Goal: Task Accomplishment & Management: Contribute content

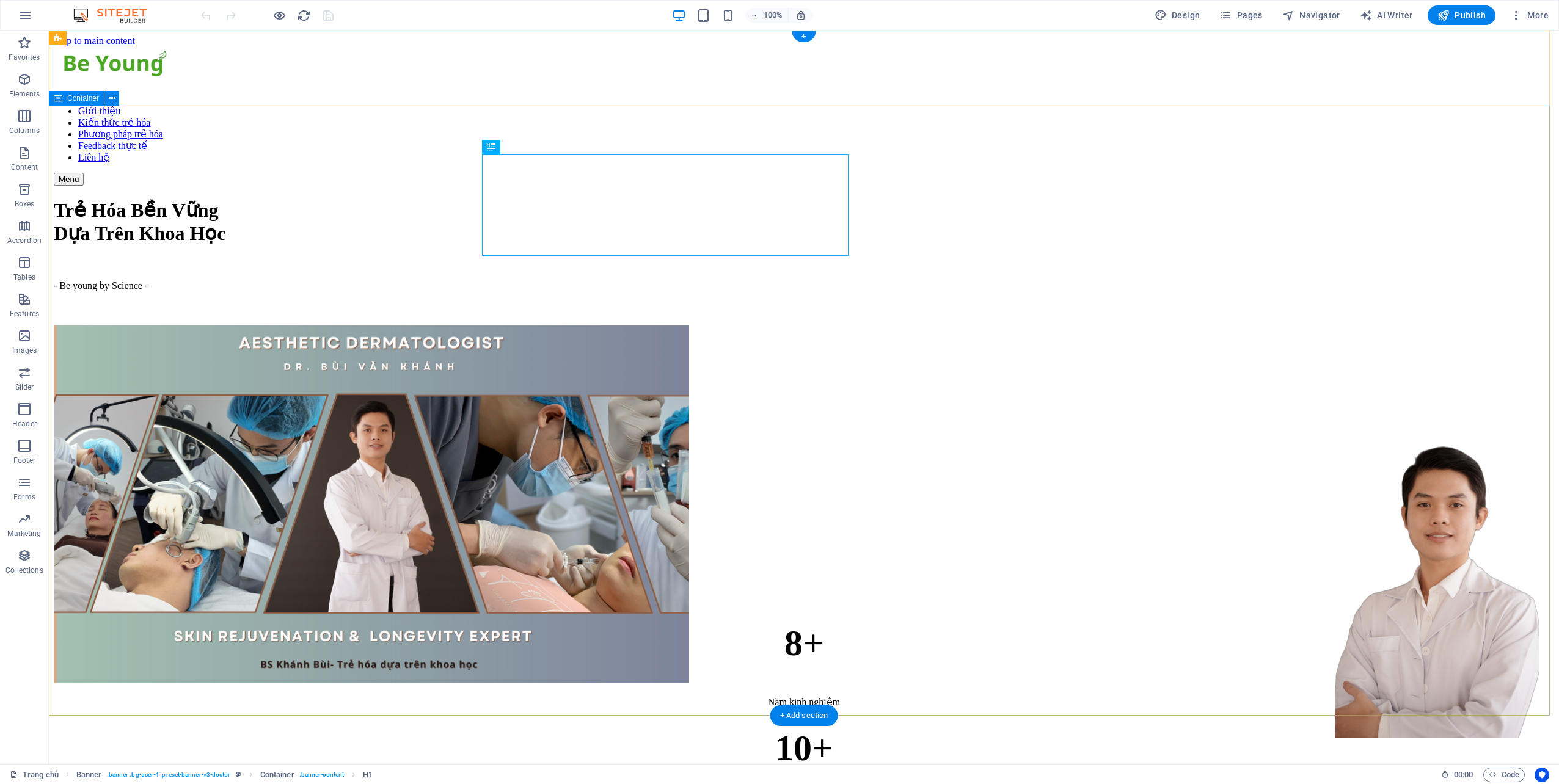
click at [1236, 185] on div "Trẻ Hóa Bền Vững Dựa Trên Khoa Học - Be young by Science -" at bounding box center [803, 435] width 1500 height 500
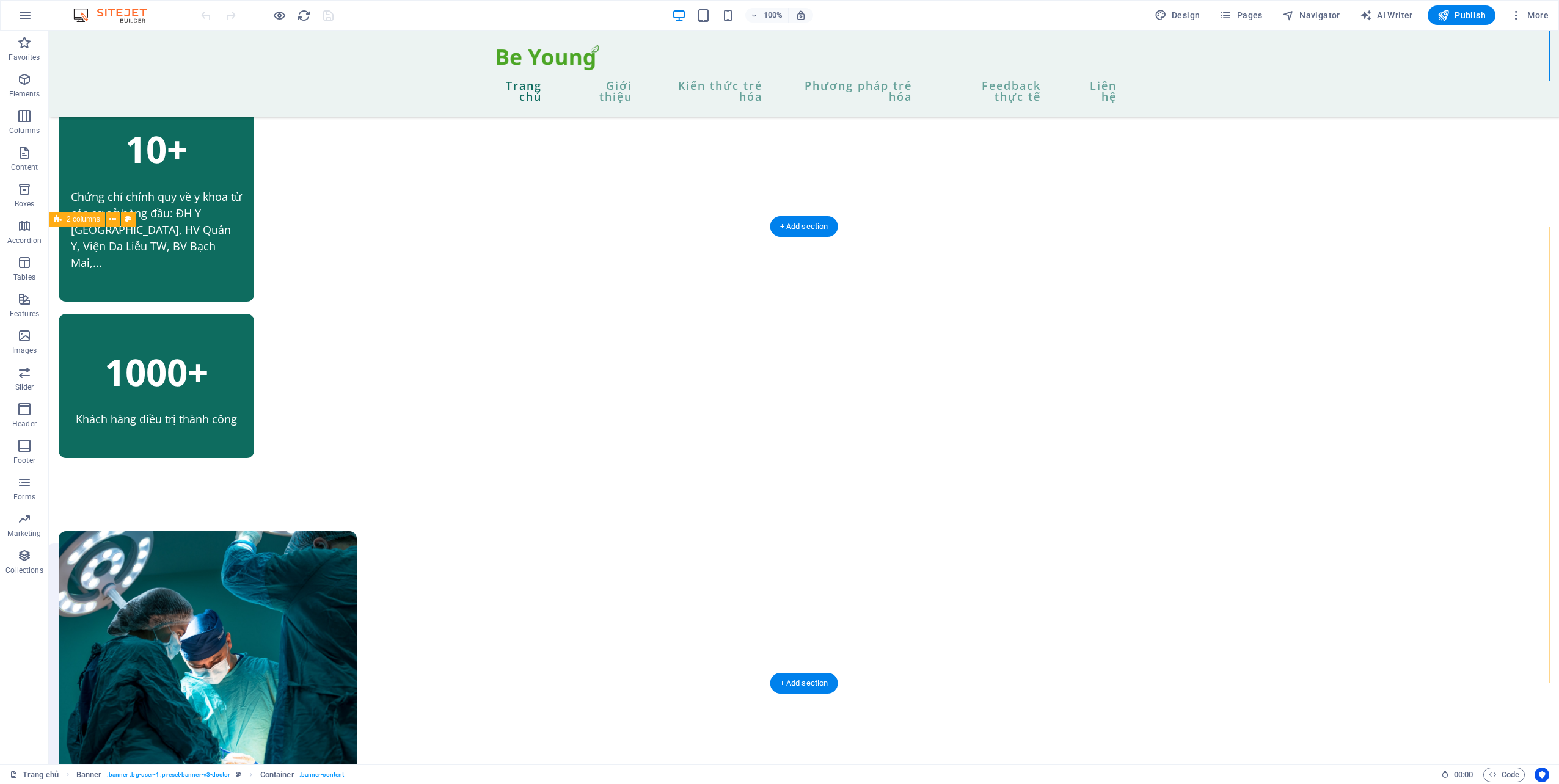
scroll to position [855, 0]
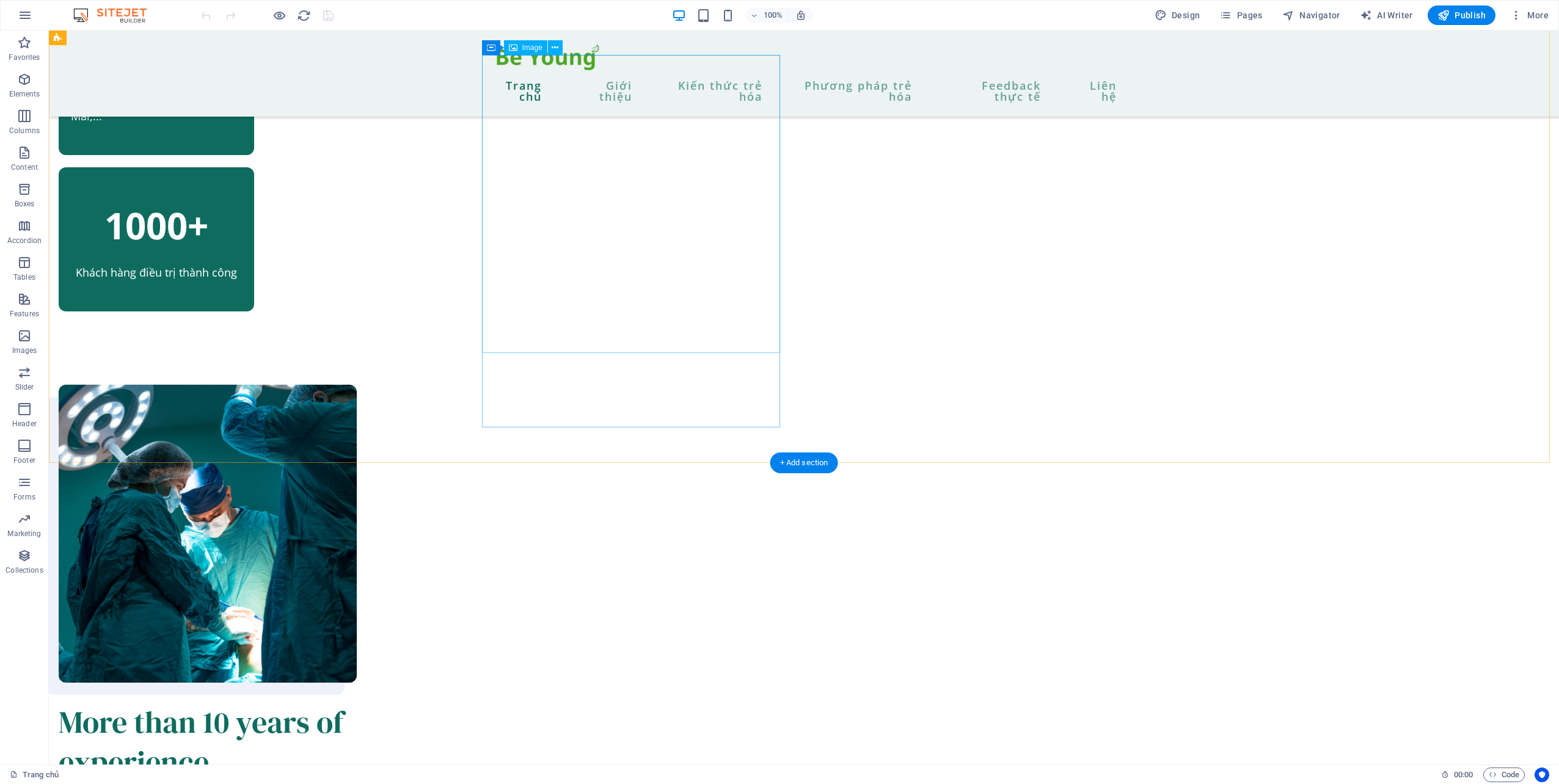
click at [357, 385] on figure at bounding box center [208, 534] width 298 height 298
select select "%"
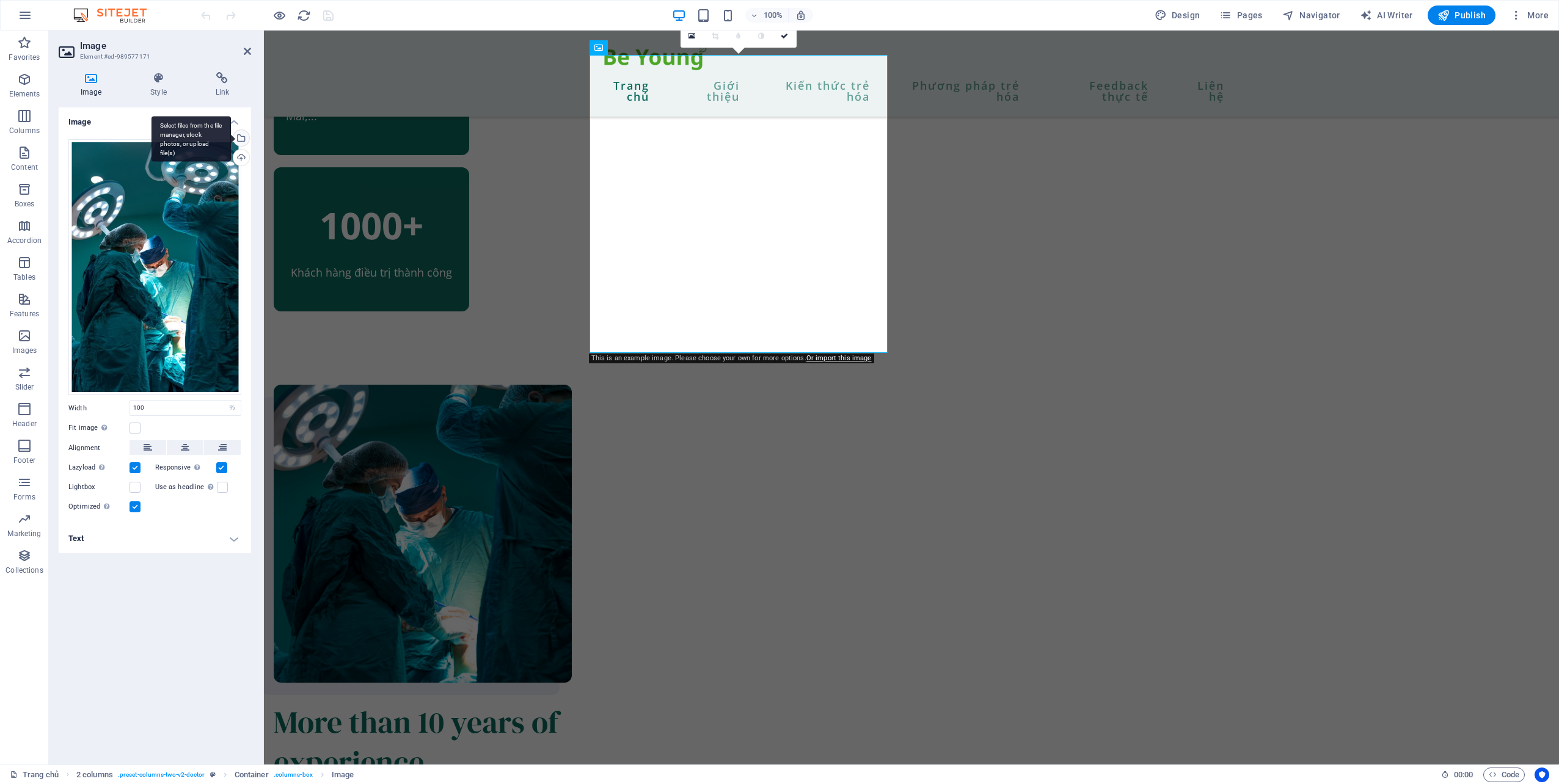
click at [244, 137] on div "Select files from the file manager, stock photos, or upload file(s)" at bounding box center [239, 139] width 18 height 18
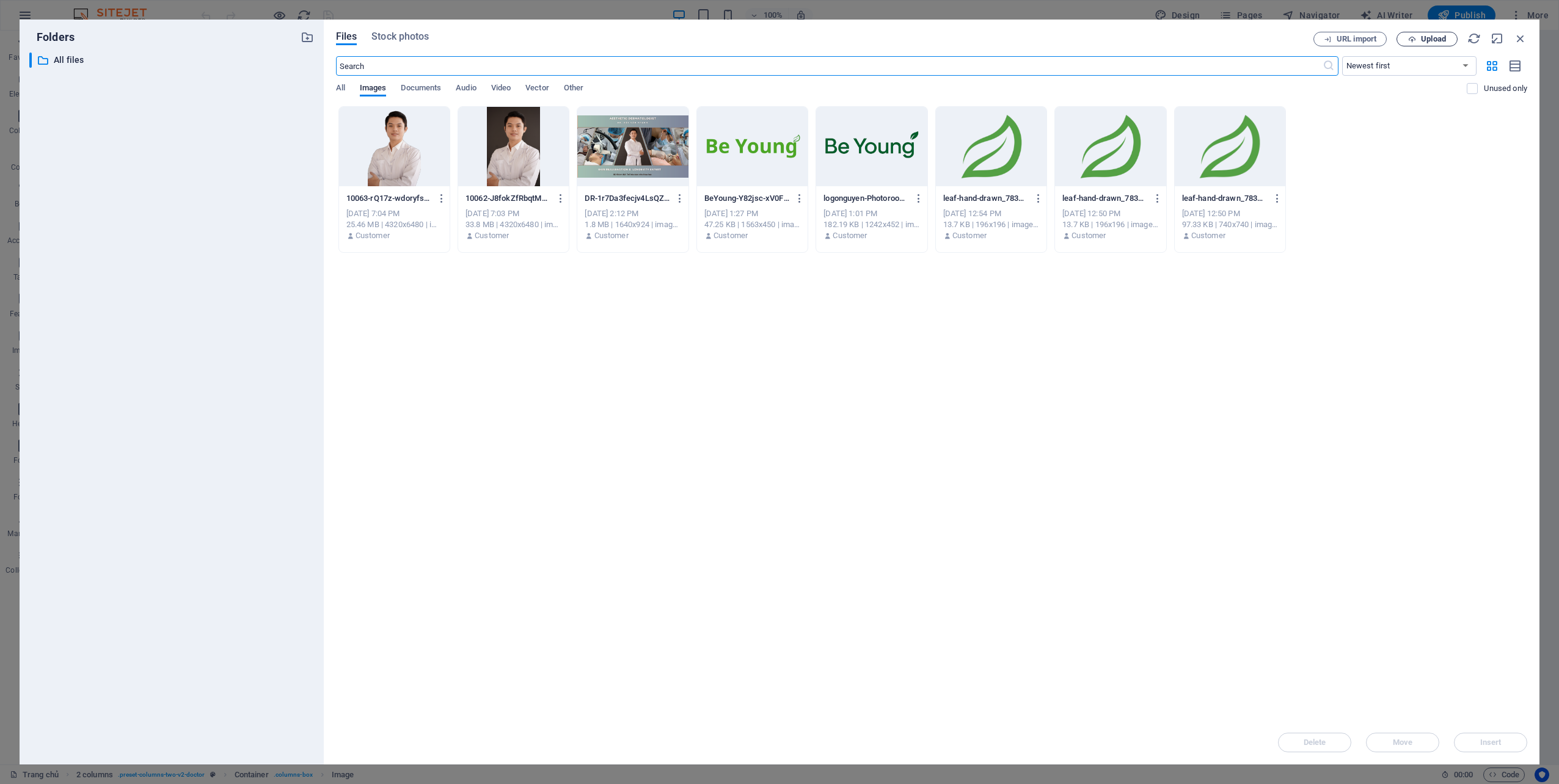
click at [1423, 41] on span "Upload" at bounding box center [1432, 39] width 25 height 7
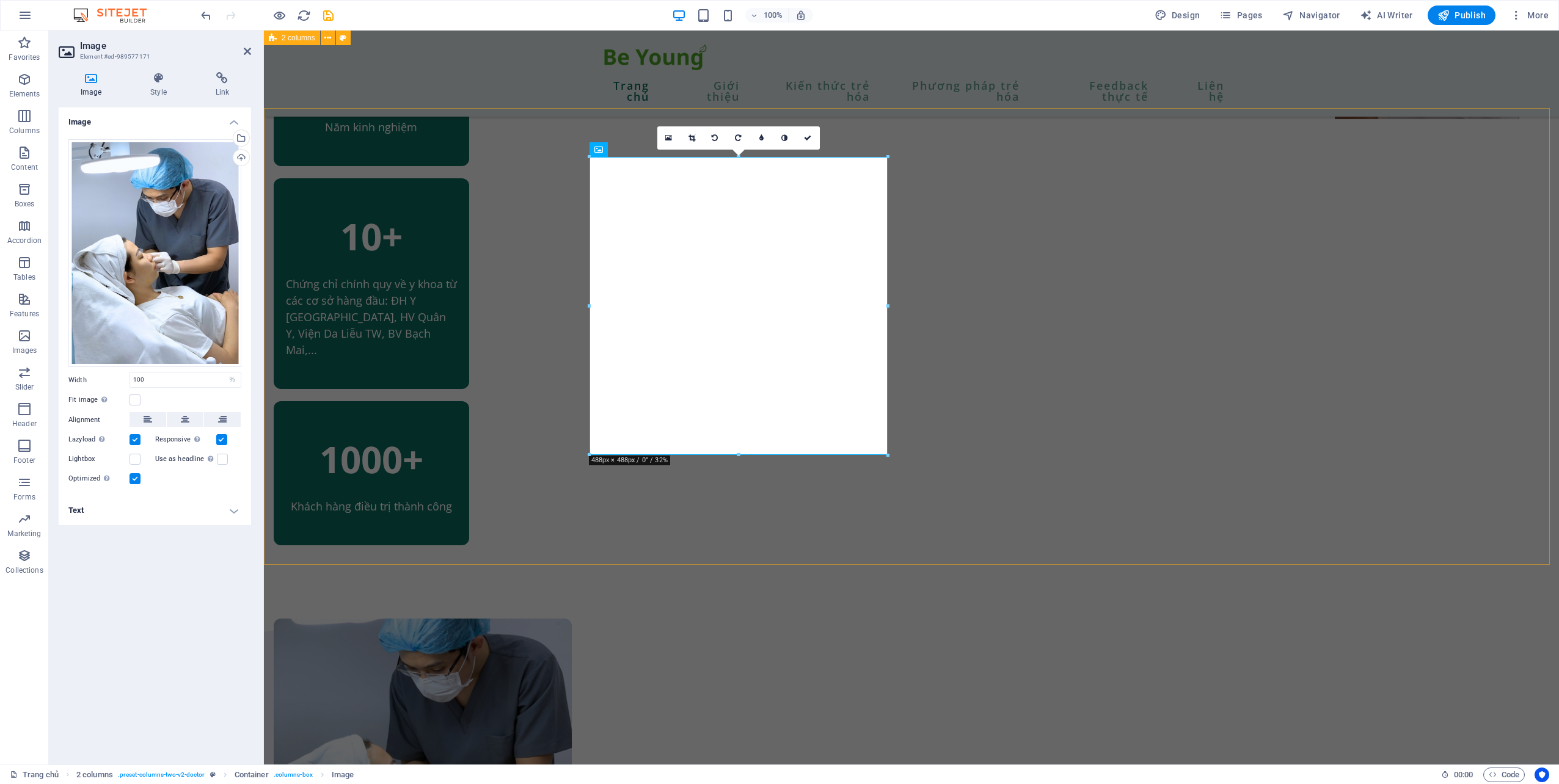
scroll to position [611, 0]
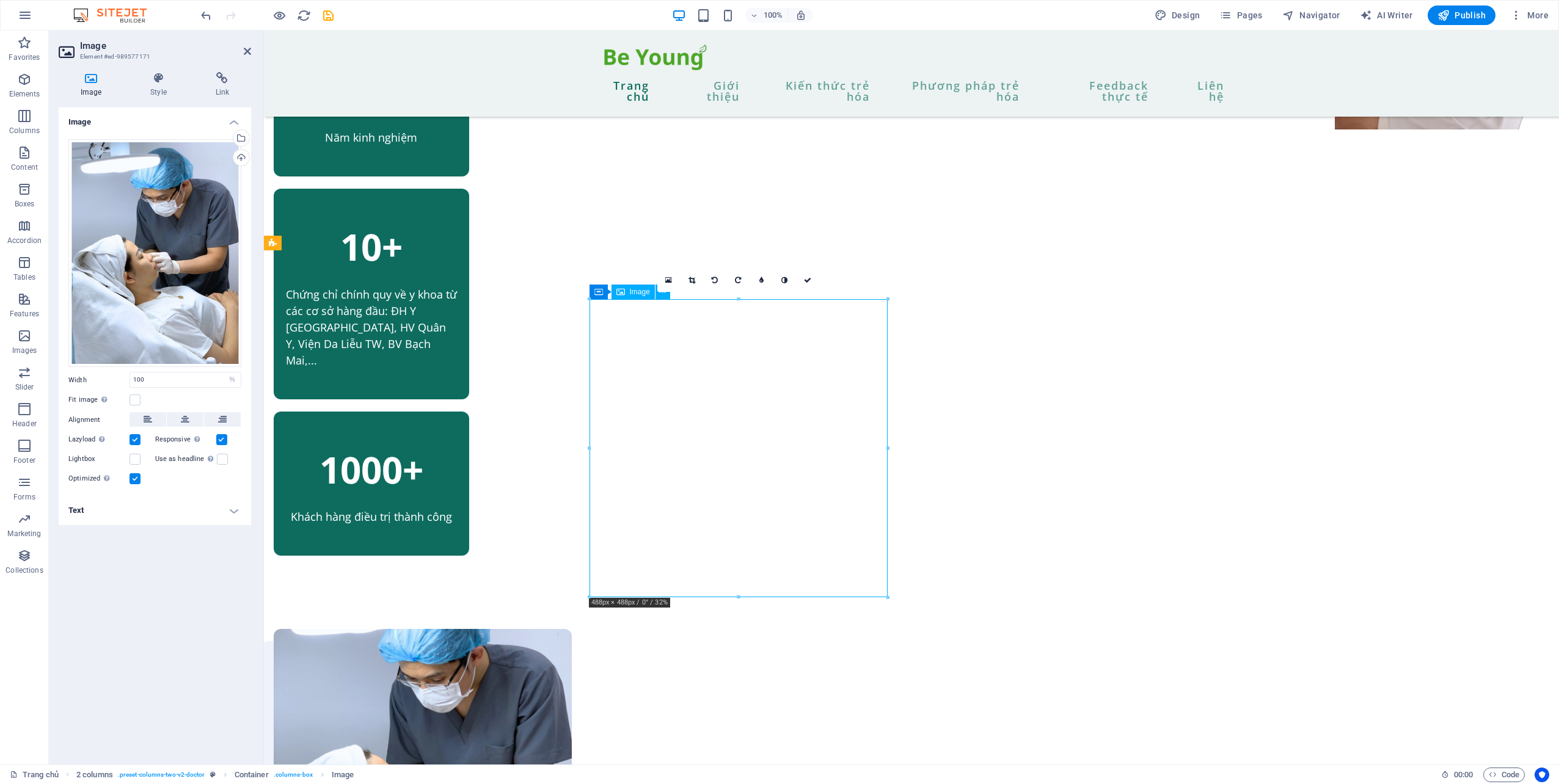
drag, startPoint x: 728, startPoint y: 402, endPoint x: 732, endPoint y: 429, distance: 27.3
click at [572, 629] on figure at bounding box center [423, 778] width 298 height 298
click at [216, 254] on div "Drag files here, click to choose files or select files from Files or our free s…" at bounding box center [154, 254] width 172 height 229
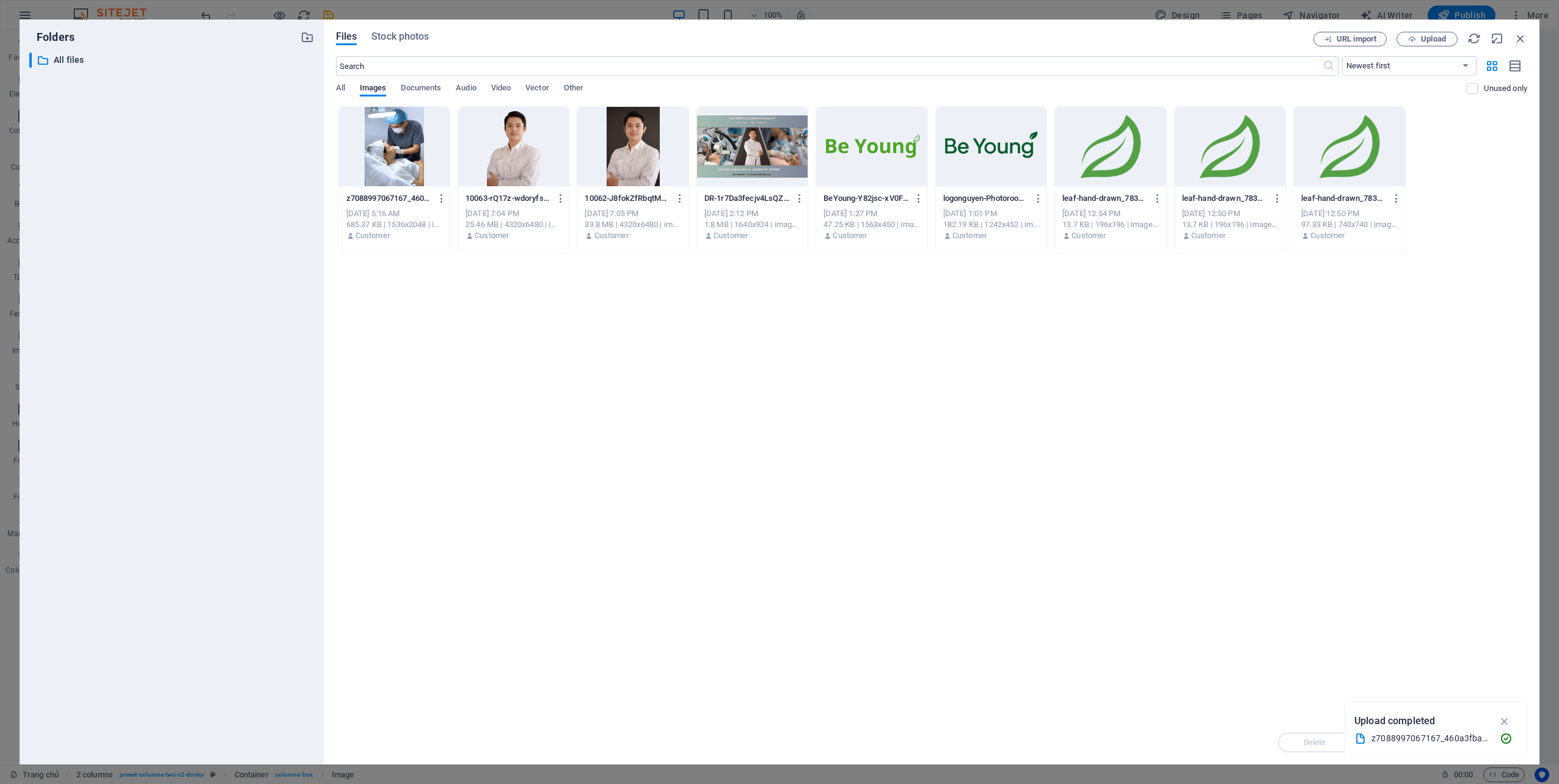
click at [421, 144] on div at bounding box center [394, 146] width 111 height 80
click at [1517, 40] on icon "button" at bounding box center [1521, 39] width 14 height 14
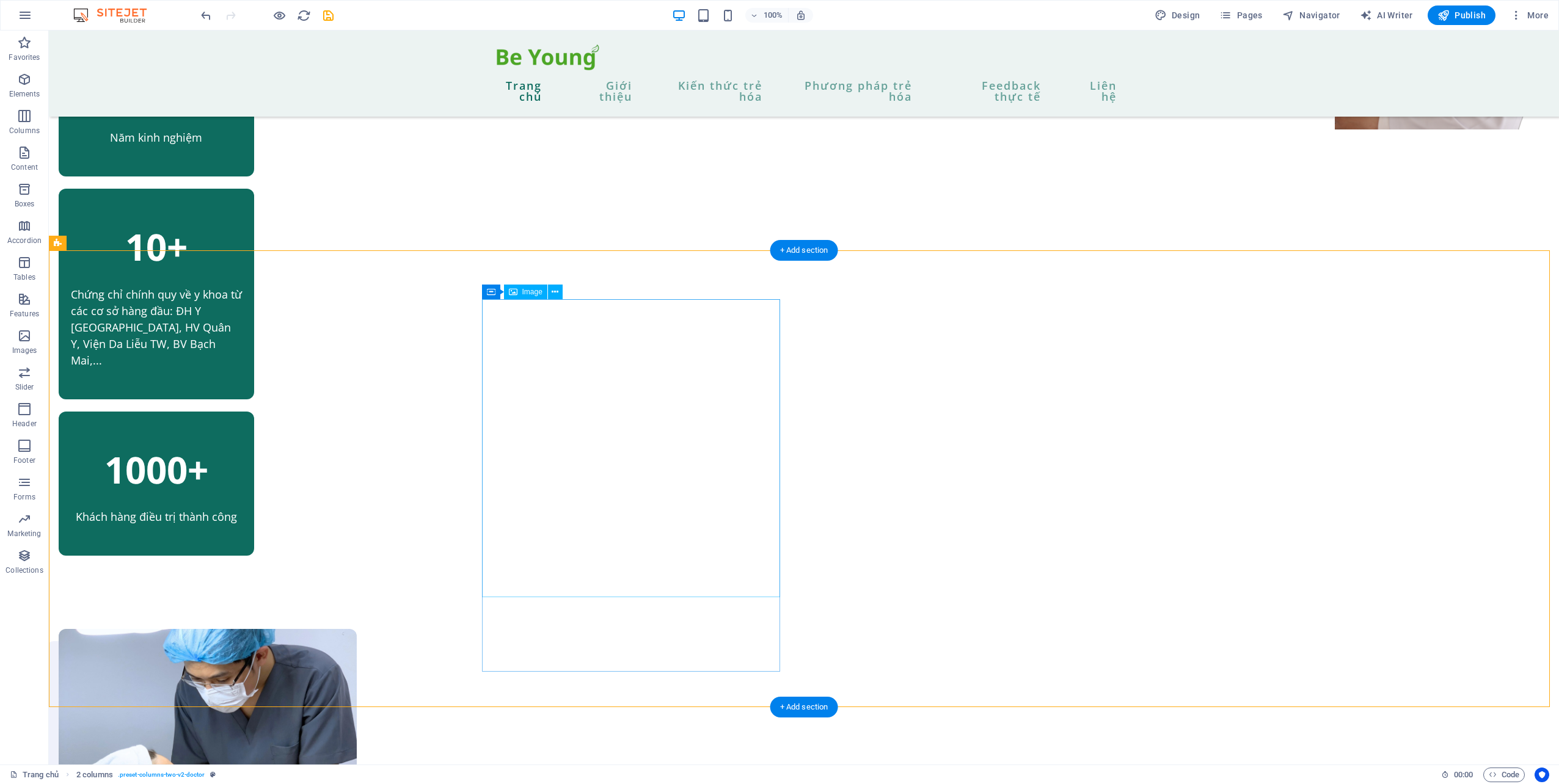
click at [357, 629] on figure at bounding box center [208, 778] width 298 height 298
select select "%"
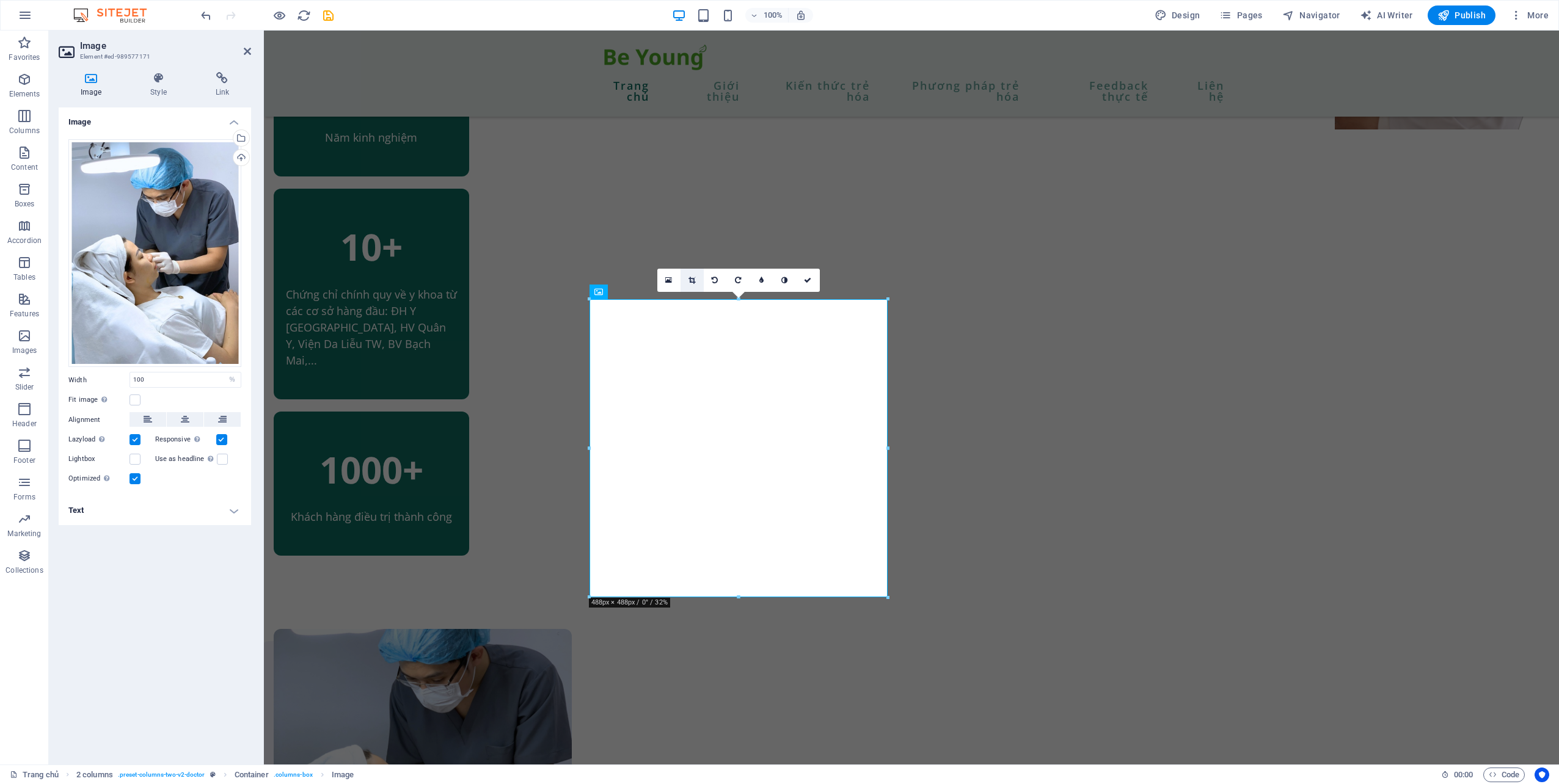
click at [698, 277] on link at bounding box center [692, 280] width 23 height 23
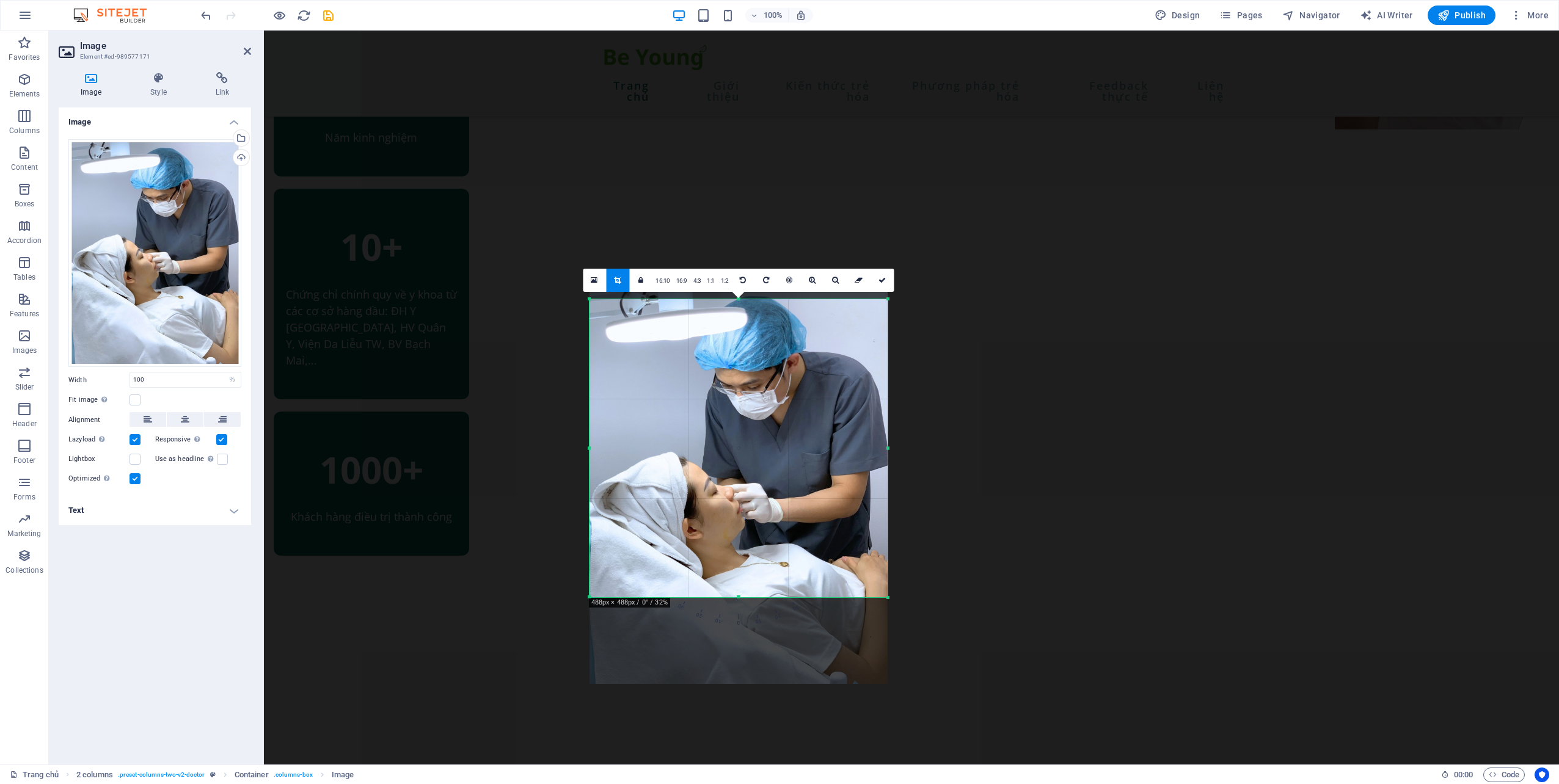
drag, startPoint x: 739, startPoint y: 382, endPoint x: 739, endPoint y: 418, distance: 36.0
click at [739, 418] on div at bounding box center [738, 485] width 298 height 398
click at [876, 282] on link at bounding box center [881, 280] width 23 height 23
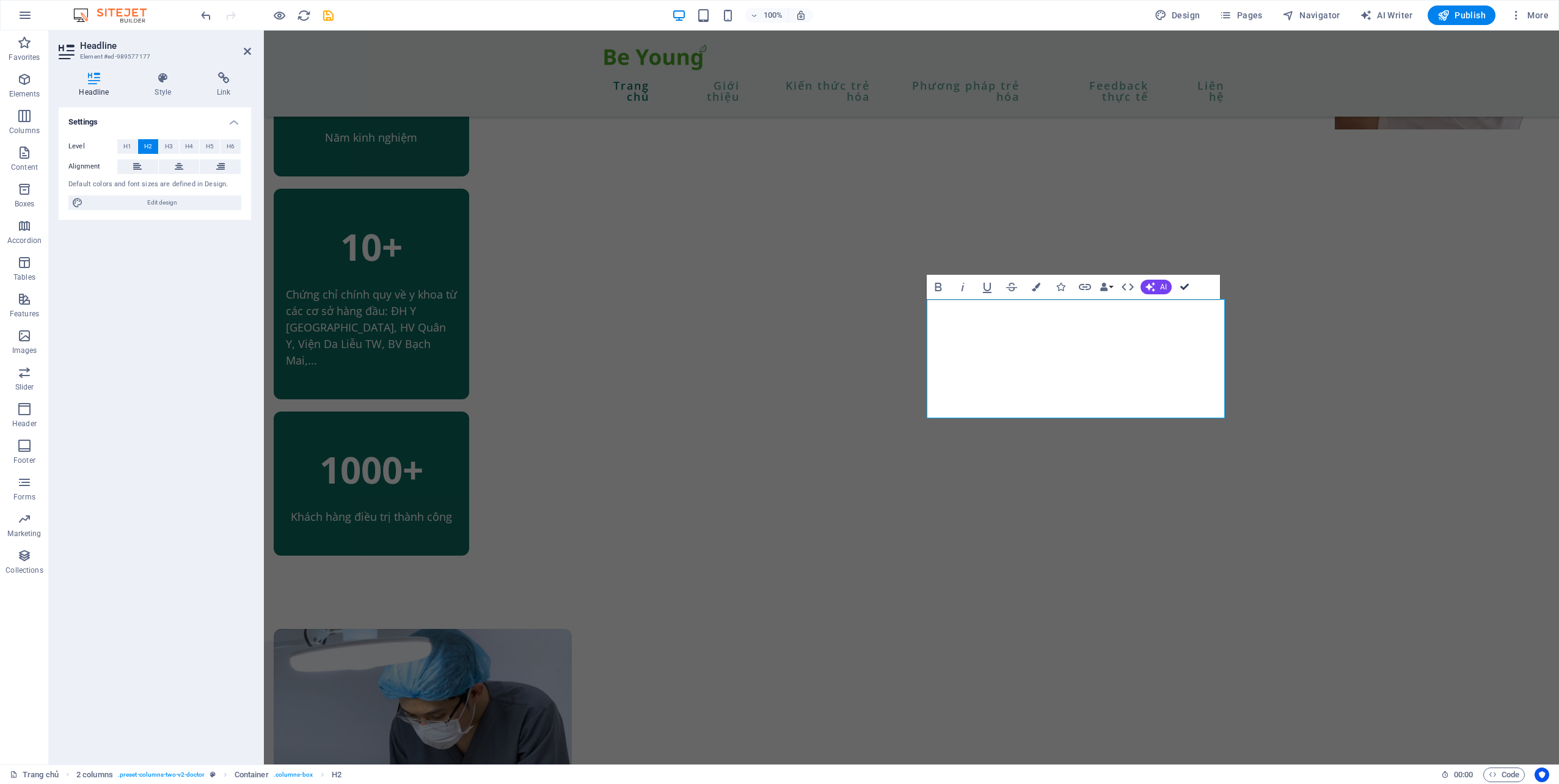
drag, startPoint x: 1189, startPoint y: 288, endPoint x: 1333, endPoint y: 354, distance: 158.4
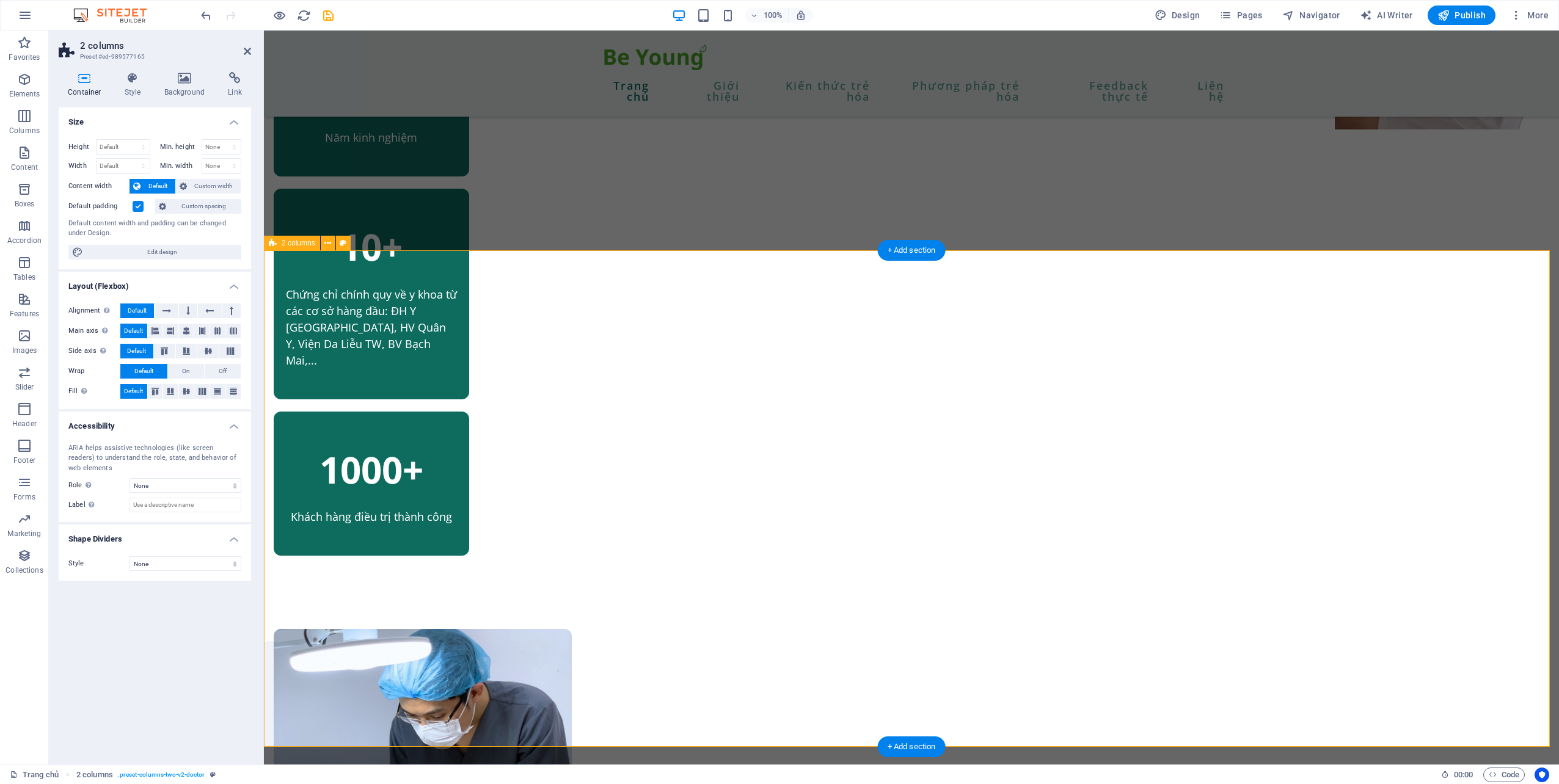
drag, startPoint x: 1365, startPoint y: 153, endPoint x: 1582, endPoint y: 152, distance: 217.0
click at [1558, 152] on div "8+ Năm kinh nghiệm 10+ Chứng chỉ chính quy về y khoa từ các cơ sở hàng đầu: ĐH …" at bounding box center [911, 306] width 1295 height 548
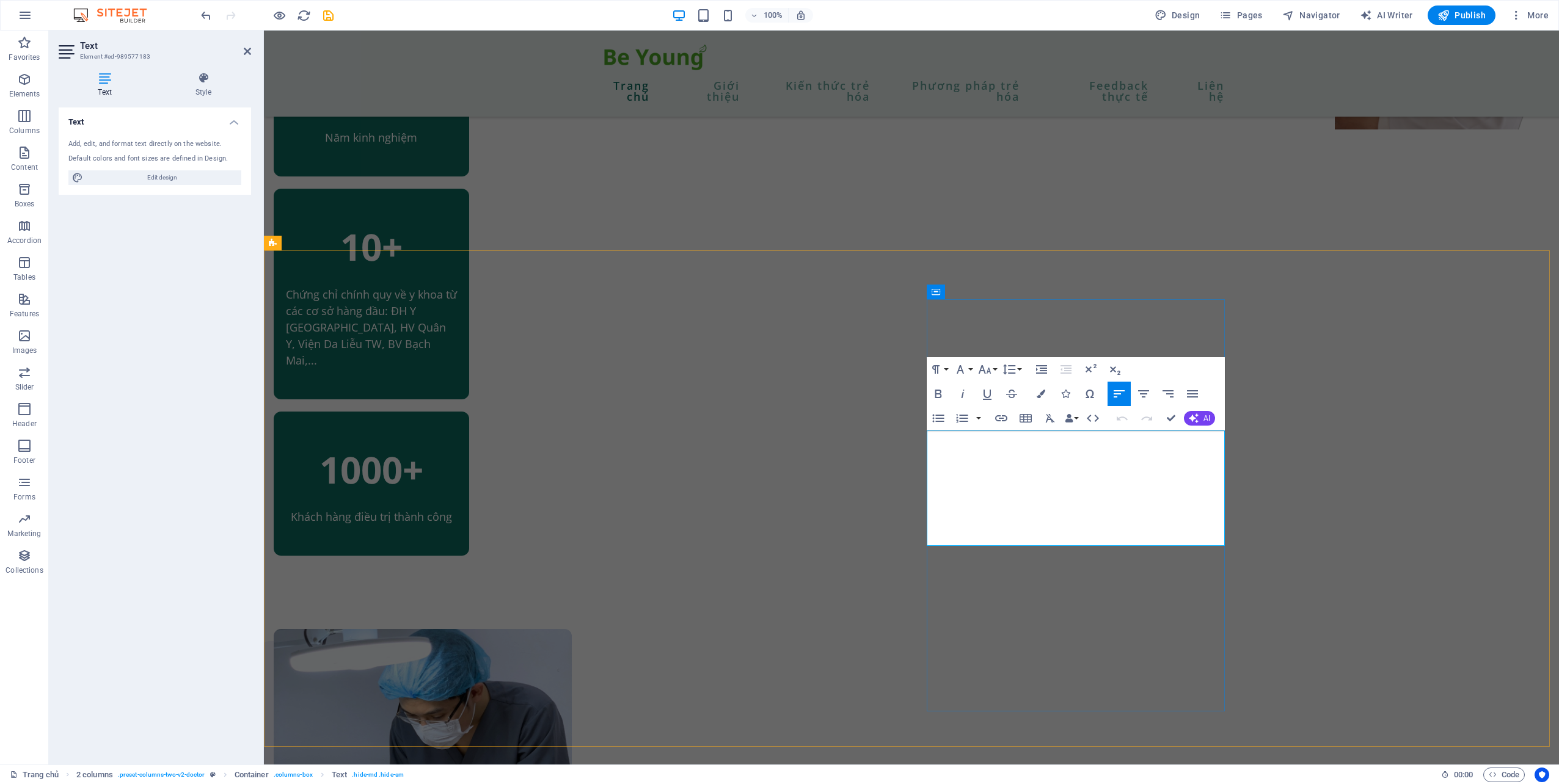
scroll to position [794, 0]
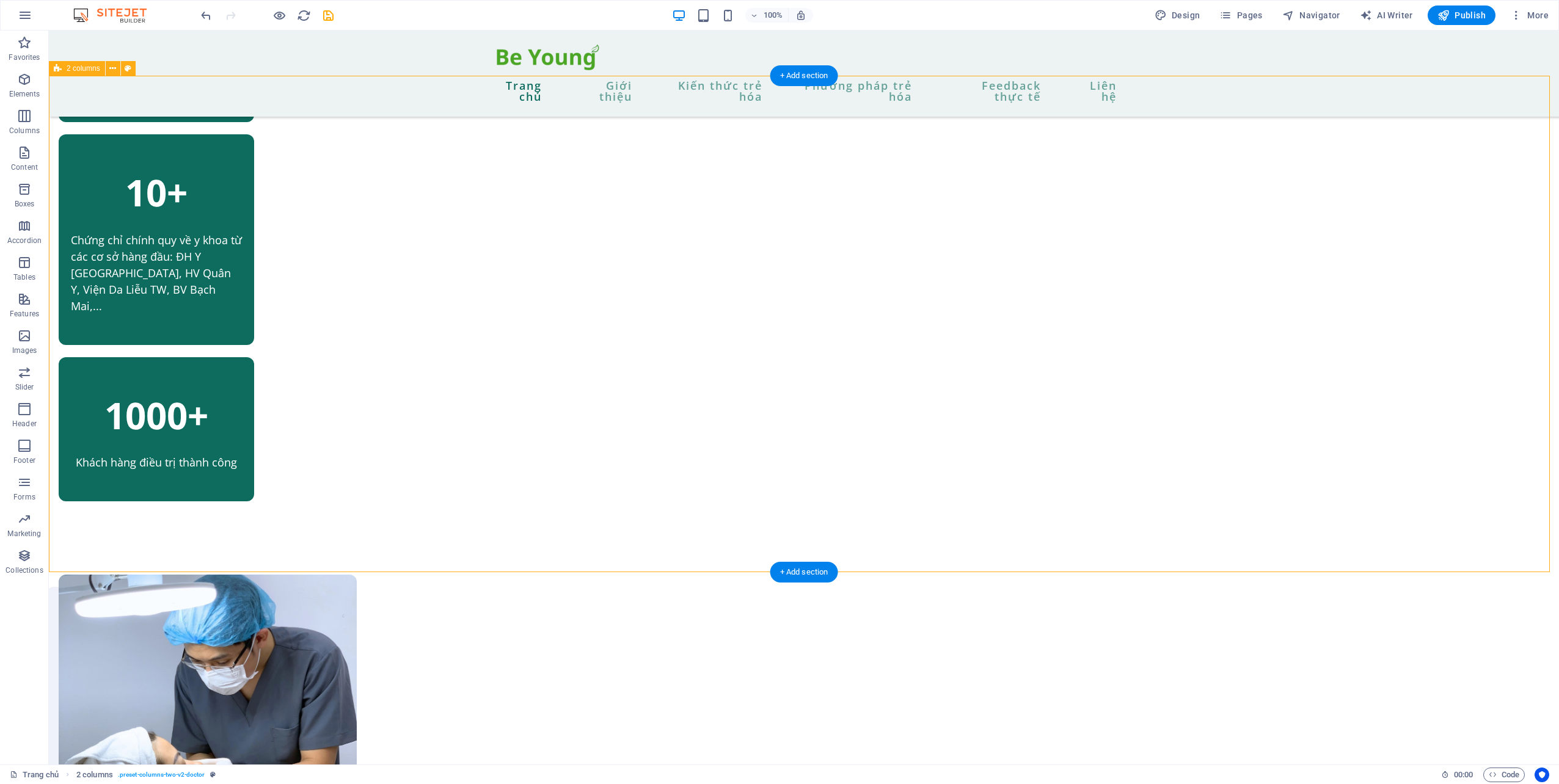
scroll to position [549, 0]
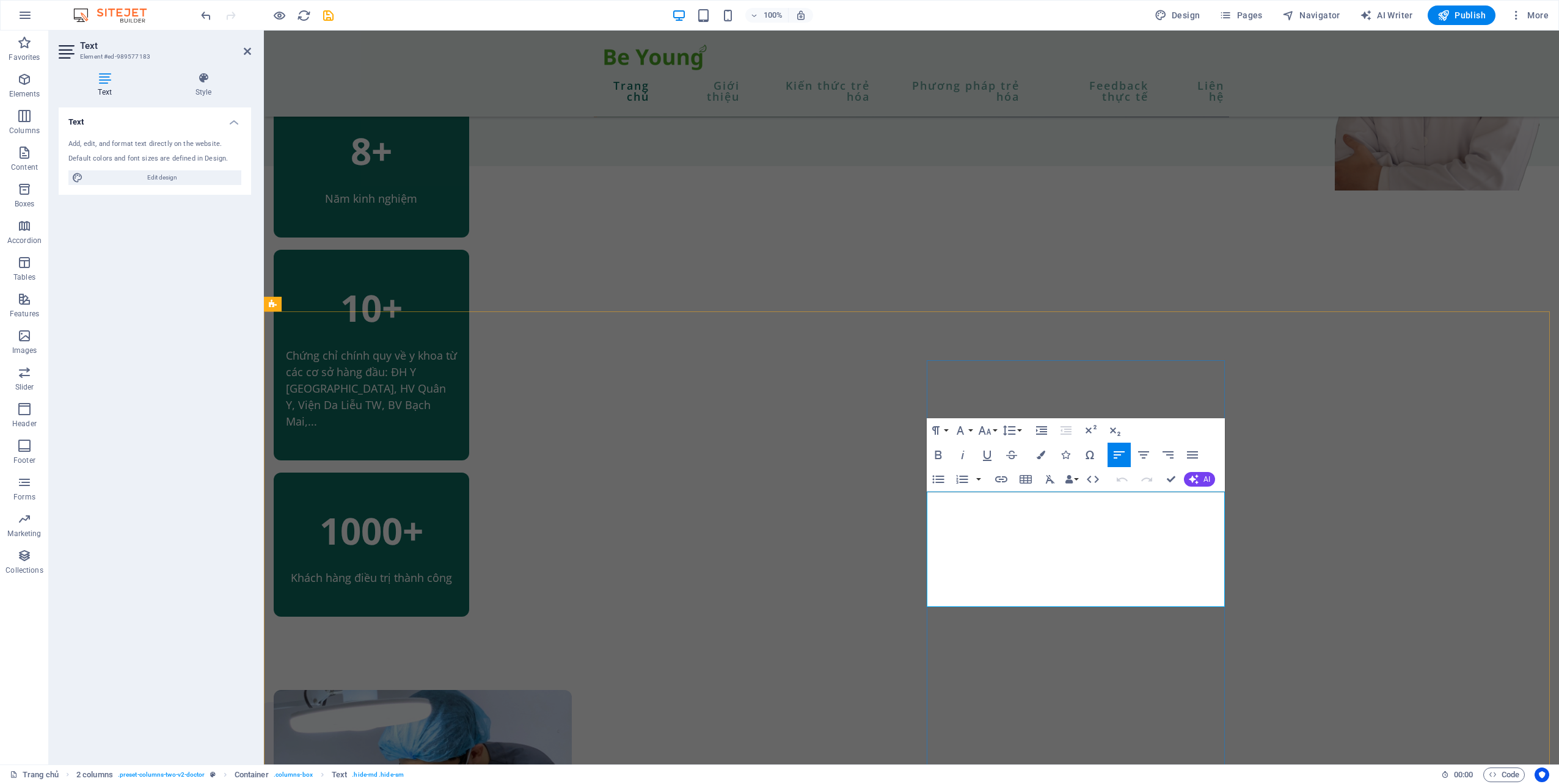
drag, startPoint x: 1194, startPoint y: 594, endPoint x: 928, endPoint y: 504, distance: 280.8
drag, startPoint x: 1136, startPoint y: 551, endPoint x: 1177, endPoint y: 554, distance: 41.1
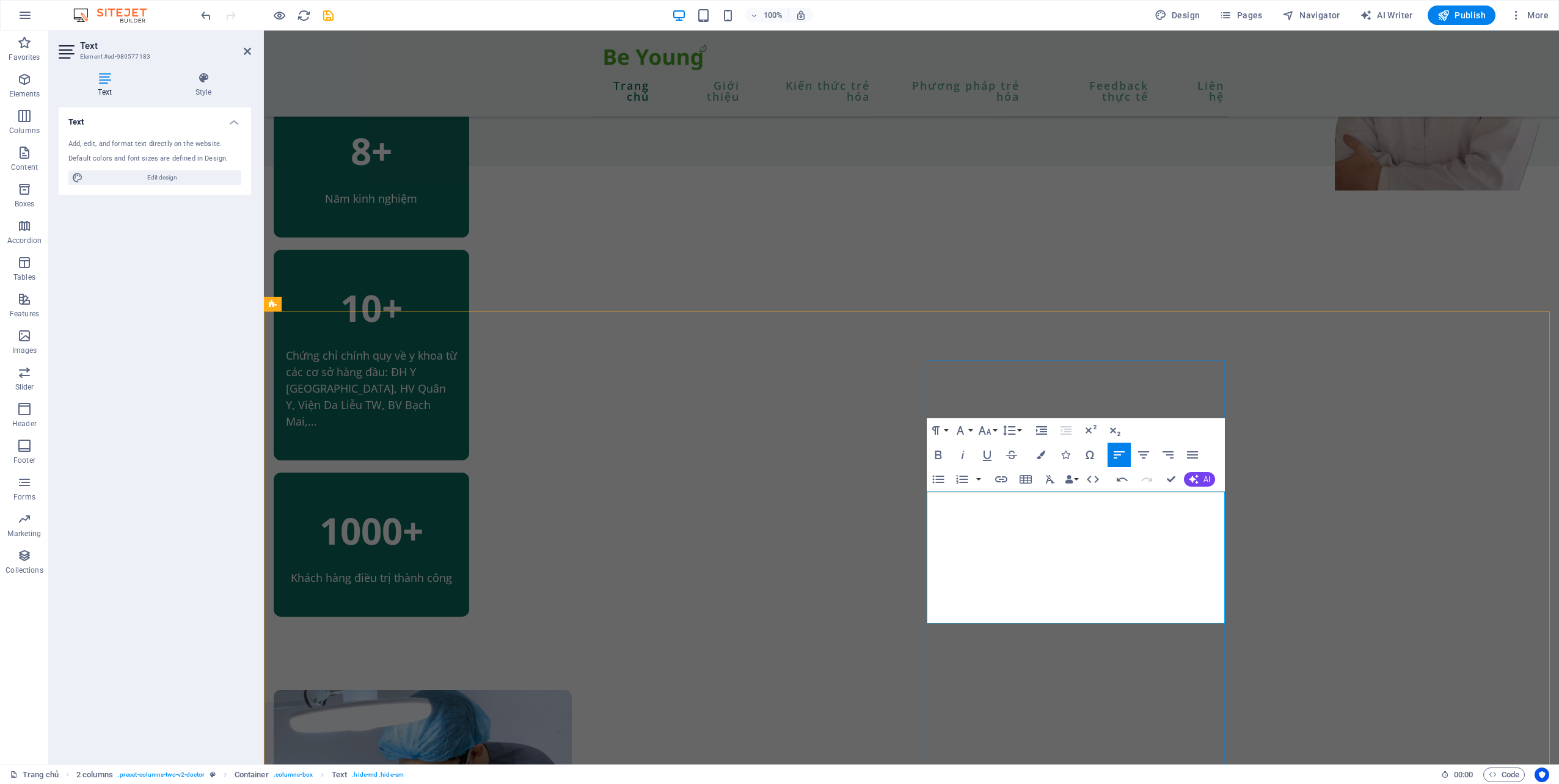
drag, startPoint x: 1106, startPoint y: 560, endPoint x: 1172, endPoint y: 548, distance: 67.1
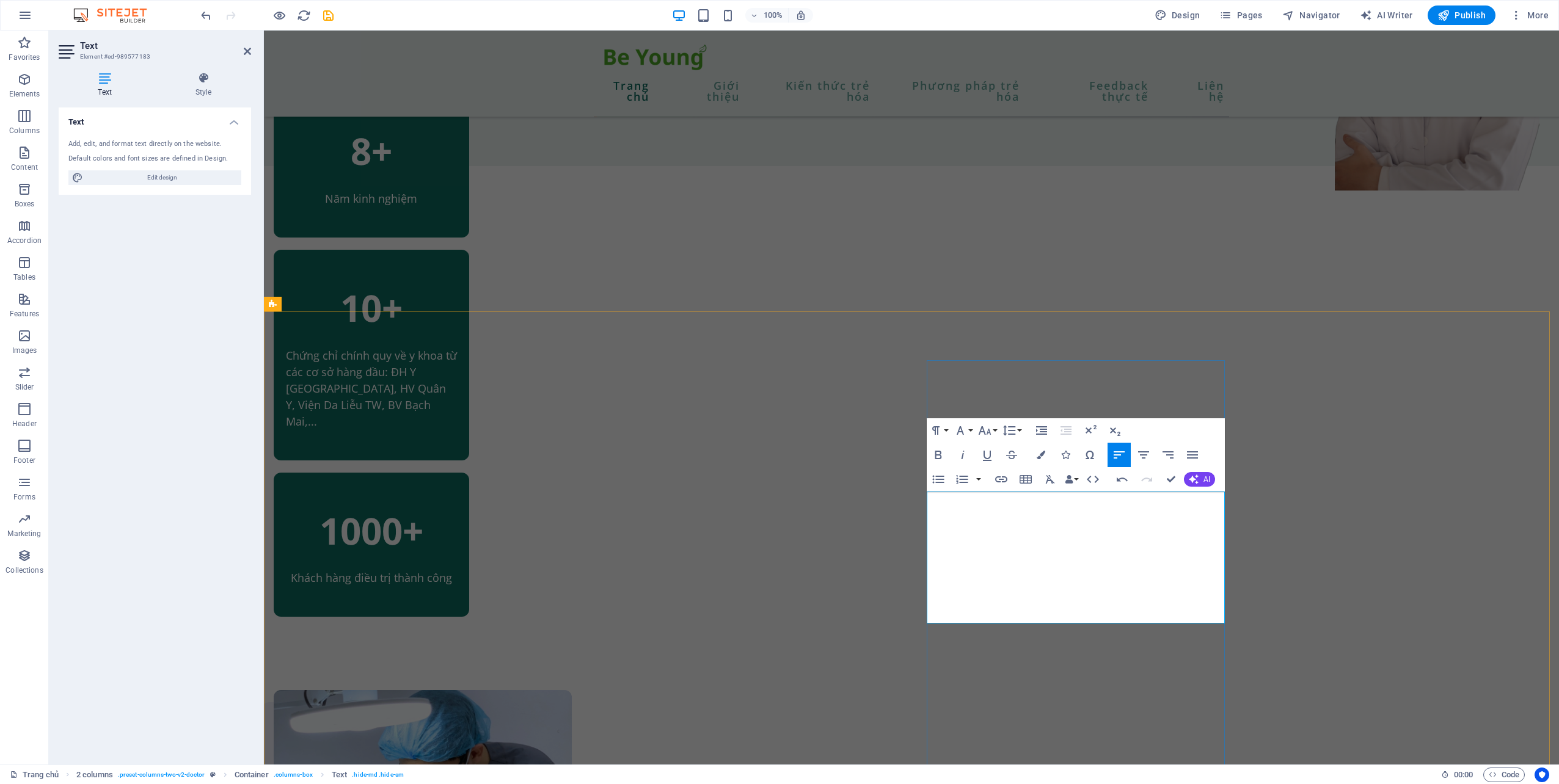
drag, startPoint x: 1133, startPoint y: 549, endPoint x: 1213, endPoint y: 551, distance: 80.0
drag, startPoint x: 1182, startPoint y: 549, endPoint x: 1213, endPoint y: 549, distance: 31.0
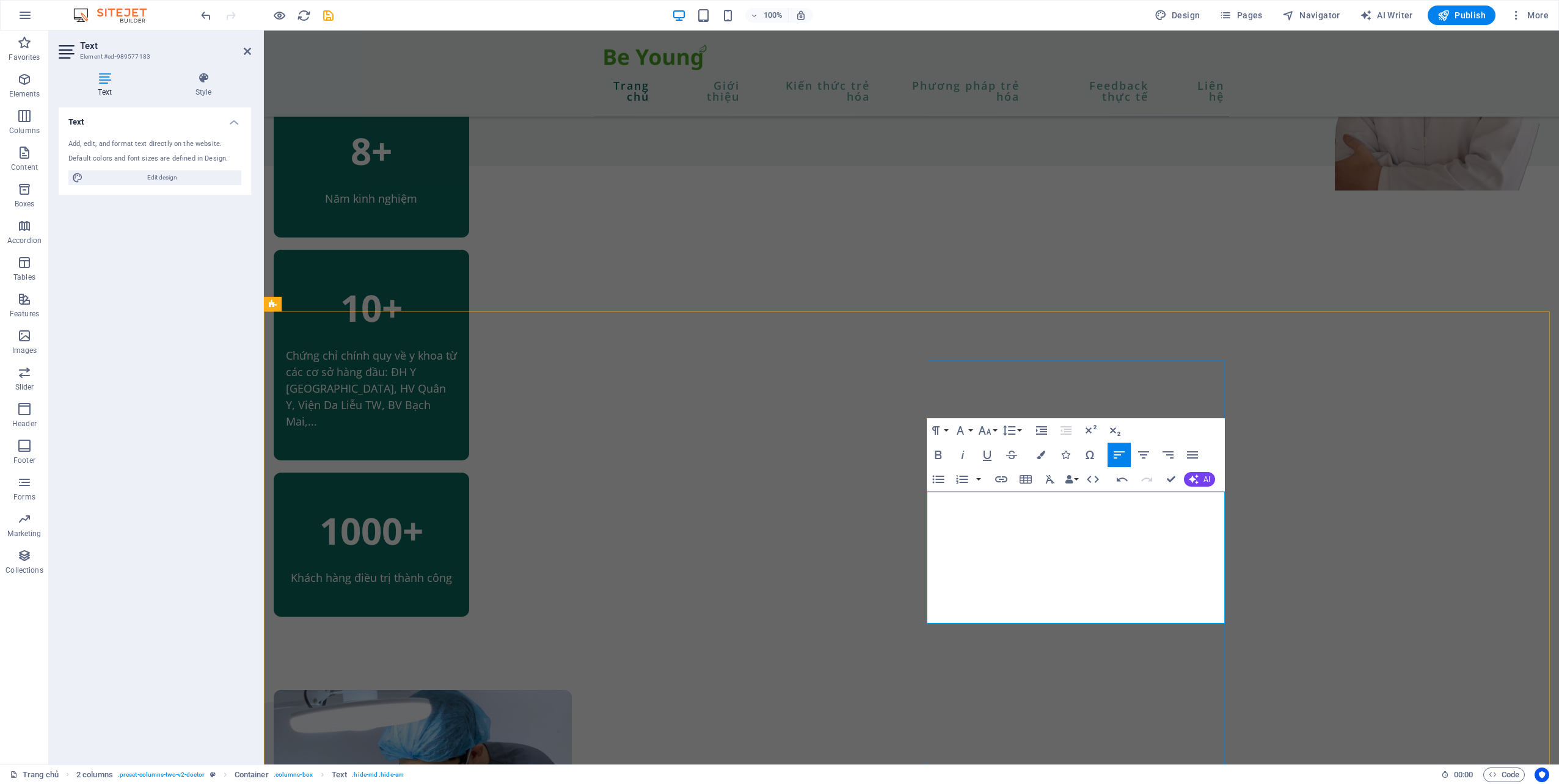
drag, startPoint x: 1072, startPoint y: 548, endPoint x: 1177, endPoint y: 544, distance: 105.1
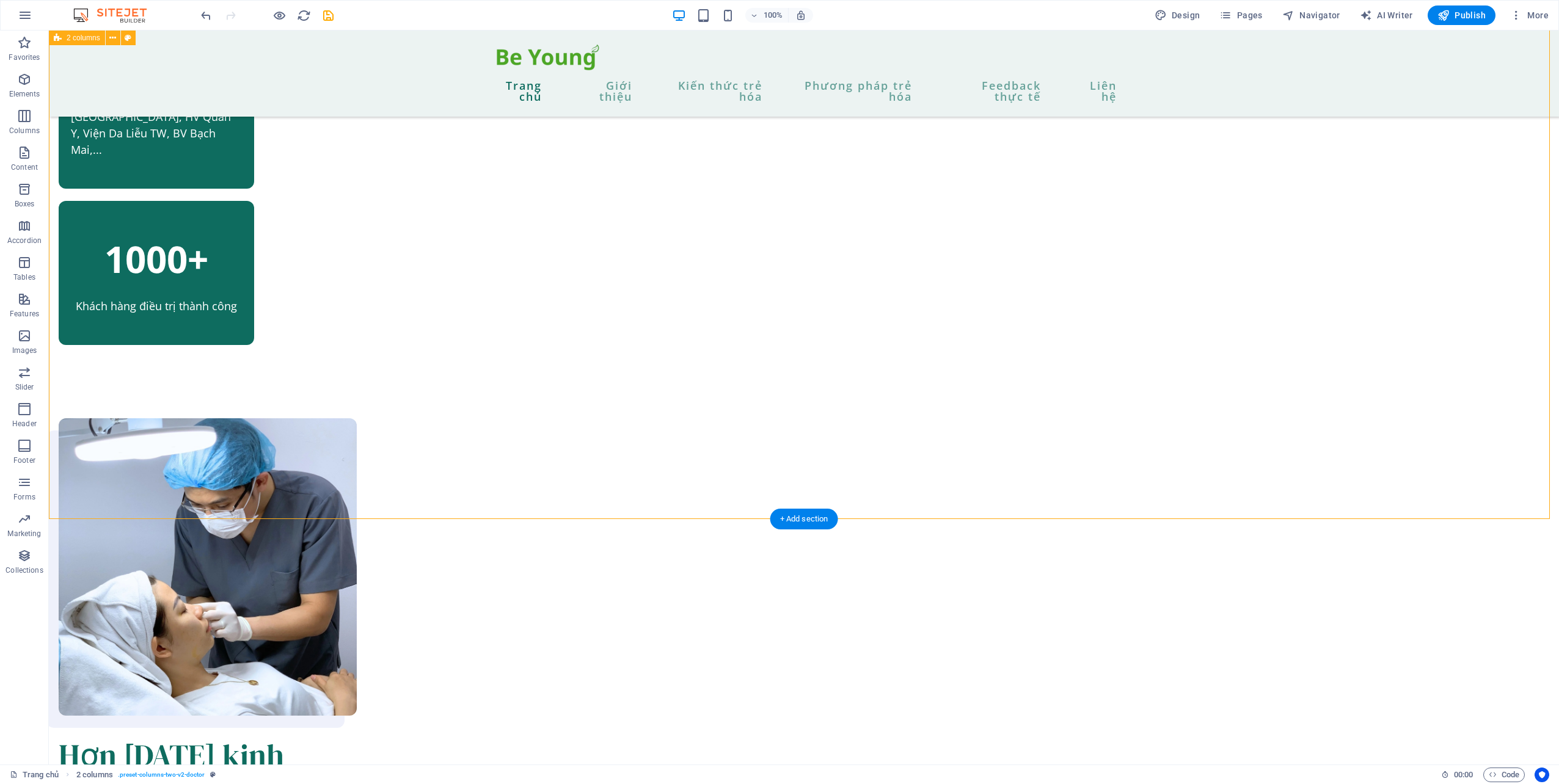
scroll to position [794, 0]
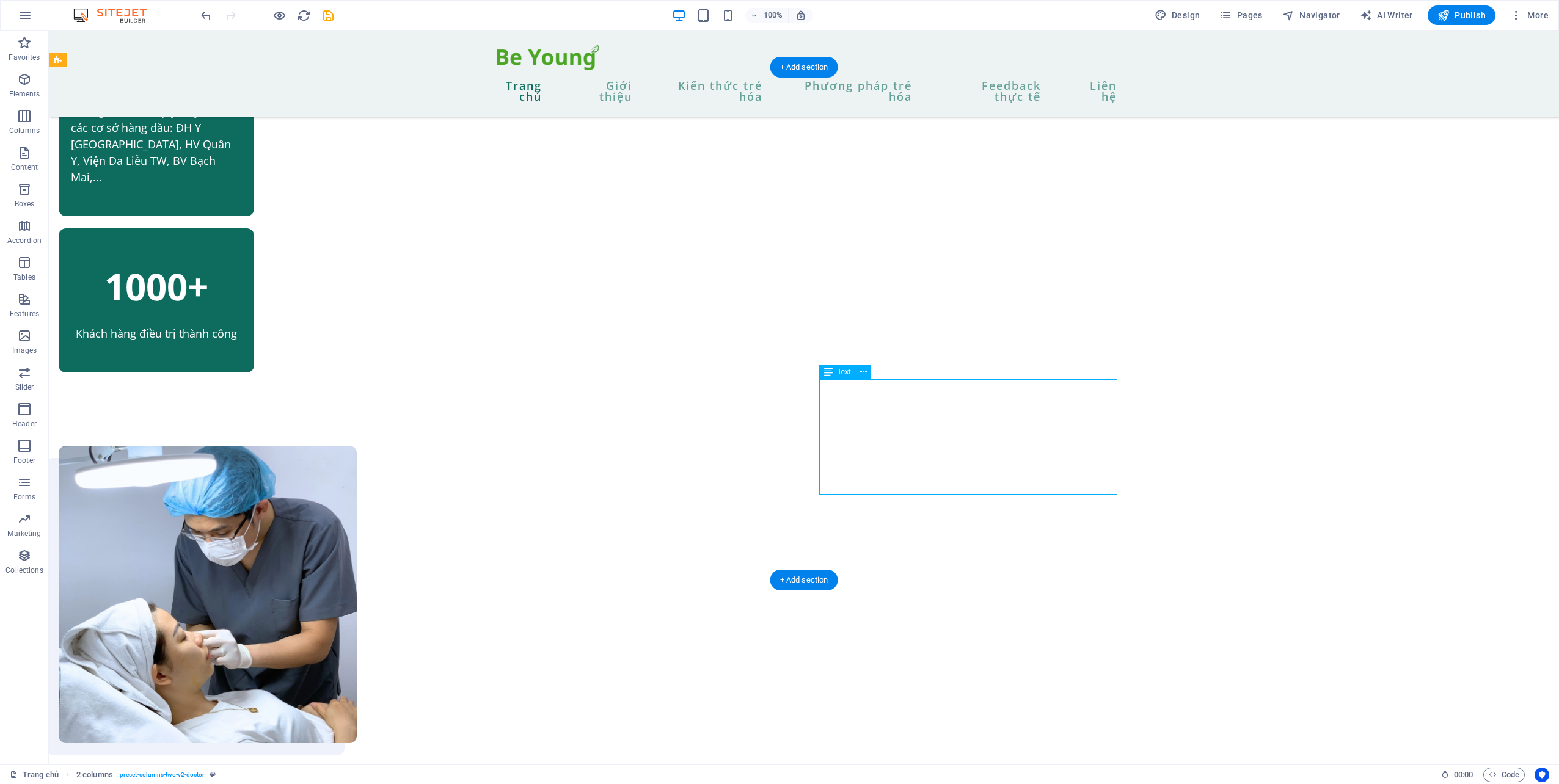
drag, startPoint x: 1021, startPoint y: 439, endPoint x: 1019, endPoint y: 431, distance: 8.2
click at [861, 370] on icon at bounding box center [863, 372] width 7 height 13
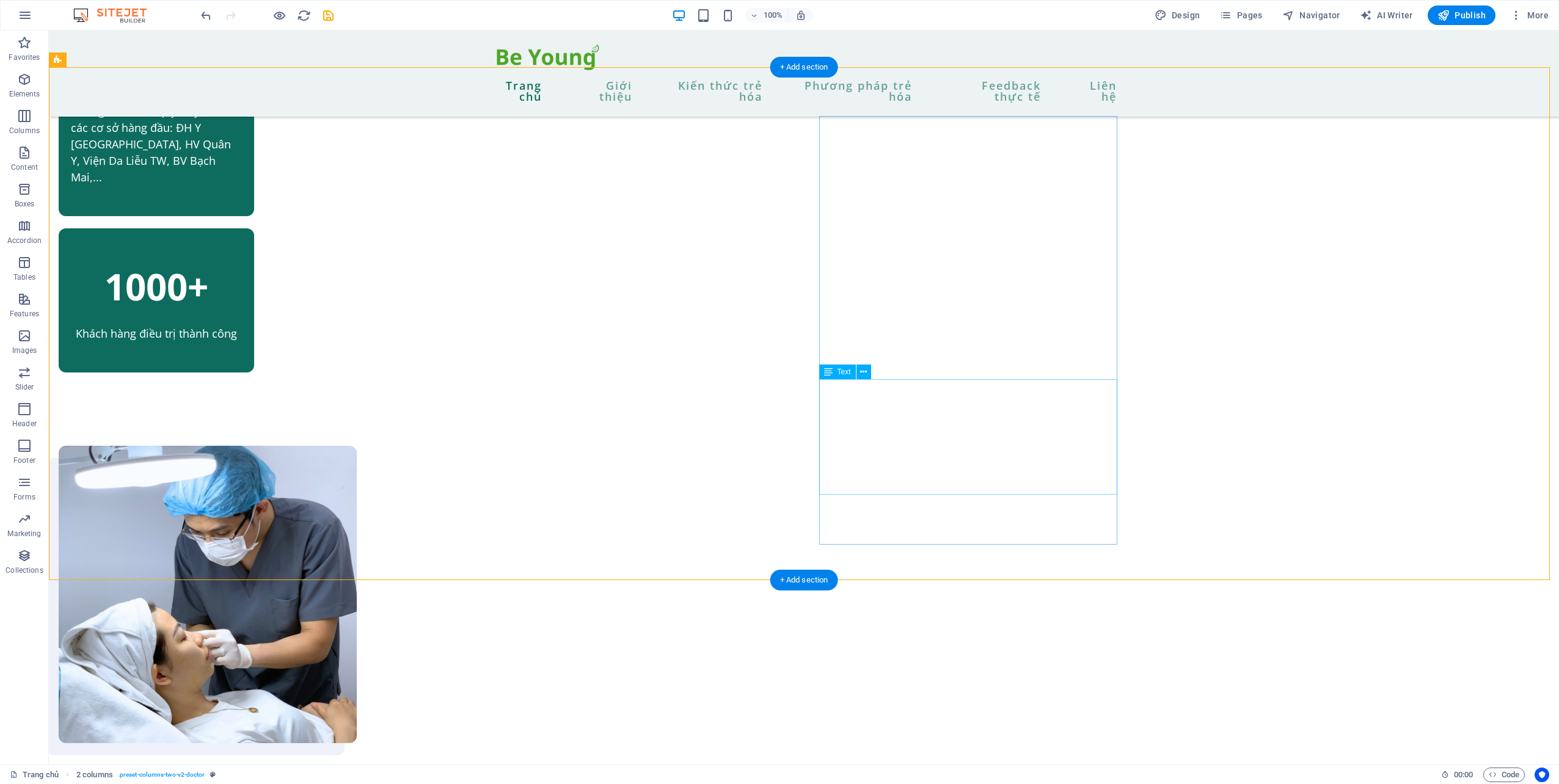
drag, startPoint x: 1056, startPoint y: 429, endPoint x: 1018, endPoint y: 431, distance: 38.1
click at [860, 371] on button at bounding box center [863, 372] width 15 height 15
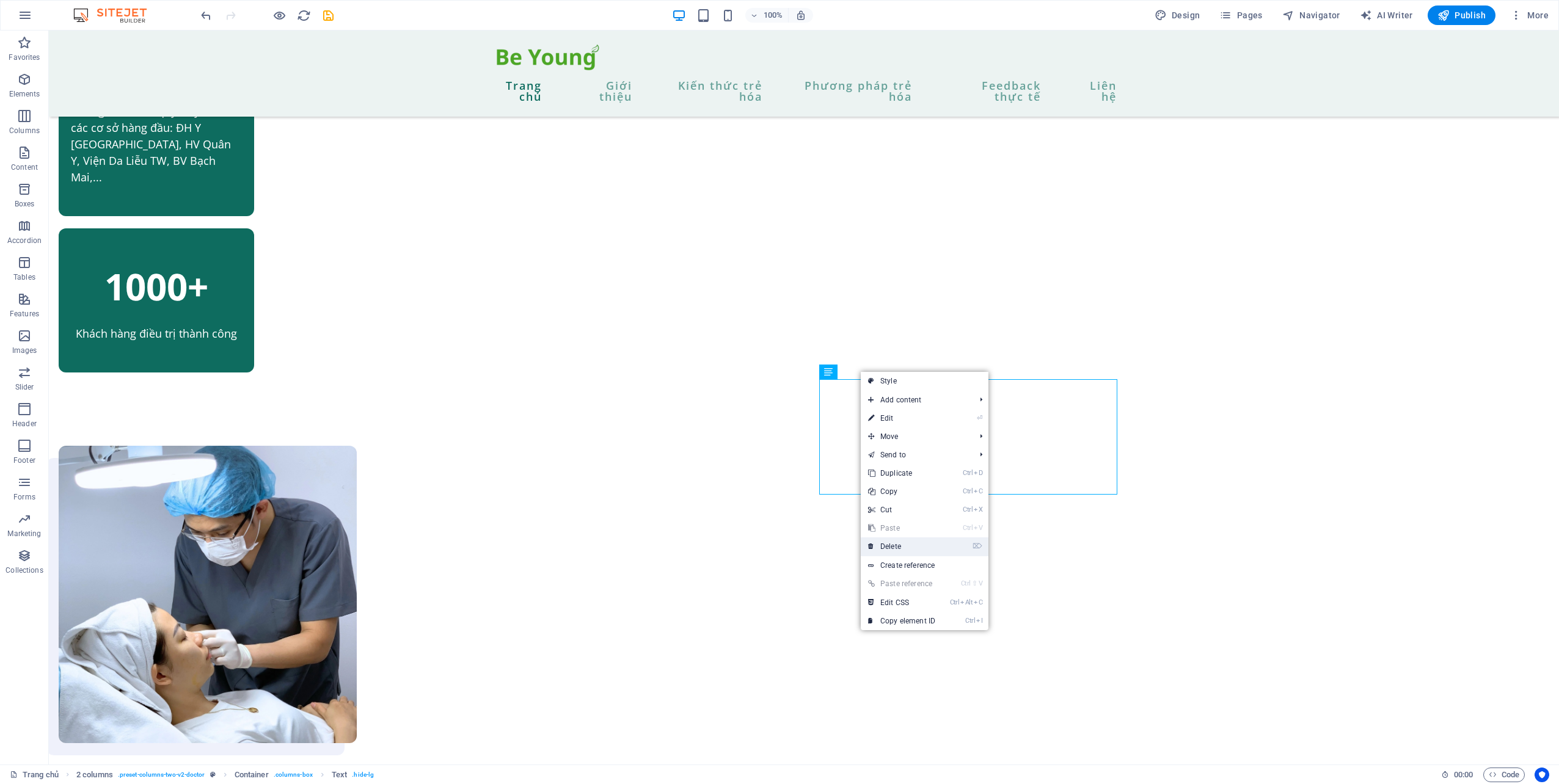
click at [926, 549] on link "⌦ Delete" at bounding box center [901, 546] width 81 height 18
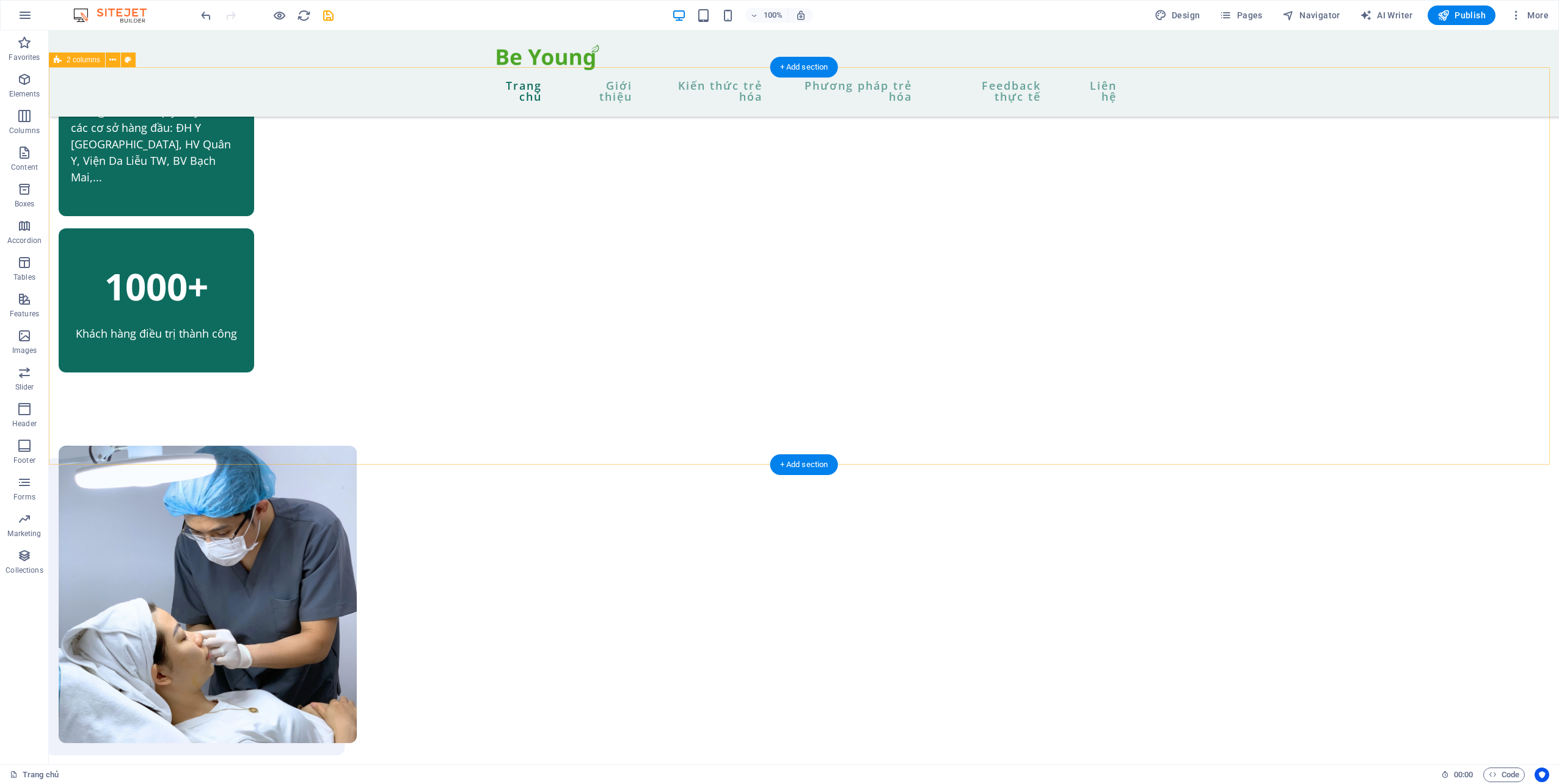
drag, startPoint x: 1369, startPoint y: 332, endPoint x: 1273, endPoint y: 324, distance: 96.3
click at [1333, 397] on div "Hơn [DATE] kinh nghiệm về thẩm mỹ trẻ hóa Sau nhiều năm làm việc và nghiên cứu …" at bounding box center [803, 754] width 1510 height 715
click at [1233, 397] on div "Hơn [DATE] kinh nghiệm về thẩm mỹ trẻ hóa Sau nhiều năm làm việc và nghiên cứu …" at bounding box center [803, 754] width 1510 height 715
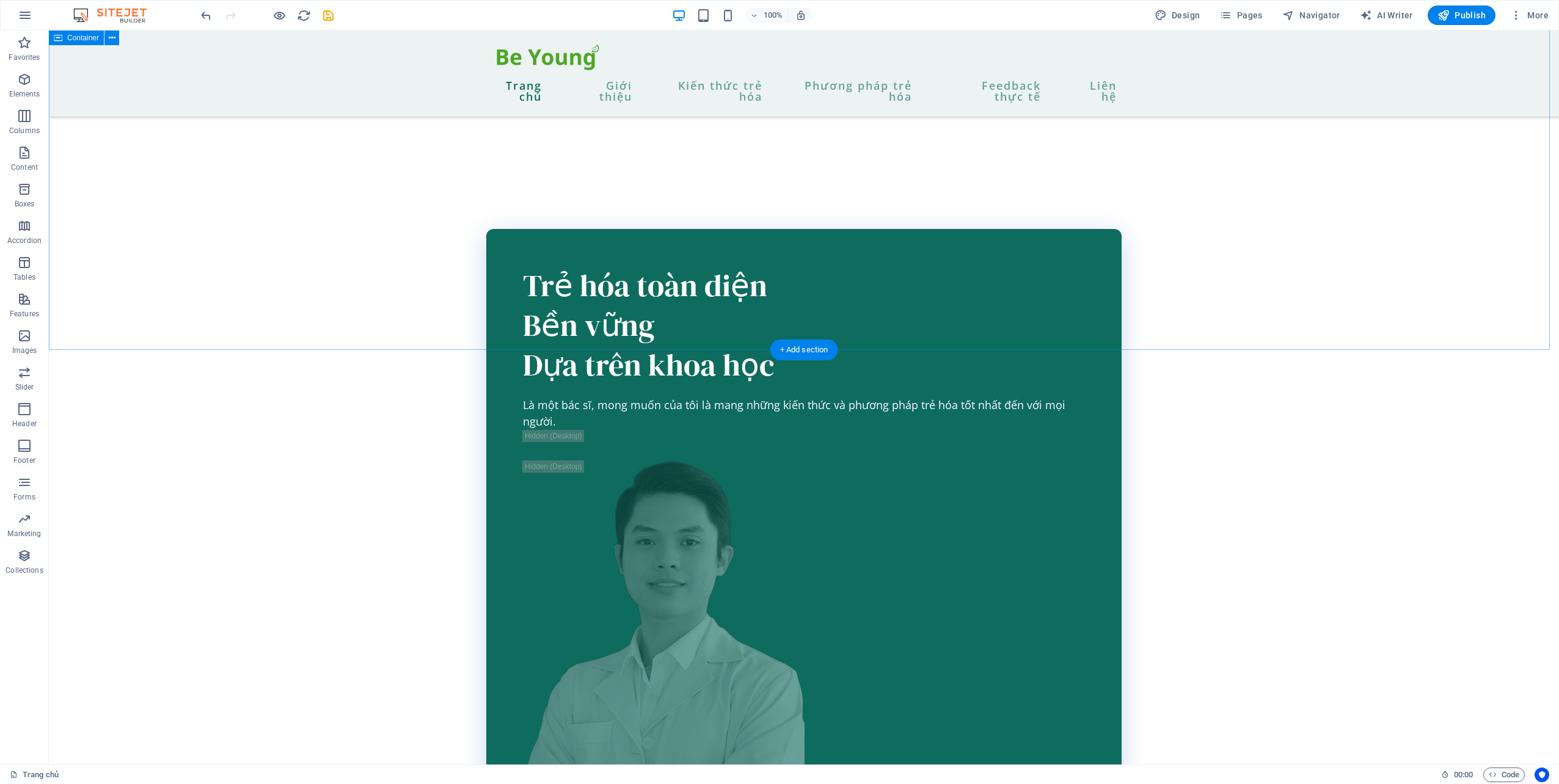
scroll to position [1954, 0]
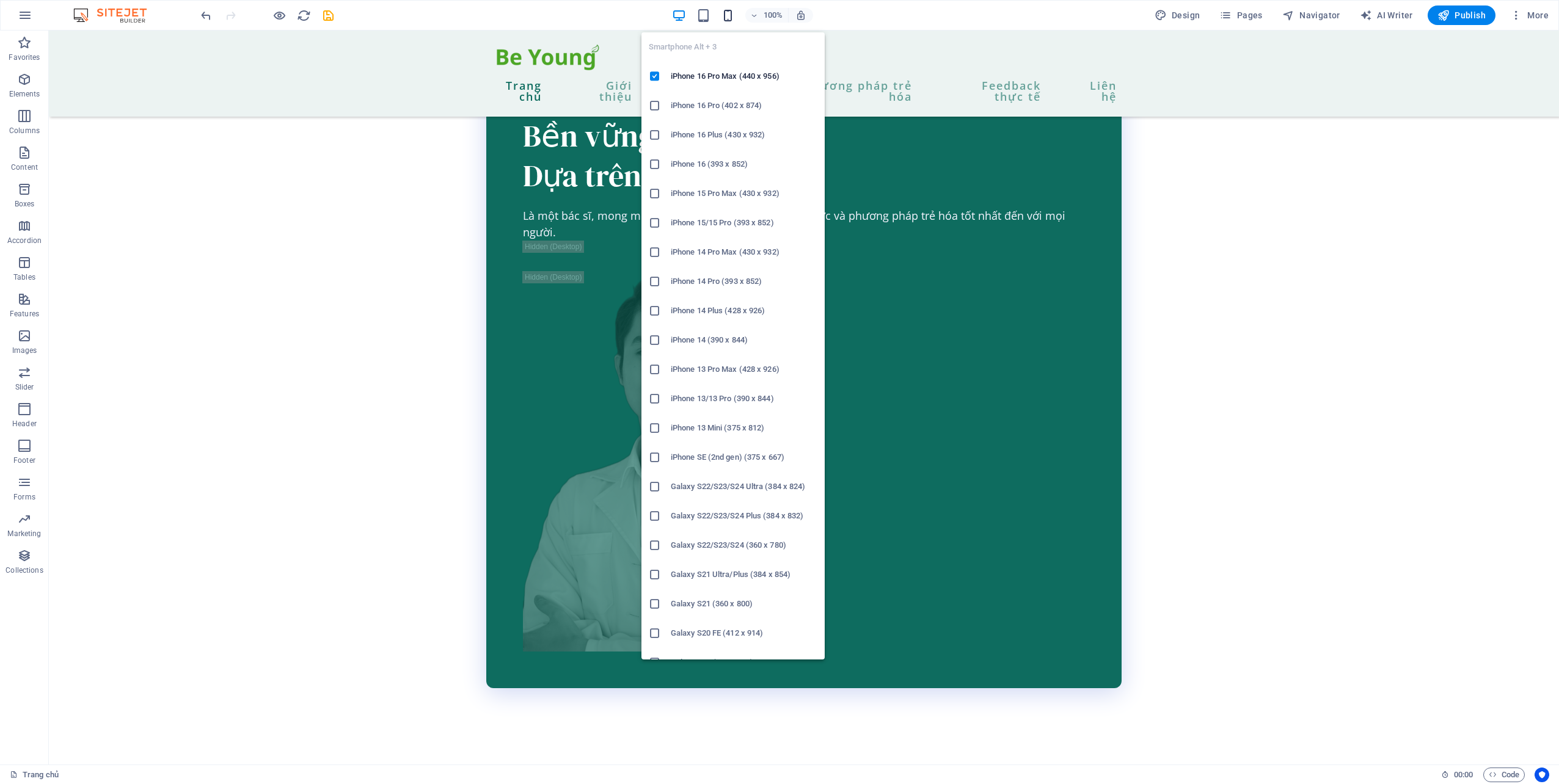
click at [725, 15] on icon "button" at bounding box center [728, 16] width 14 height 14
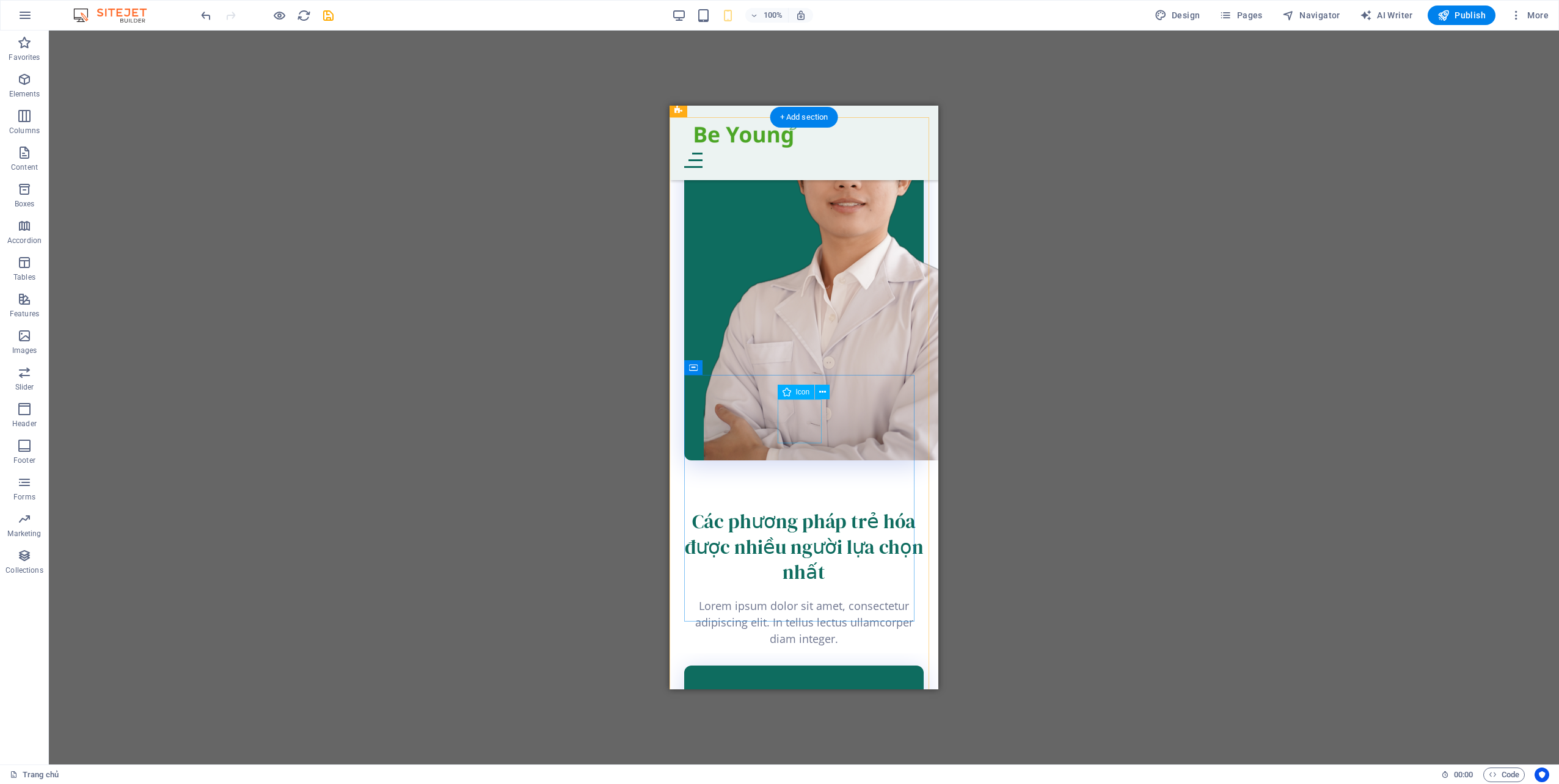
scroll to position [1724, 0]
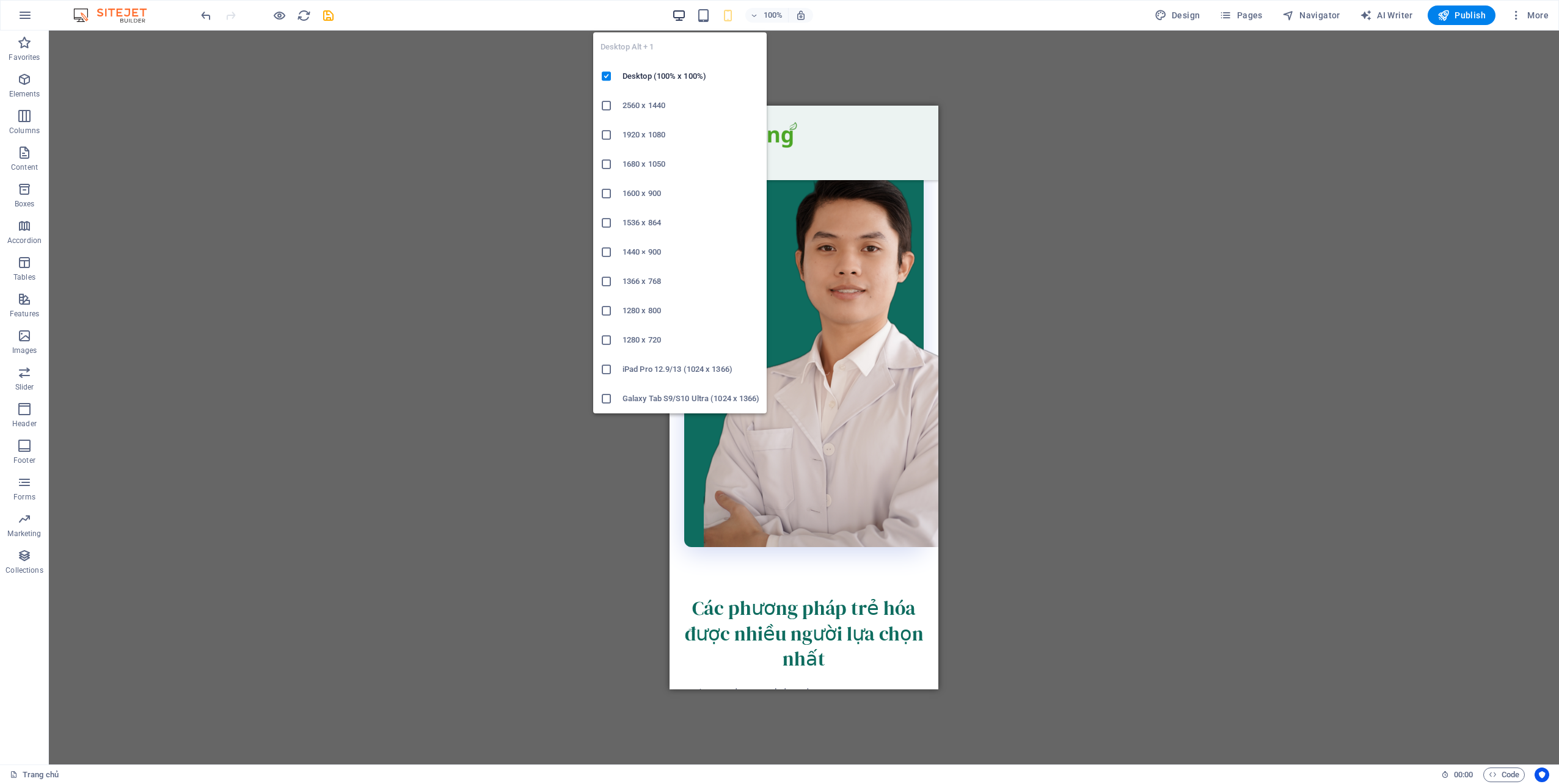
click at [686, 11] on icon "button" at bounding box center [679, 16] width 14 height 14
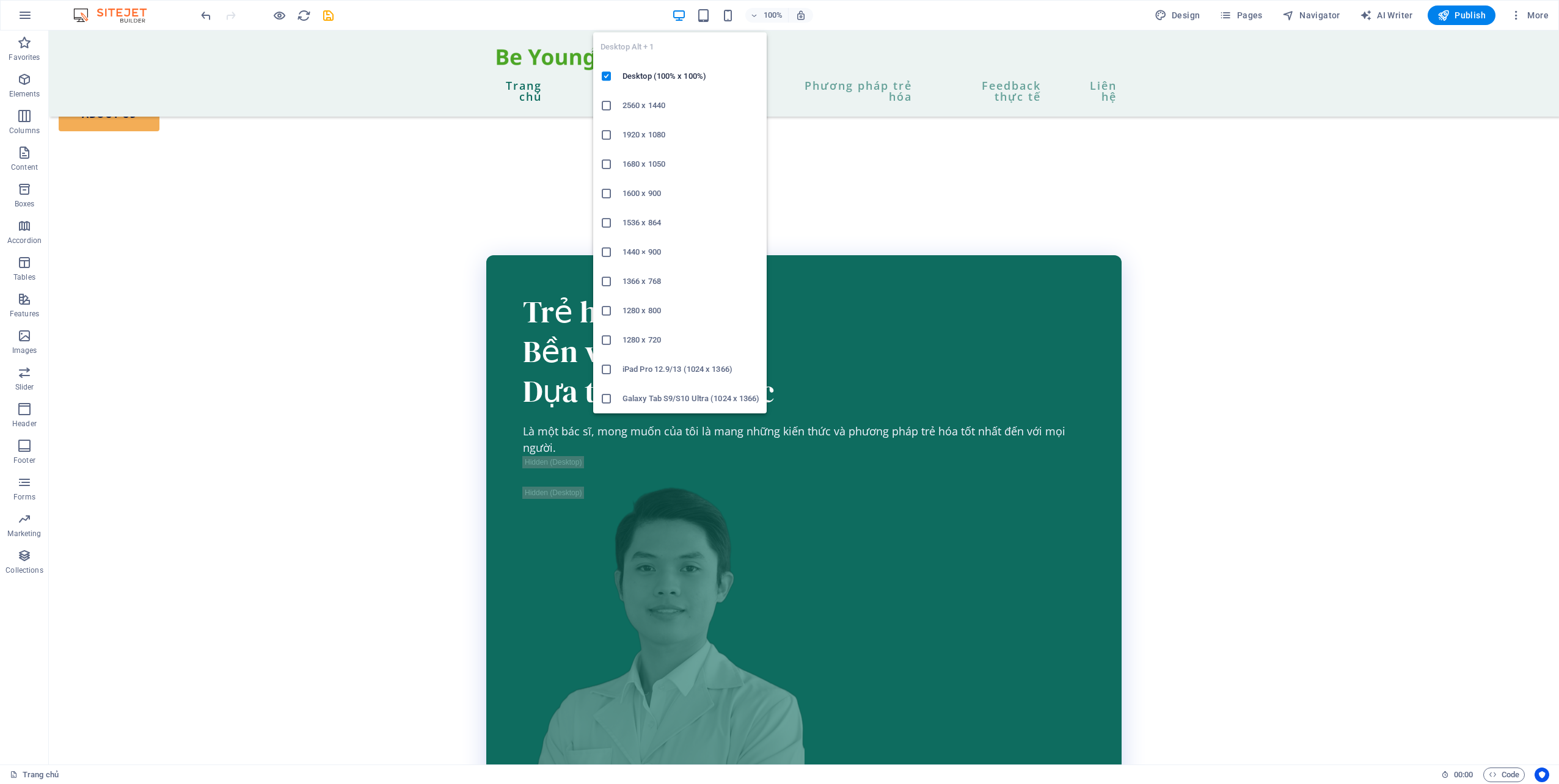
scroll to position [1740, 0]
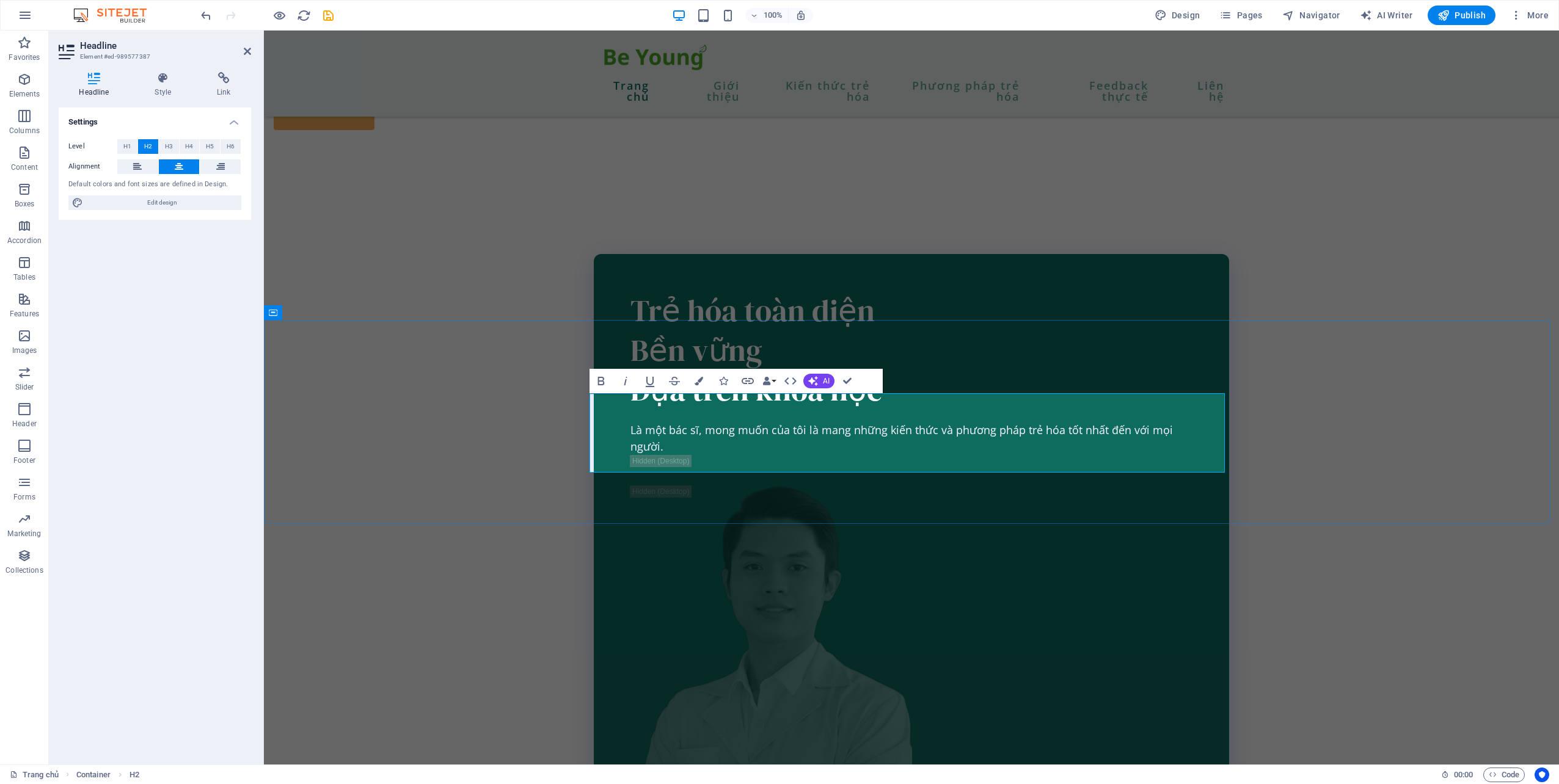
drag, startPoint x: 850, startPoint y: 383, endPoint x: 802, endPoint y: 351, distance: 57.7
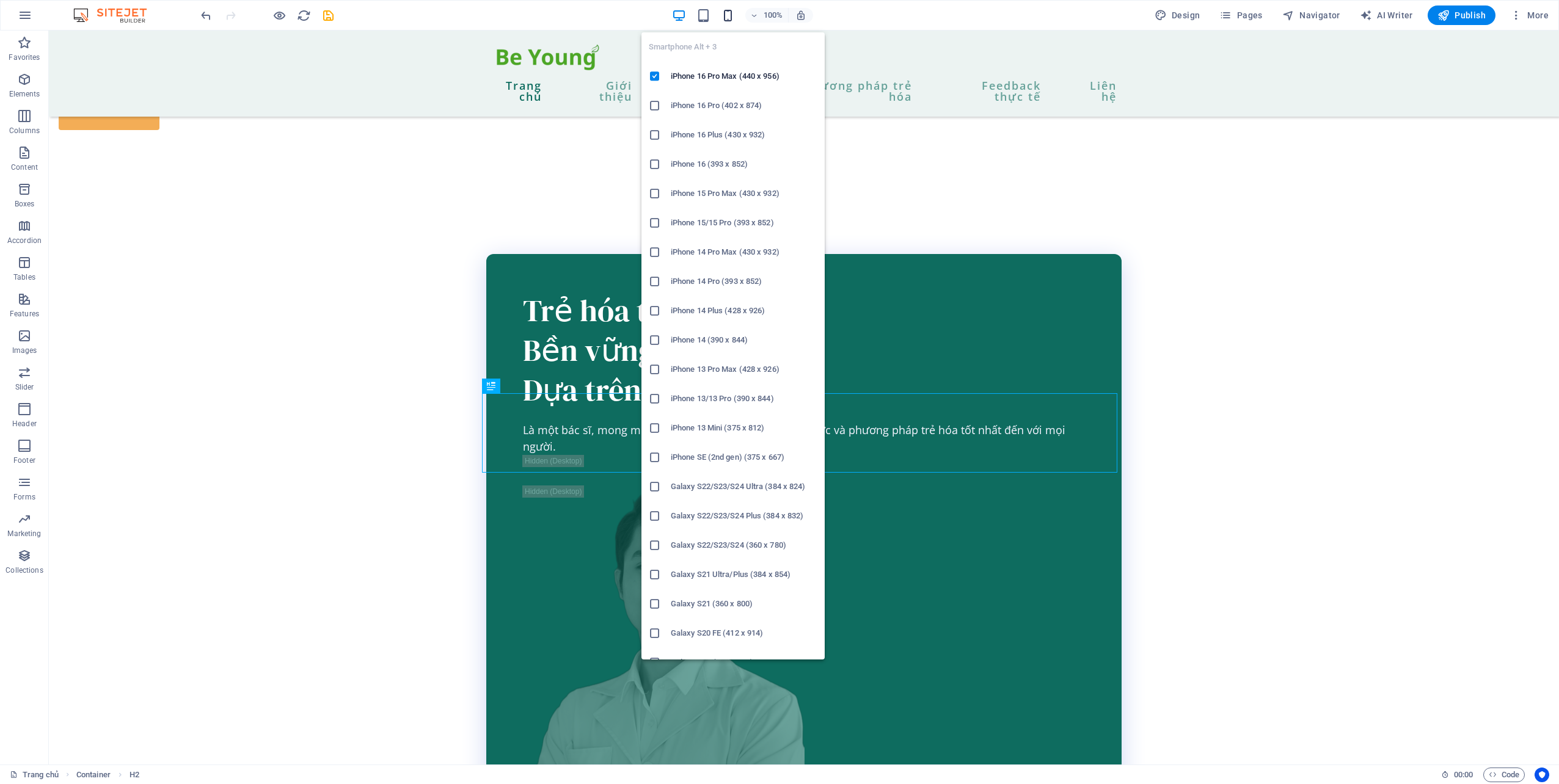
click at [730, 17] on icon "button" at bounding box center [728, 16] width 14 height 14
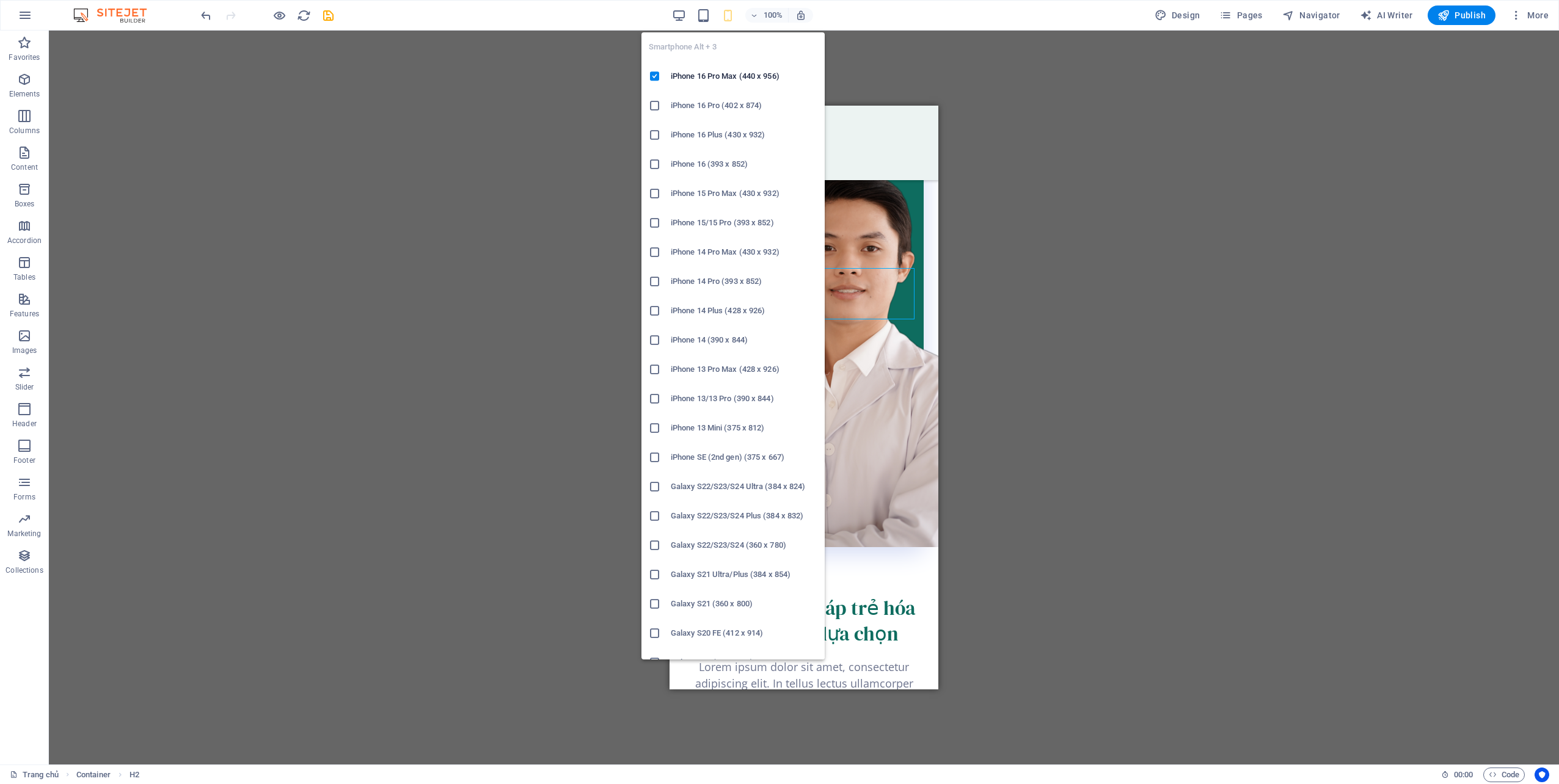
scroll to position [1724, 0]
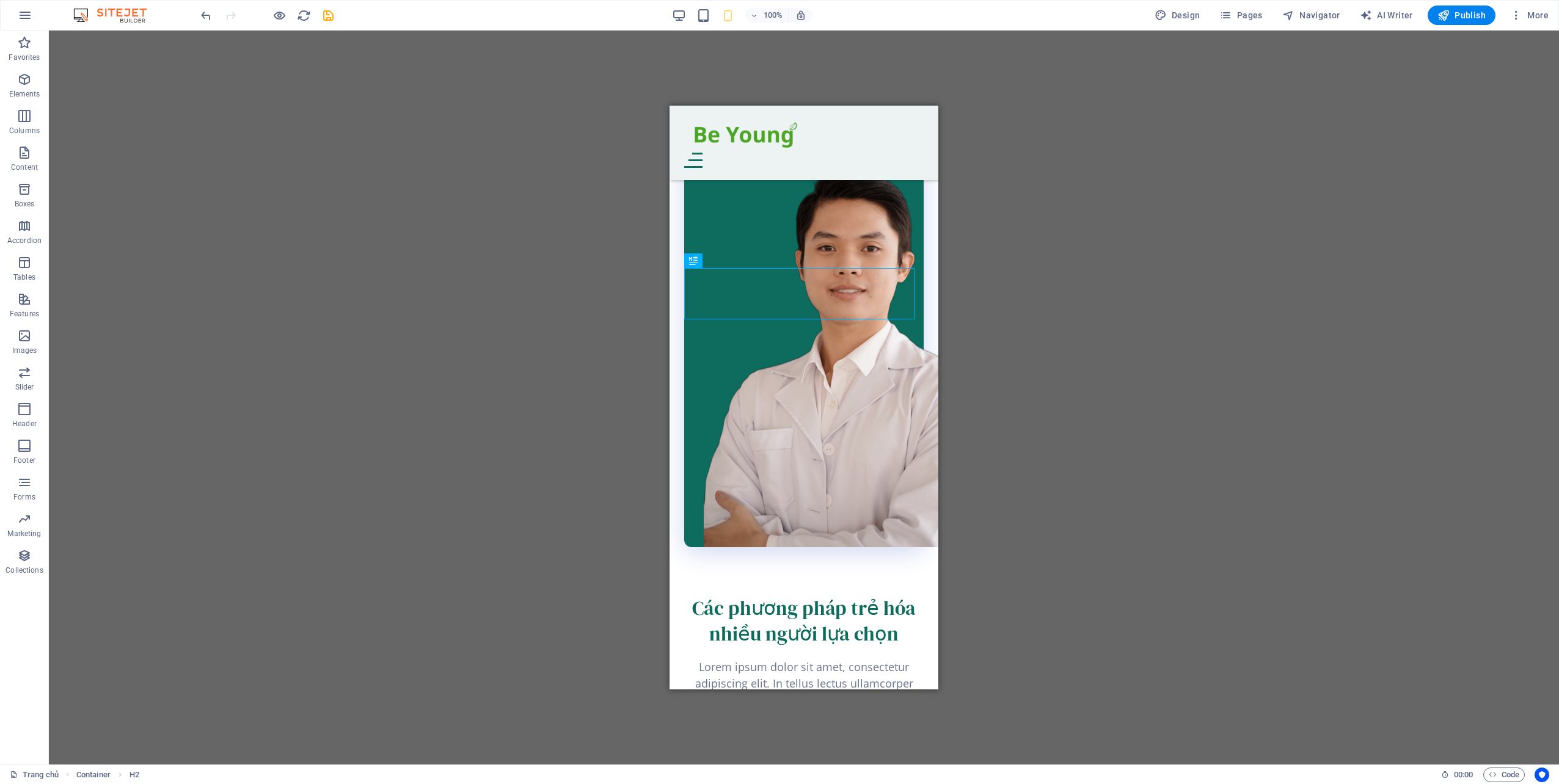
click at [1003, 318] on div "Drag here to replace the existing content. Press “Ctrl” if you want to create a…" at bounding box center [803, 397] width 1510 height 734
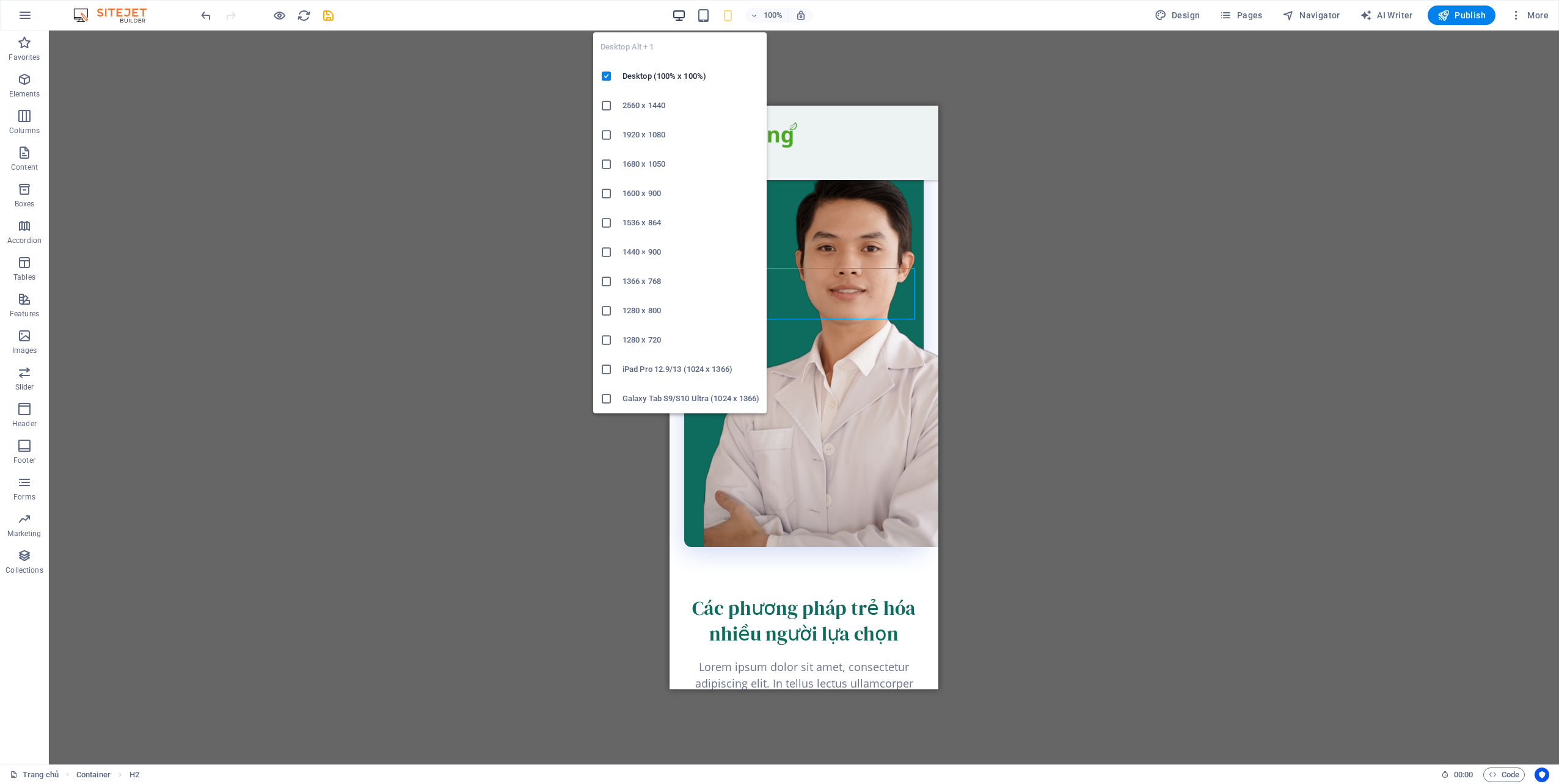
click at [684, 22] on icon "button" at bounding box center [679, 16] width 14 height 14
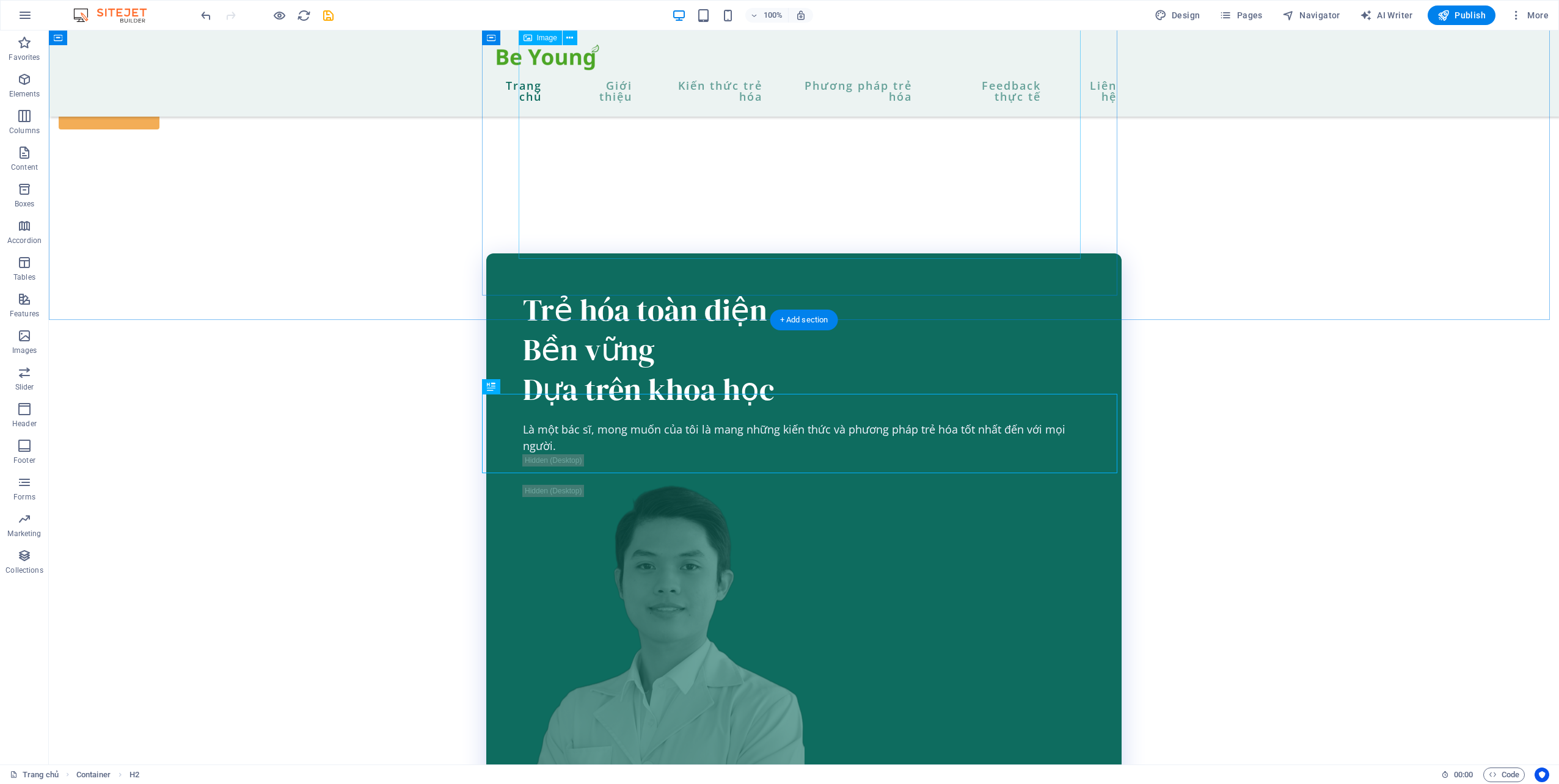
scroll to position [1740, 0]
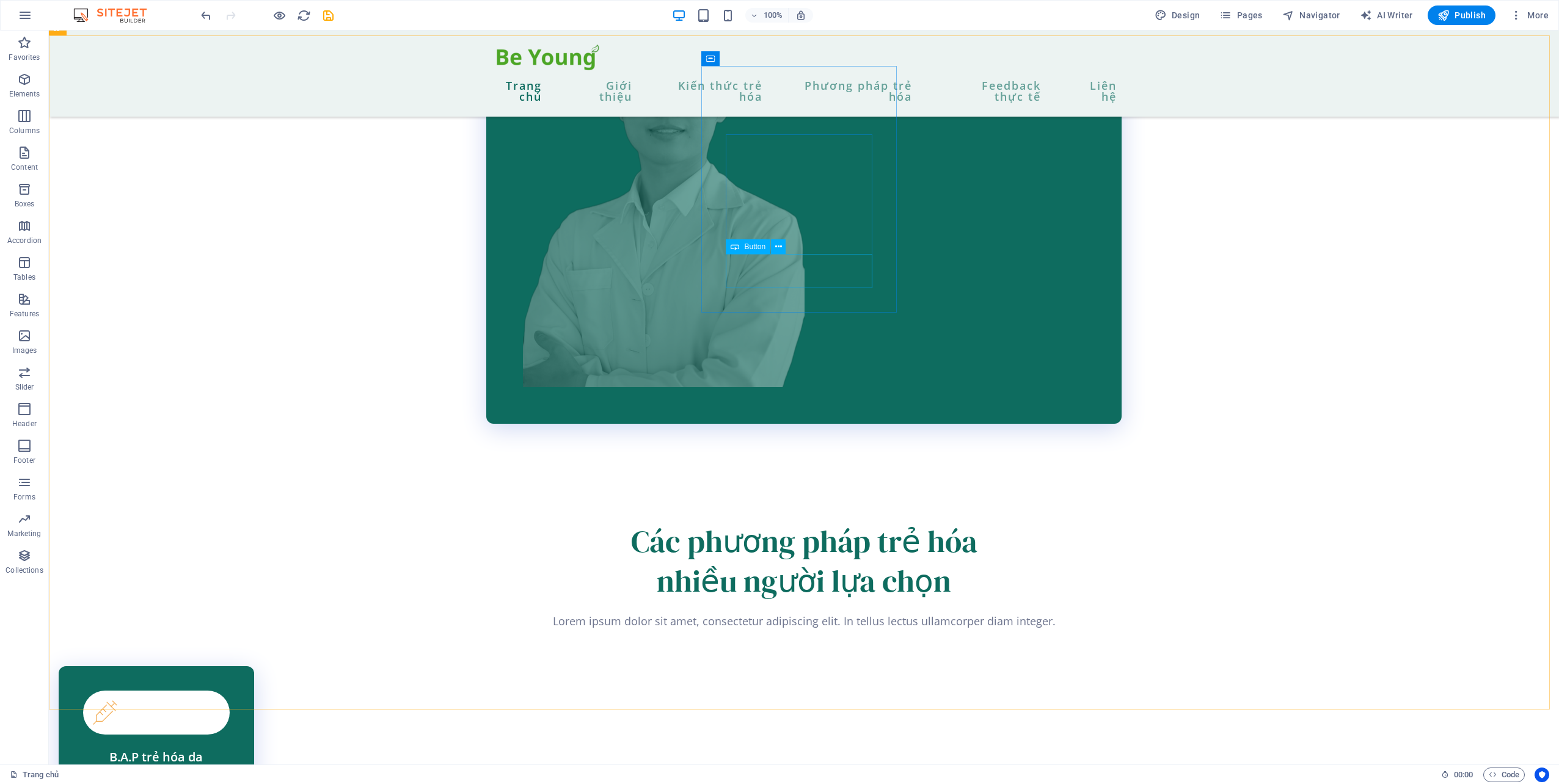
scroll to position [1922, 0]
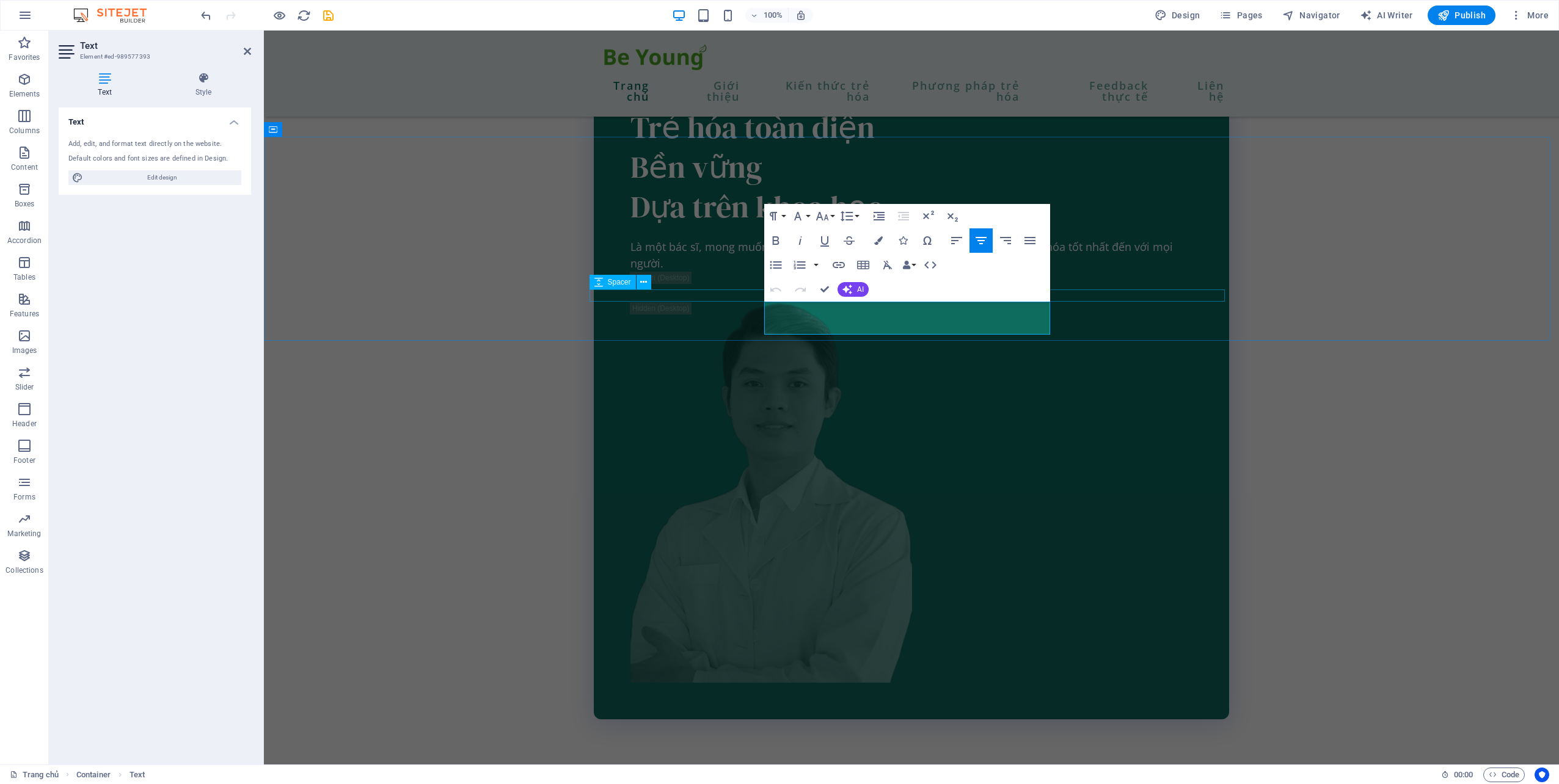
drag, startPoint x: 1025, startPoint y: 330, endPoint x: 822, endPoint y: 352, distance: 204.2
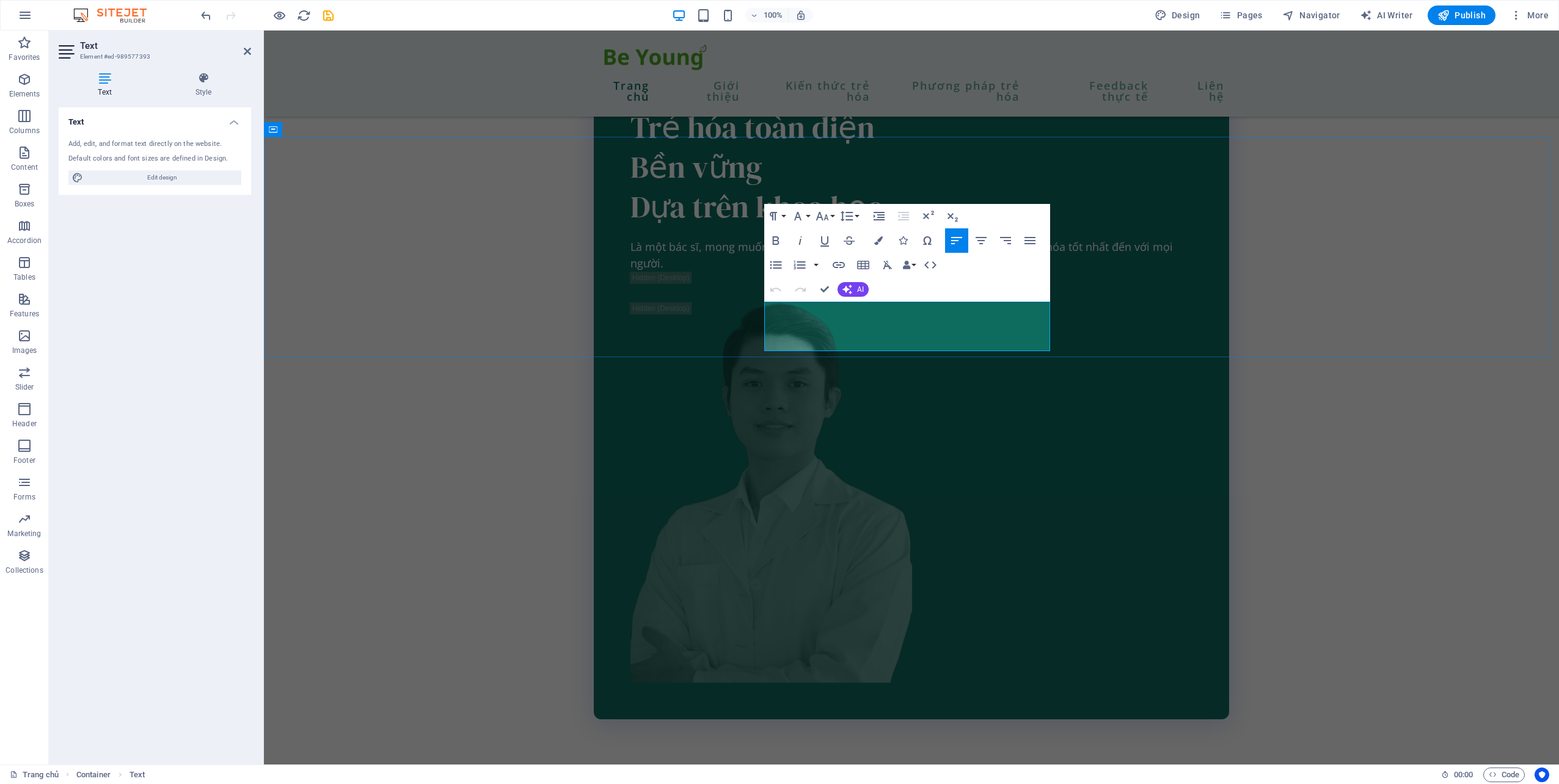
drag, startPoint x: 987, startPoint y: 325, endPoint x: 831, endPoint y: 349, distance: 157.8
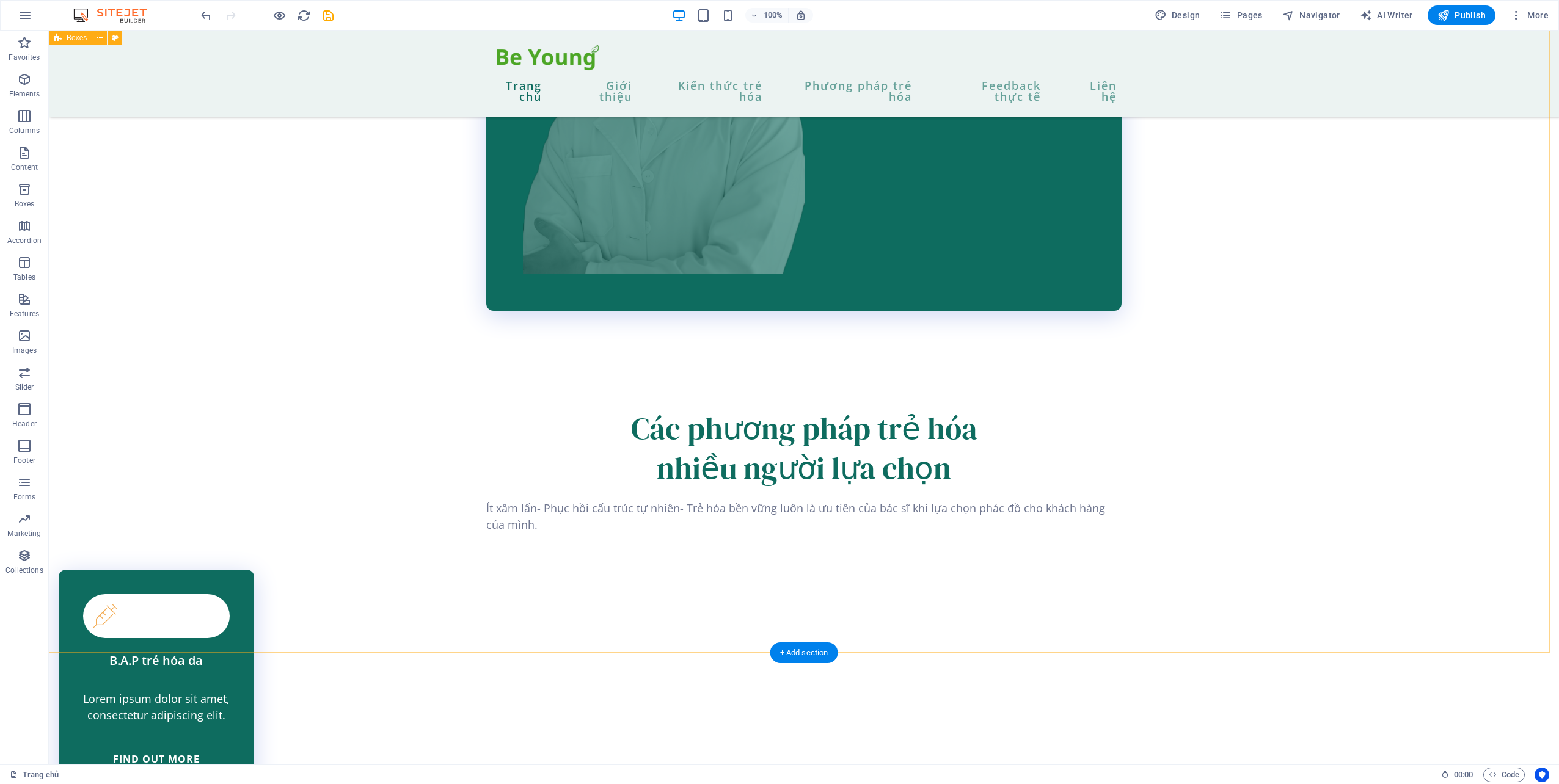
scroll to position [2228, 0]
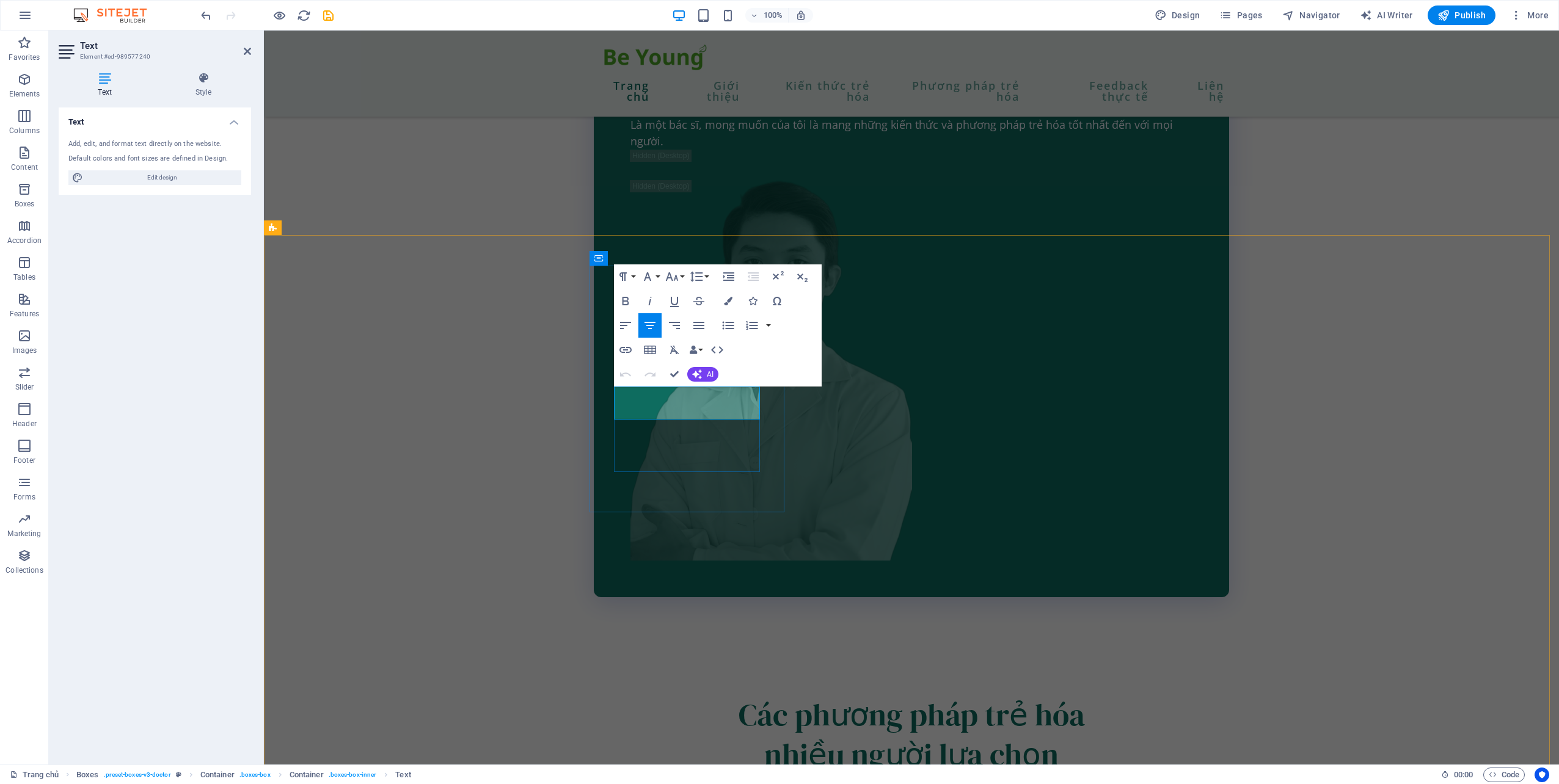
drag, startPoint x: 756, startPoint y: 413, endPoint x: 615, endPoint y: 391, distance: 142.7
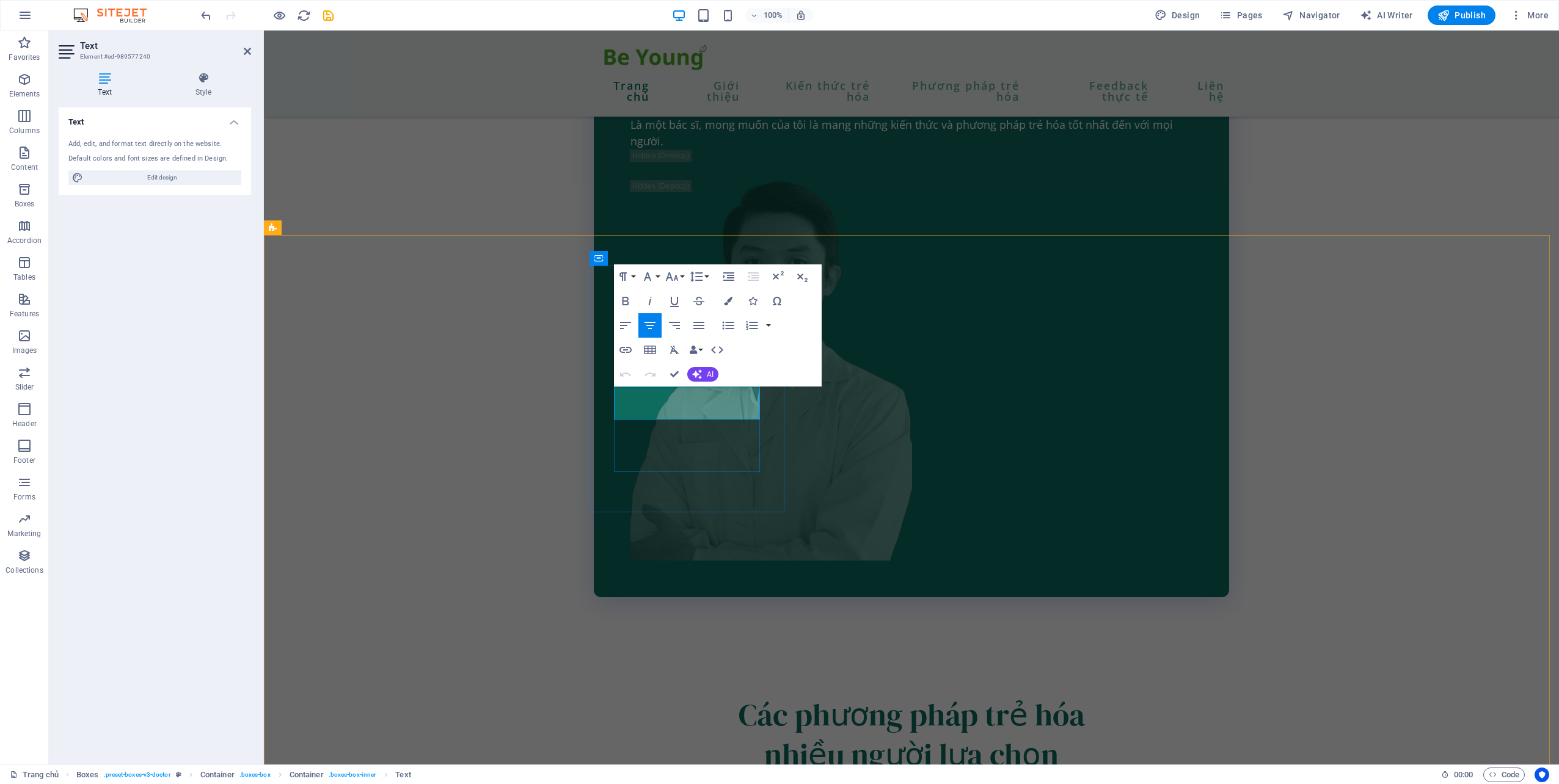
drag, startPoint x: 700, startPoint y: 414, endPoint x: 688, endPoint y: 419, distance: 13.0
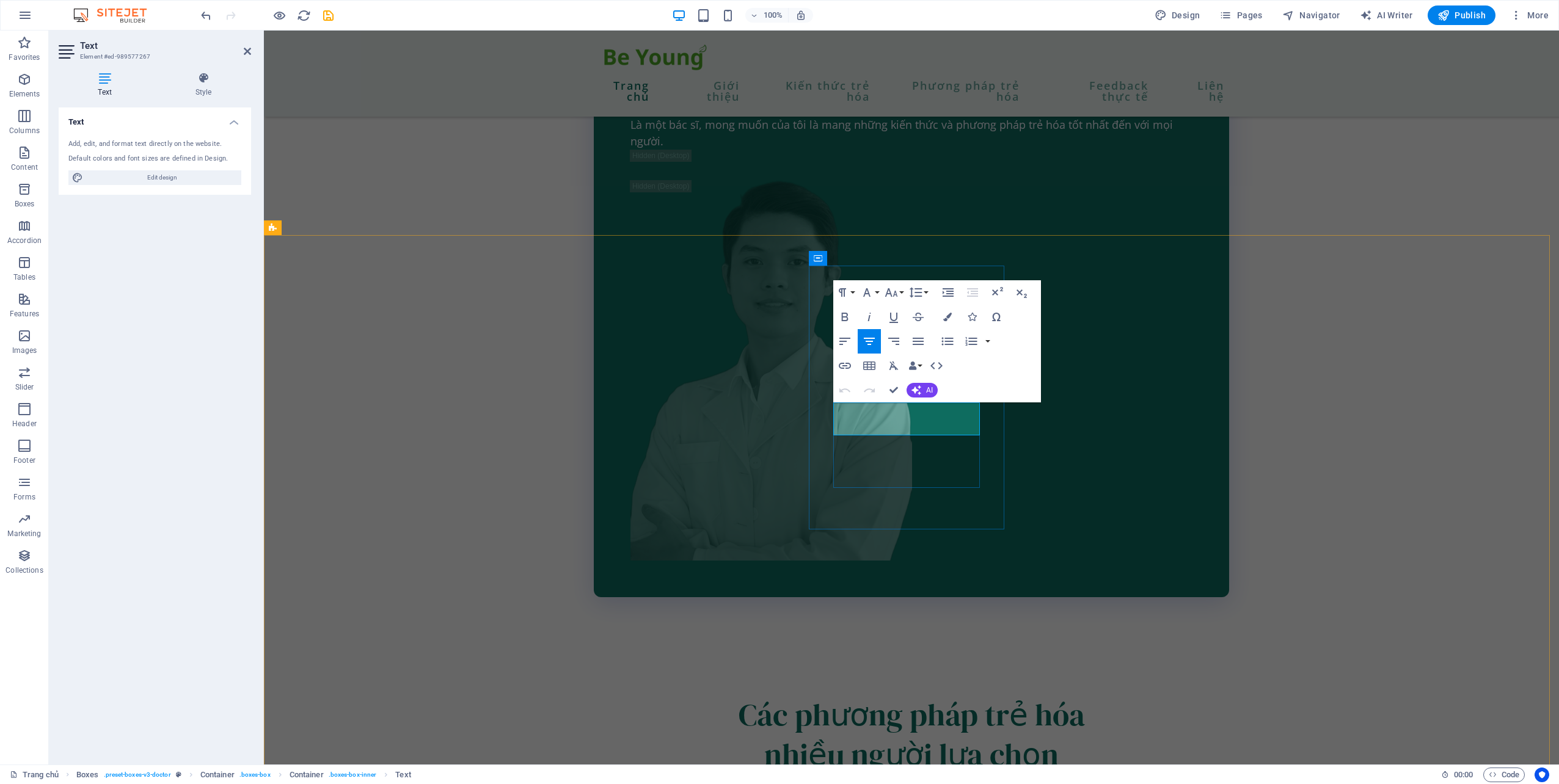
drag, startPoint x: 976, startPoint y: 432, endPoint x: 833, endPoint y: 412, distance: 144.4
drag, startPoint x: 1360, startPoint y: 439, endPoint x: 1358, endPoint y: 423, distance: 16.1
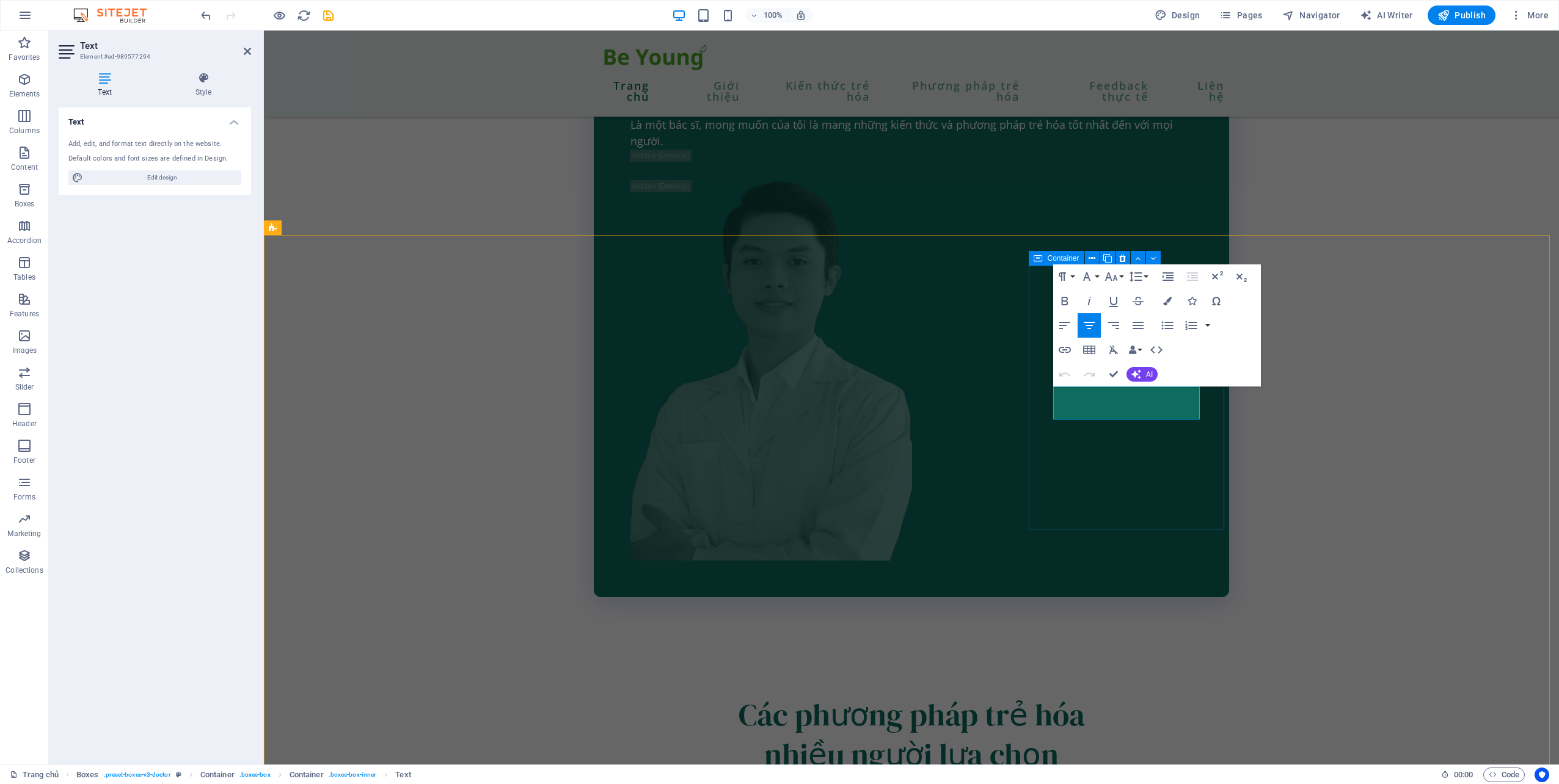
drag, startPoint x: 1127, startPoint y: 416, endPoint x: 1038, endPoint y: 394, distance: 91.7
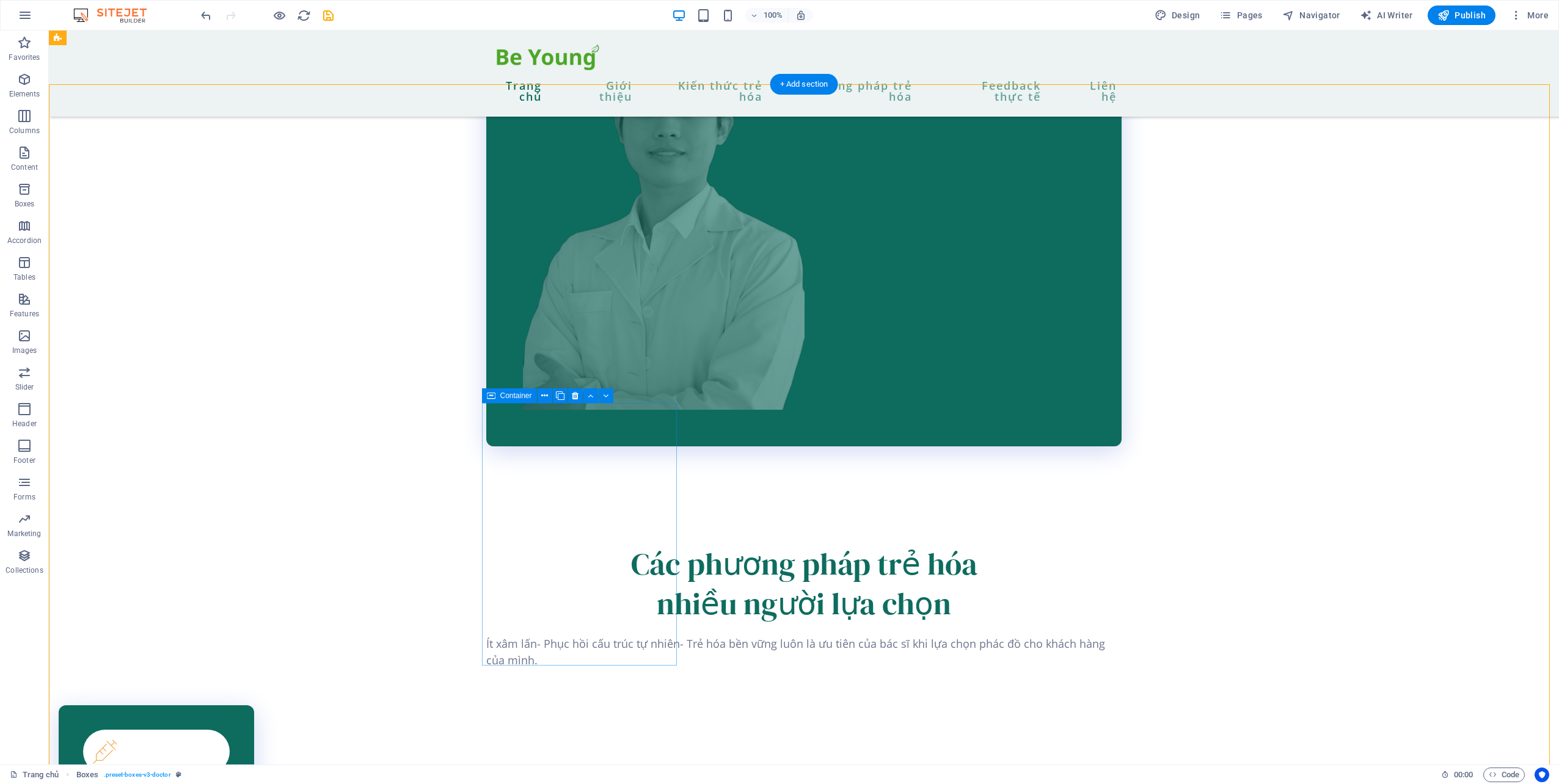
scroll to position [2167, 0]
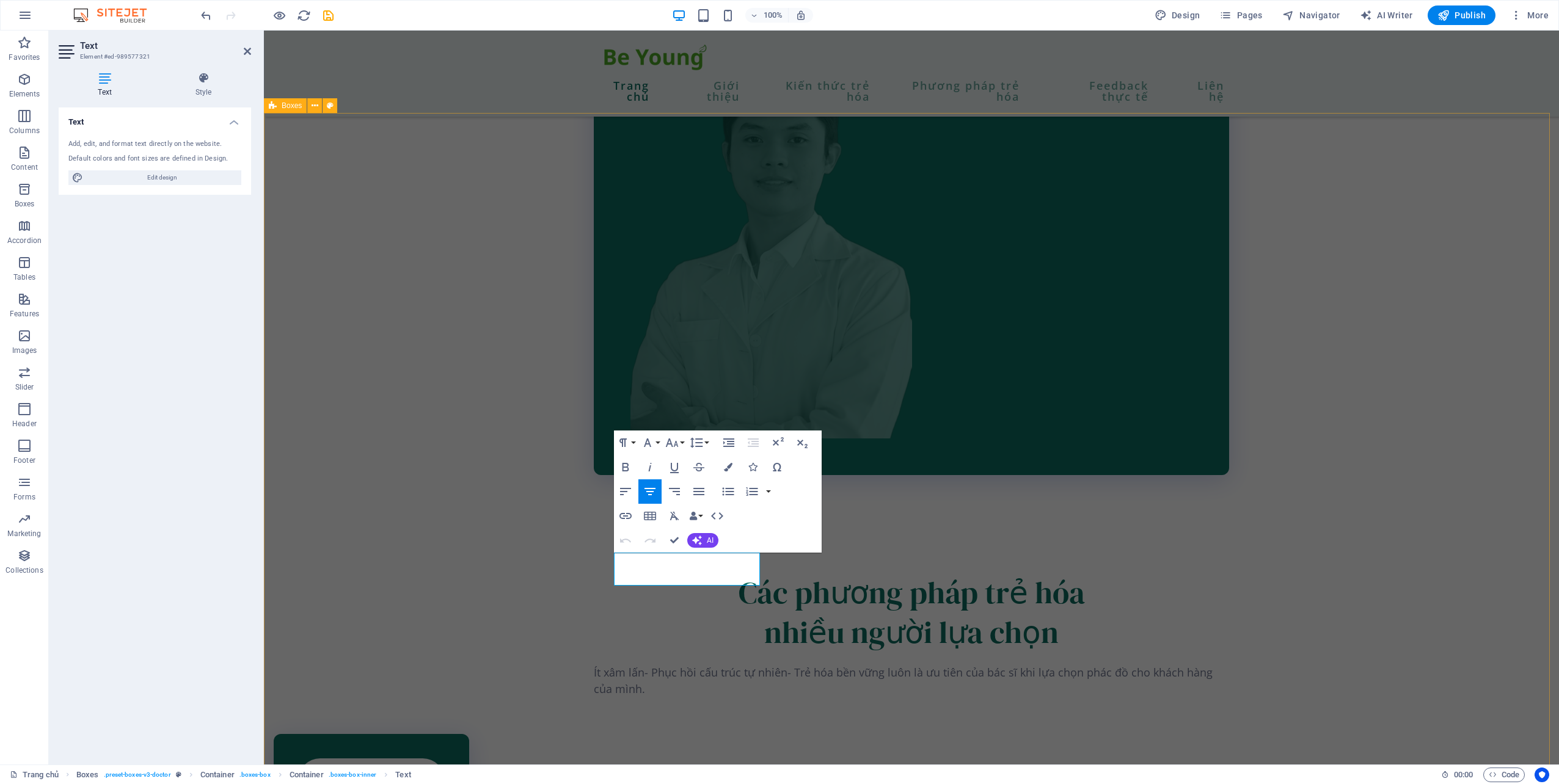
drag, startPoint x: 750, startPoint y: 577, endPoint x: 622, endPoint y: 561, distance: 129.0
drag, startPoint x: 1416, startPoint y: 379, endPoint x: 1326, endPoint y: 324, distance: 105.5
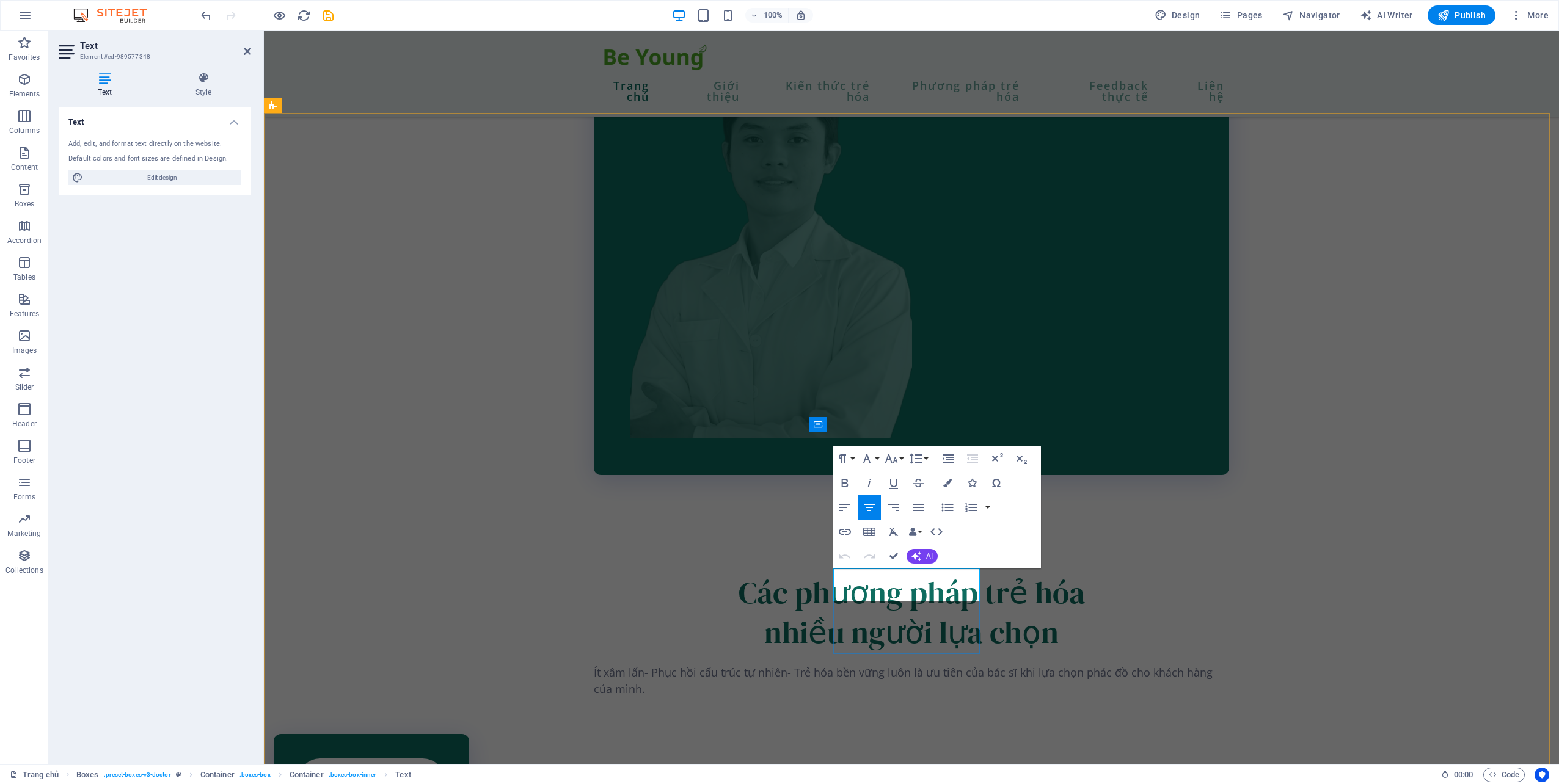
drag, startPoint x: 976, startPoint y: 593, endPoint x: 837, endPoint y: 577, distance: 139.9
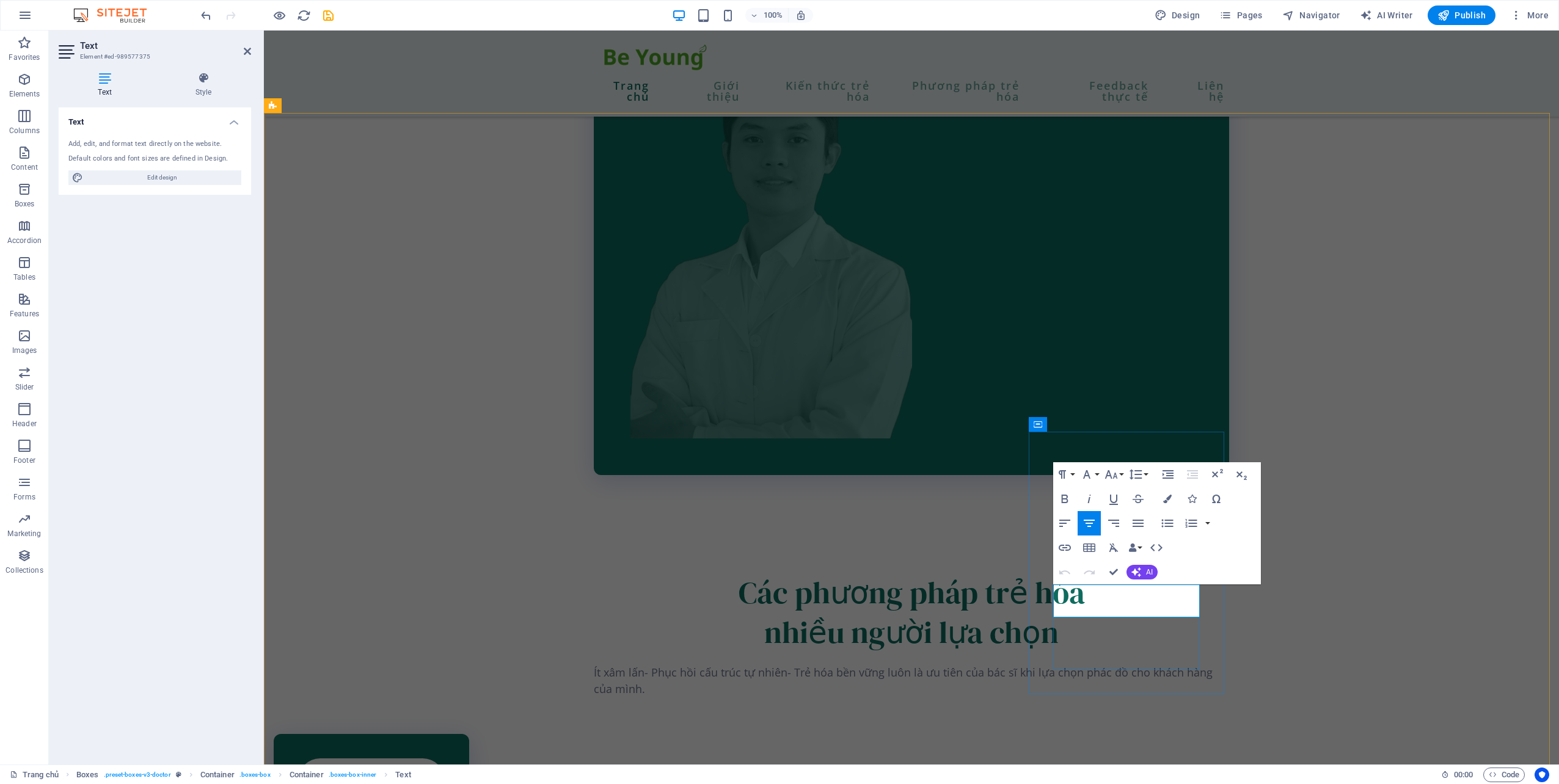
drag, startPoint x: 1196, startPoint y: 606, endPoint x: 1056, endPoint y: 586, distance: 141.4
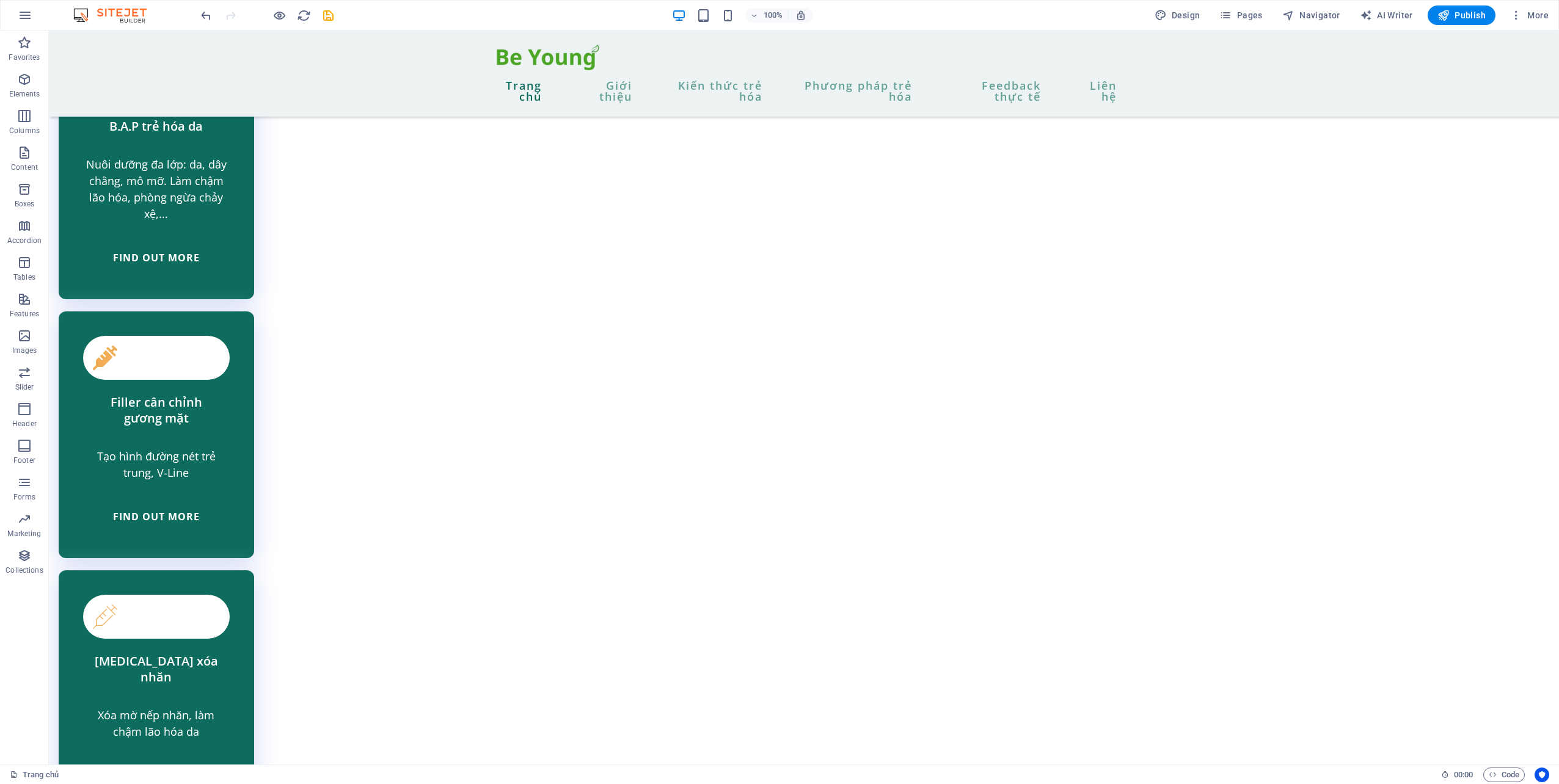
scroll to position [2842, 0]
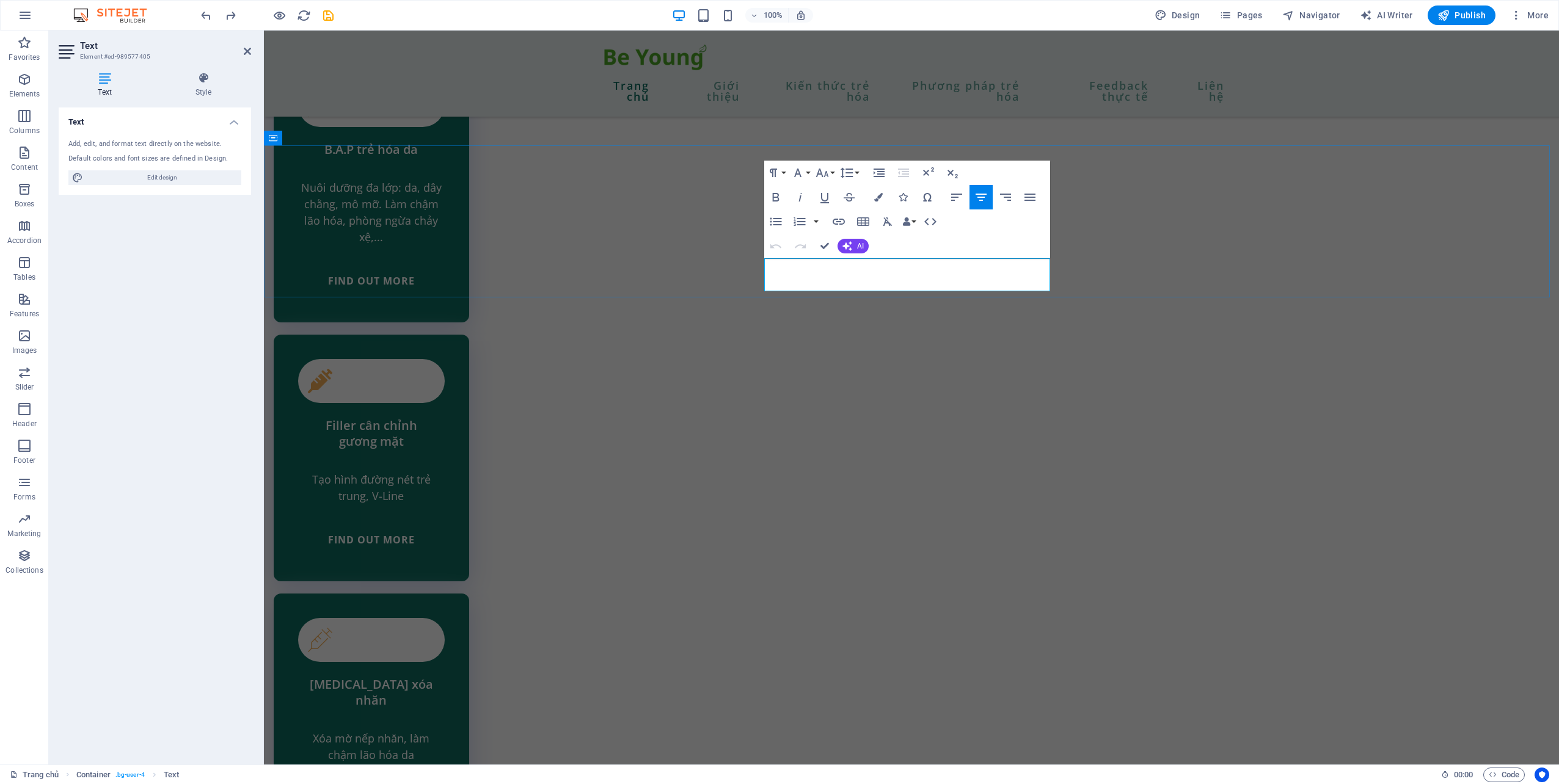
drag, startPoint x: 1017, startPoint y: 286, endPoint x: 815, endPoint y: 270, distance: 202.6
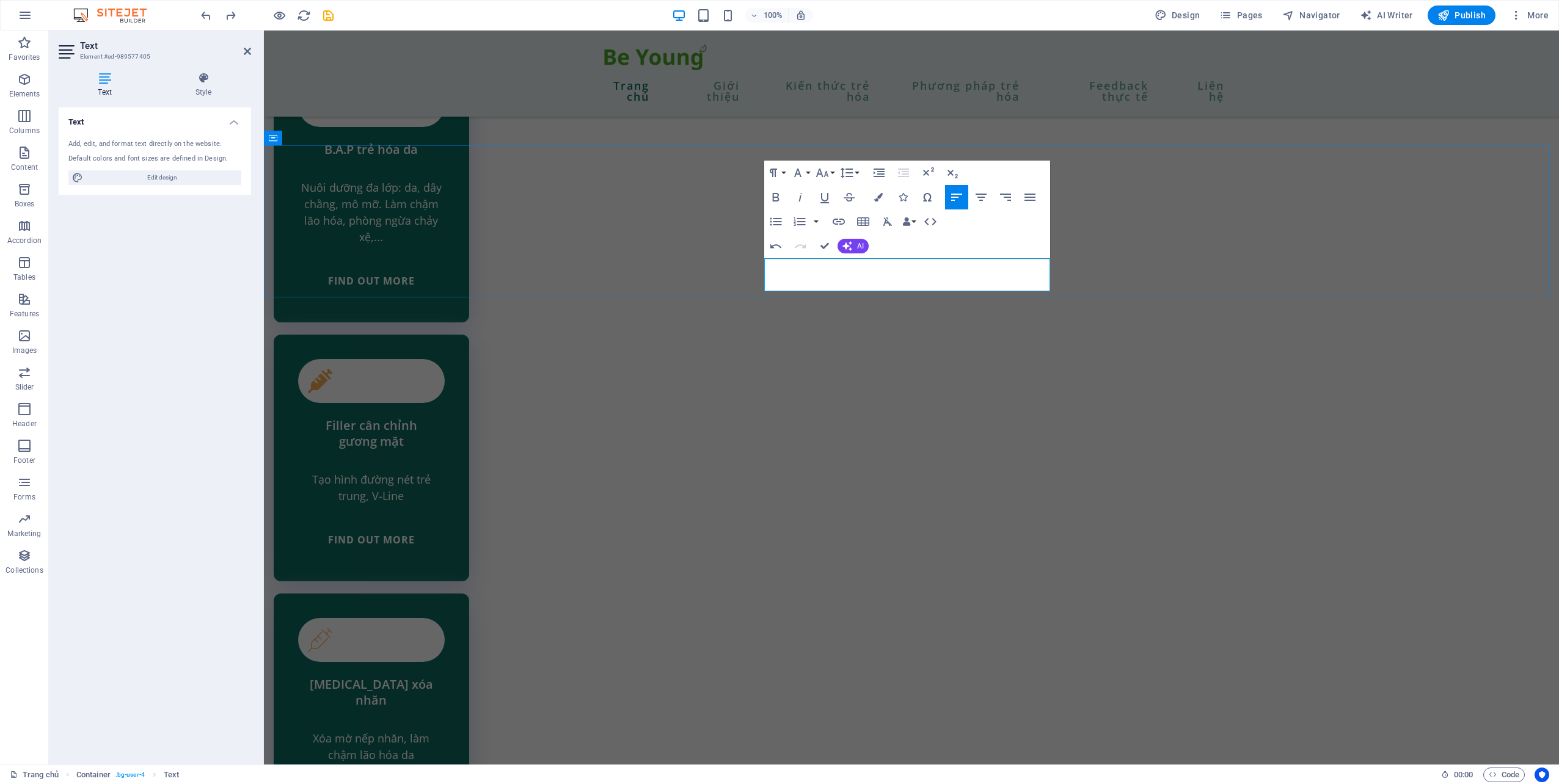
drag, startPoint x: 873, startPoint y: 268, endPoint x: 1169, endPoint y: 286, distance: 296.5
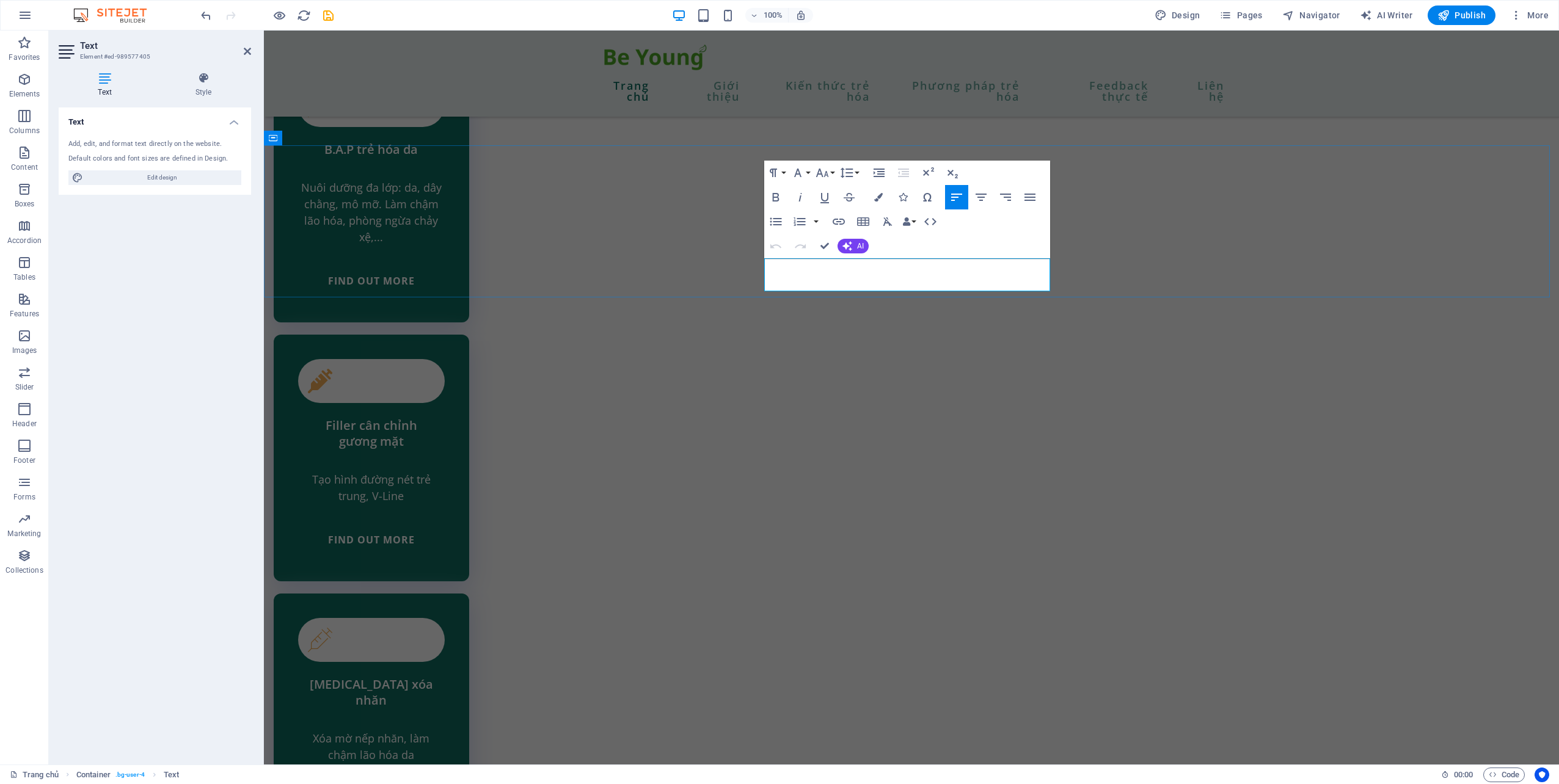
drag, startPoint x: 920, startPoint y: 268, endPoint x: 870, endPoint y: 266, distance: 50.0
drag, startPoint x: 1402, startPoint y: 622, endPoint x: 1603, endPoint y: 618, distance: 201.0
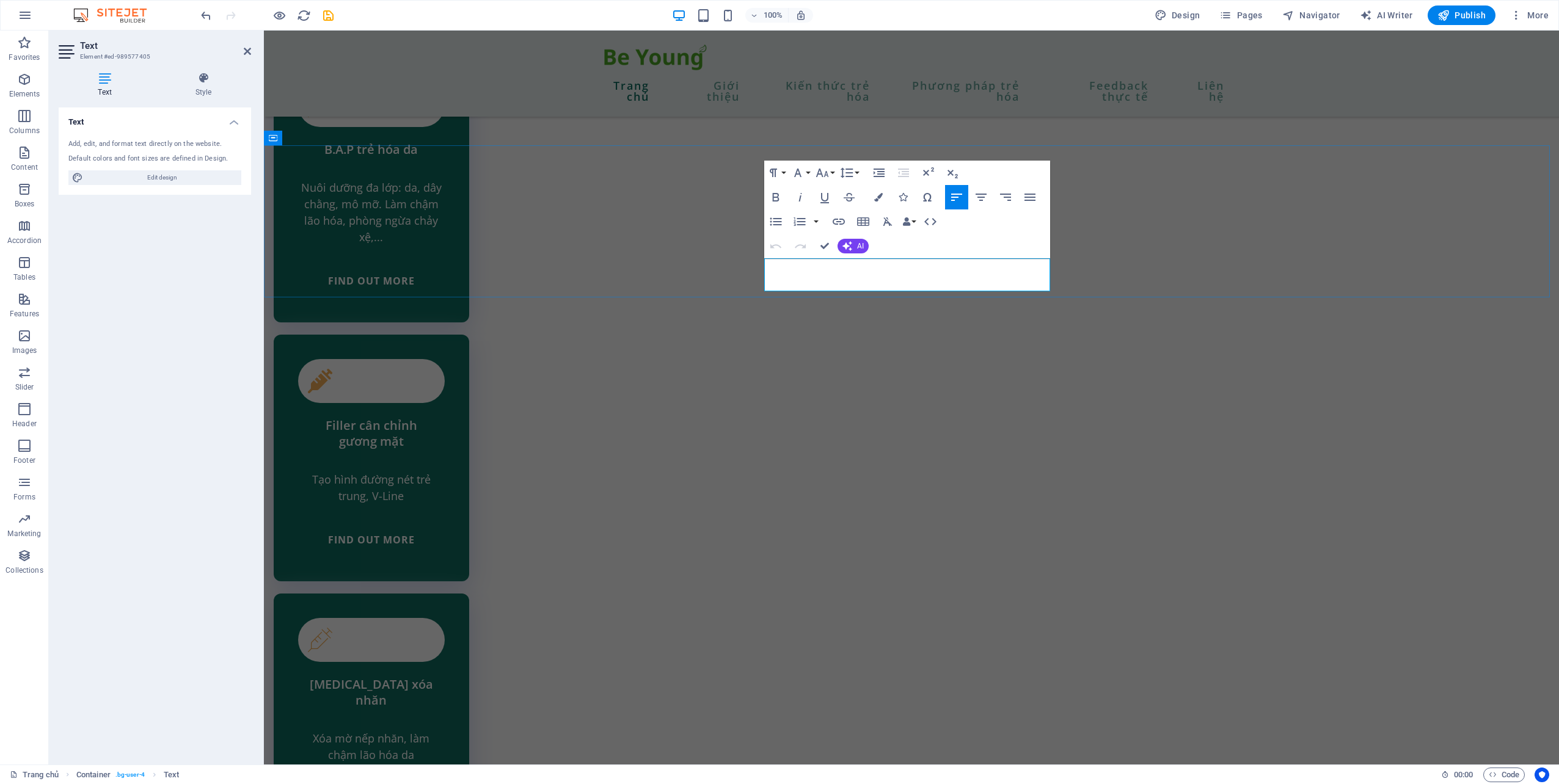
drag, startPoint x: 876, startPoint y: 270, endPoint x: 830, endPoint y: 261, distance: 46.9
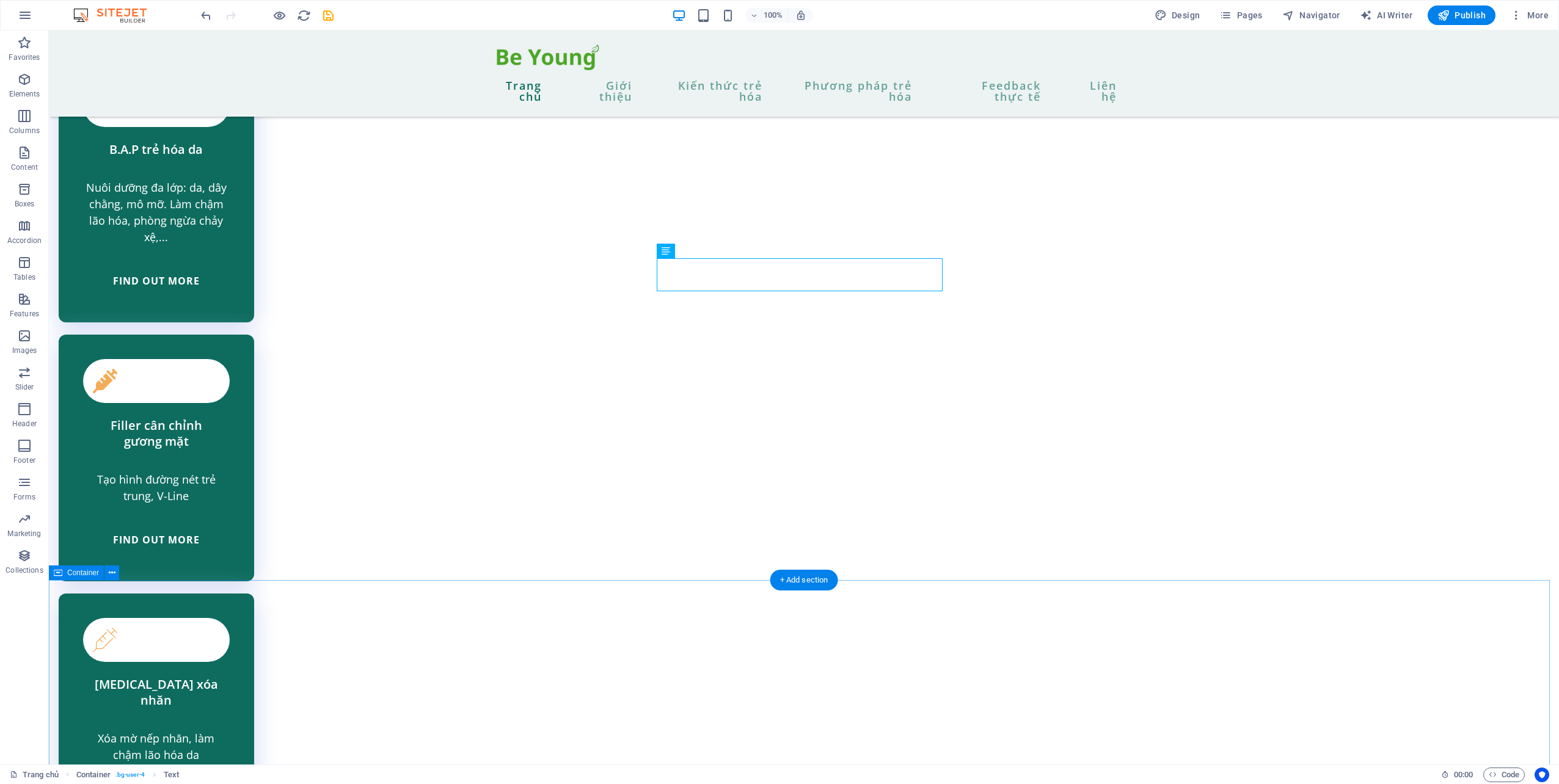
click at [698, 251] on icon at bounding box center [701, 251] width 7 height 13
click at [664, 252] on icon at bounding box center [666, 250] width 9 height 15
click at [663, 248] on icon at bounding box center [666, 250] width 9 height 15
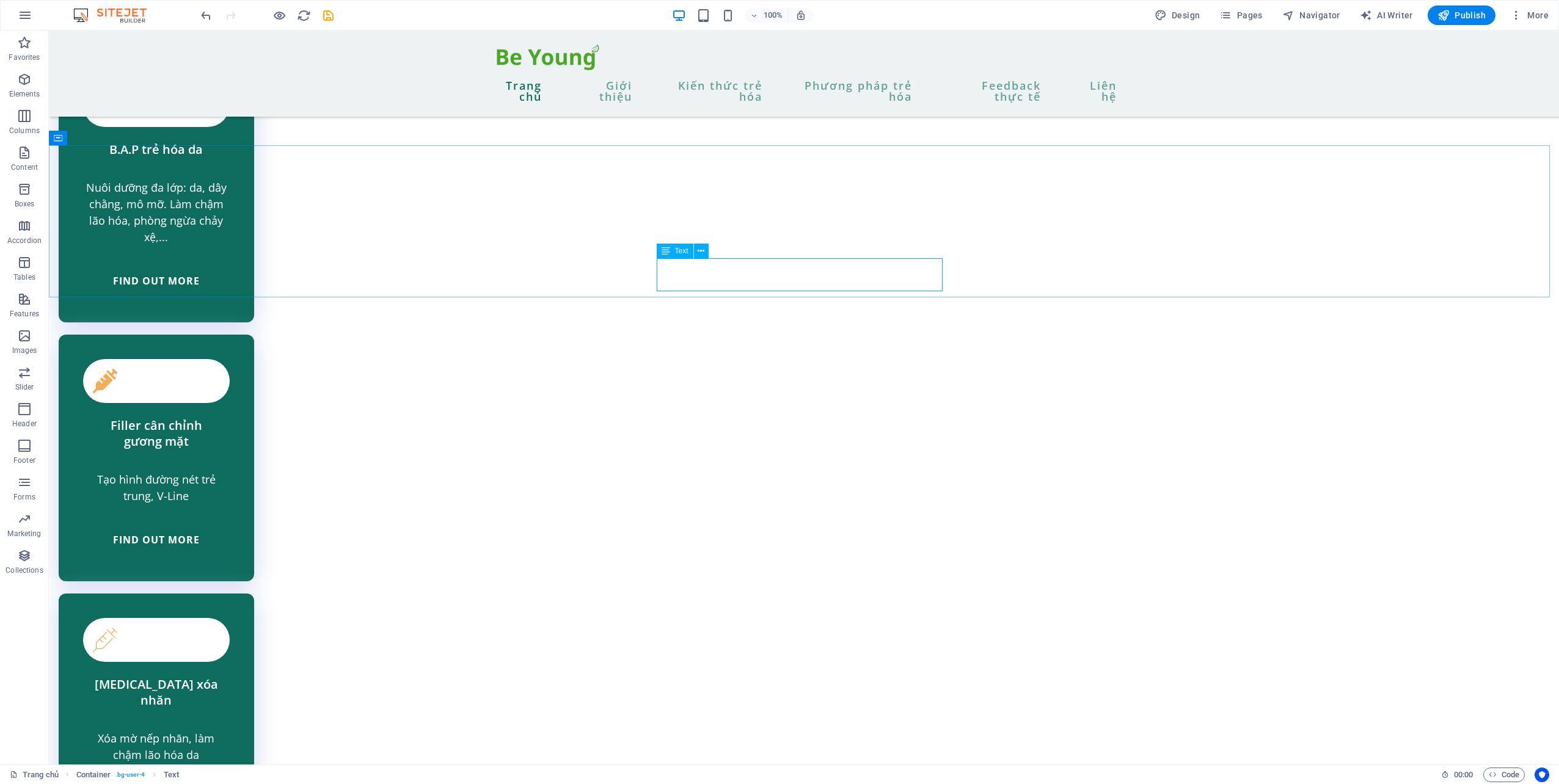
click at [663, 248] on icon at bounding box center [666, 250] width 9 height 15
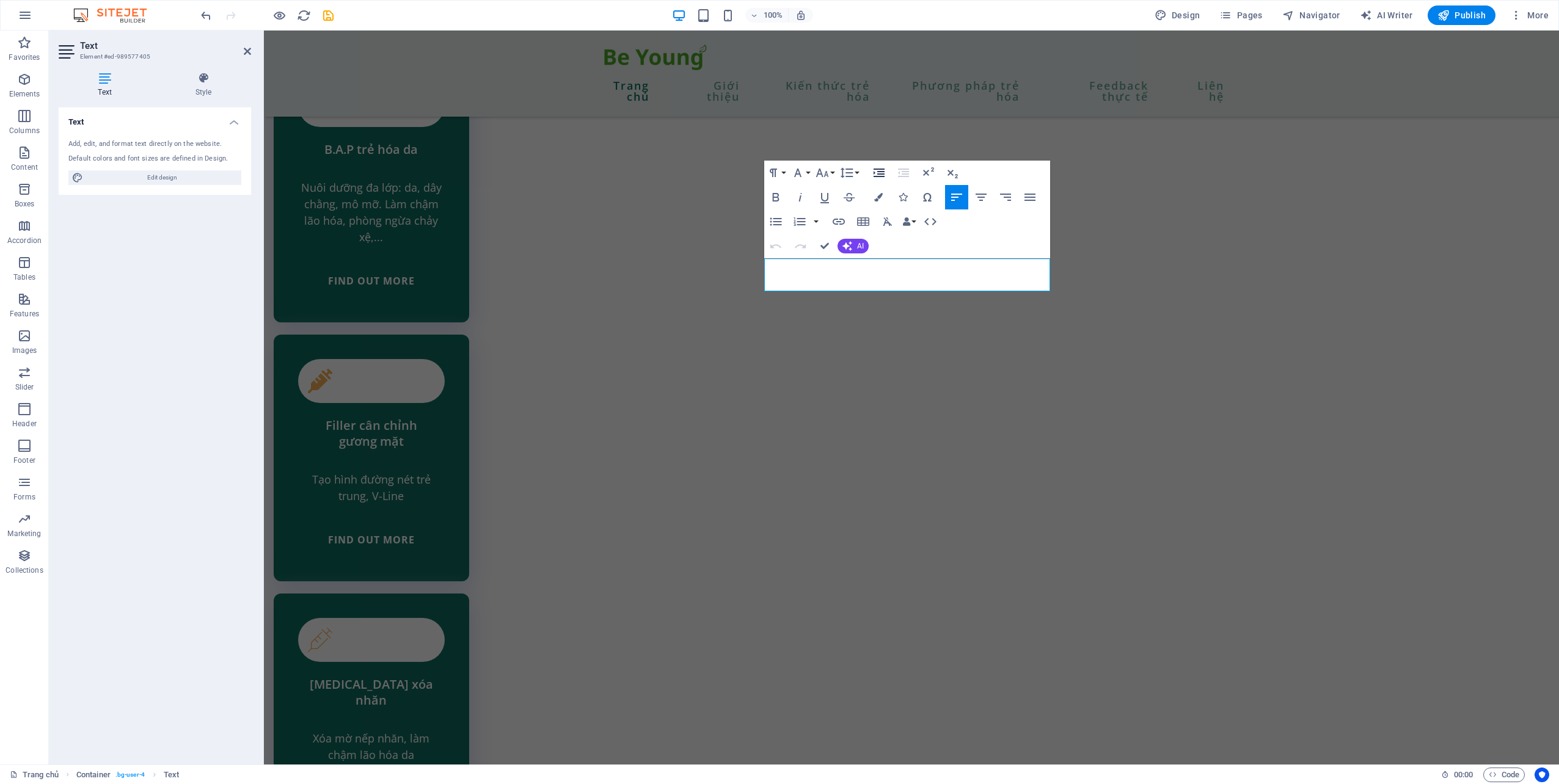
click at [878, 176] on icon "button" at bounding box center [879, 172] width 15 height 15
click at [986, 195] on icon "button" at bounding box center [981, 197] width 11 height 7
click at [1004, 197] on icon "button" at bounding box center [1005, 197] width 15 height 15
click at [1025, 196] on icon "button" at bounding box center [1030, 197] width 15 height 15
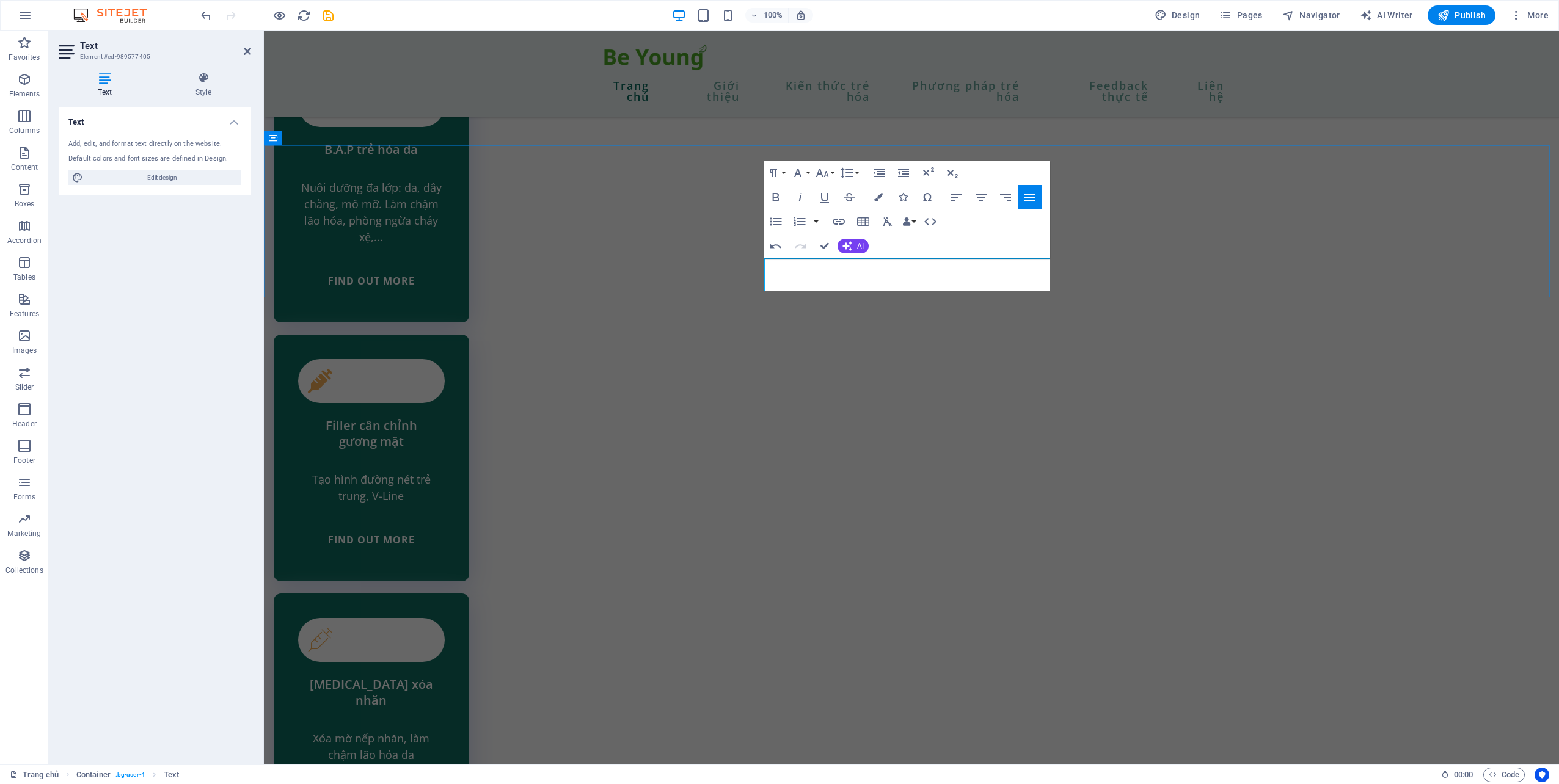
drag, startPoint x: 816, startPoint y: 283, endPoint x: 860, endPoint y: 279, distance: 44.2
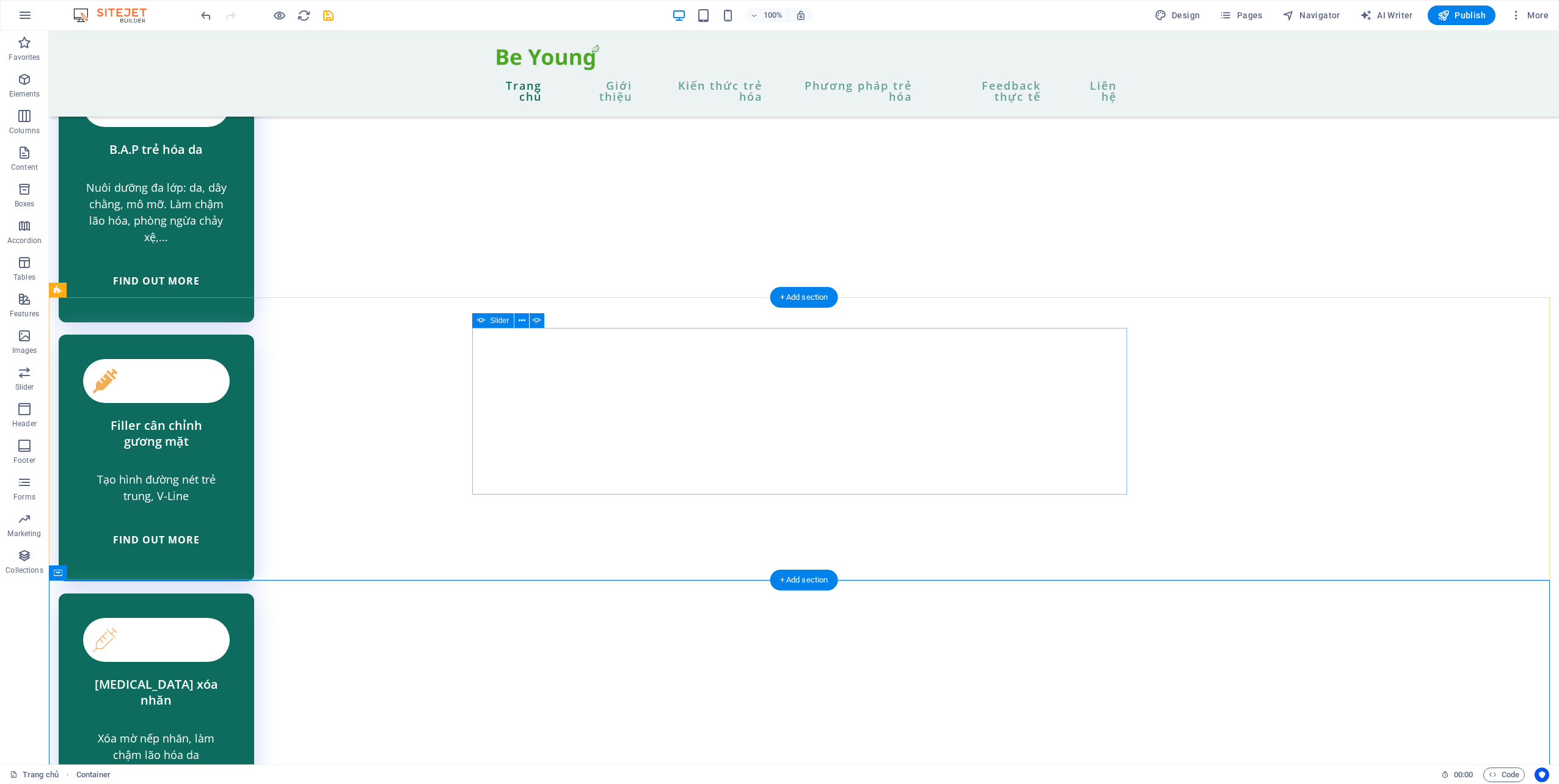
select select "ms"
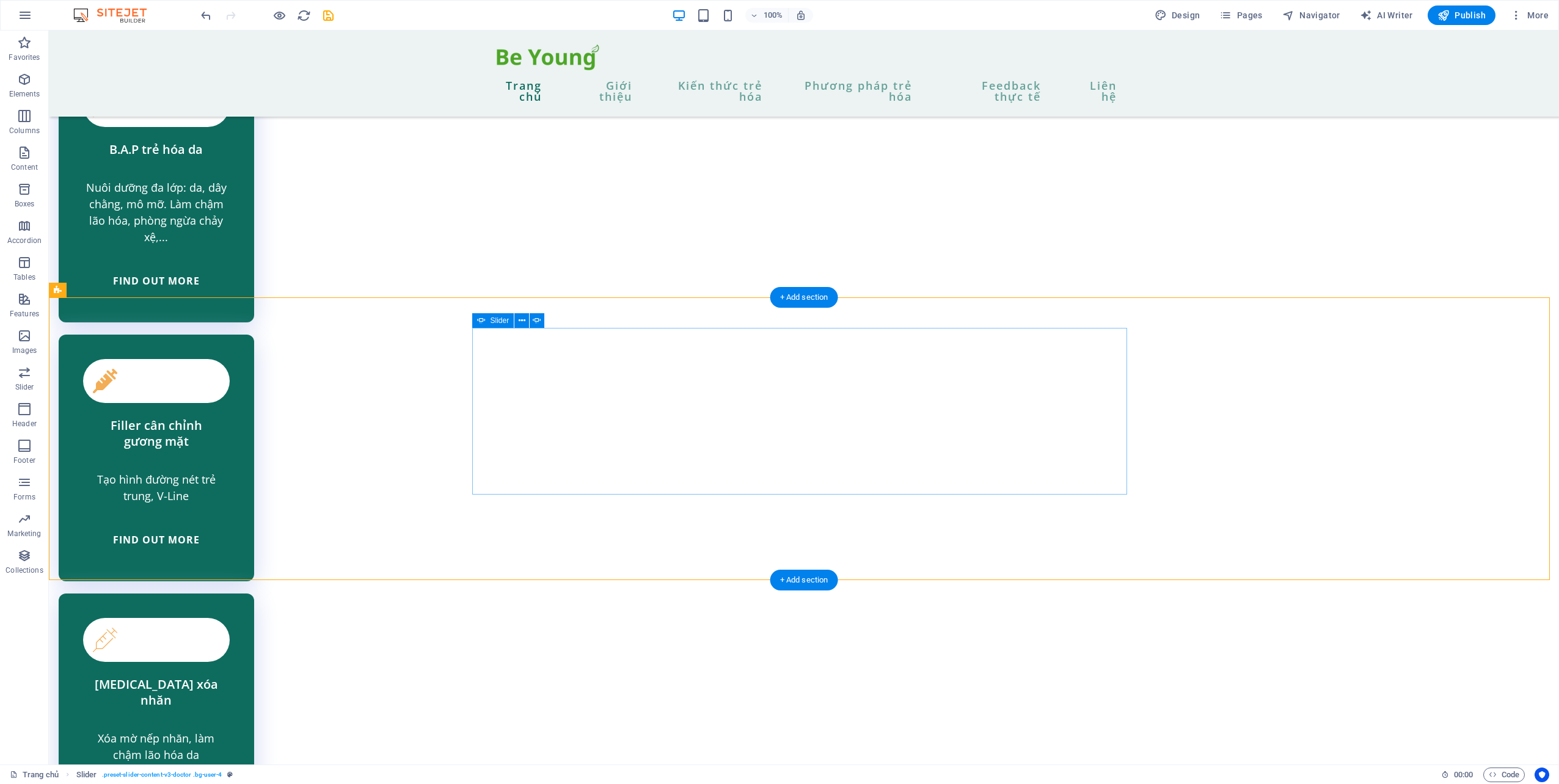
select select "ms"
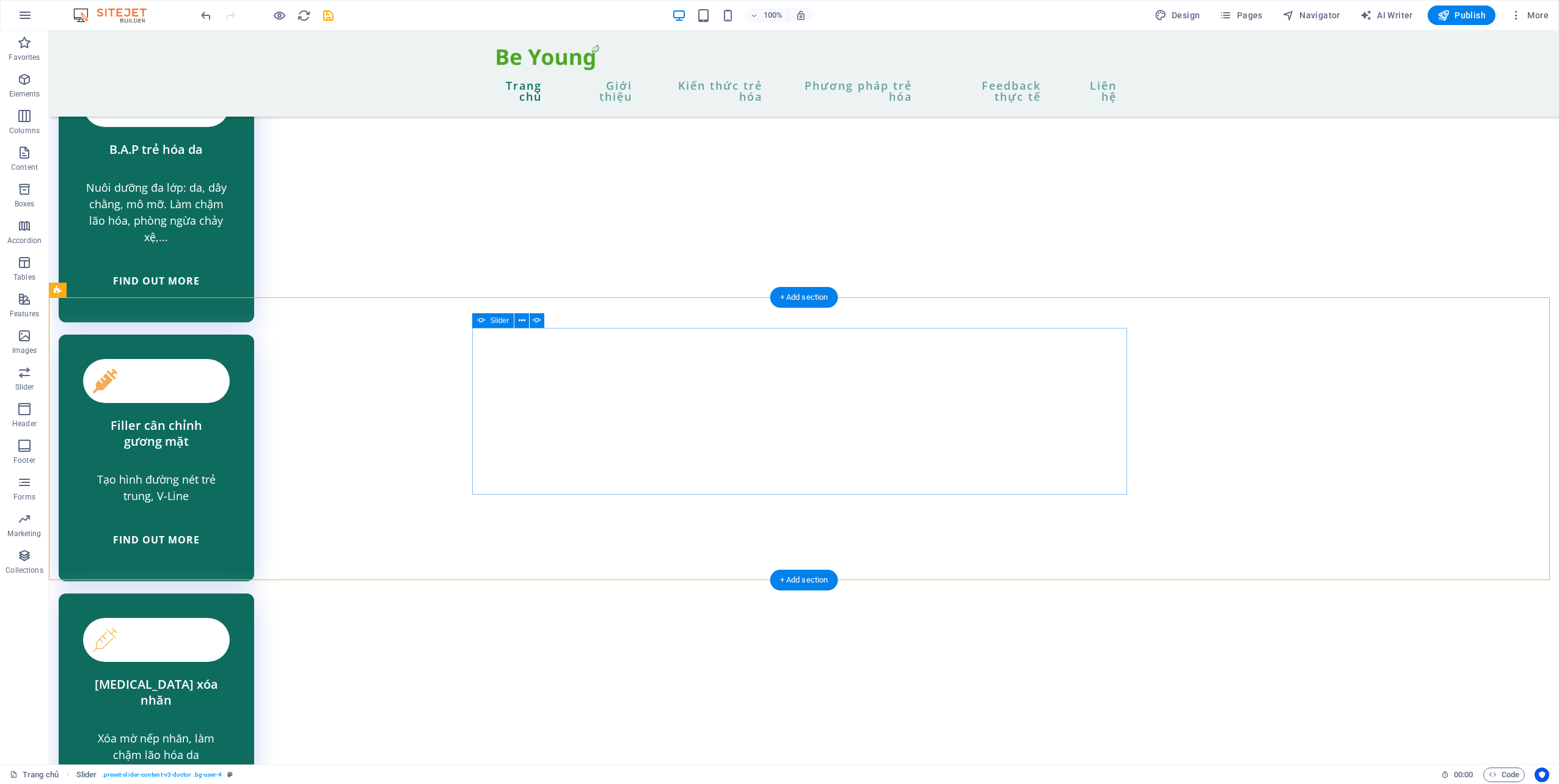
select select "ms"
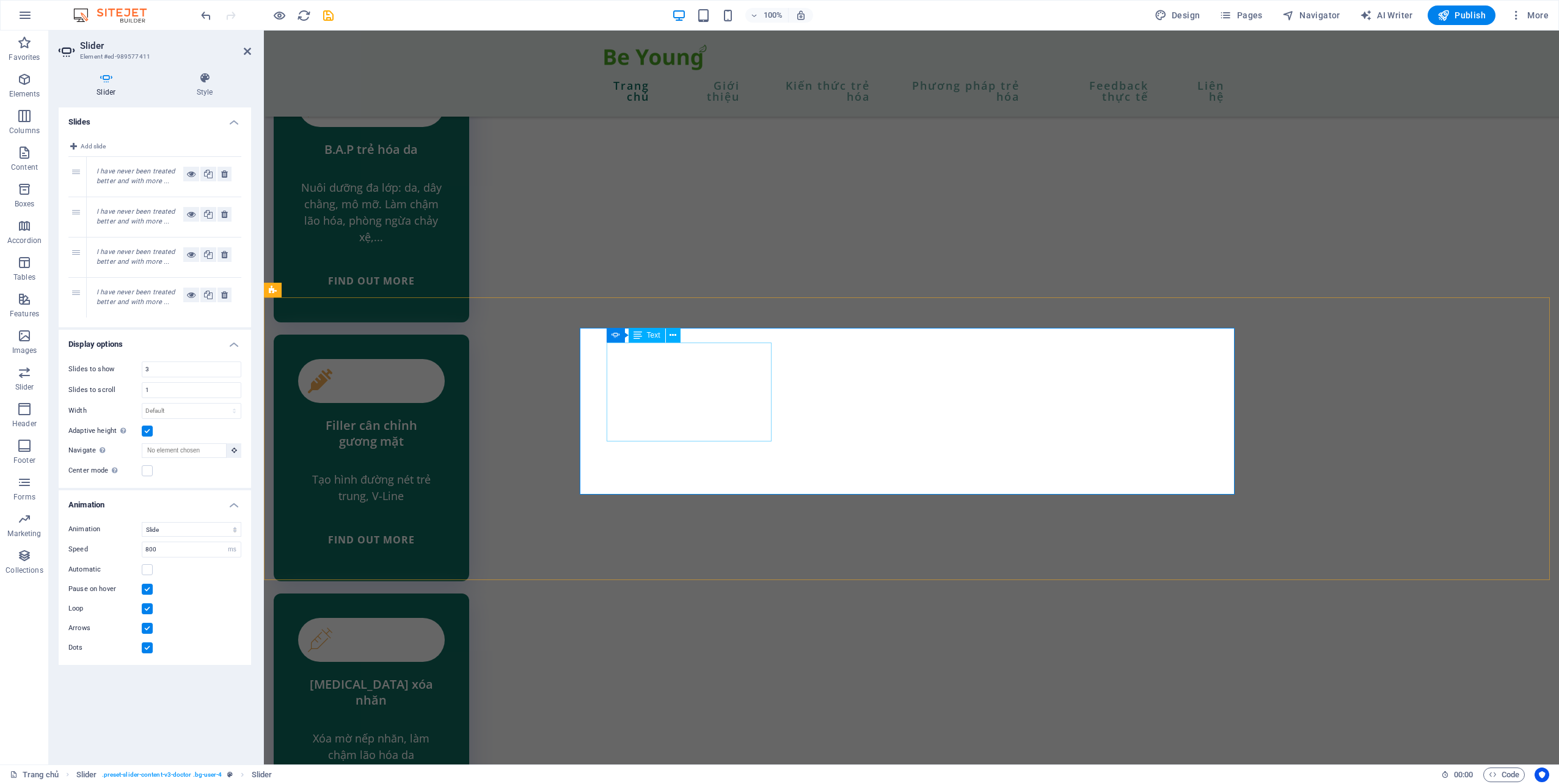
click at [671, 336] on icon at bounding box center [672, 335] width 7 height 13
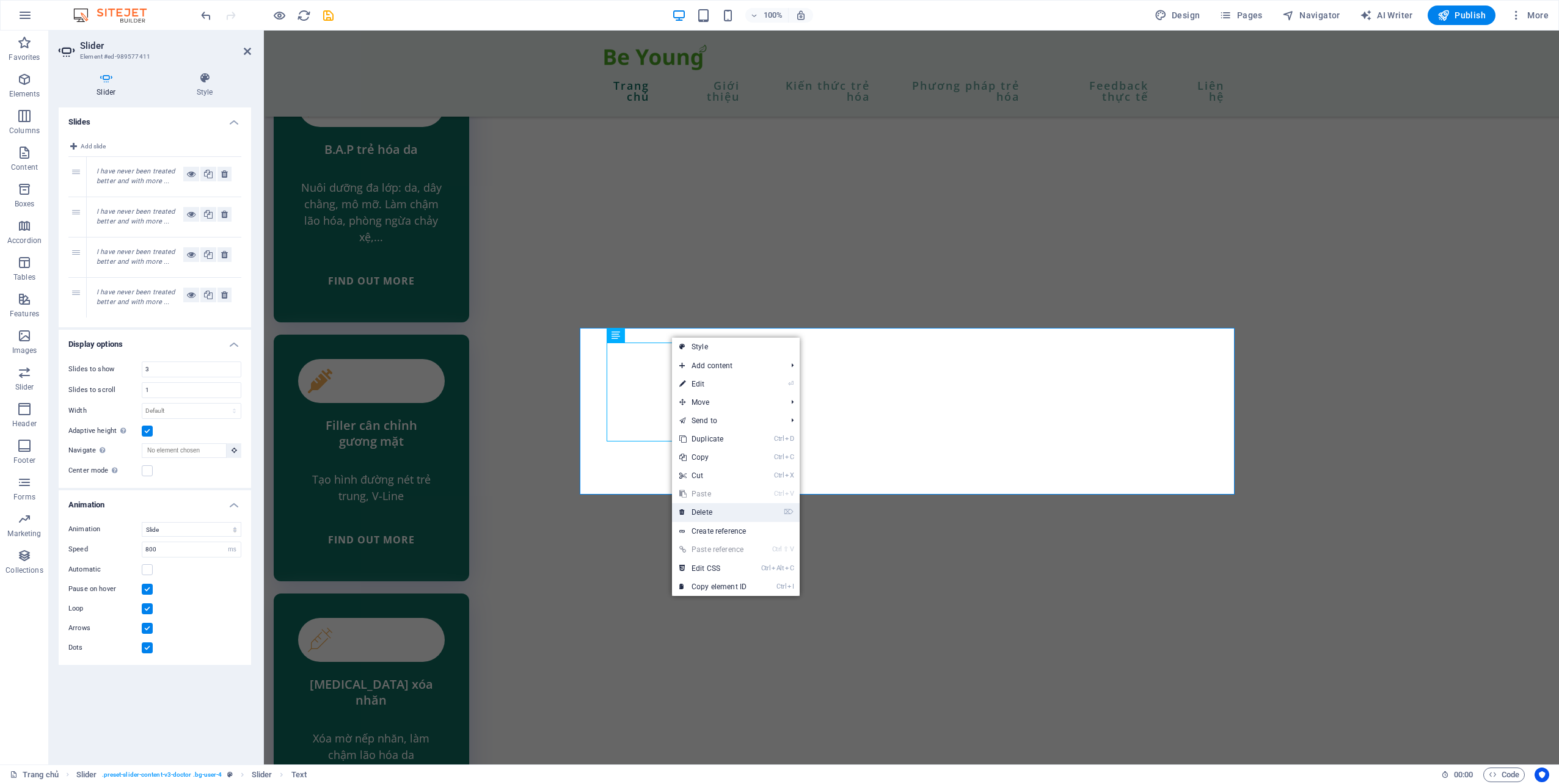
click at [721, 504] on link "⌦ Delete" at bounding box center [712, 512] width 81 height 18
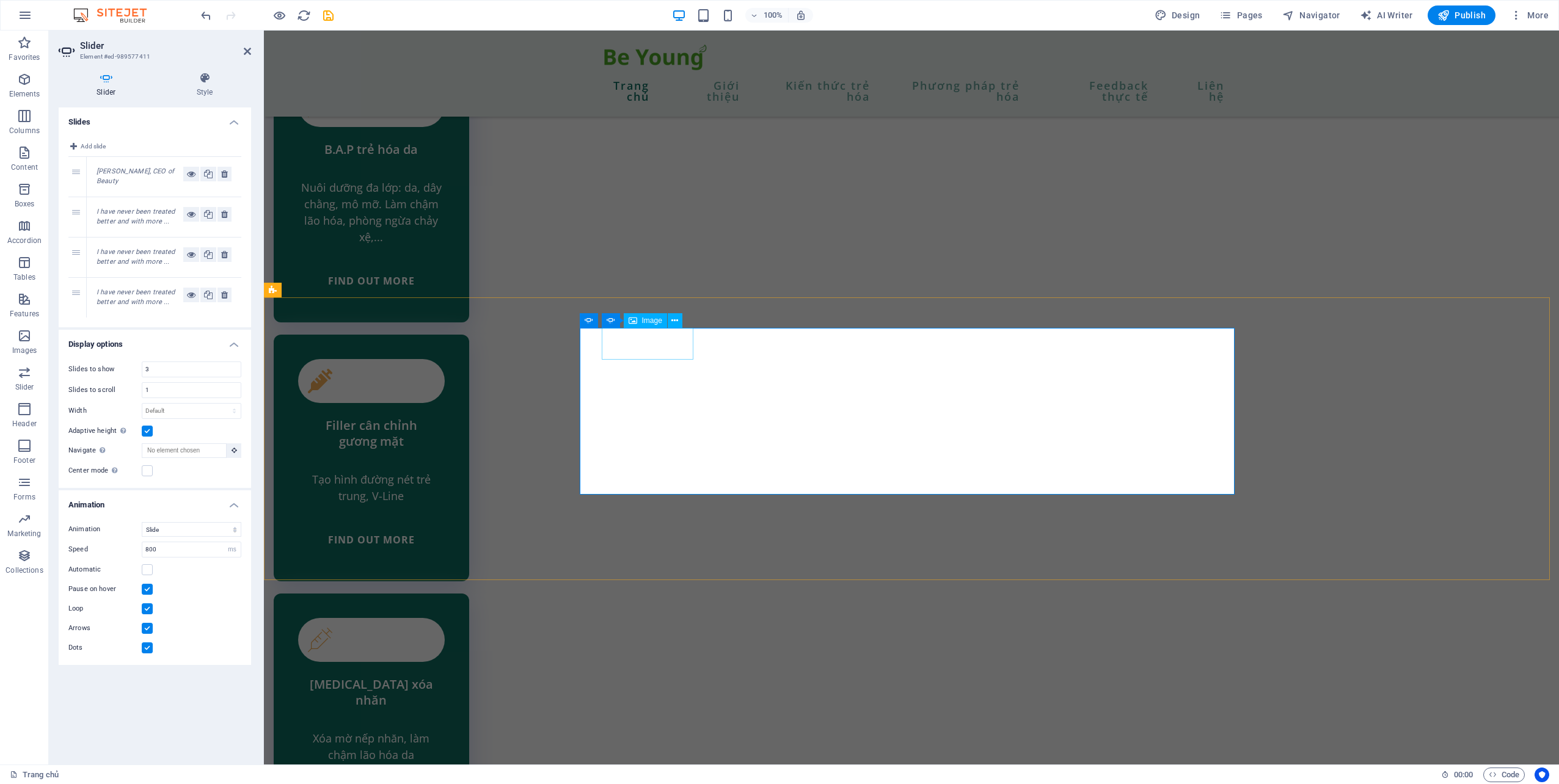
select select "px"
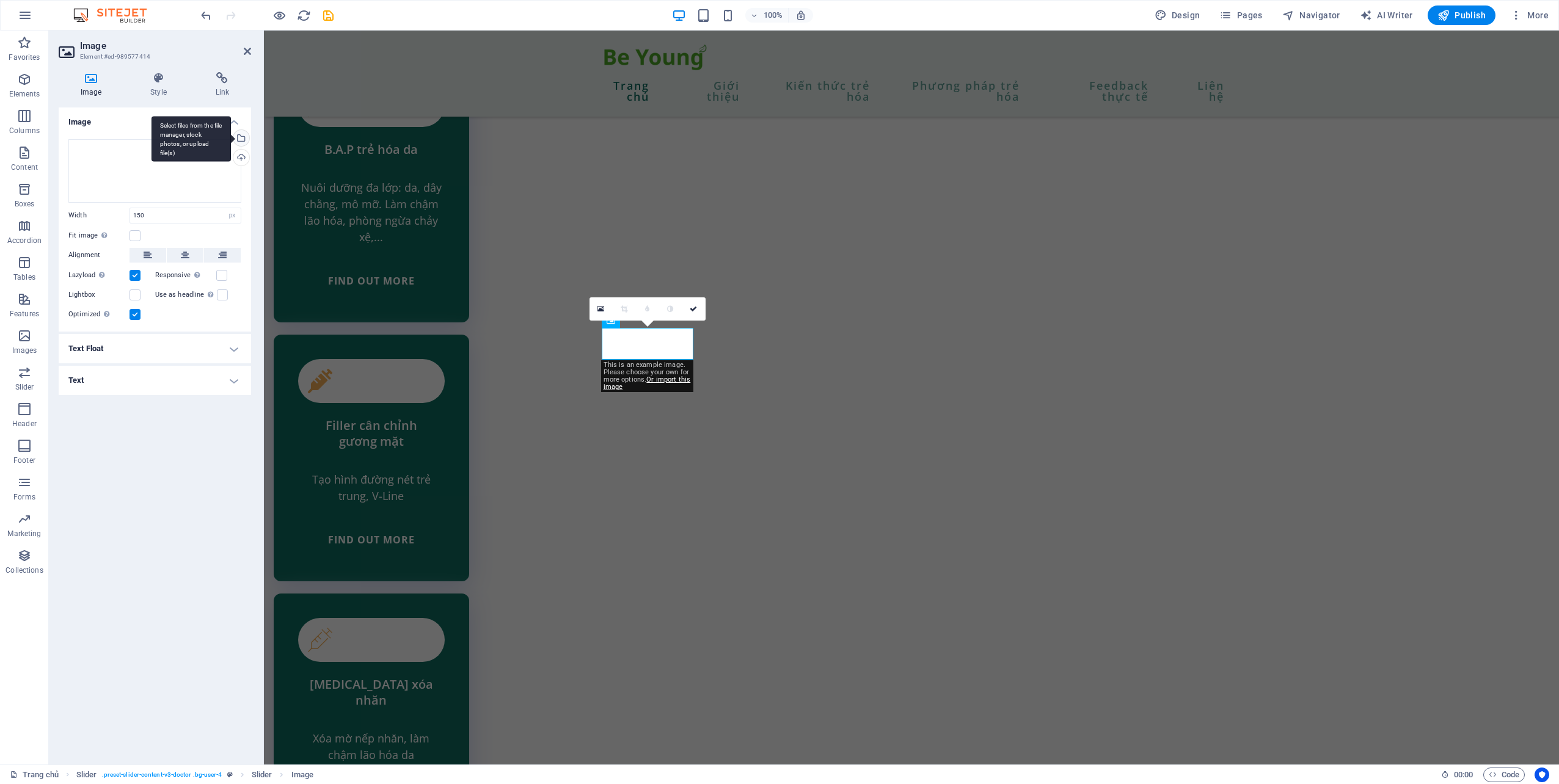
click at [244, 137] on div "Select files from the file manager, stock photos, or upload file(s)" at bounding box center [239, 139] width 18 height 18
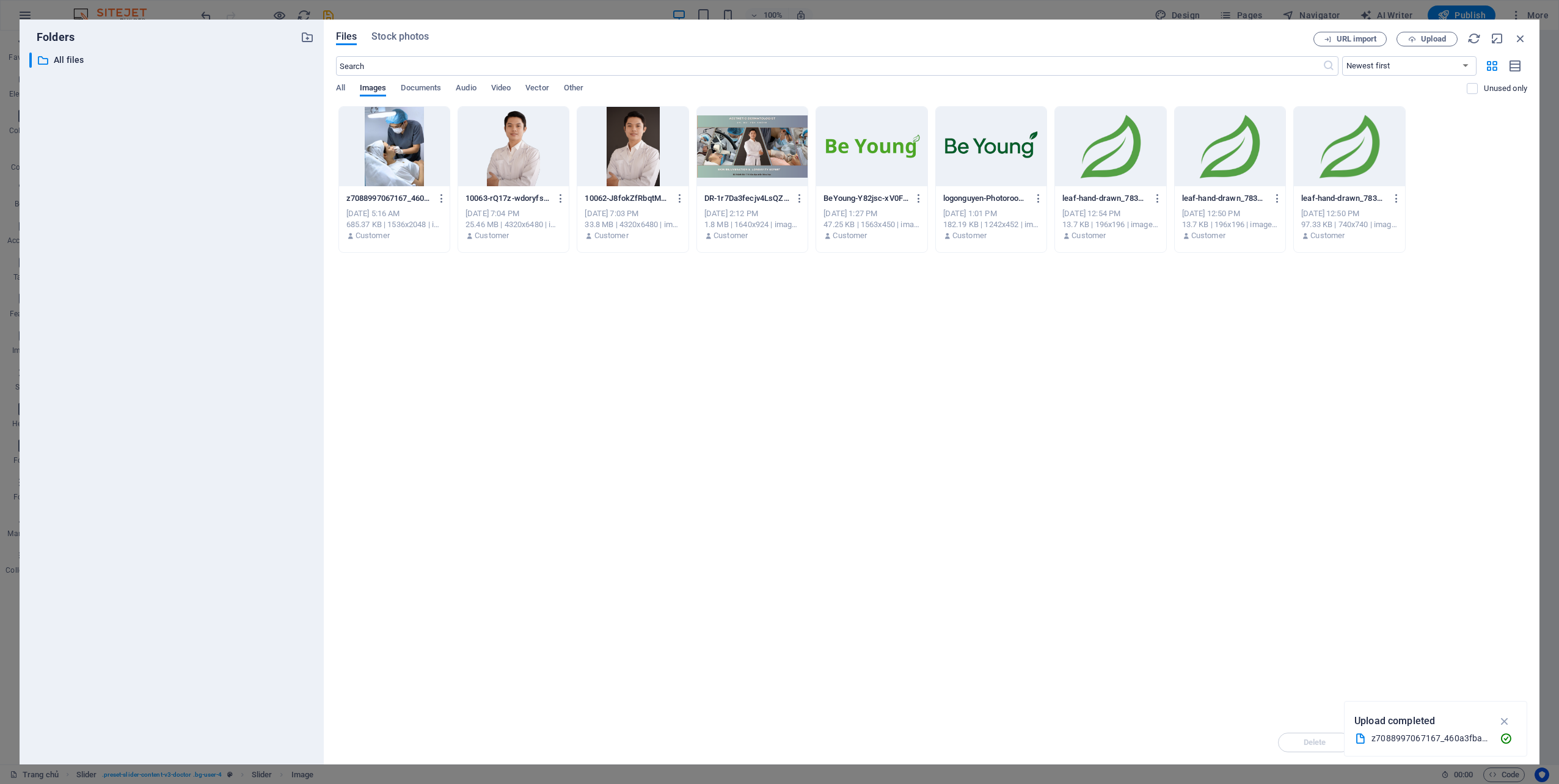
click at [1426, 52] on div "Files Stock photos URL import Upload ​ Newest first Oldest first Name (A-Z) Nam…" at bounding box center [932, 392] width 1191 height 721
click at [1420, 38] on span "Upload" at bounding box center [1432, 39] width 25 height 7
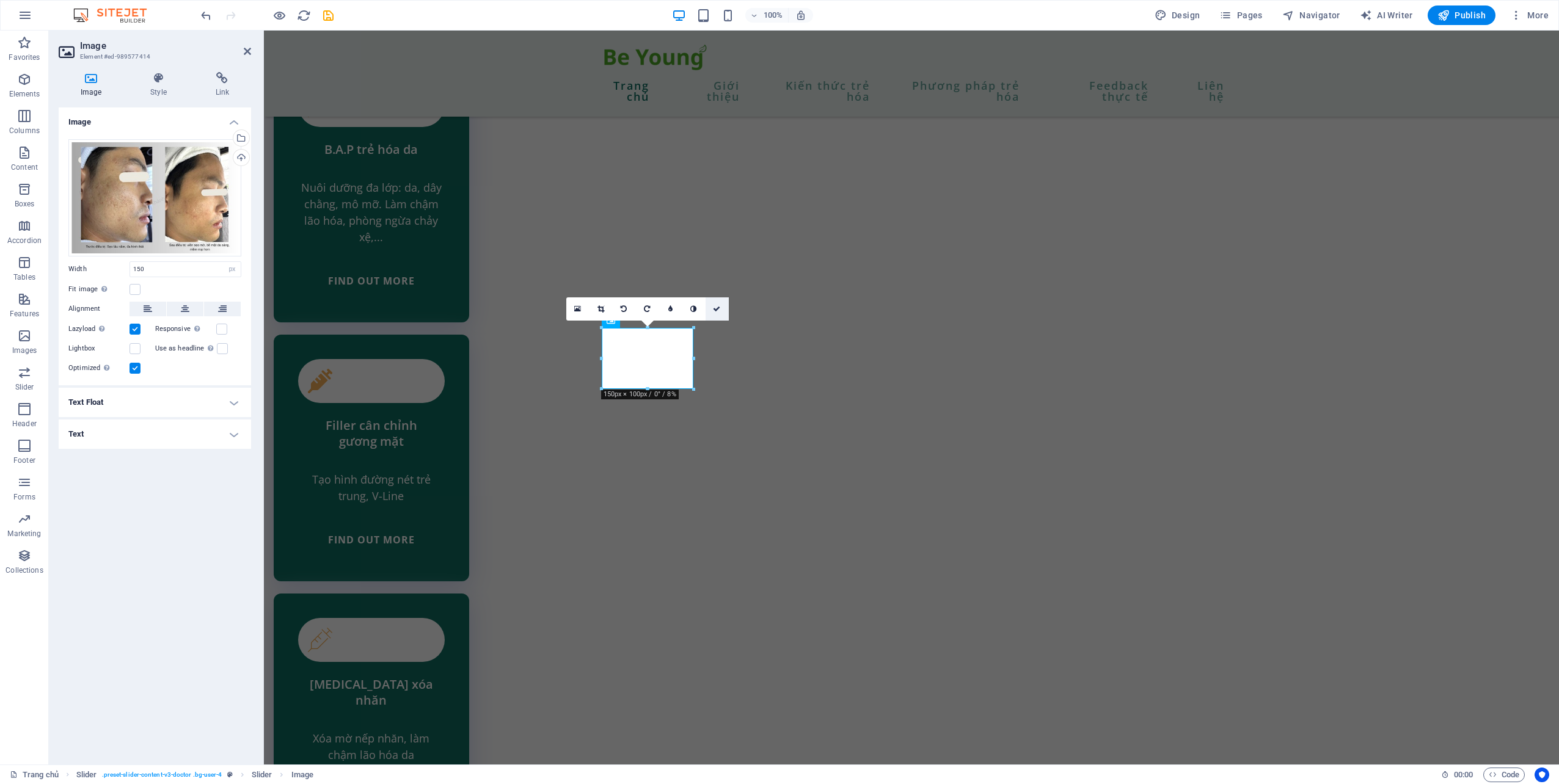
click at [719, 308] on icon at bounding box center [717, 308] width 7 height 7
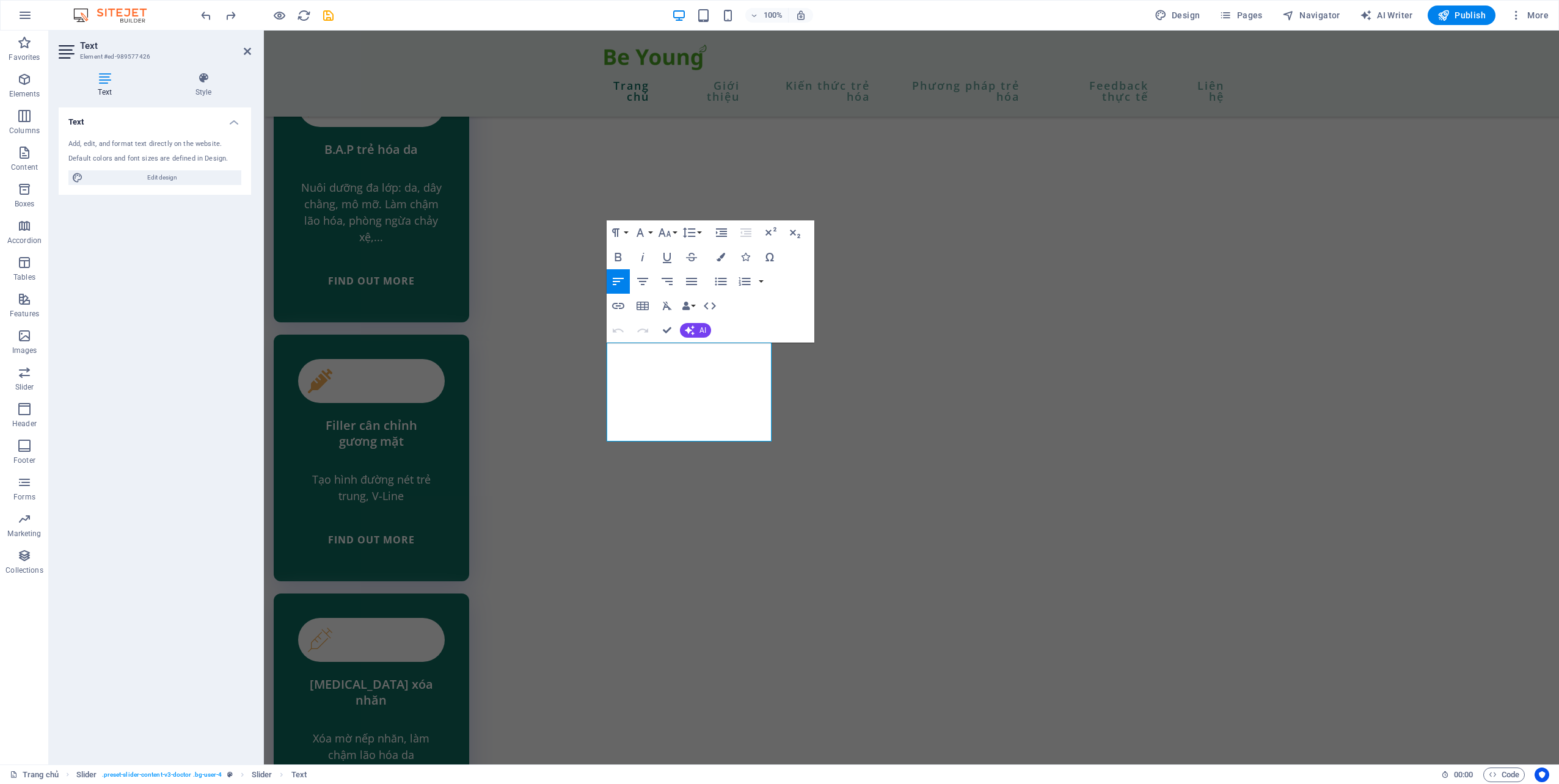
click at [75, 47] on icon at bounding box center [68, 52] width 18 height 20
click at [245, 44] on h2 "Text" at bounding box center [165, 46] width 171 height 11
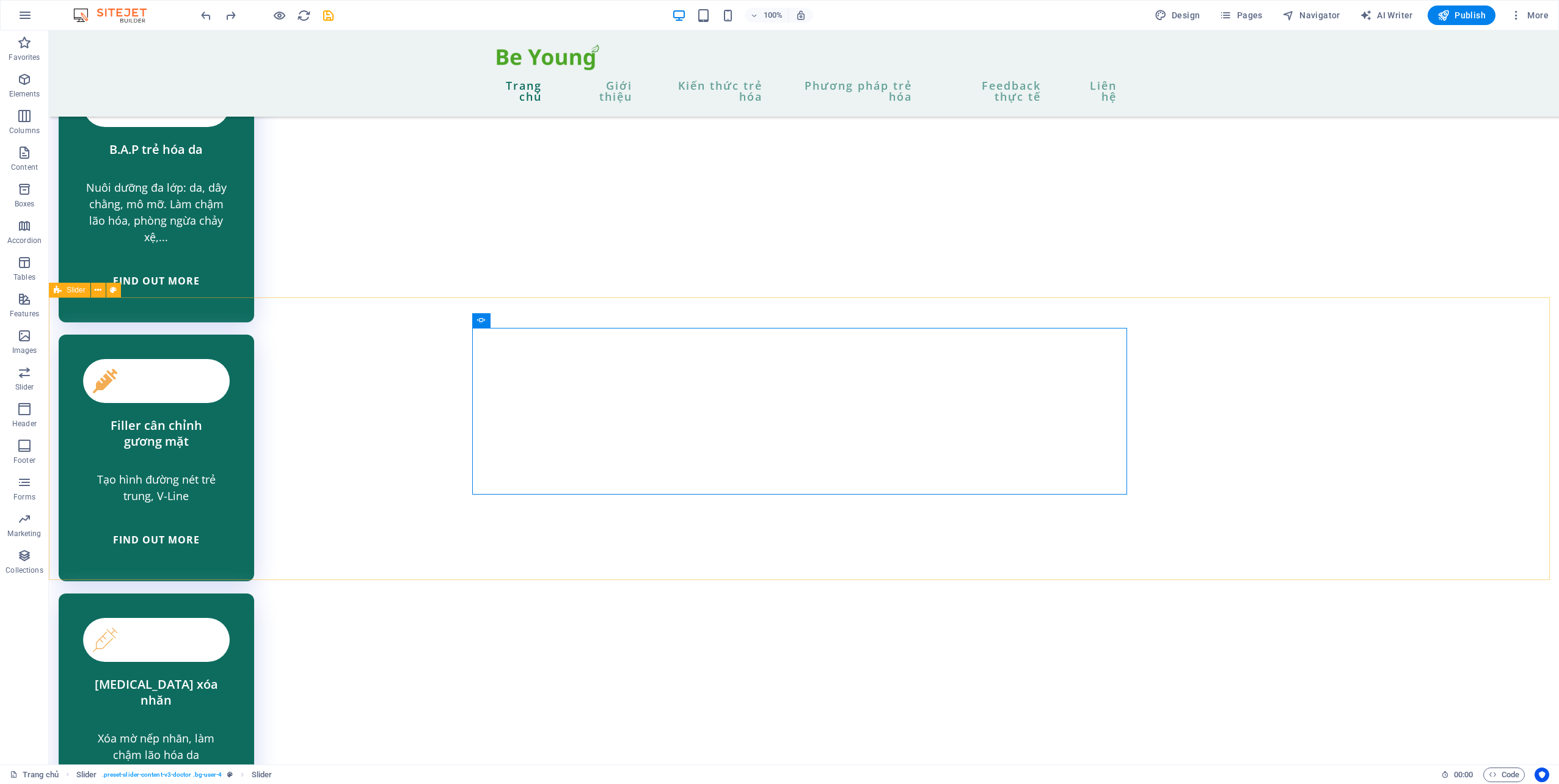
click at [568, 334] on icon at bounding box center [565, 335] width 7 height 13
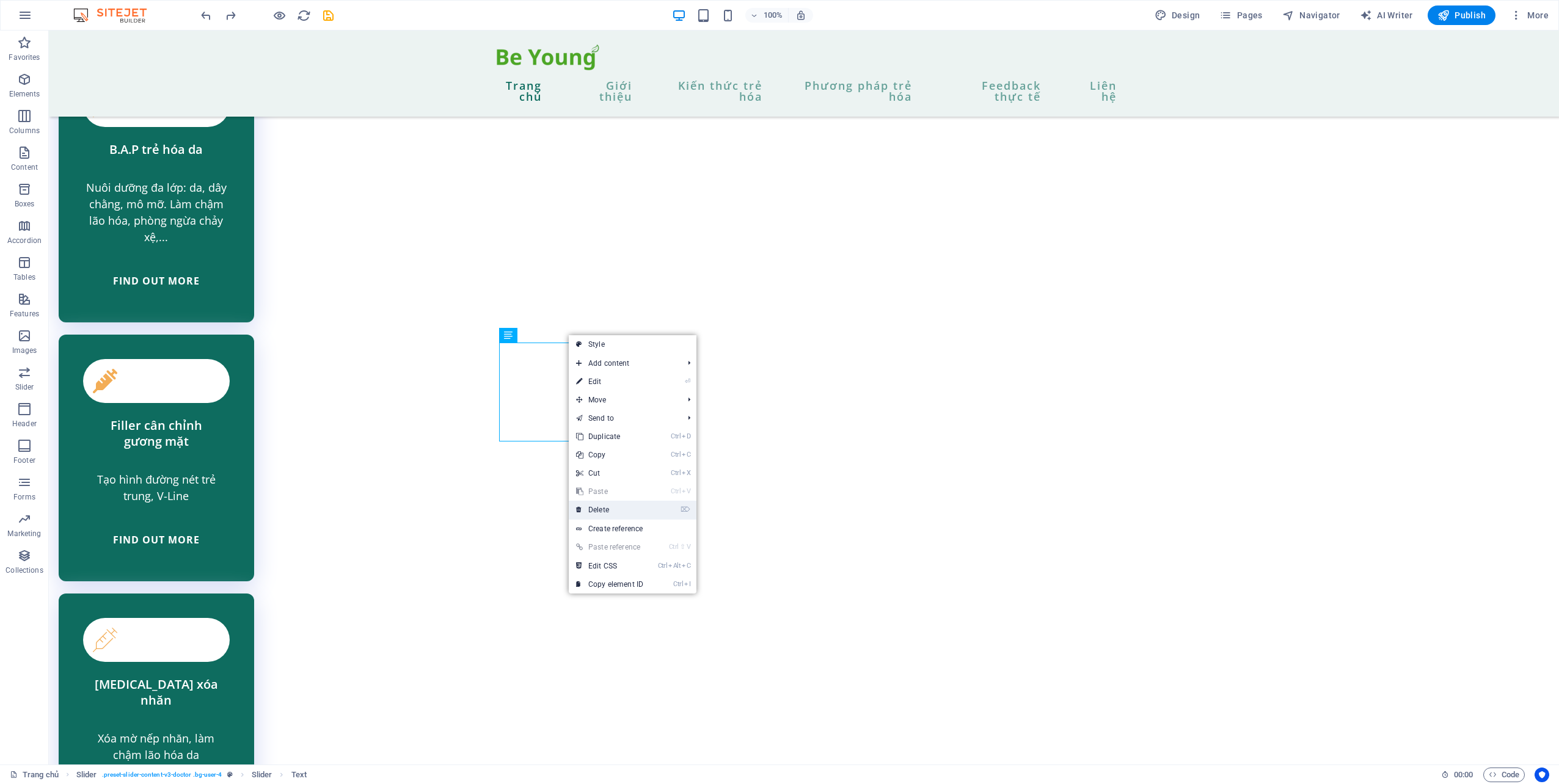
click at [630, 506] on link "⌦ Delete" at bounding box center [609, 509] width 81 height 18
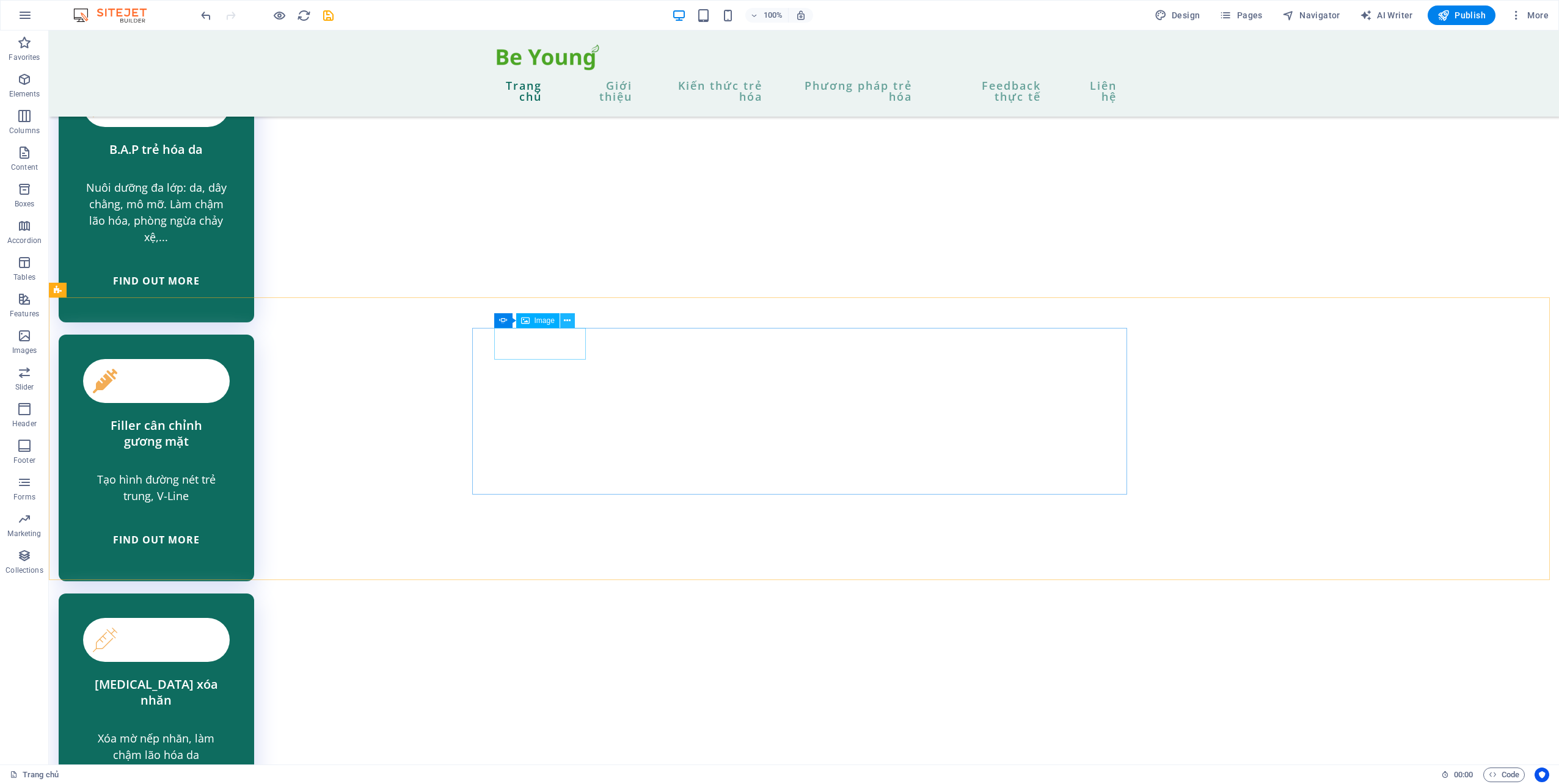
click at [573, 320] on button at bounding box center [567, 321] width 15 height 15
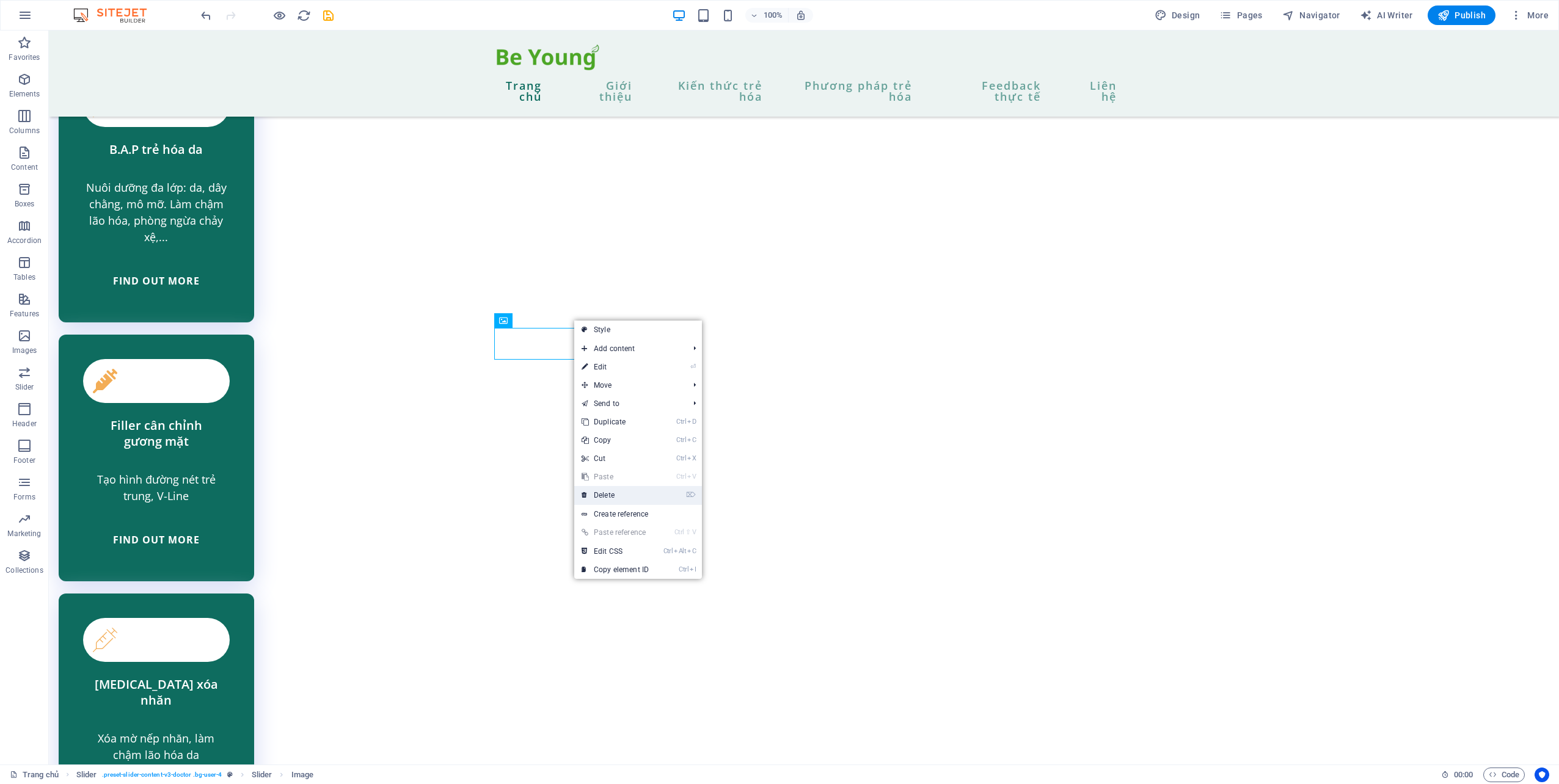
click at [634, 494] on link "⌦ Delete" at bounding box center [615, 495] width 81 height 18
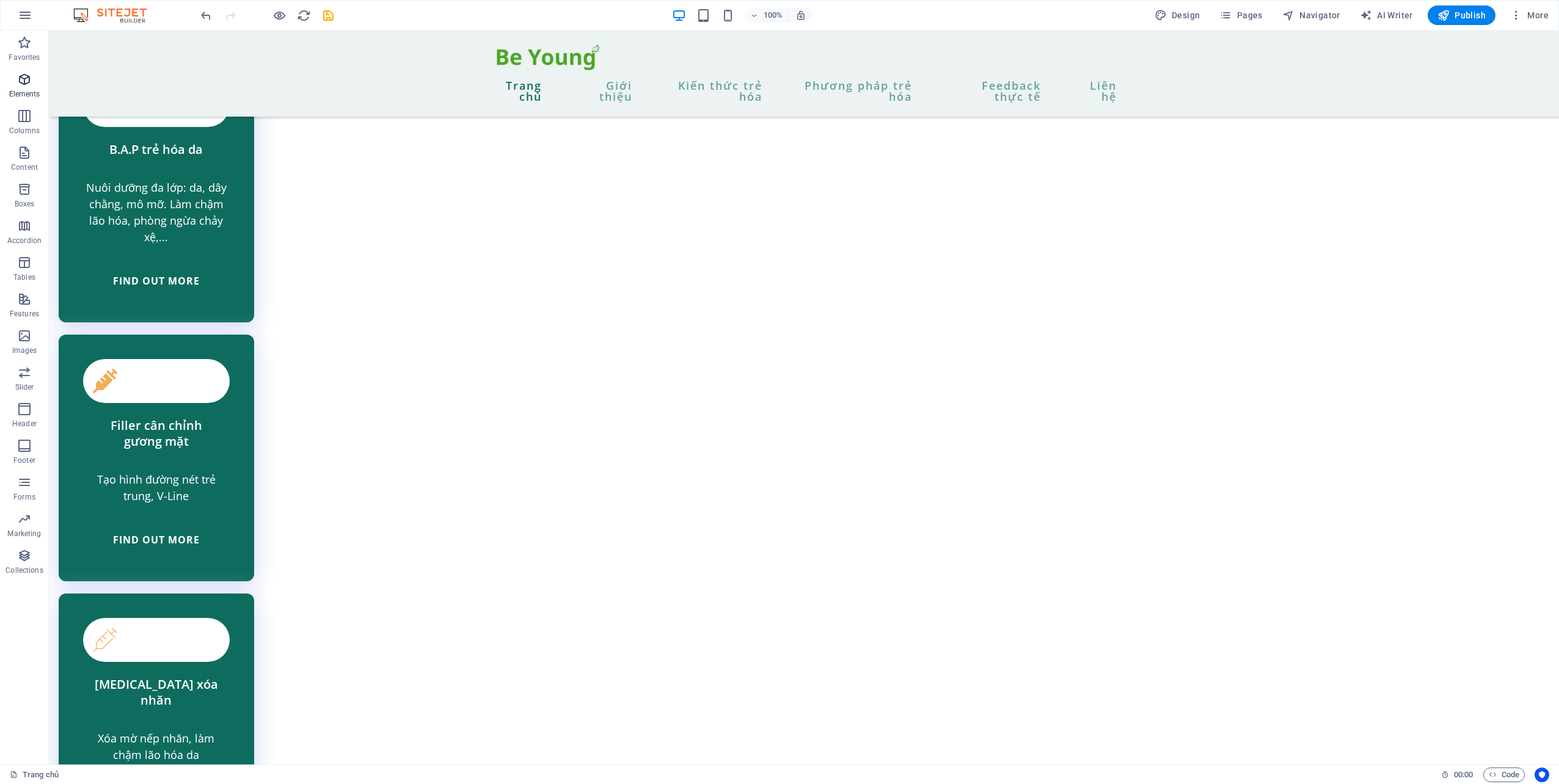
click at [22, 80] on icon "button" at bounding box center [24, 79] width 15 height 15
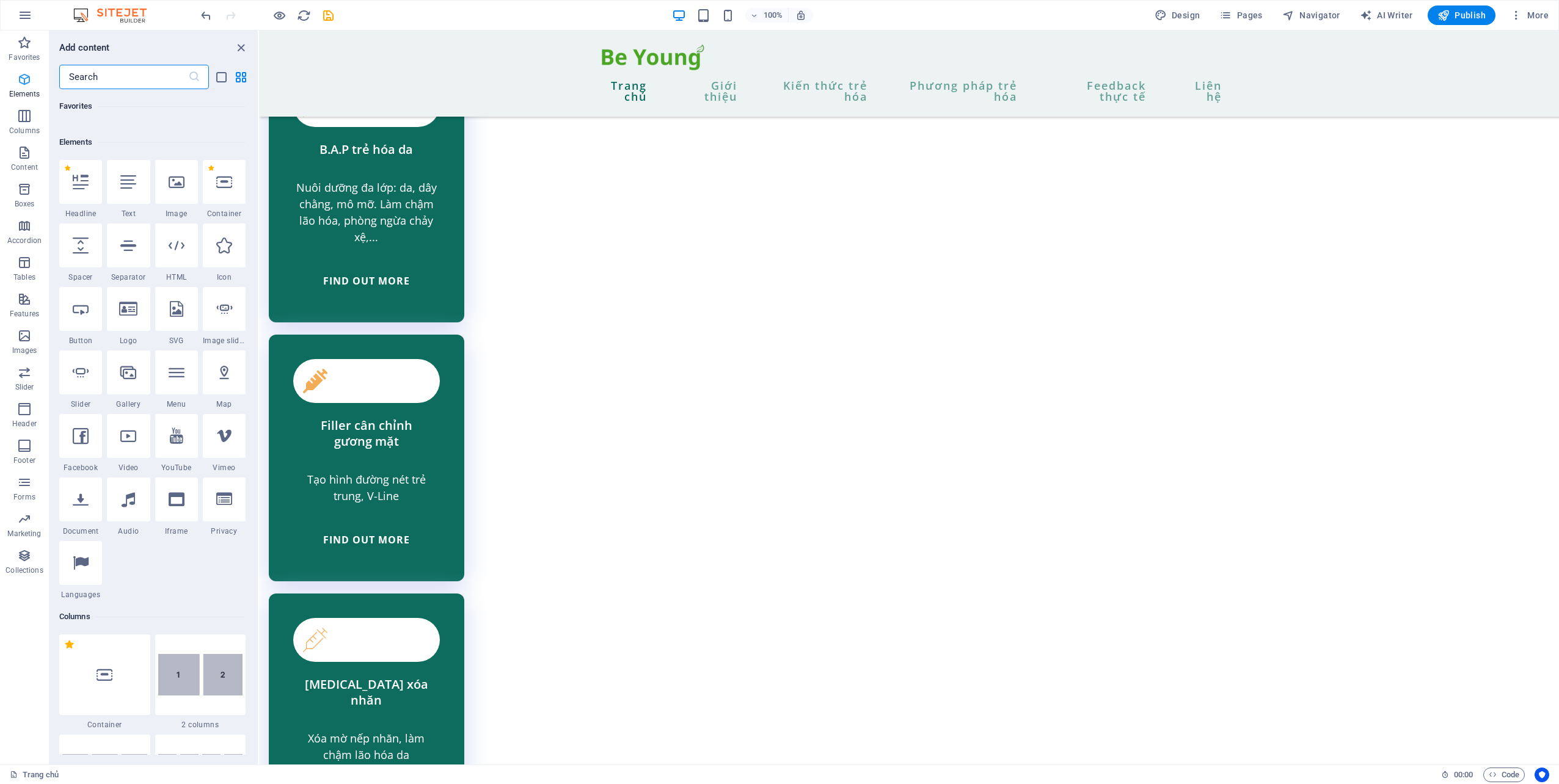
scroll to position [130, 0]
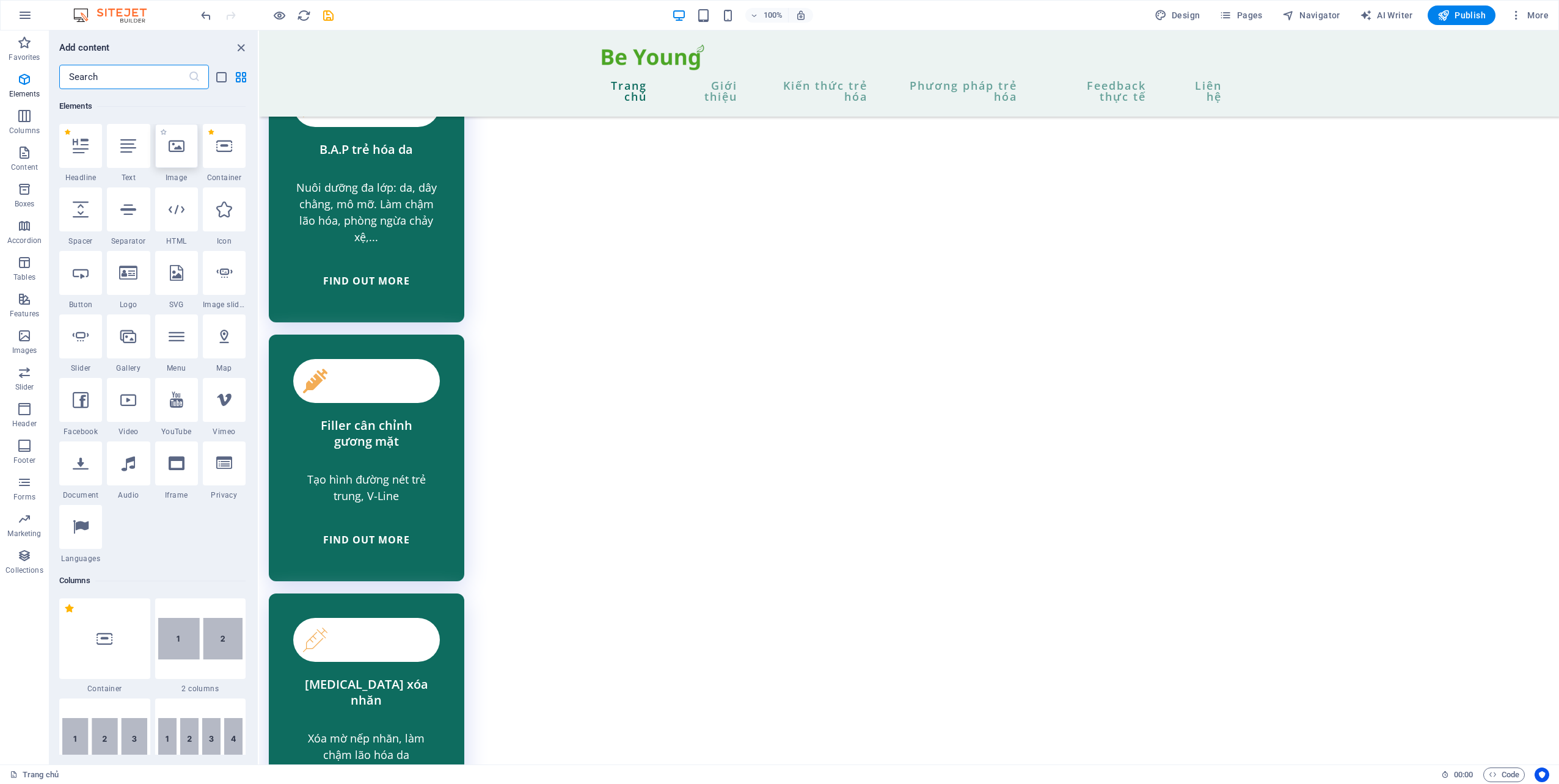
click at [172, 165] on div at bounding box center [176, 146] width 42 height 44
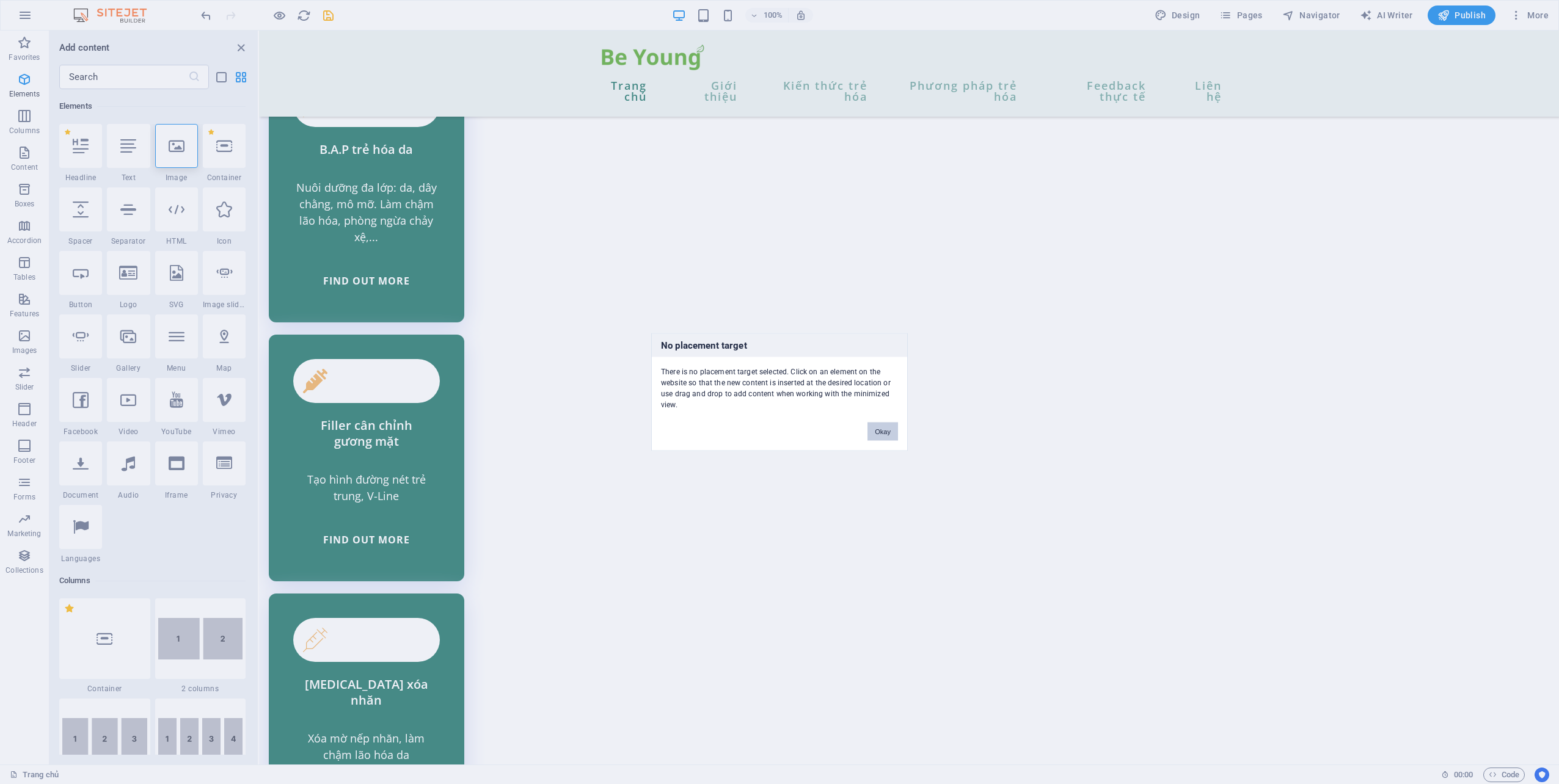
drag, startPoint x: 880, startPoint y: 427, endPoint x: 539, endPoint y: 372, distance: 345.4
click at [880, 427] on button "Okay" at bounding box center [882, 431] width 30 height 18
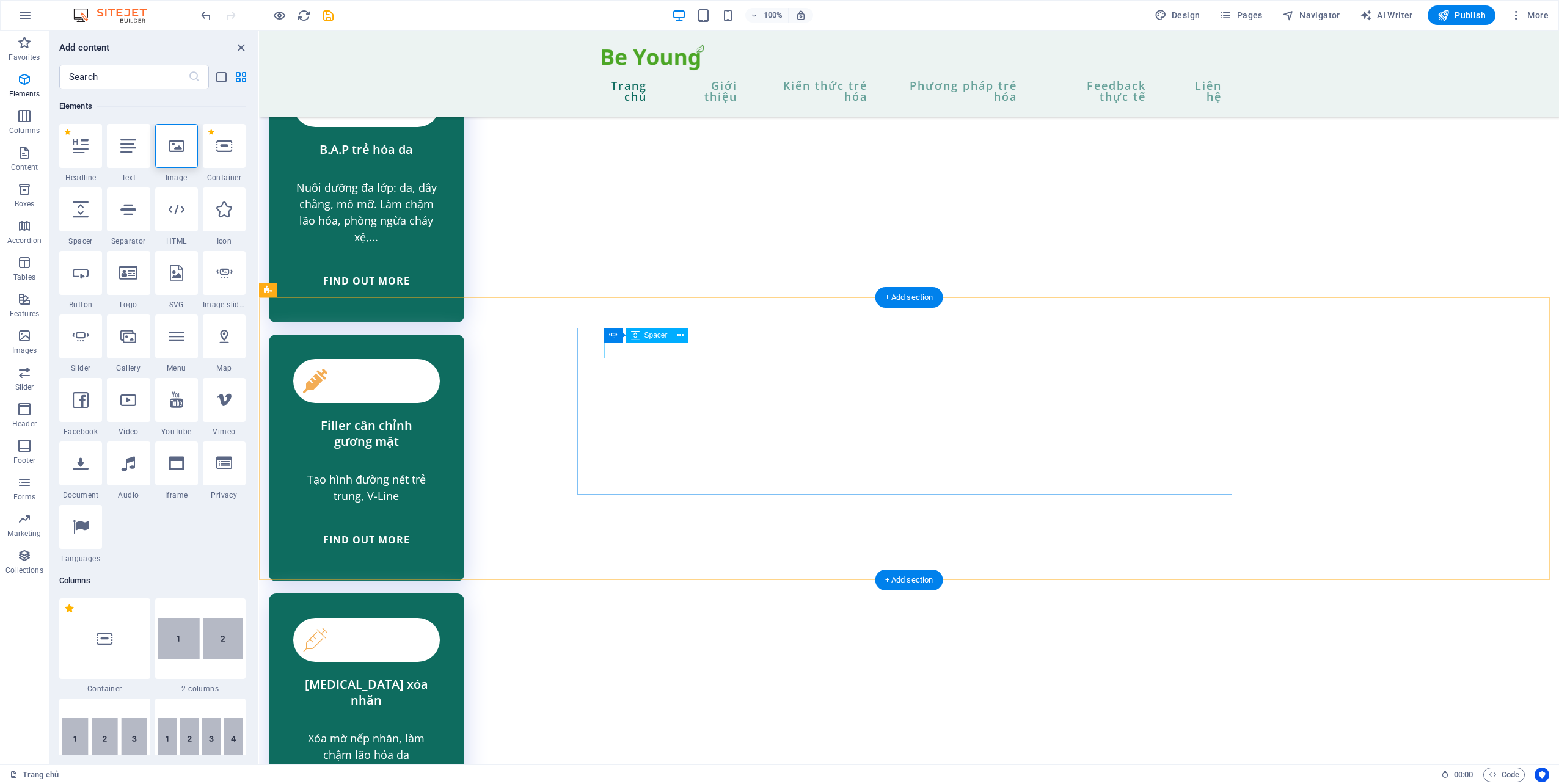
click at [183, 157] on div at bounding box center [176, 146] width 42 height 44
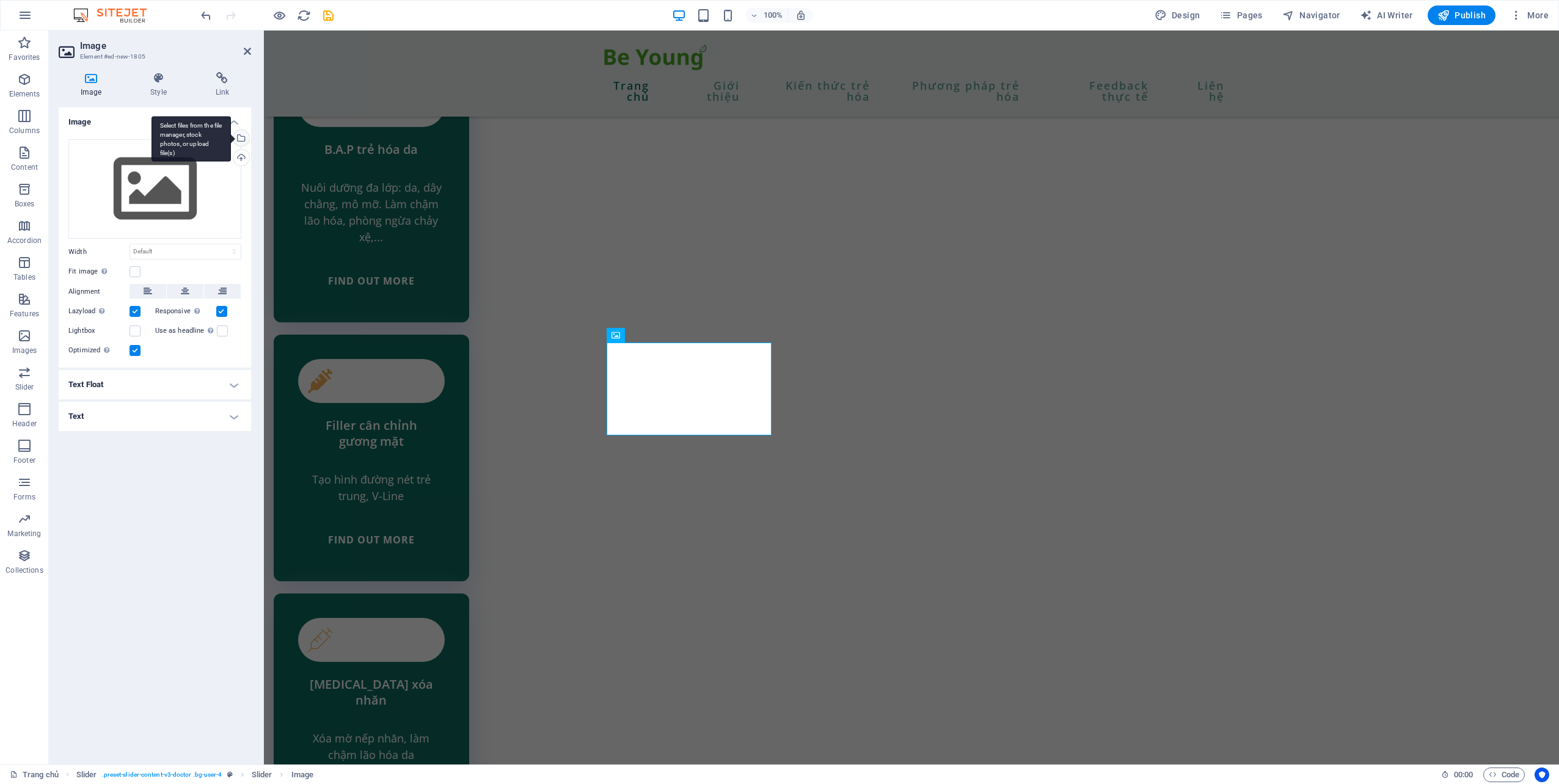
click at [247, 136] on div "Select files from the file manager, stock photos, or upload file(s)" at bounding box center [239, 139] width 18 height 18
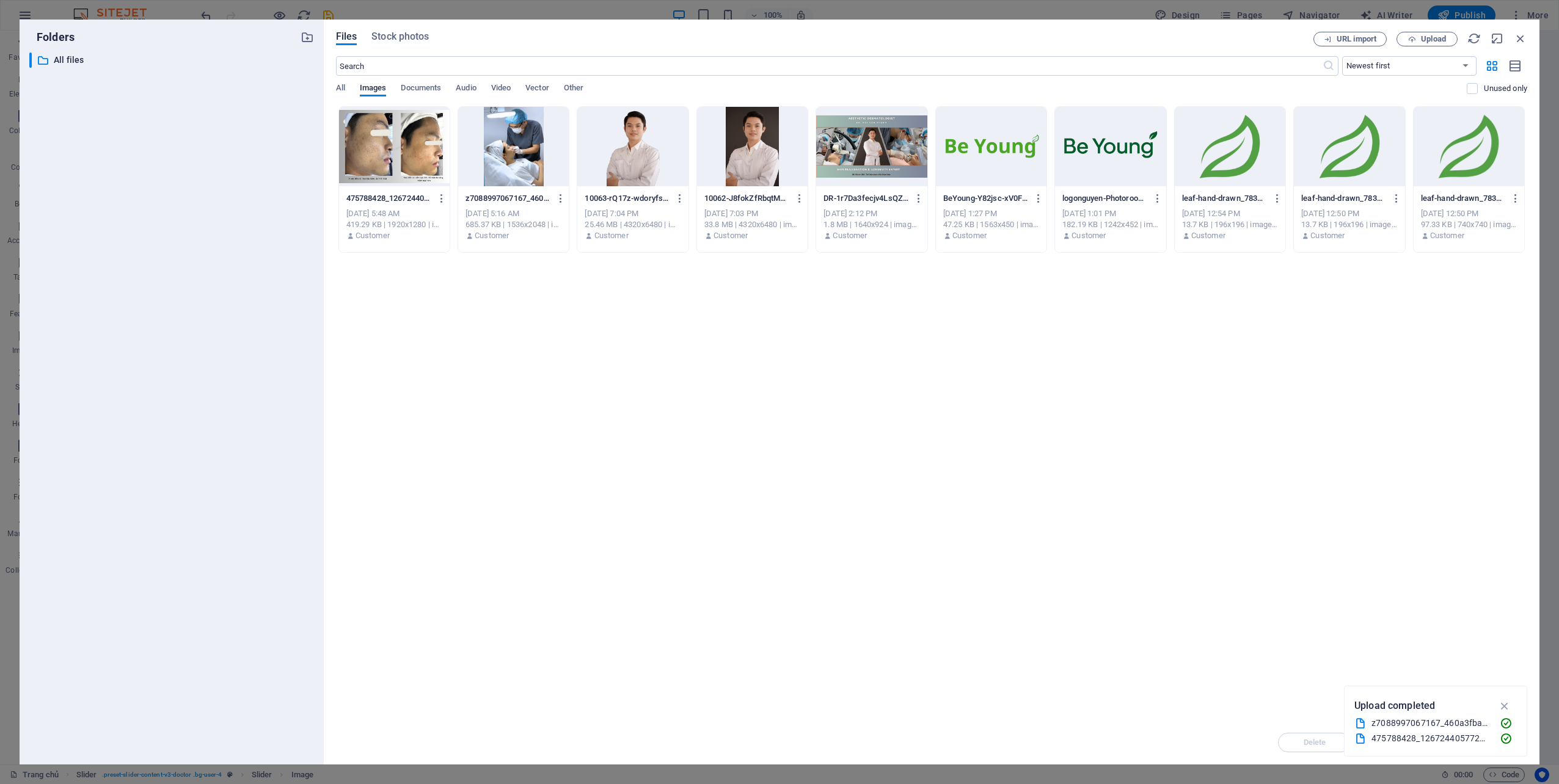
click at [430, 134] on div at bounding box center [394, 146] width 111 height 80
click at [1508, 704] on icon "button" at bounding box center [1504, 706] width 14 height 14
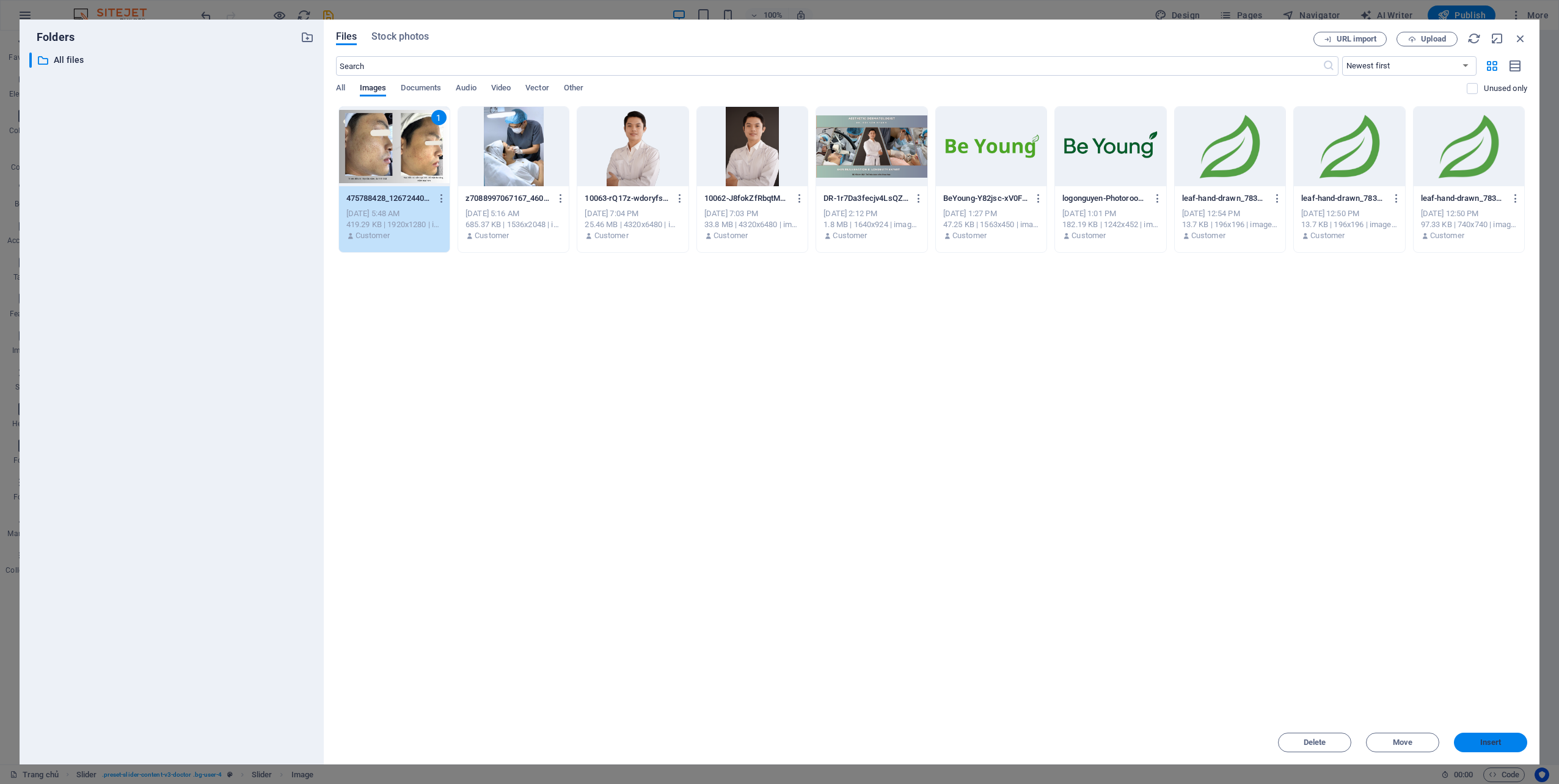
drag, startPoint x: 1482, startPoint y: 742, endPoint x: 1067, endPoint y: 629, distance: 430.1
click at [1482, 742] on span "Insert" at bounding box center [1491, 742] width 22 height 7
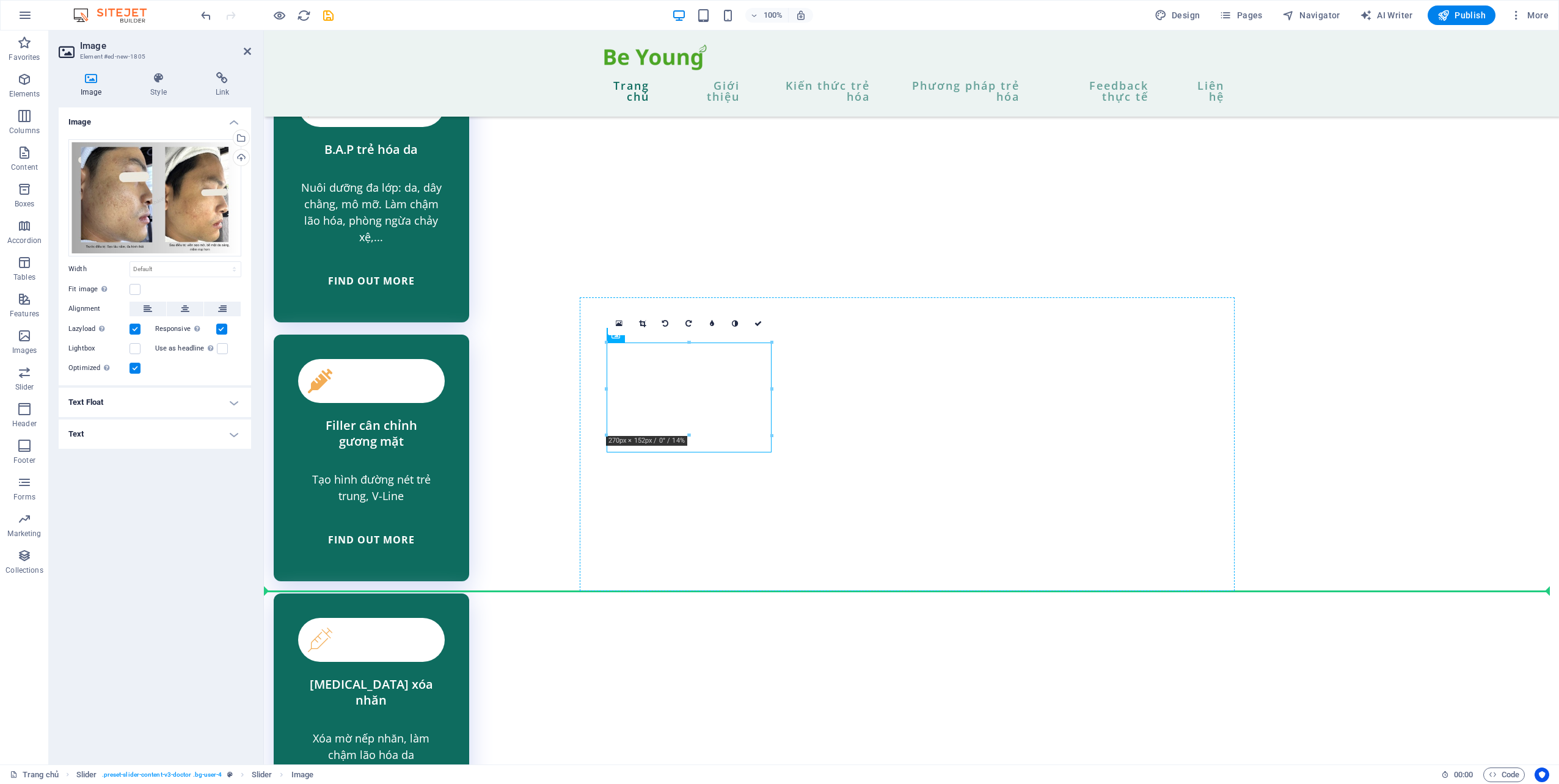
drag, startPoint x: 770, startPoint y: 451, endPoint x: 776, endPoint y: 463, distance: 13.4
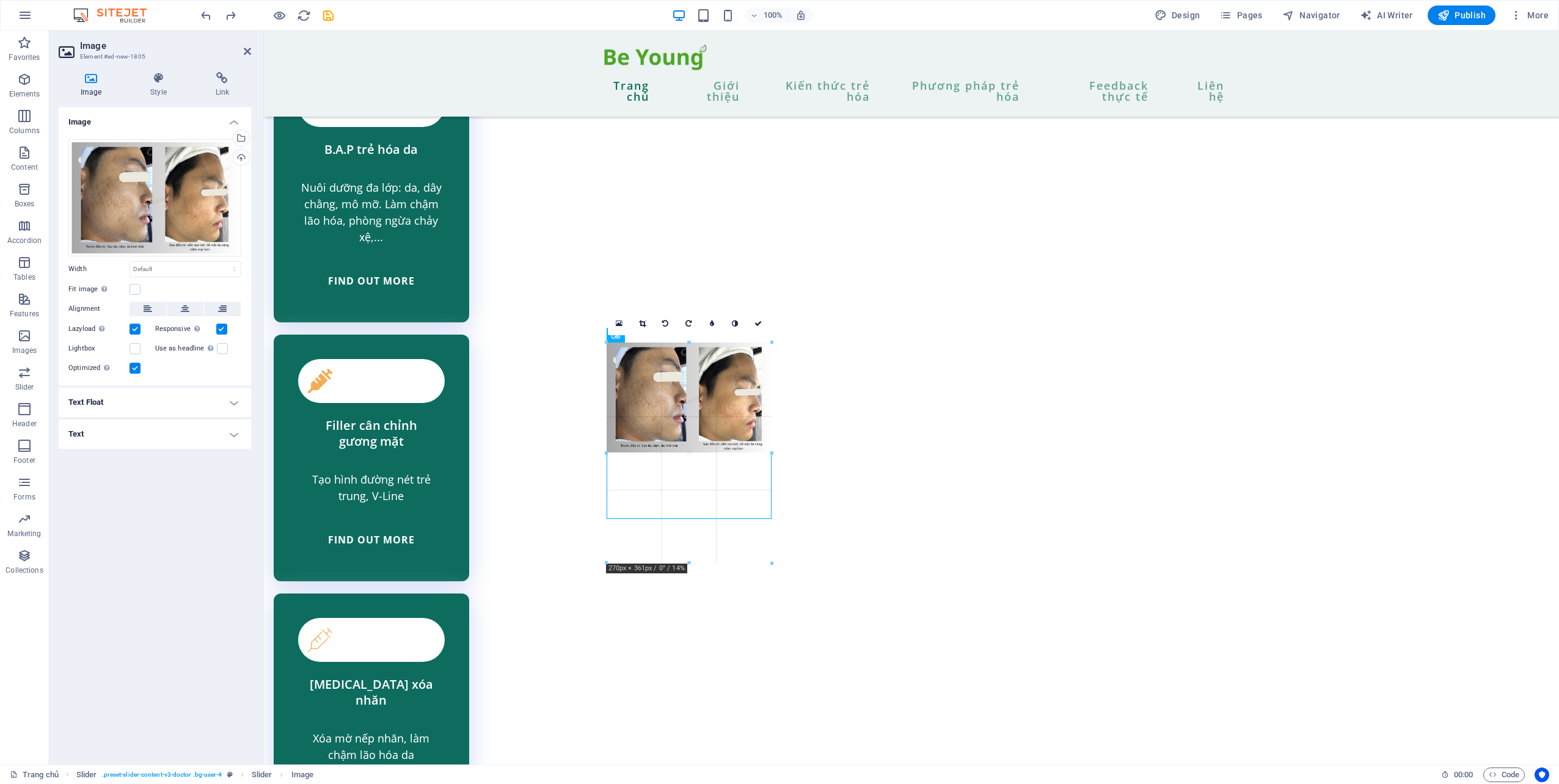
drag, startPoint x: 770, startPoint y: 344, endPoint x: 783, endPoint y: 336, distance: 15.3
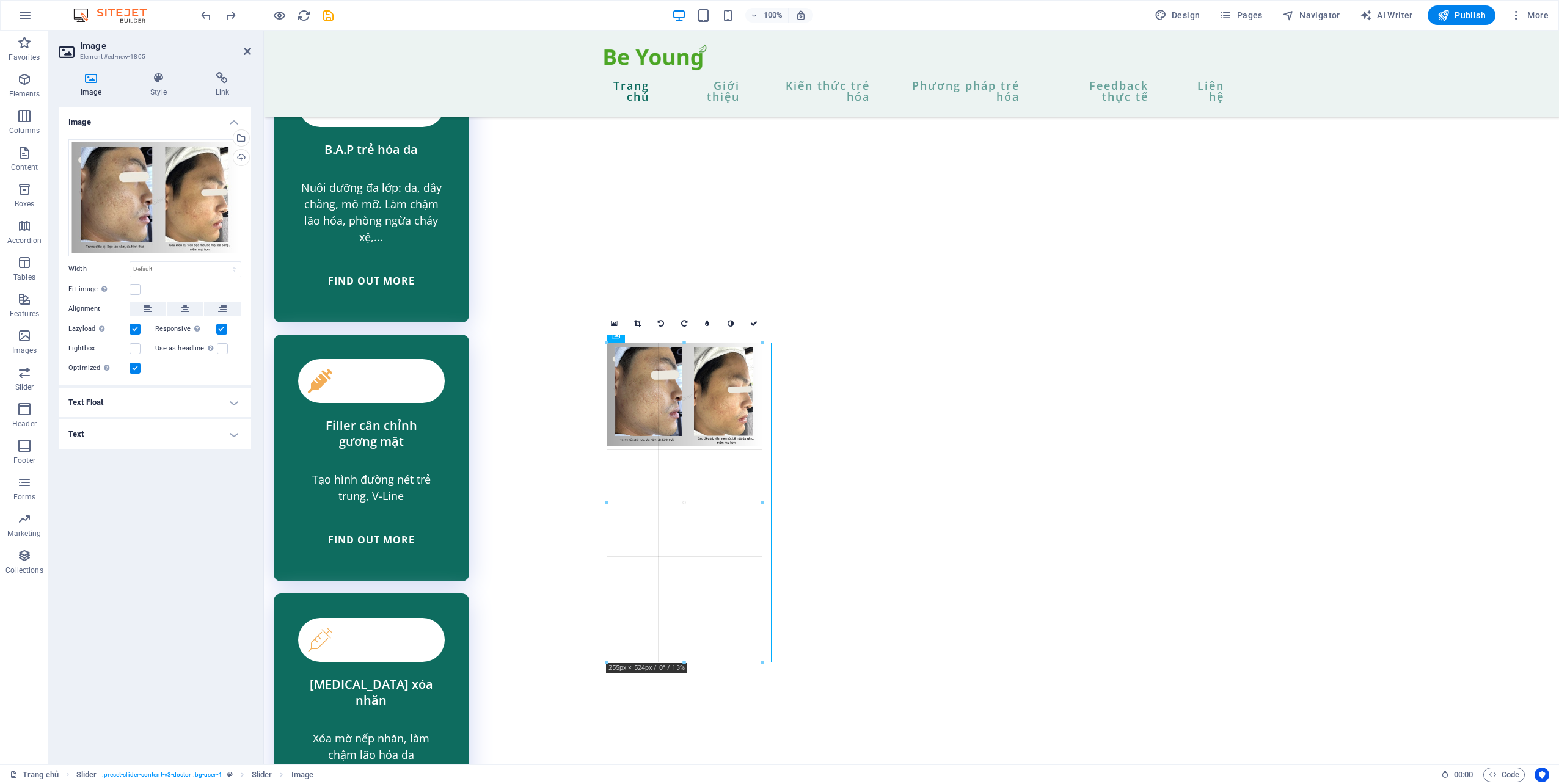
drag, startPoint x: 773, startPoint y: 398, endPoint x: 761, endPoint y: 419, distance: 24.2
type input "255"
select select "px"
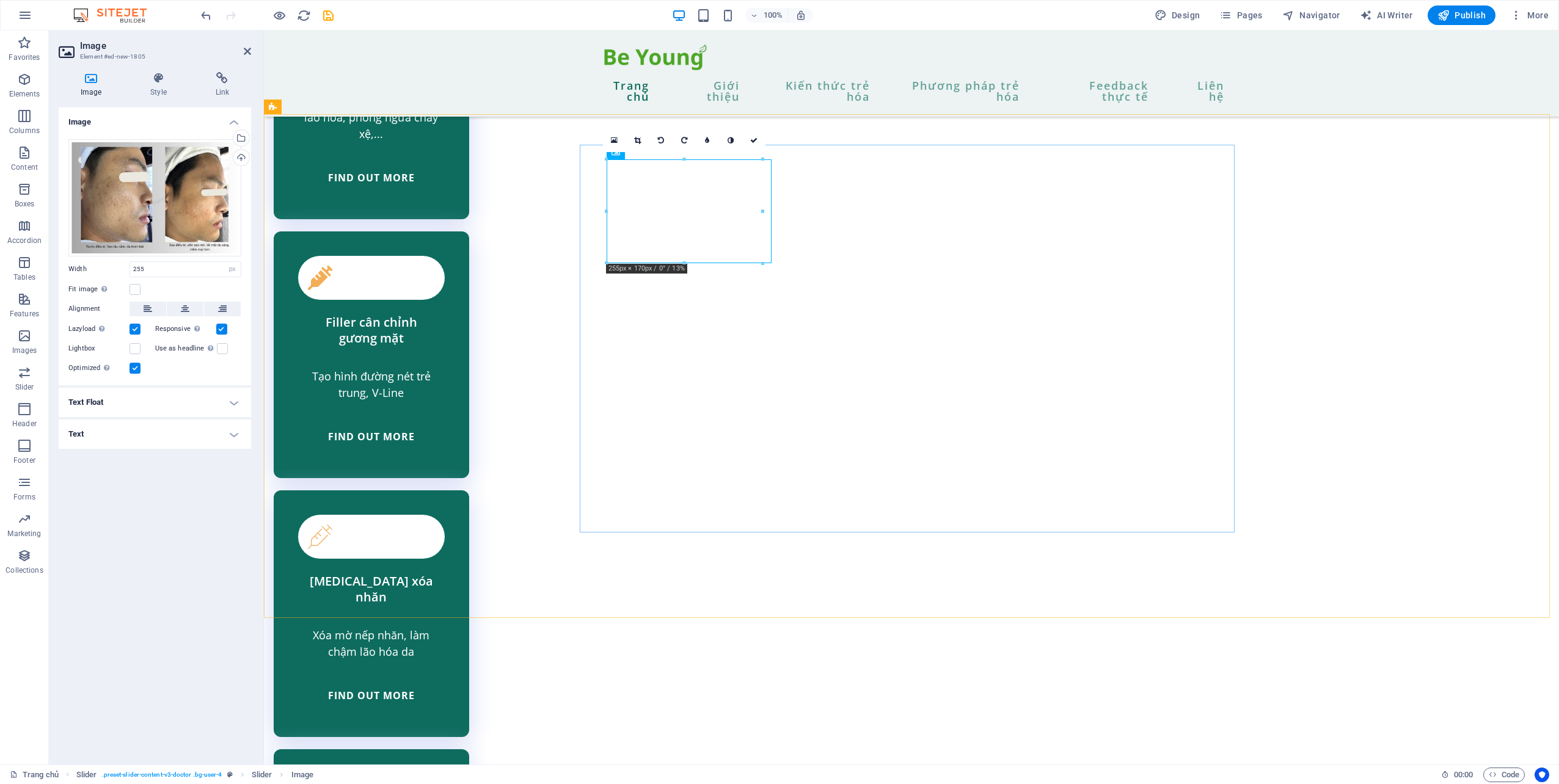
scroll to position [2903, 0]
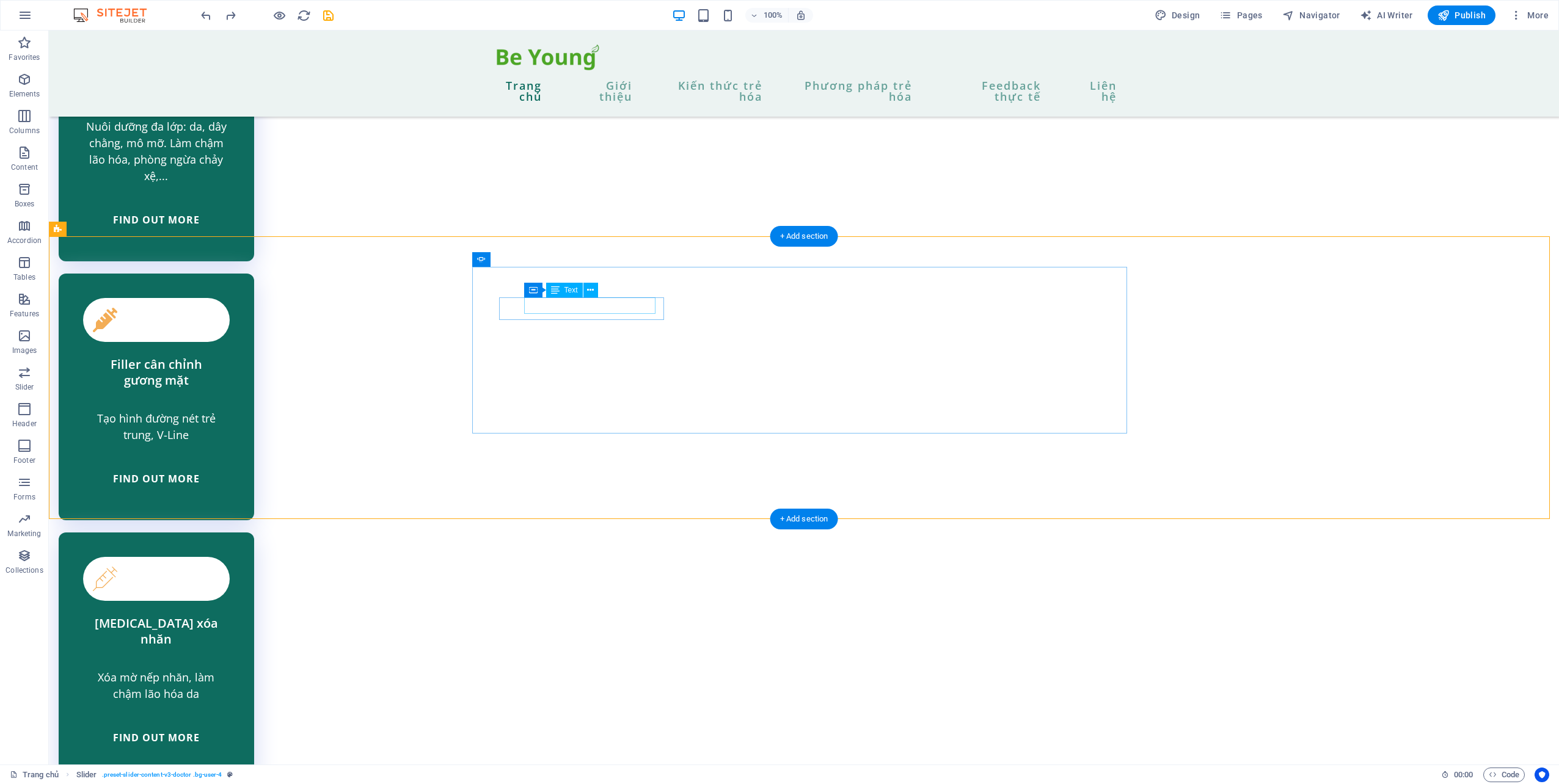
click at [594, 288] on icon at bounding box center [590, 290] width 7 height 13
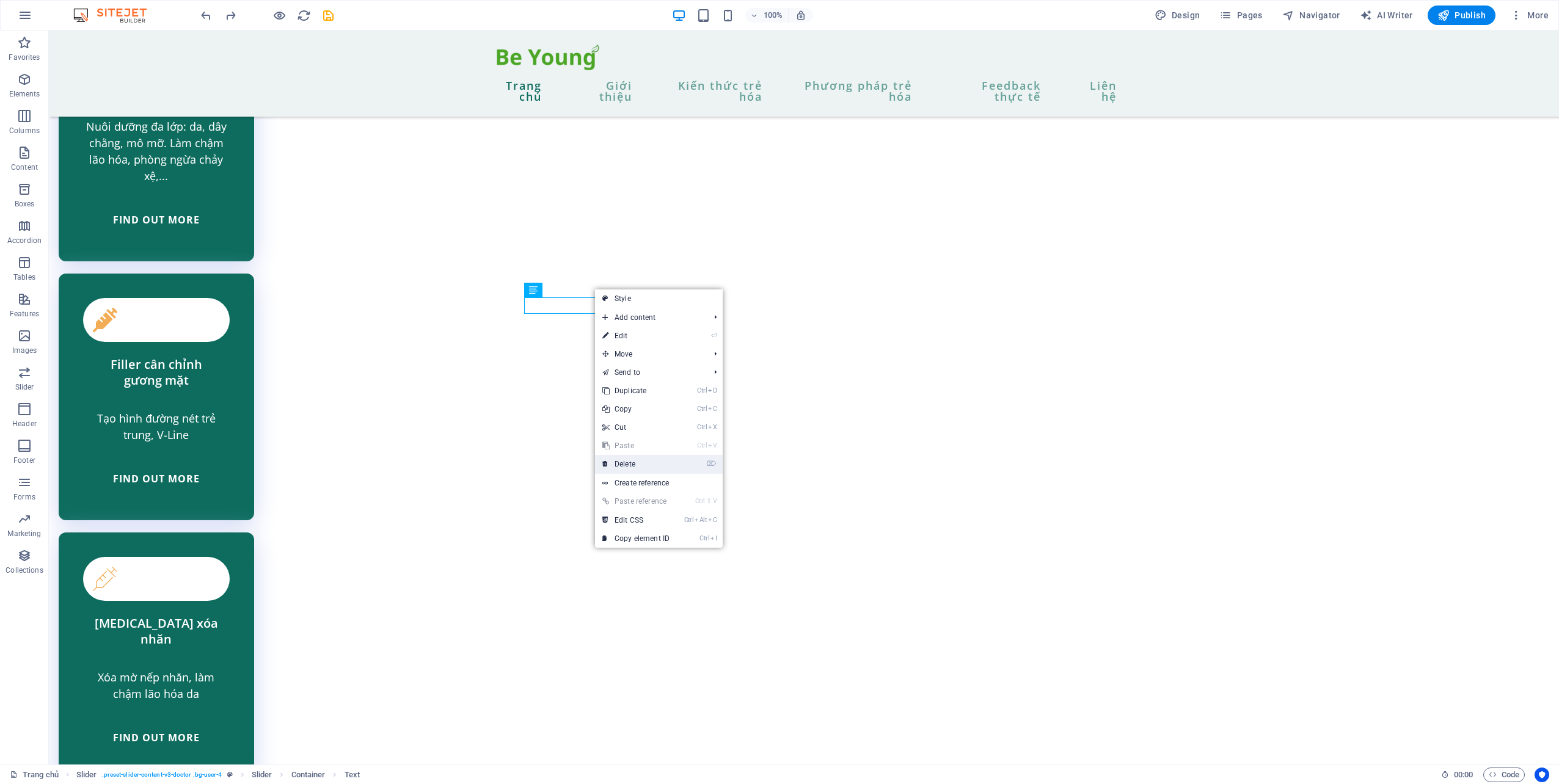
click at [642, 461] on link "⌦ Delete" at bounding box center [635, 463] width 81 height 18
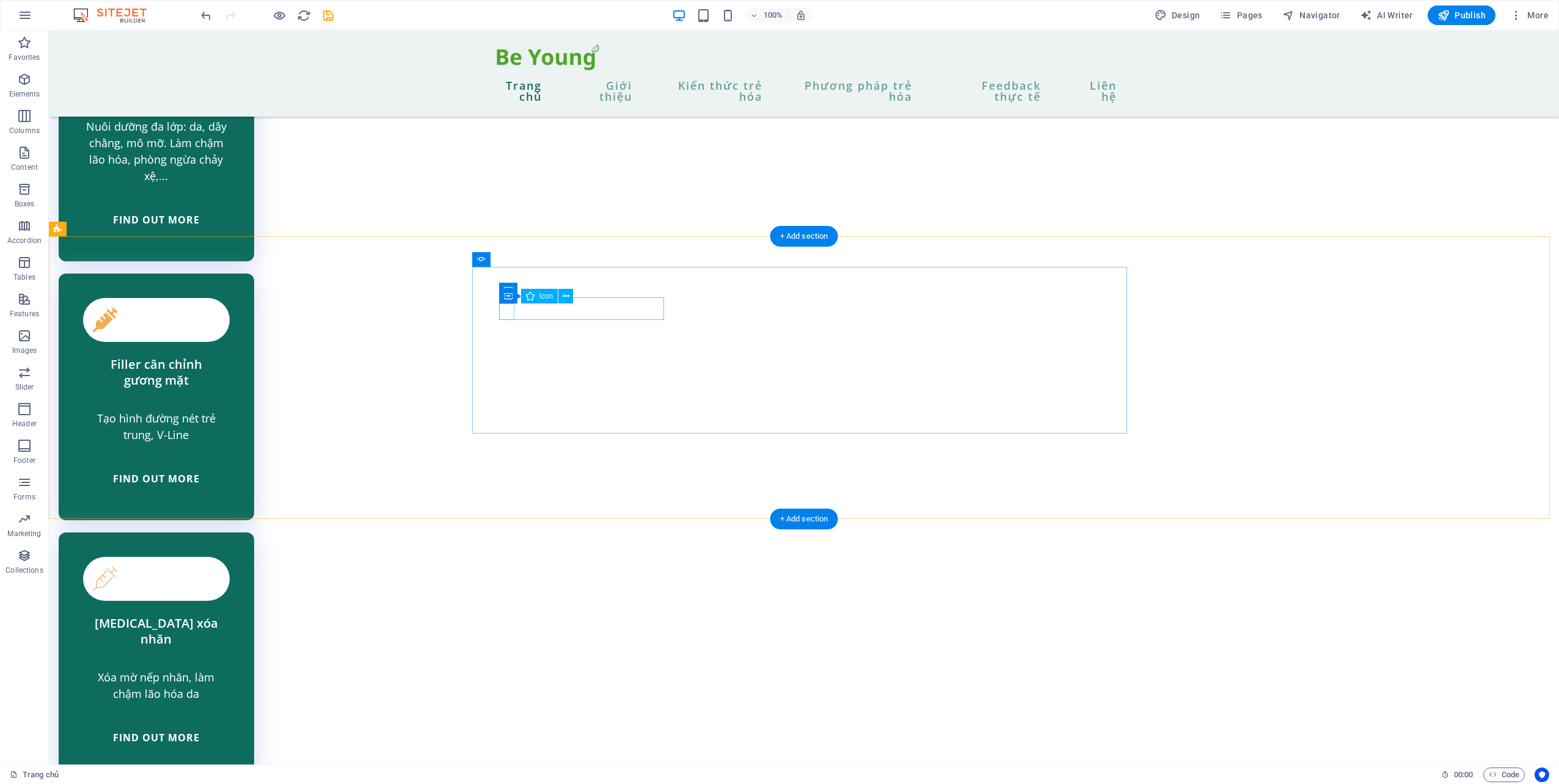
click at [569, 287] on div "Container" at bounding box center [538, 290] width 78 height 16
click at [563, 288] on icon at bounding box center [562, 290] width 7 height 13
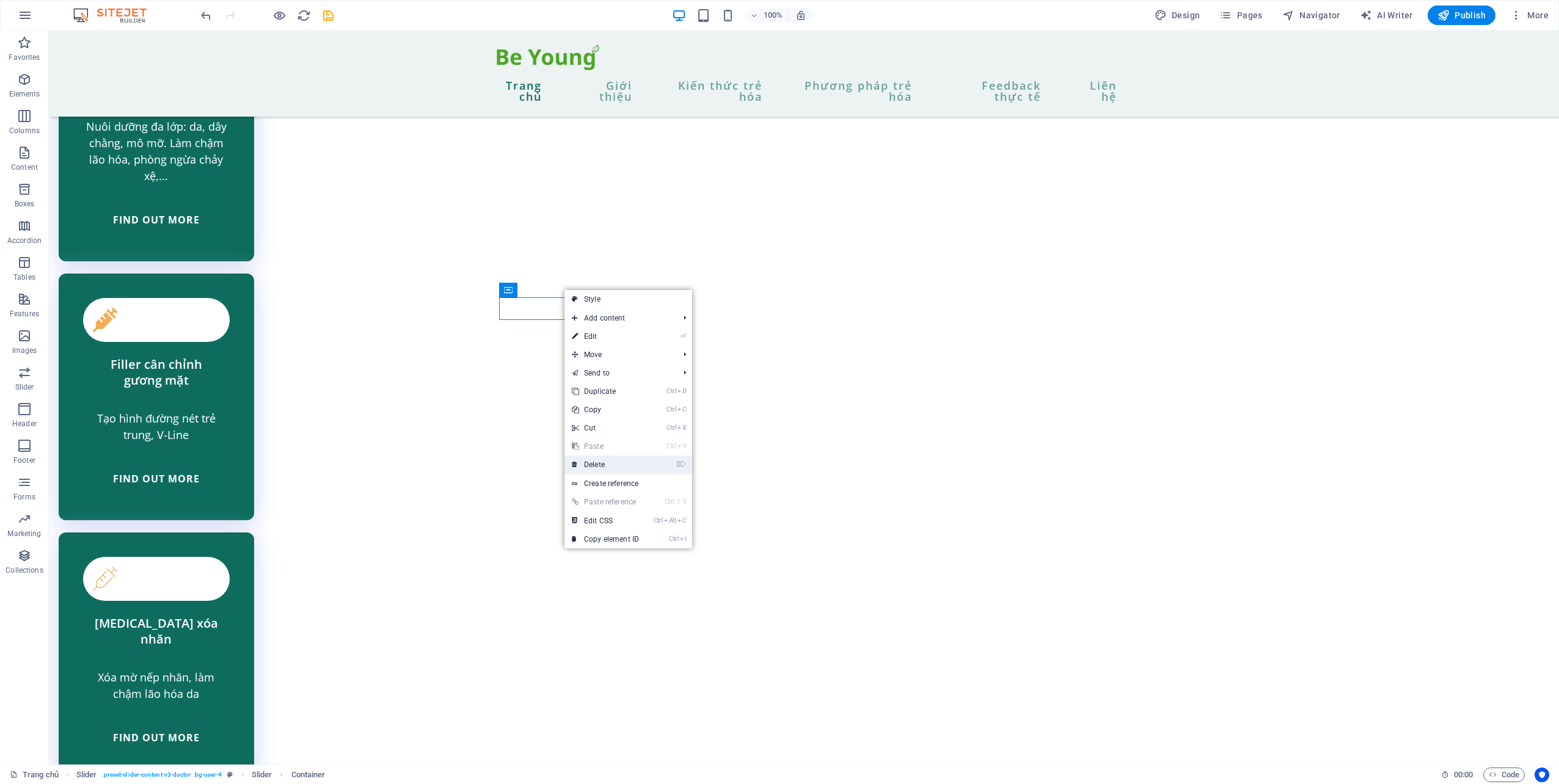
click at [623, 459] on link "⌦ Delete" at bounding box center [605, 464] width 81 height 18
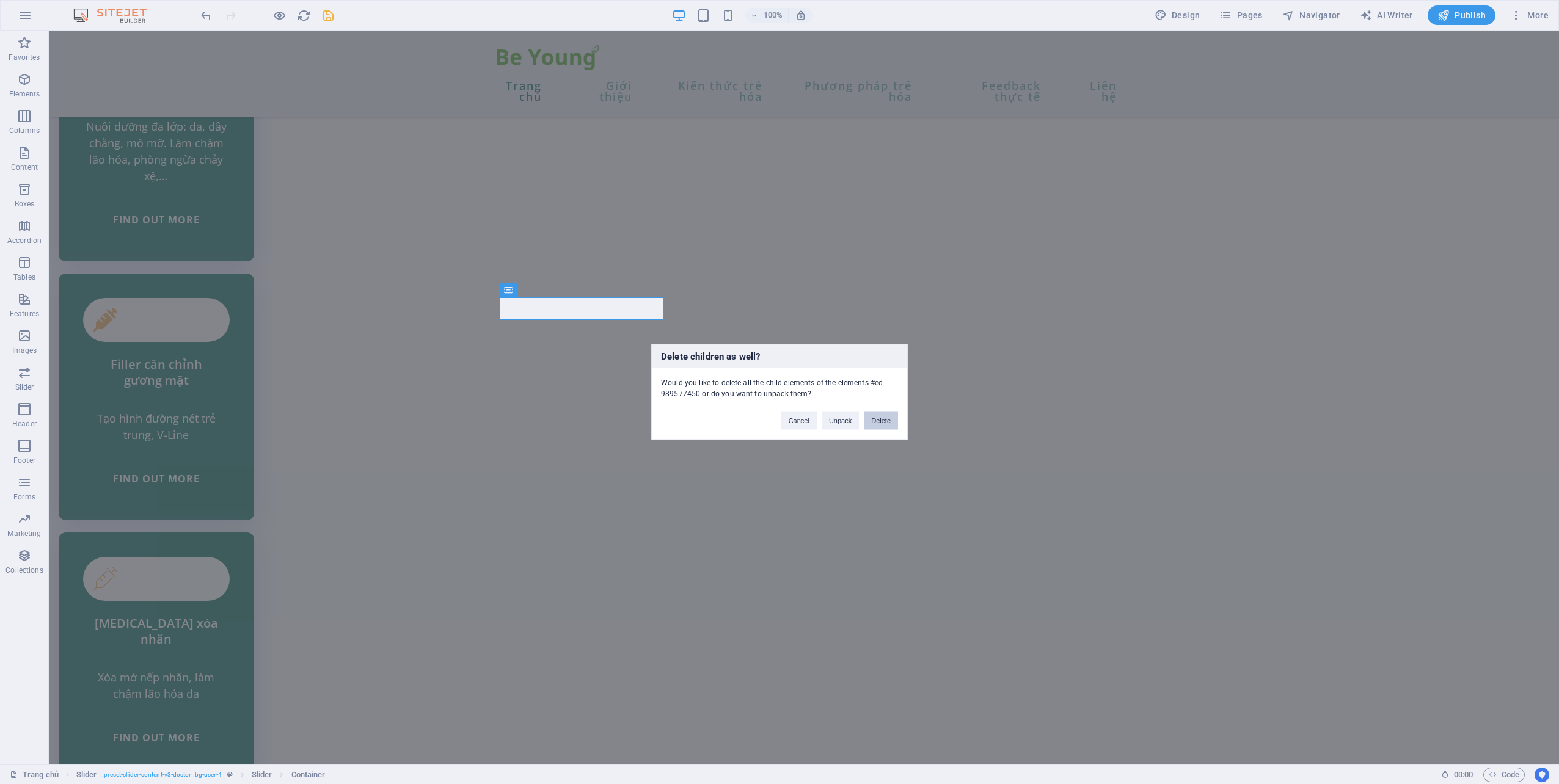
click at [891, 419] on button "Delete" at bounding box center [880, 420] width 34 height 18
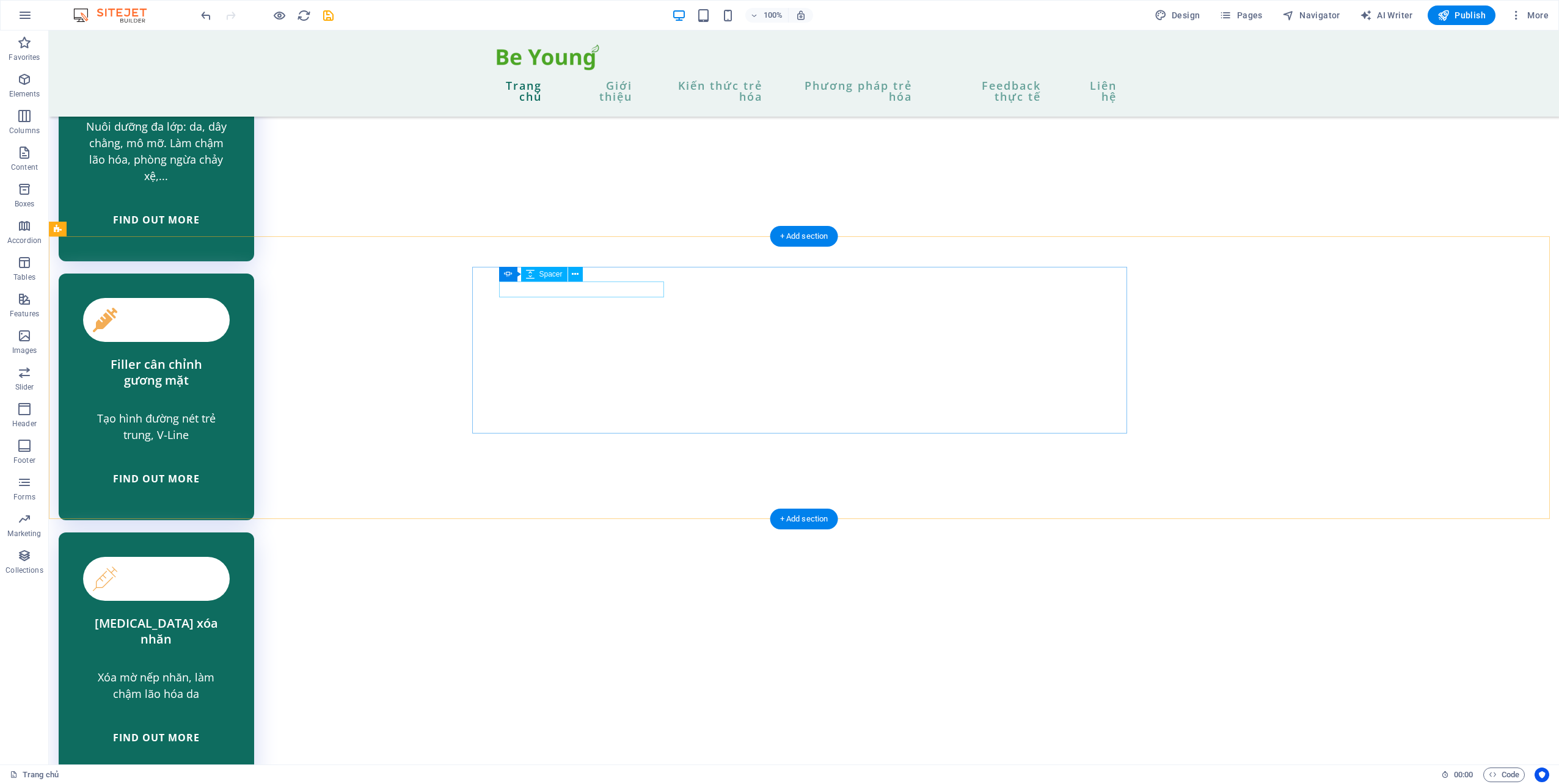
click at [31, 74] on icon "button" at bounding box center [24, 79] width 15 height 15
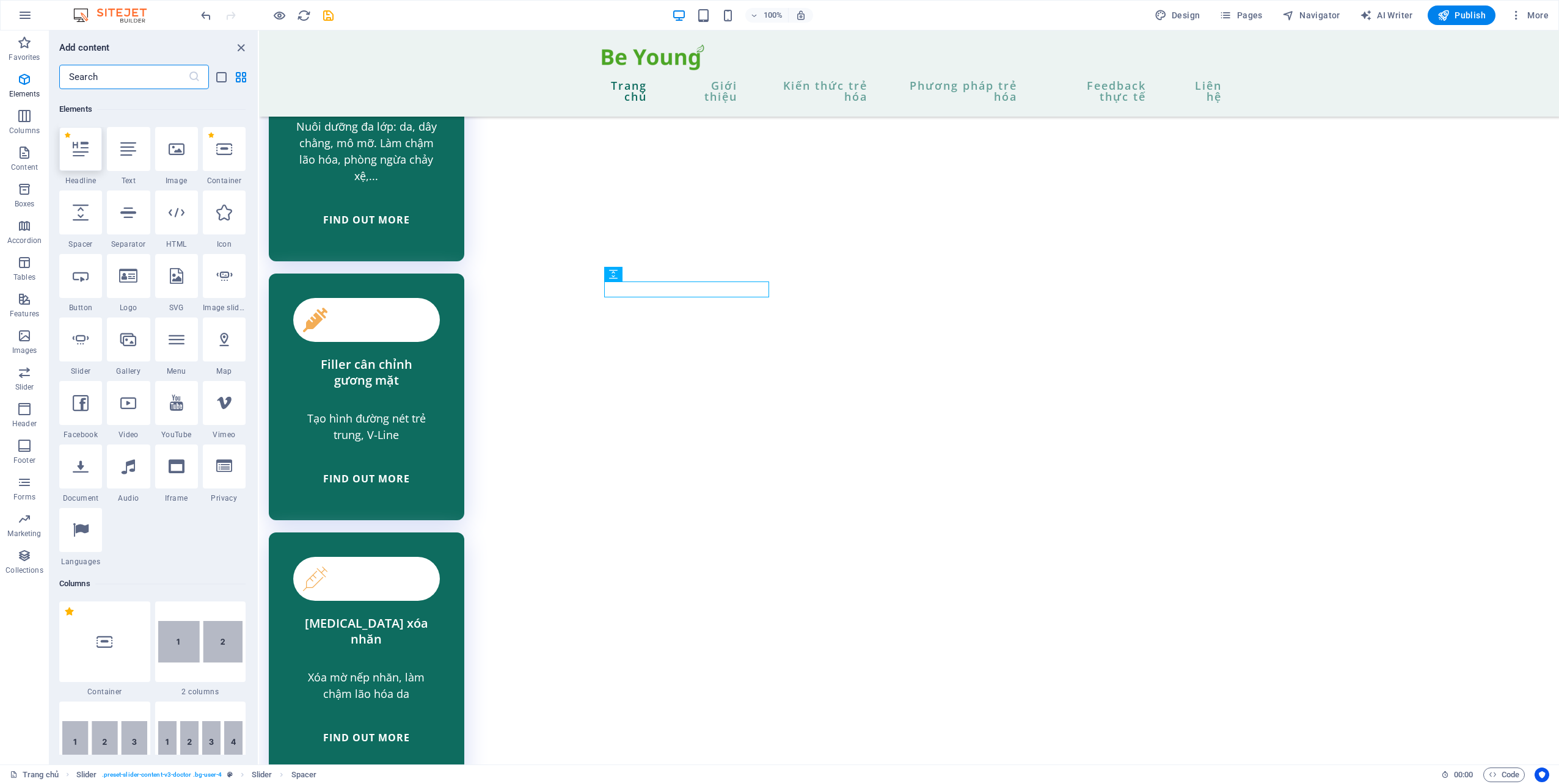
scroll to position [130, 0]
click at [189, 148] on div at bounding box center [176, 146] width 42 height 44
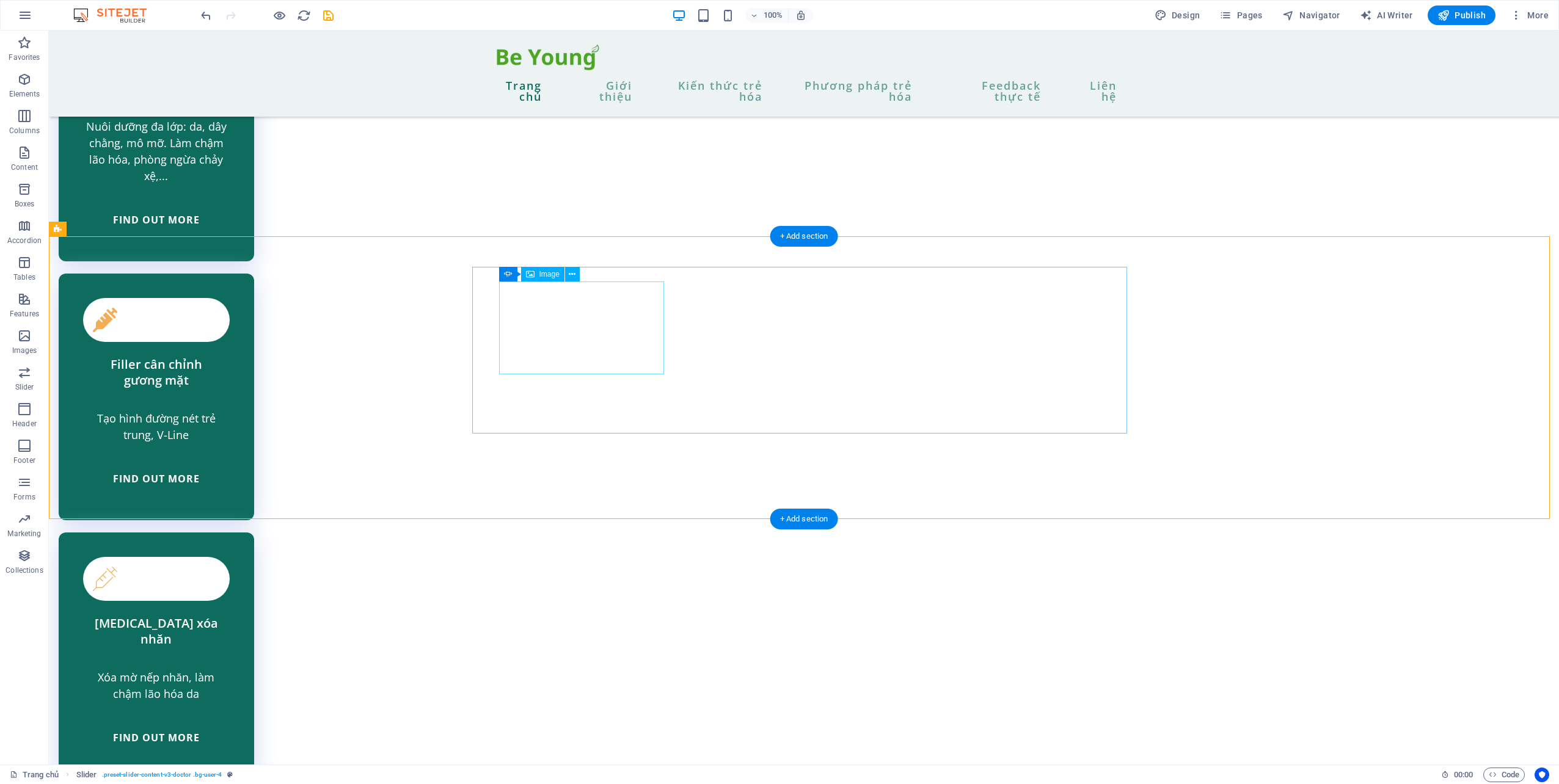
drag, startPoint x: 647, startPoint y: 338, endPoint x: 645, endPoint y: 359, distance: 21.1
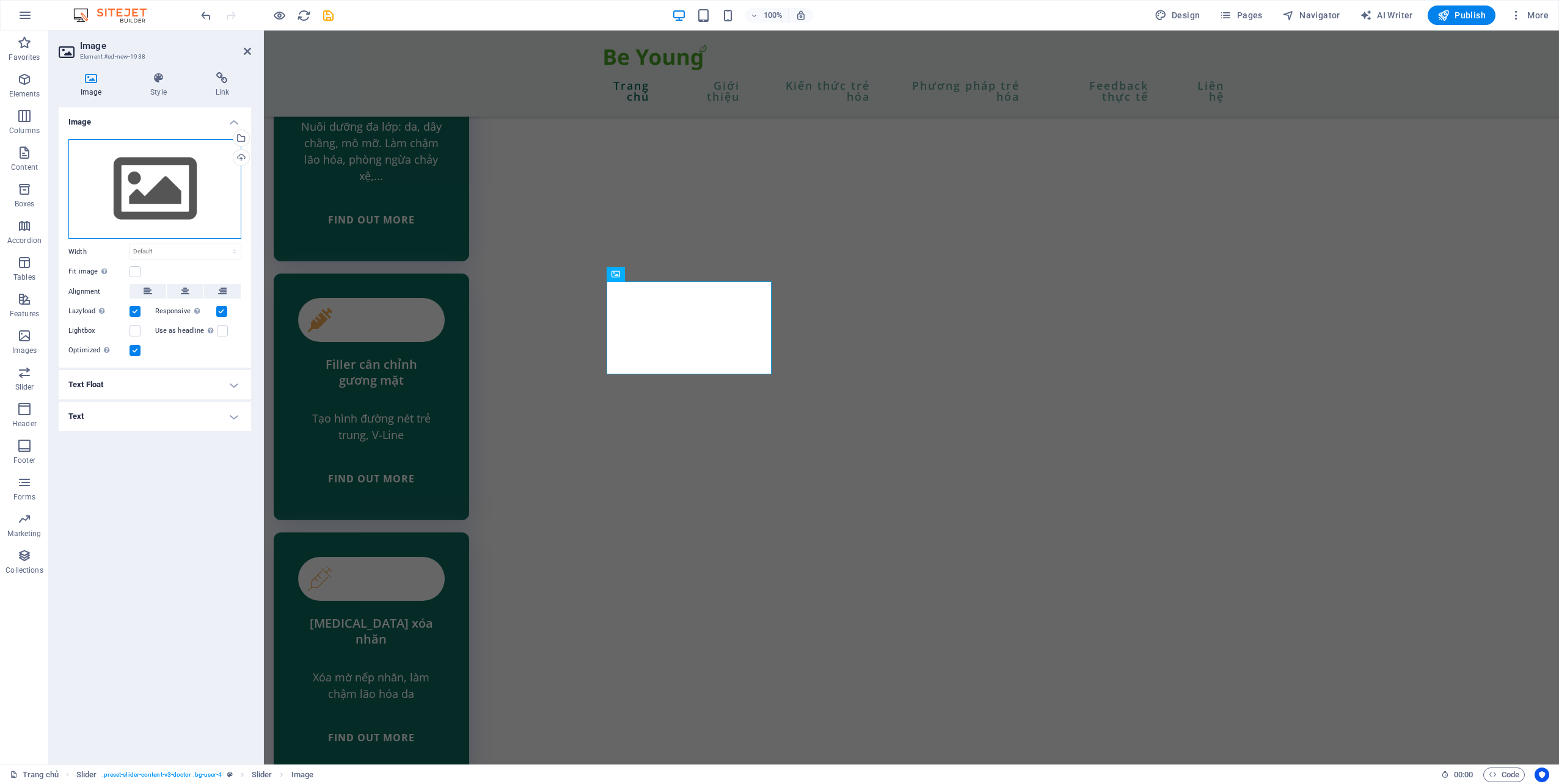
click at [167, 165] on div "Drag files here, click to choose files or select files from Files or our free s…" at bounding box center [154, 190] width 172 height 100
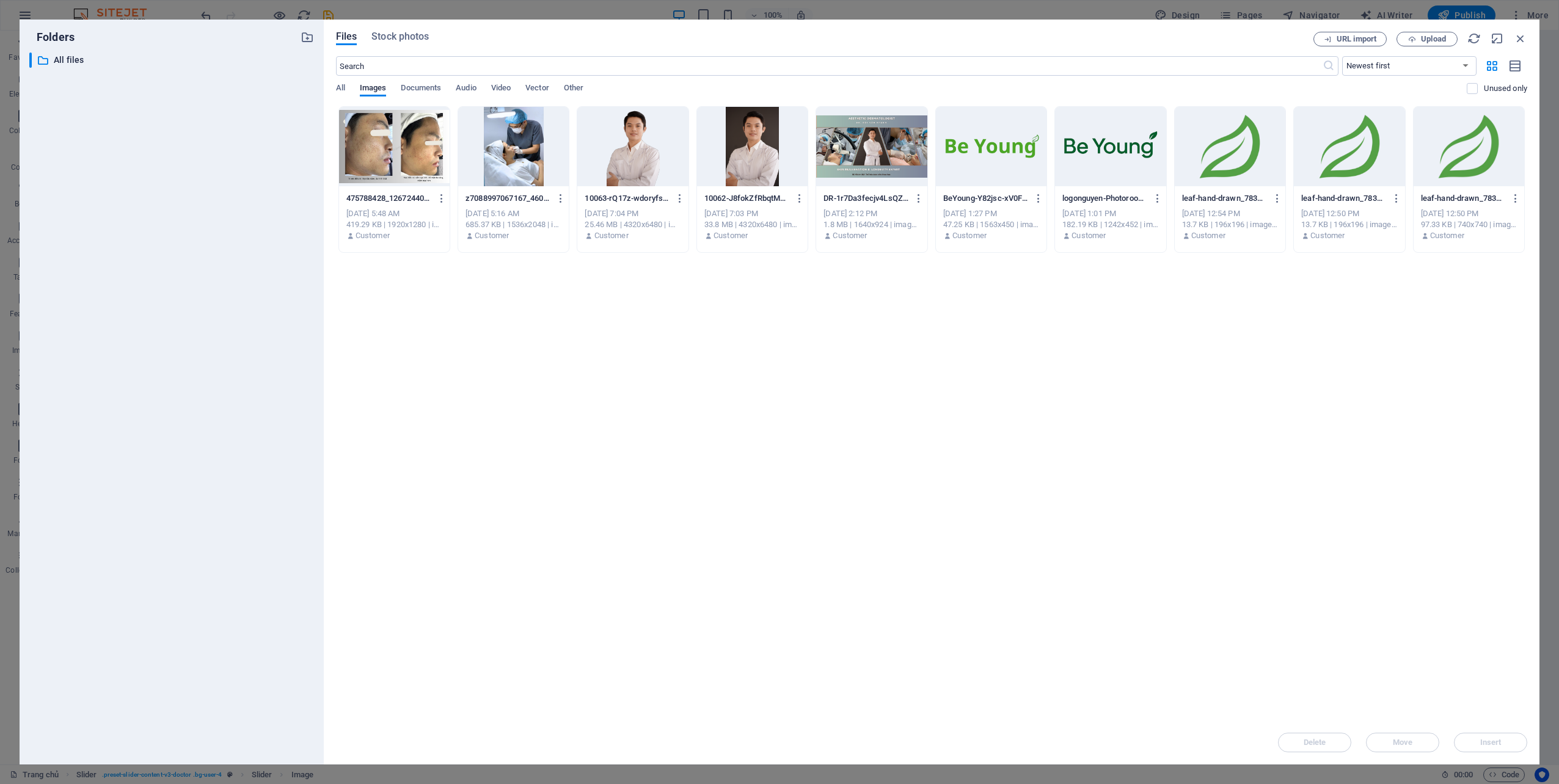
click at [322, 141] on div "Folders ​ All files All files" at bounding box center [172, 392] width 304 height 745
click at [374, 149] on div at bounding box center [394, 146] width 111 height 80
click at [1478, 737] on button "Insert" at bounding box center [1490, 742] width 74 height 20
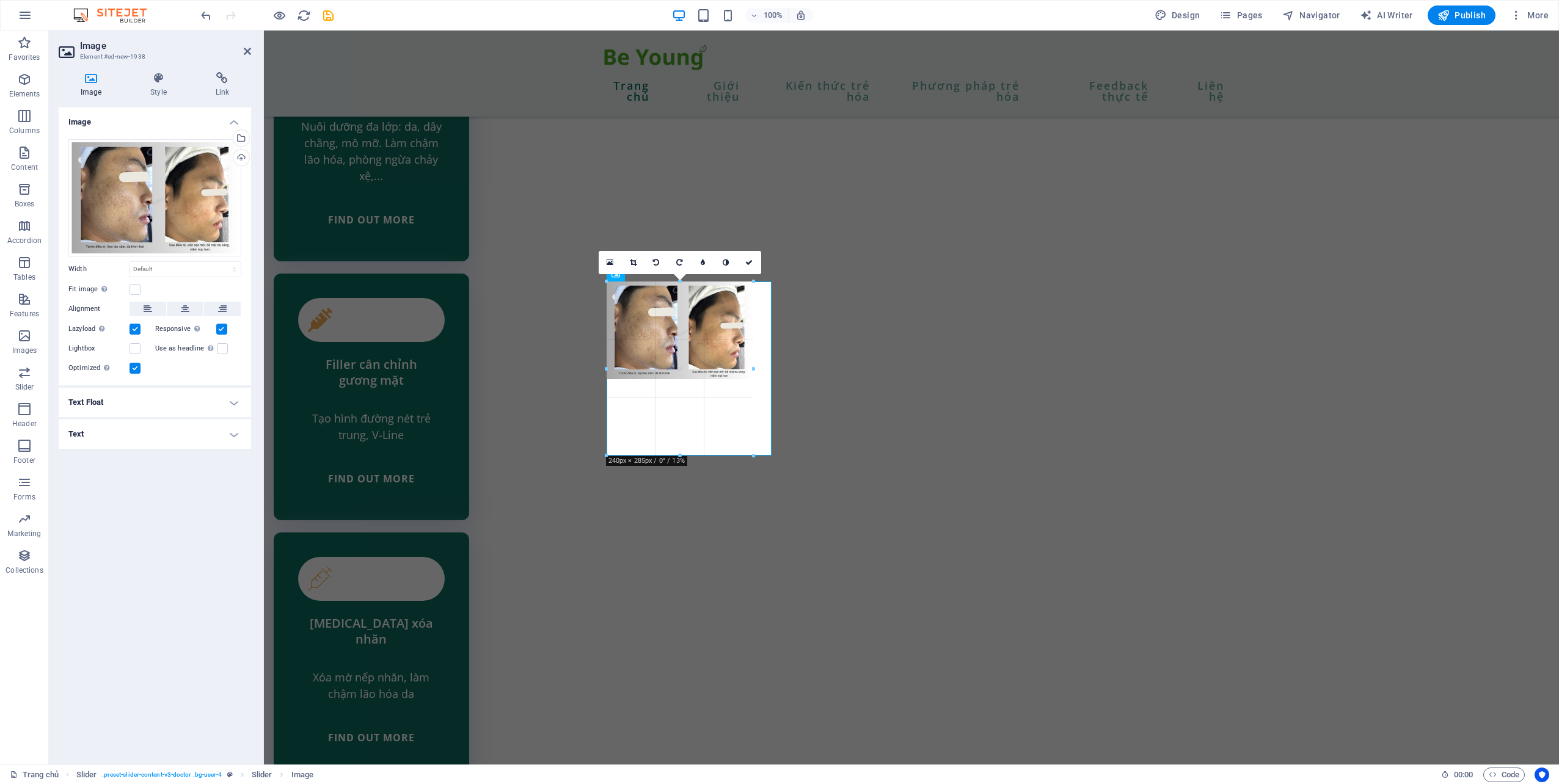
drag, startPoint x: 770, startPoint y: 391, endPoint x: 750, endPoint y: 379, distance: 23.3
type input "240"
select select "px"
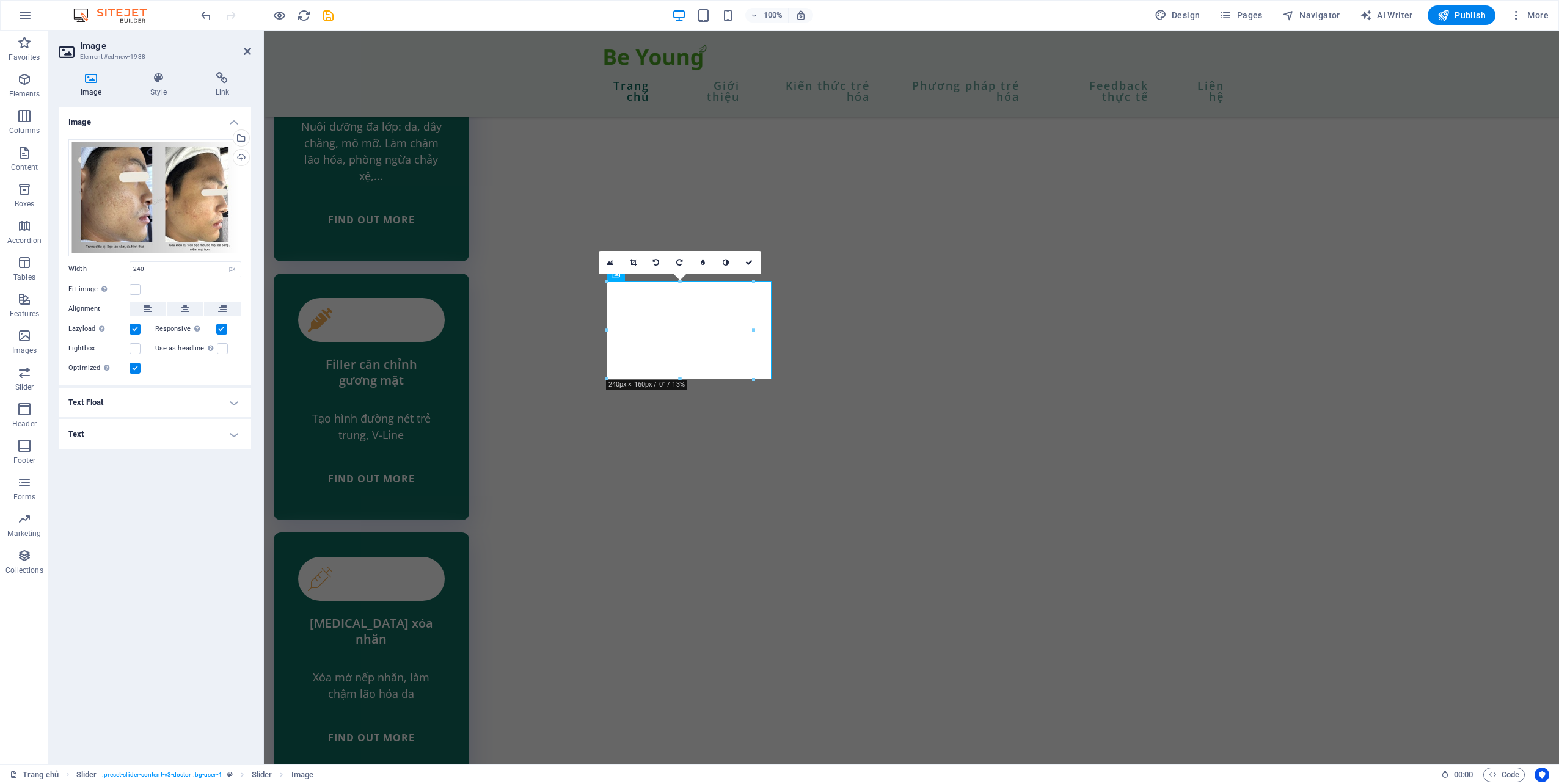
select select "DISABLED_OPTION_VALUE"
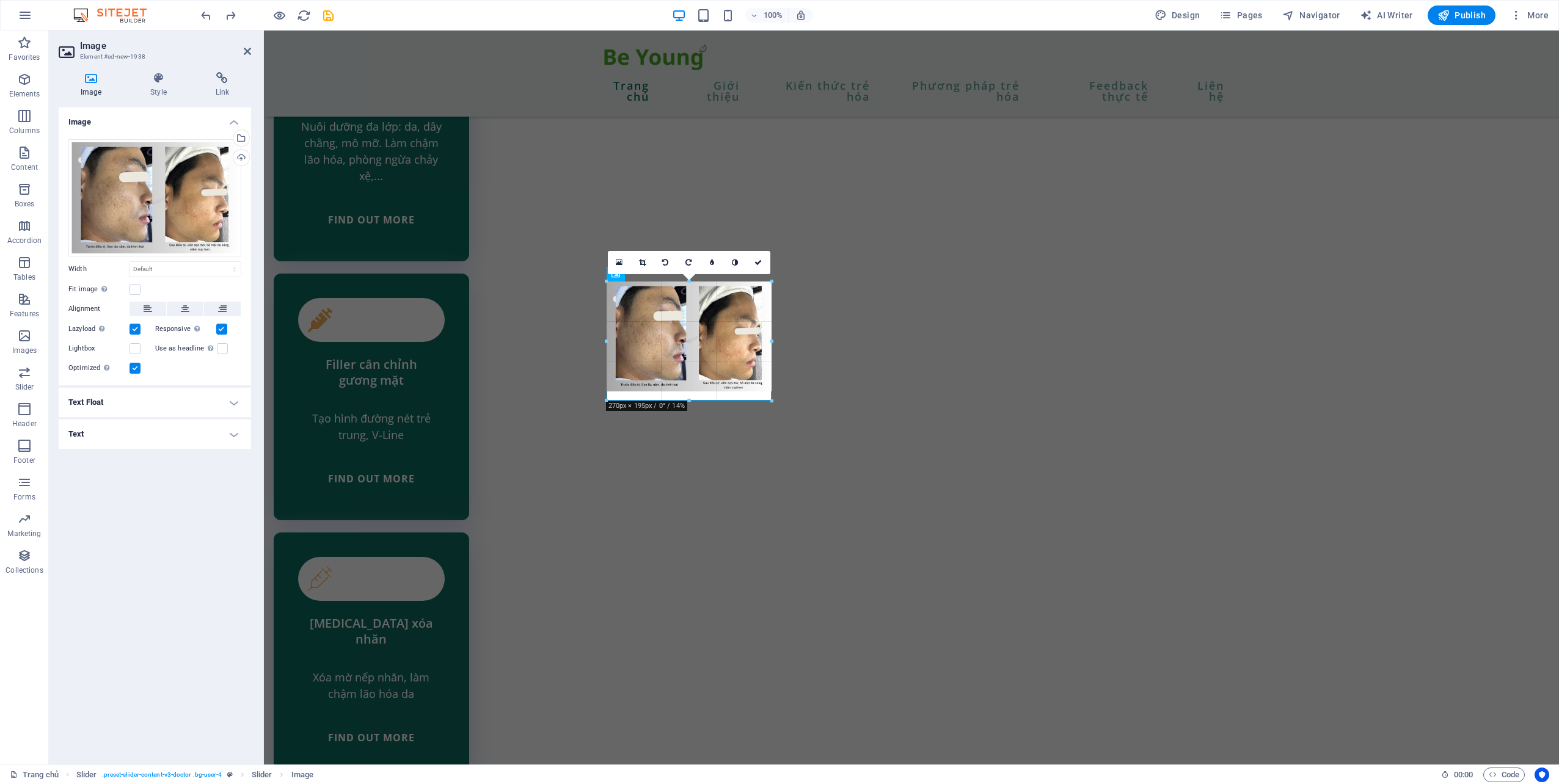
drag, startPoint x: 772, startPoint y: 282, endPoint x: 779, endPoint y: 281, distance: 7.1
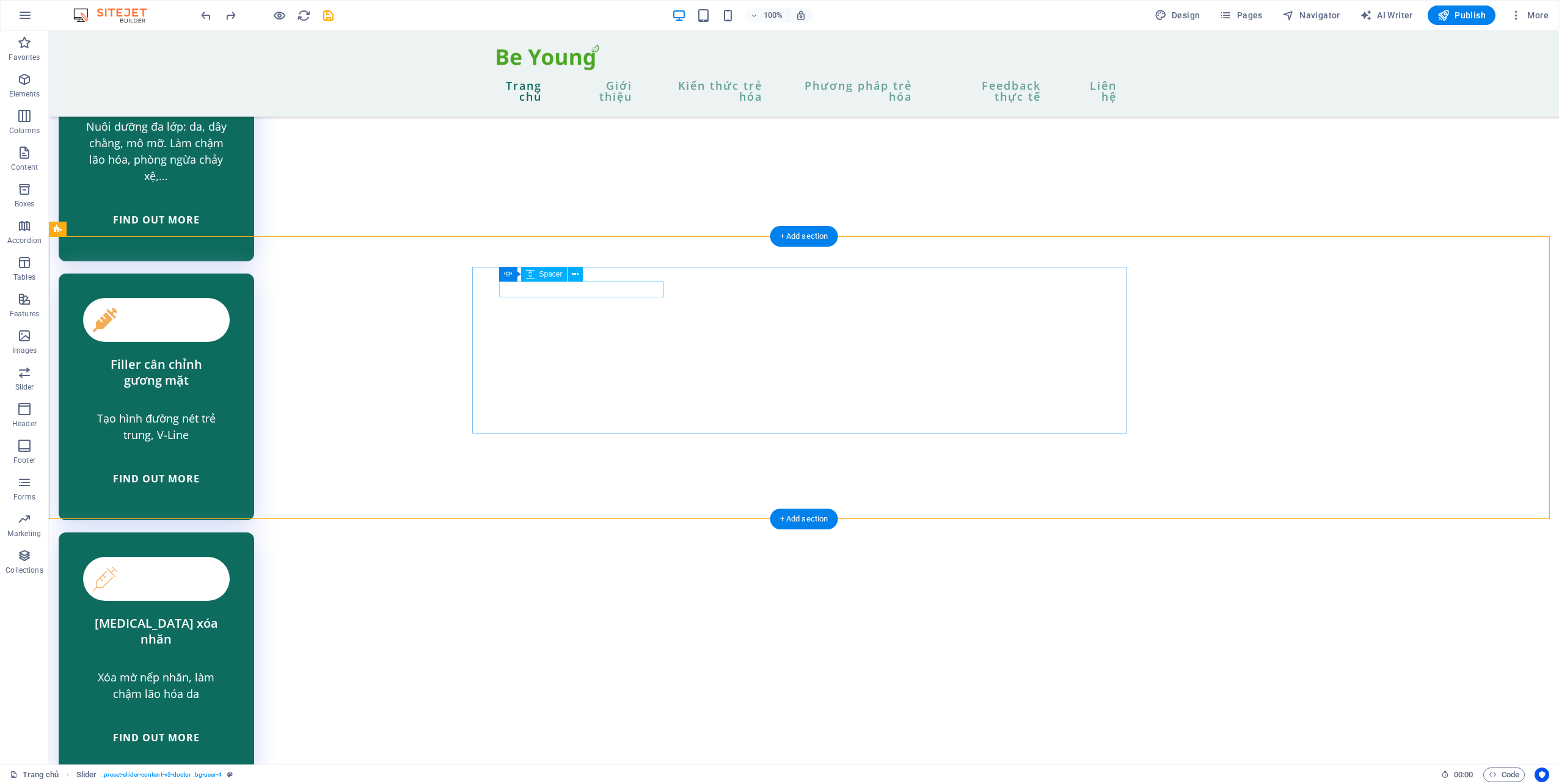
click at [828, 236] on div "+ Add section" at bounding box center [804, 236] width 68 height 21
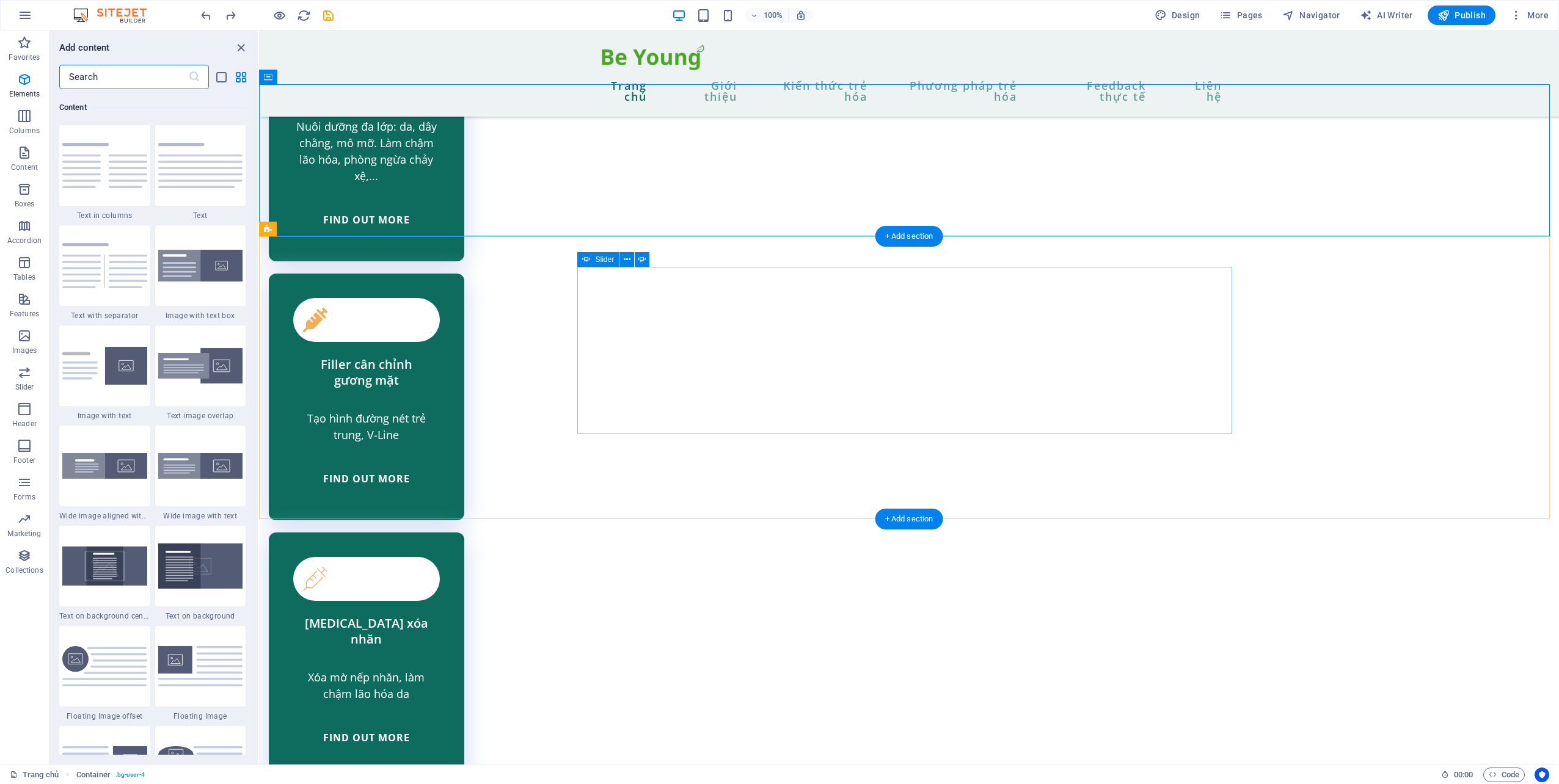
scroll to position [2136, 0]
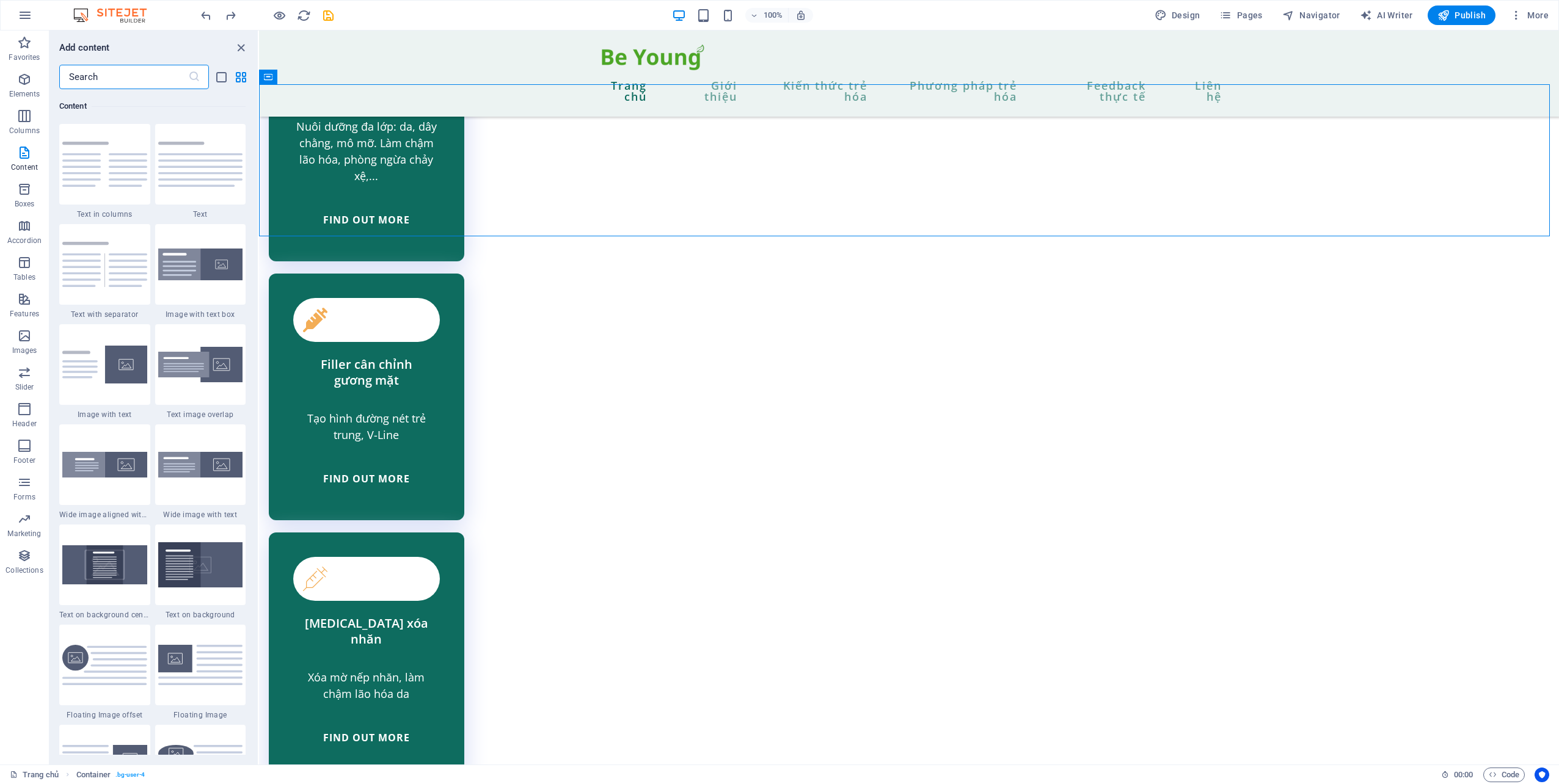
click at [126, 82] on input "text" at bounding box center [123, 77] width 129 height 24
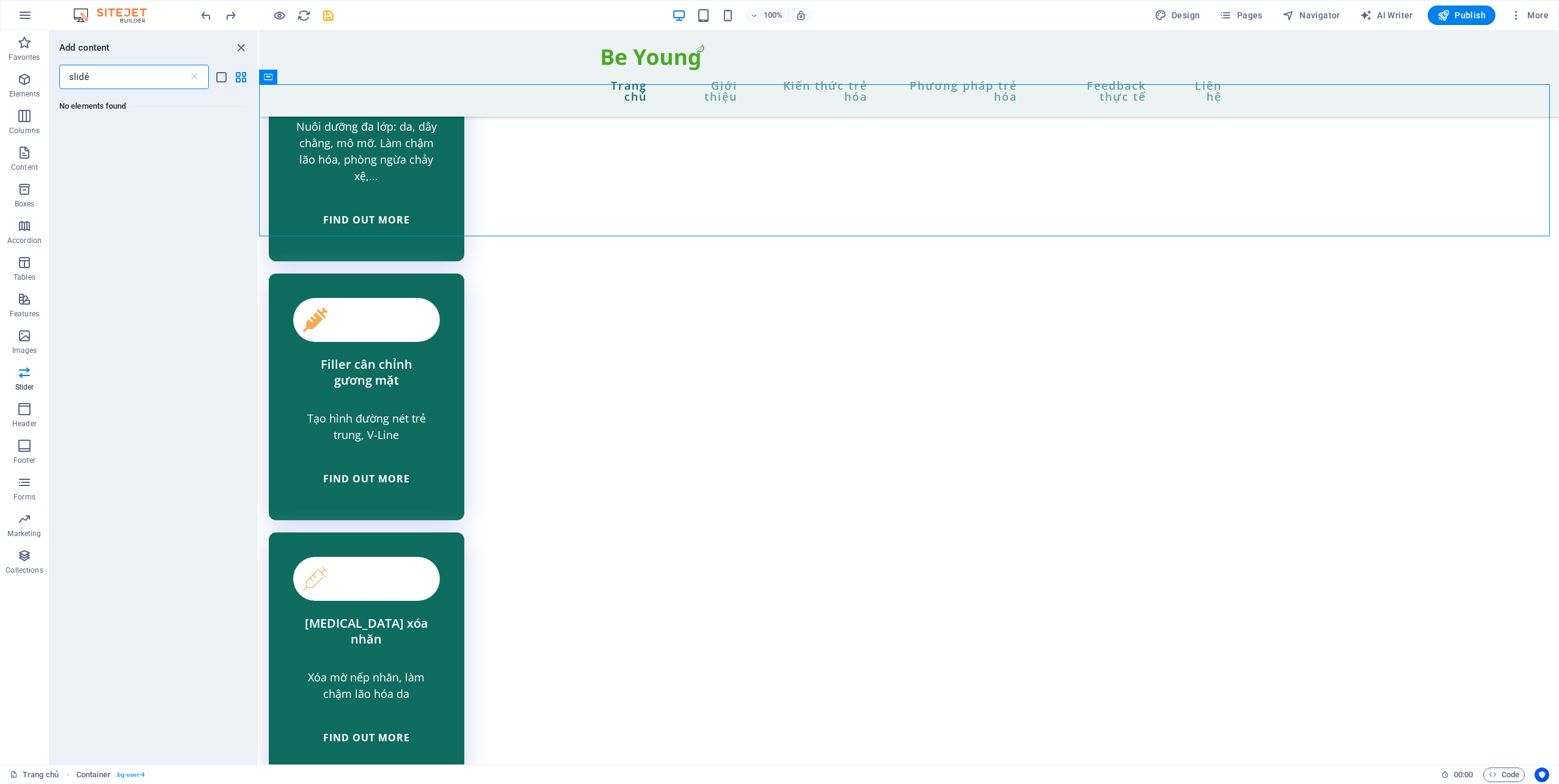
scroll to position [0, 0]
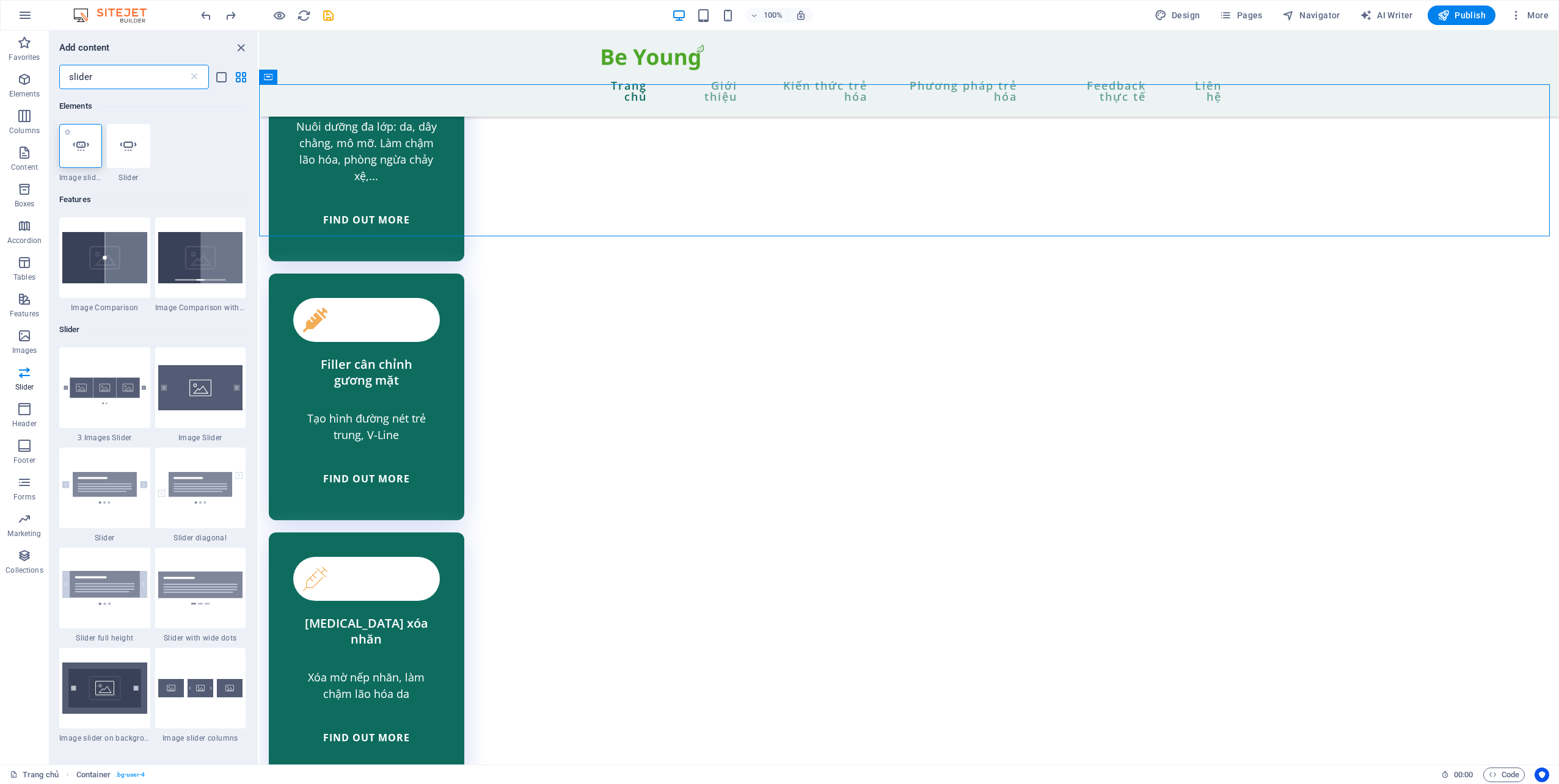
type input "slider"
click at [84, 146] on icon at bounding box center [81, 146] width 16 height 16
select select "ms"
select select "s"
select select "progressive"
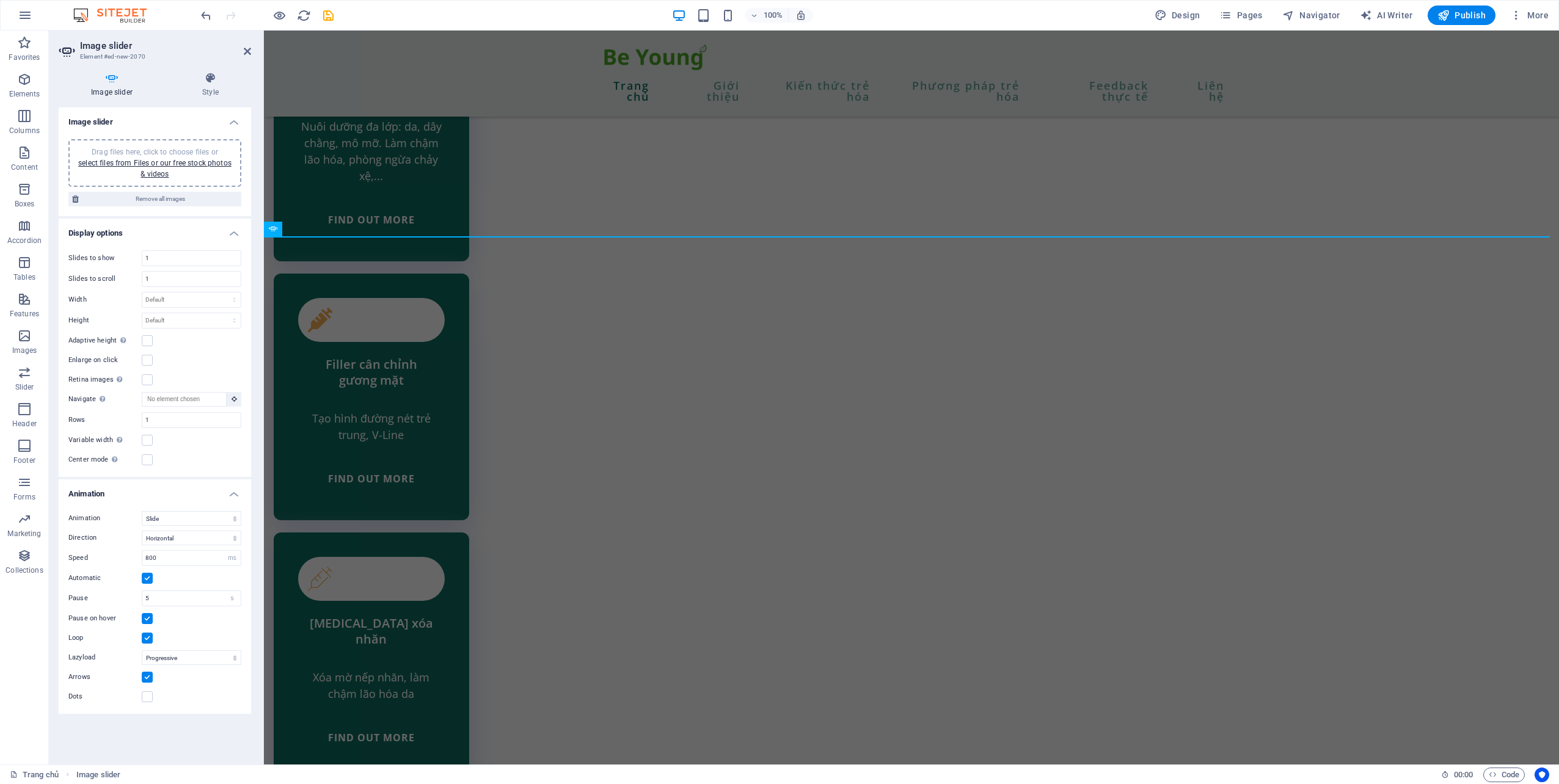
click at [145, 154] on span "Drag files here, click to choose files or select files from Files or our free s…" at bounding box center [154, 163] width 153 height 30
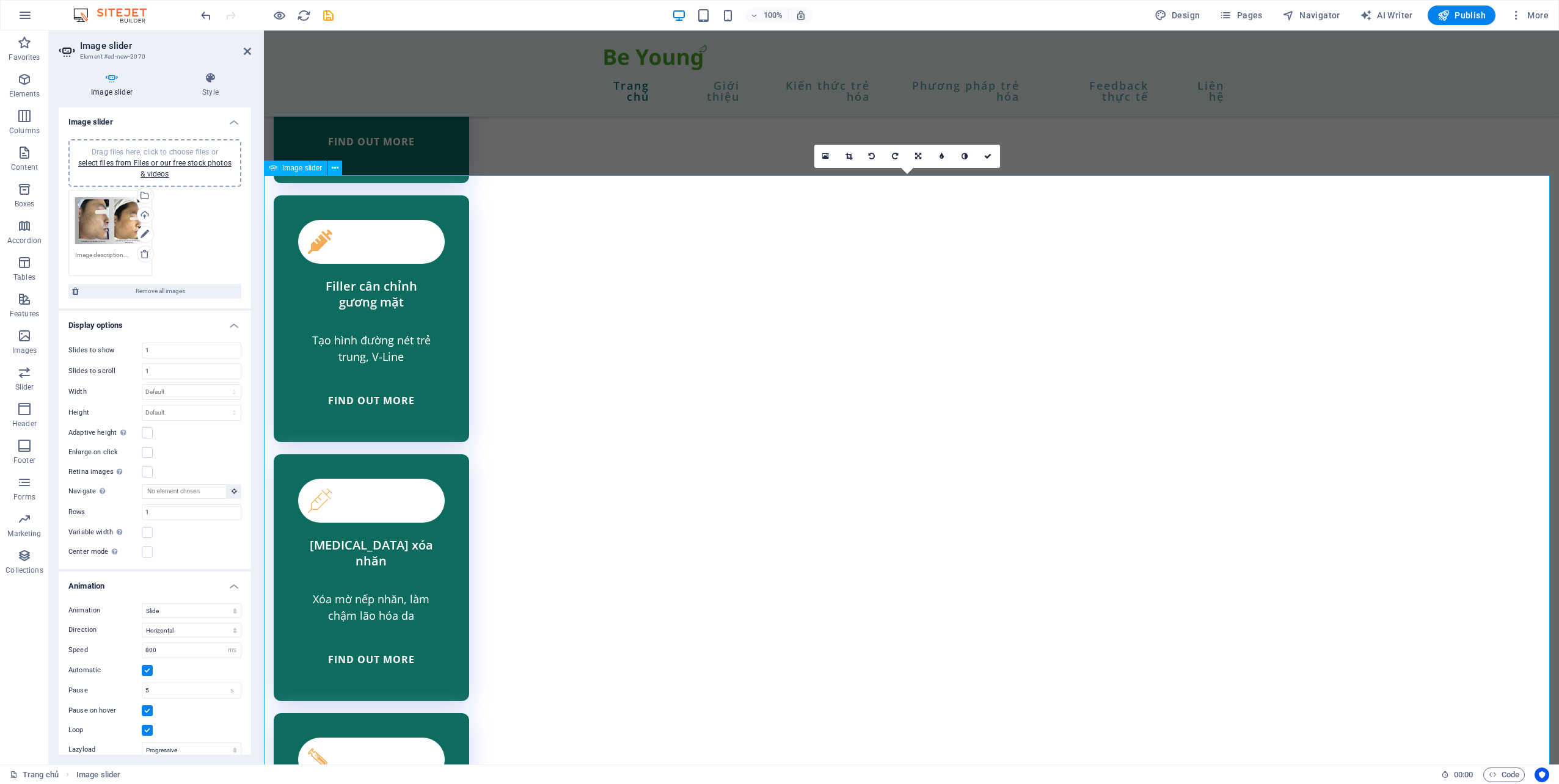
scroll to position [2964, 0]
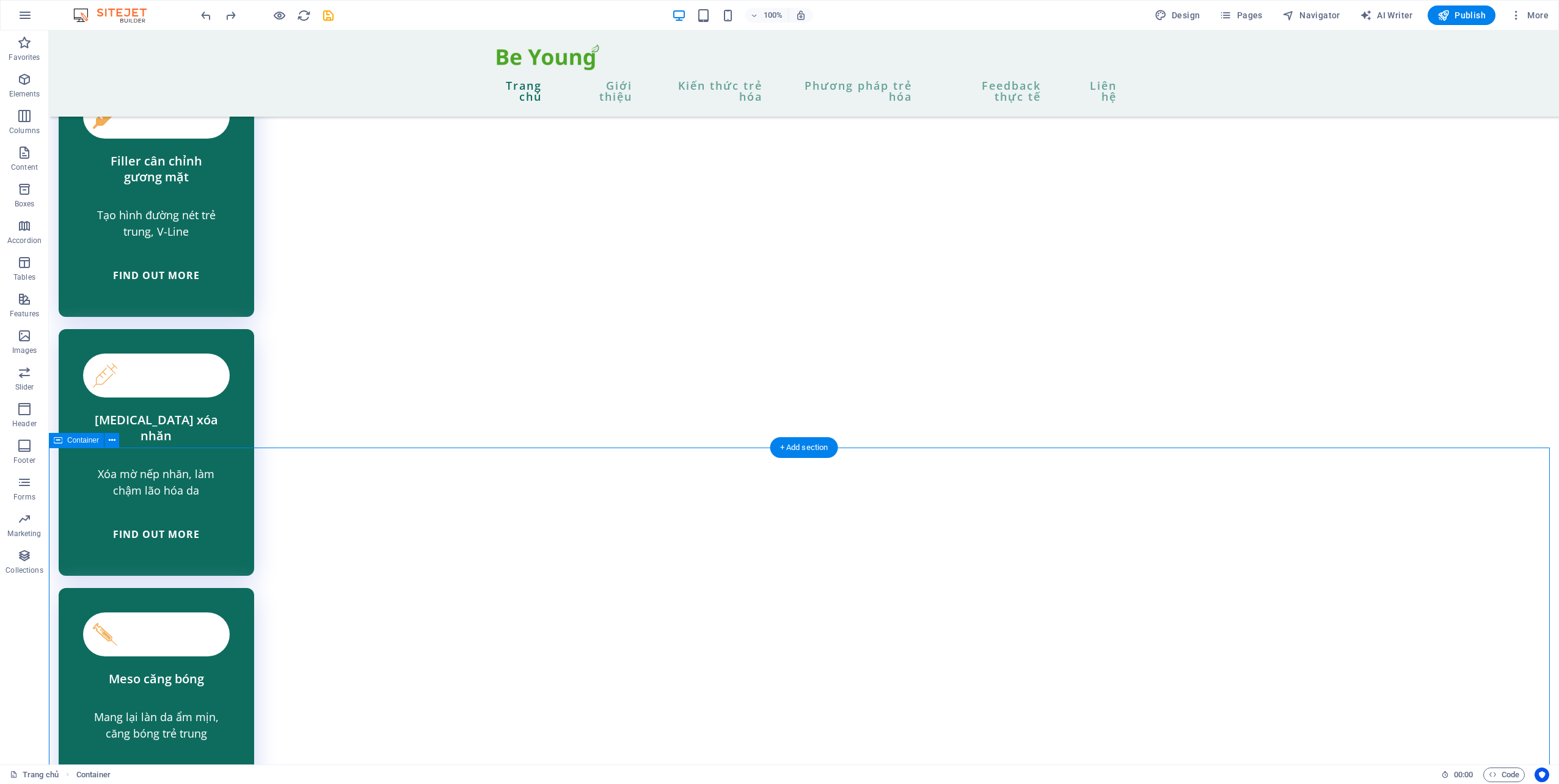
scroll to position [3209, 0]
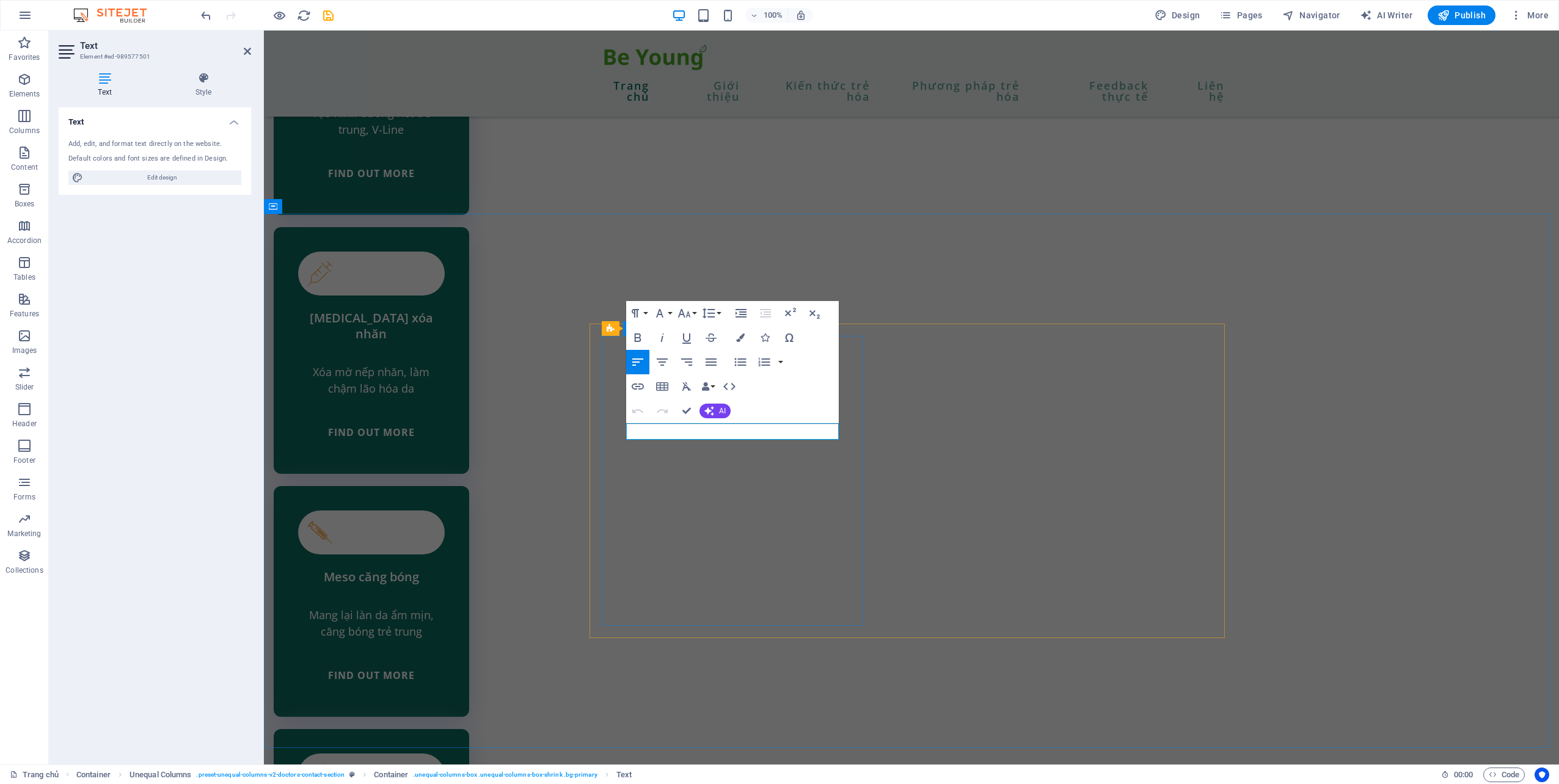
drag, startPoint x: 829, startPoint y: 430, endPoint x: 897, endPoint y: 454, distance: 72.1
drag, startPoint x: 640, startPoint y: 437, endPoint x: 835, endPoint y: 436, distance: 195.0
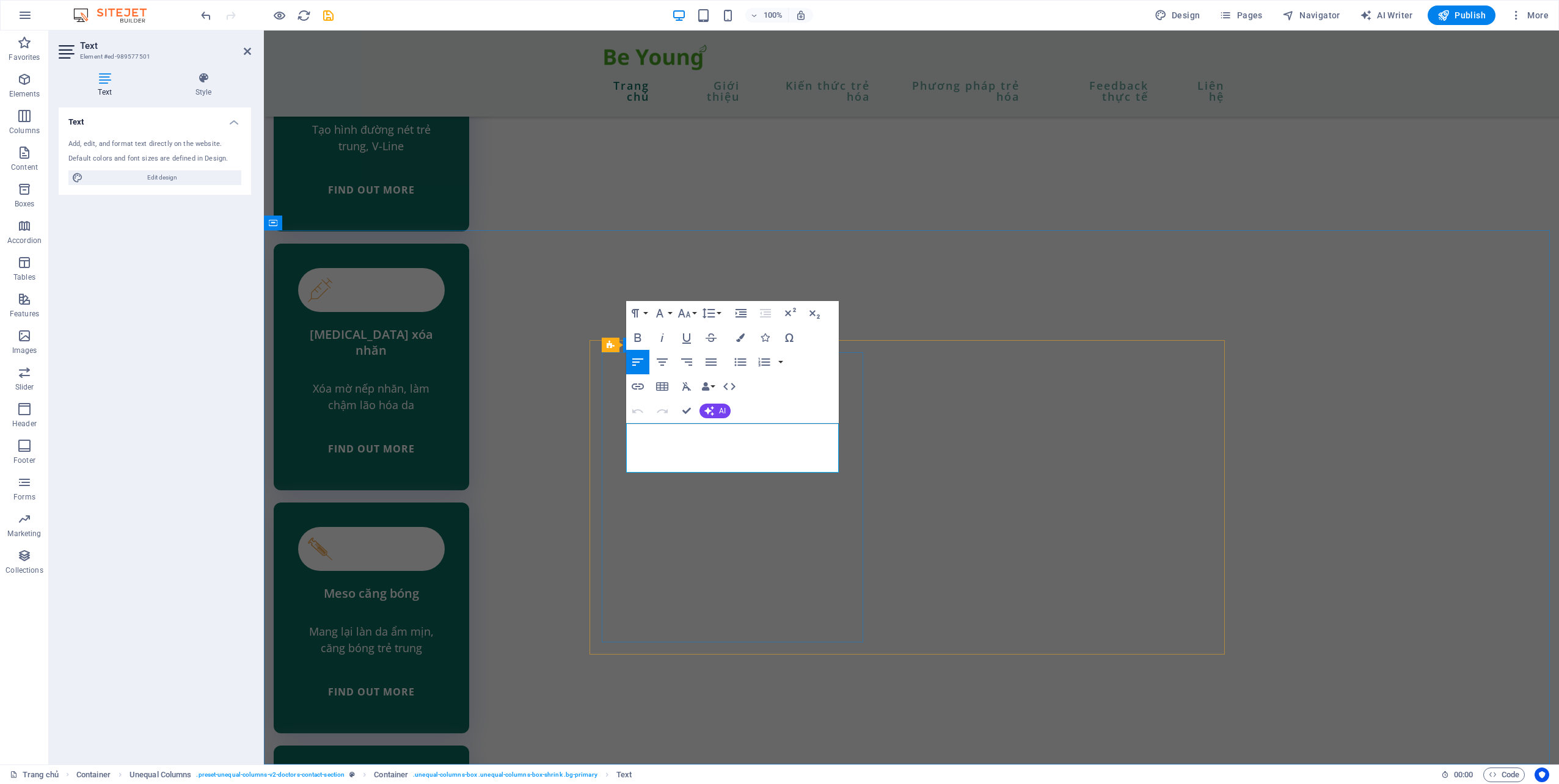
drag, startPoint x: 711, startPoint y: 447, endPoint x: 729, endPoint y: 464, distance: 24.8
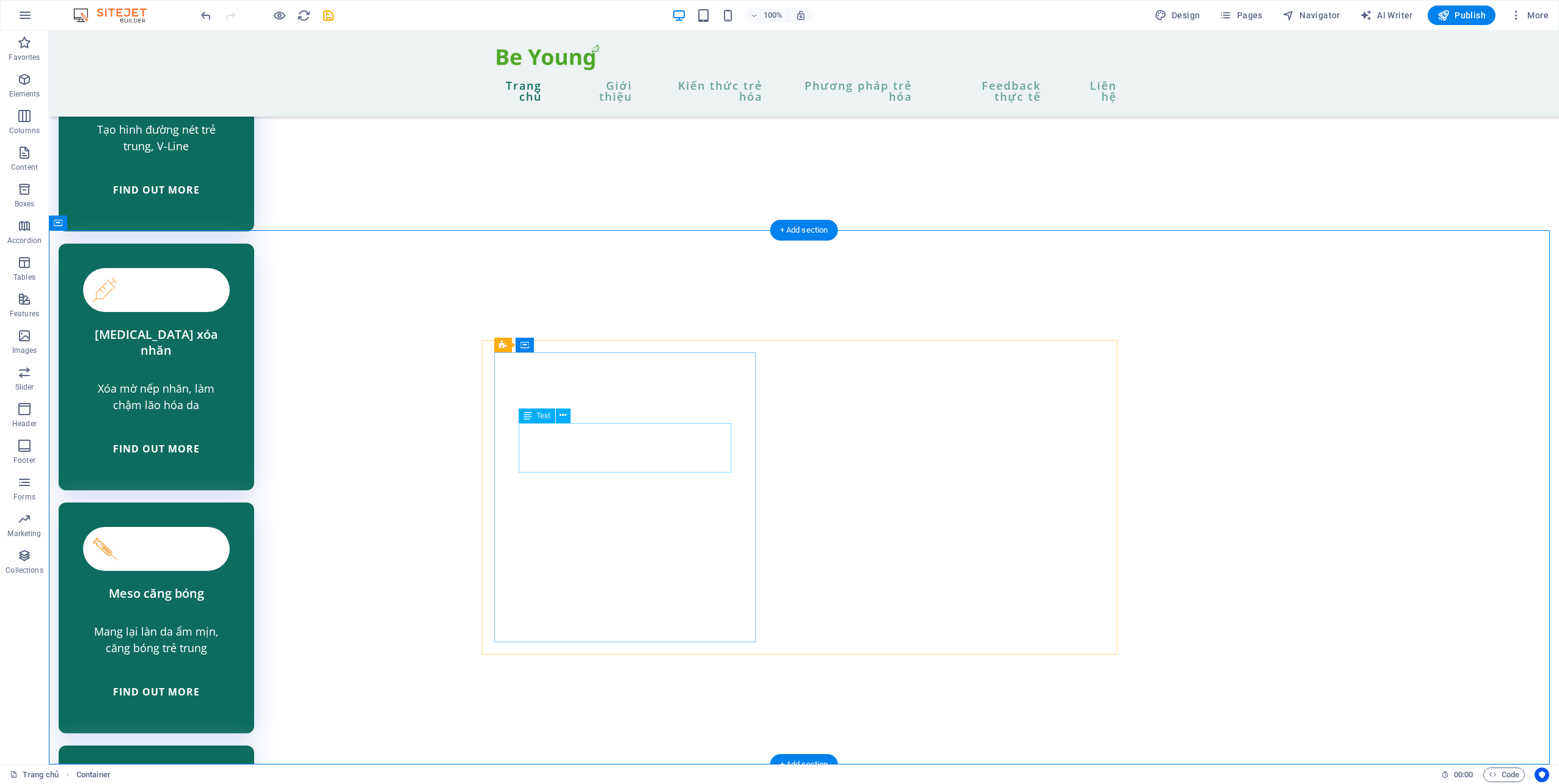
drag, startPoint x: 642, startPoint y: 449, endPoint x: 427, endPoint y: 449, distance: 215.0
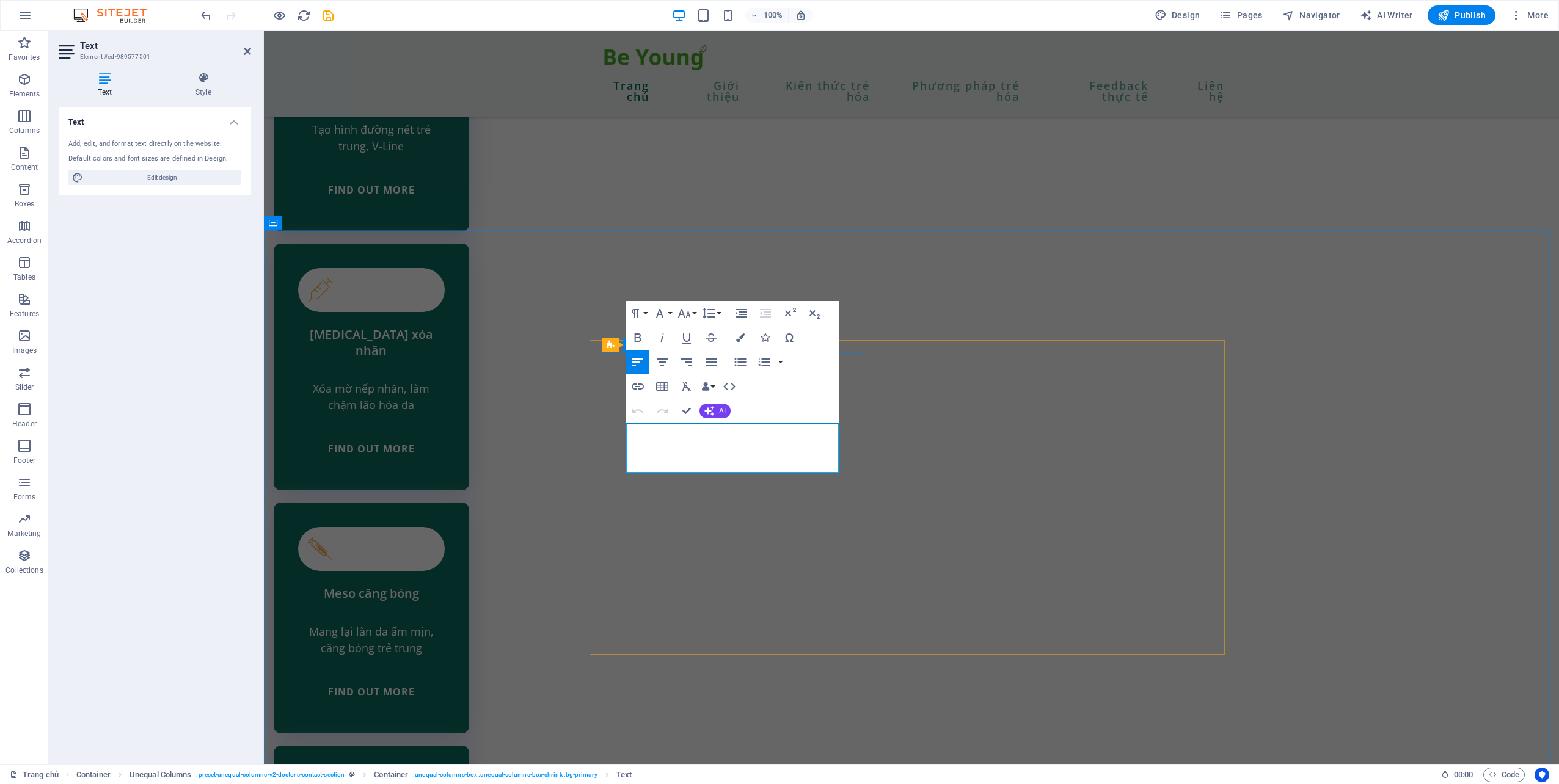
drag, startPoint x: 1499, startPoint y: 469, endPoint x: 1471, endPoint y: 461, distance: 29.1
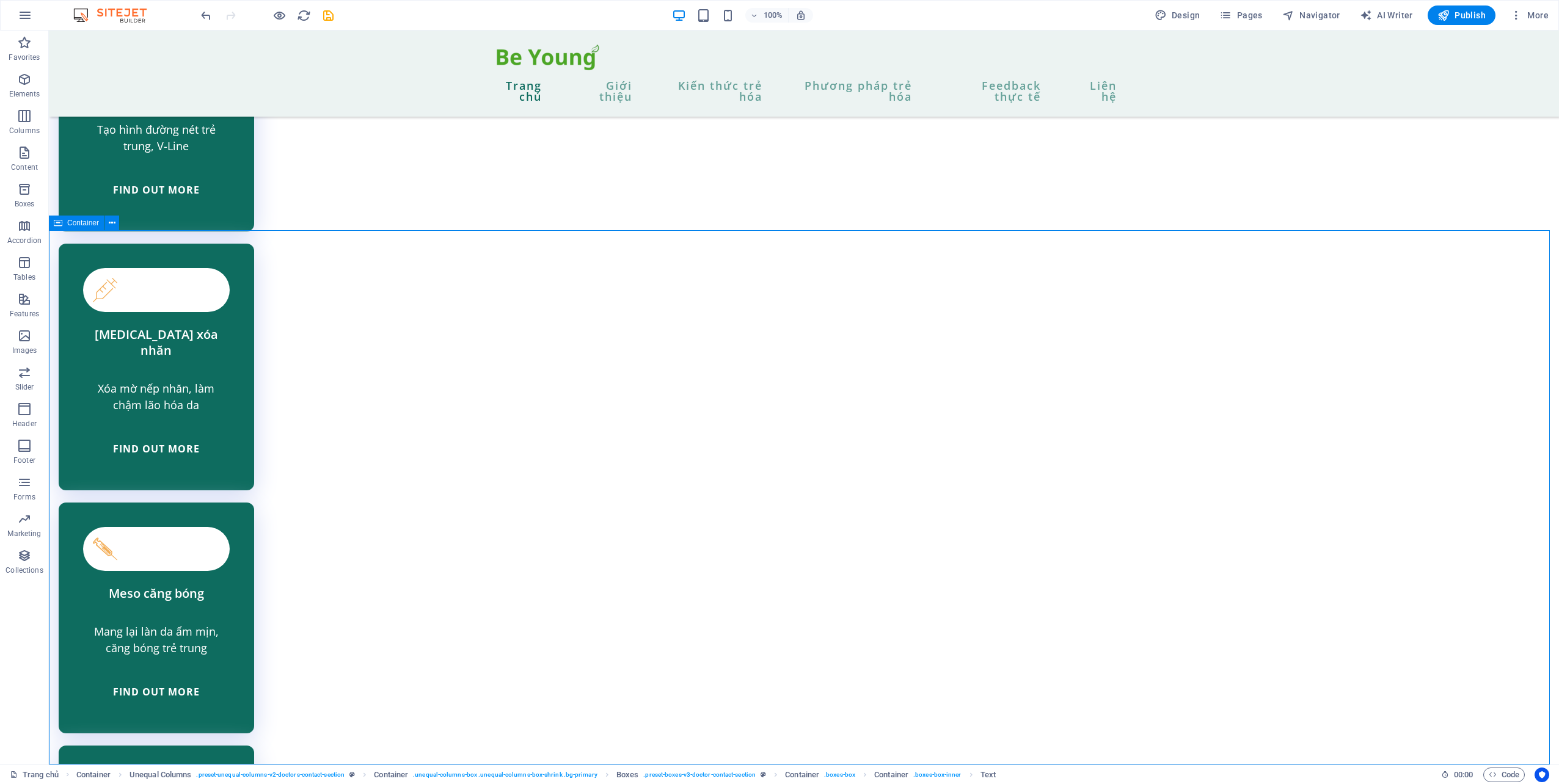
drag, startPoint x: 463, startPoint y: 721, endPoint x: 679, endPoint y: 718, distance: 216.0
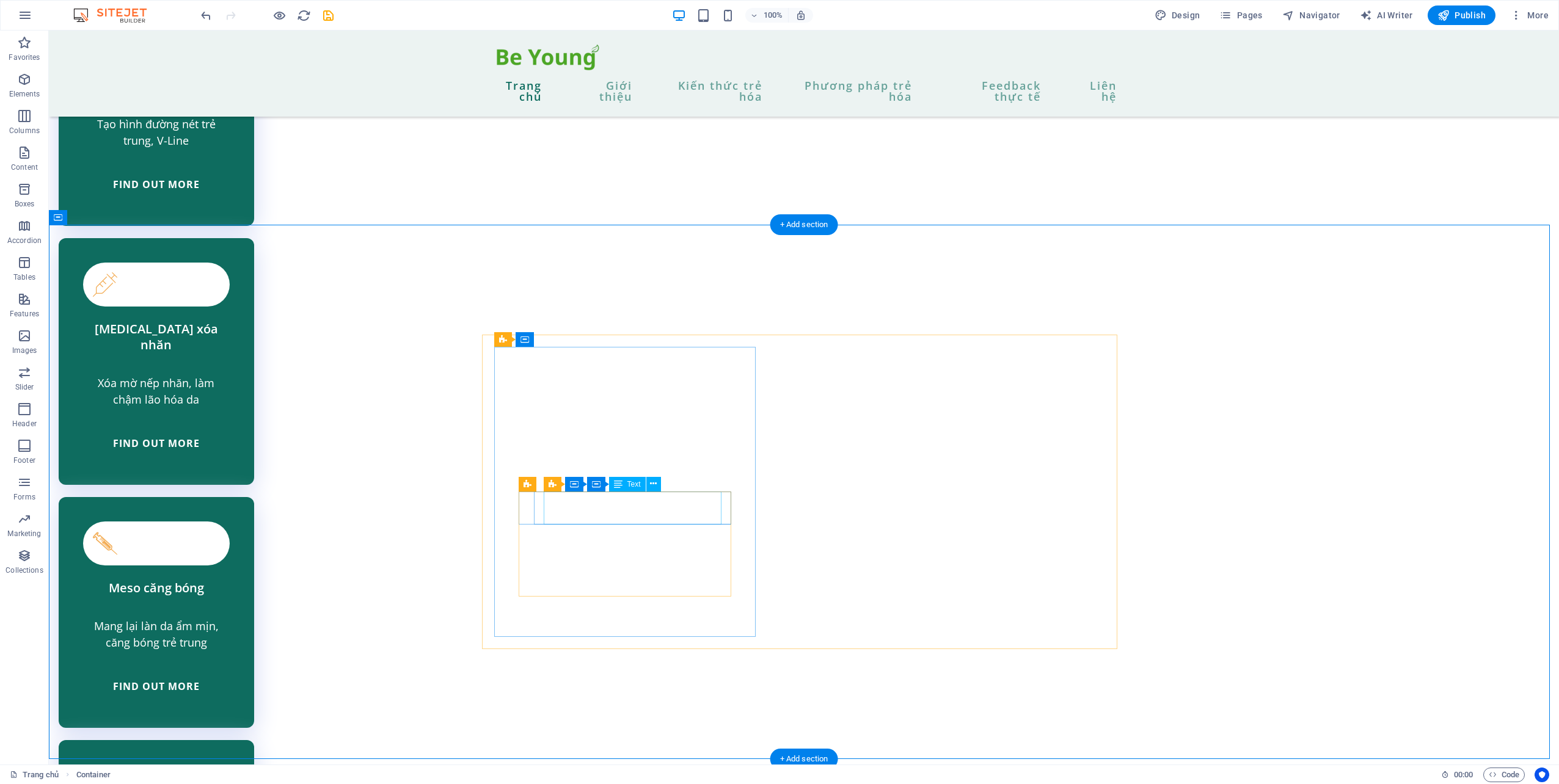
select select "xMidYMid"
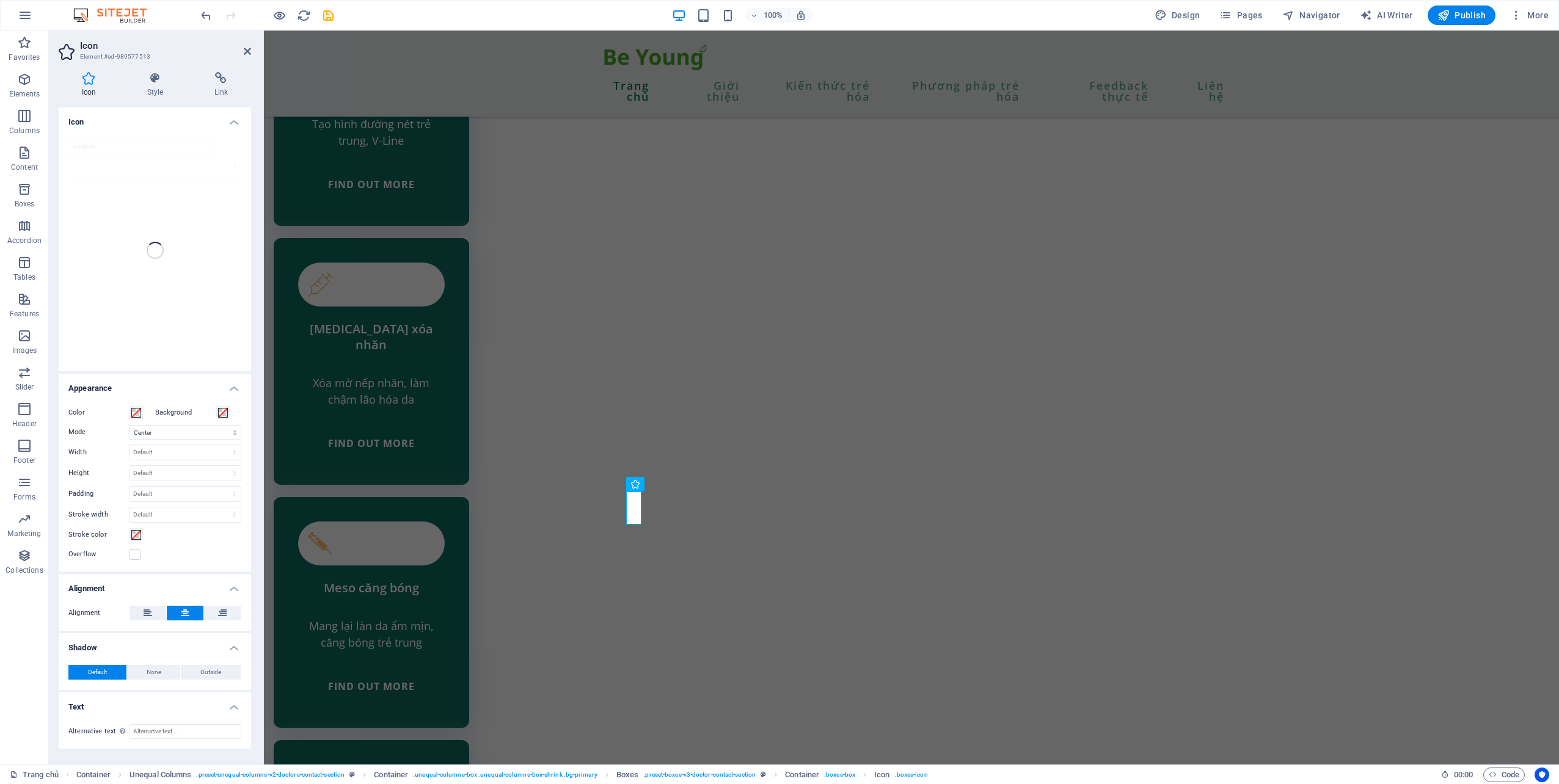
click at [134, 146] on div "location" at bounding box center [155, 249] width 192 height 242
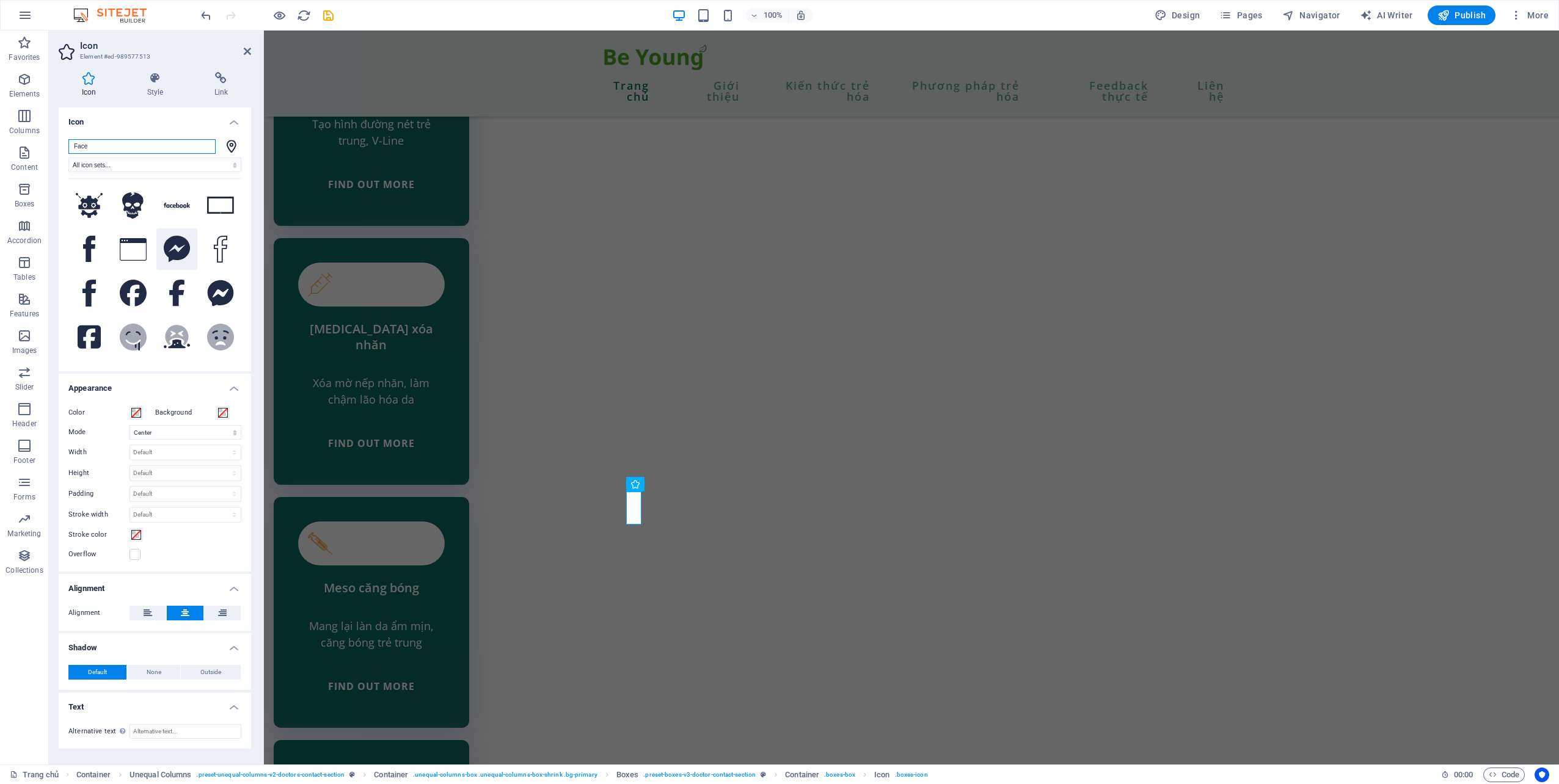
type input "Face"
click at [178, 251] on icon at bounding box center [177, 249] width 26 height 27
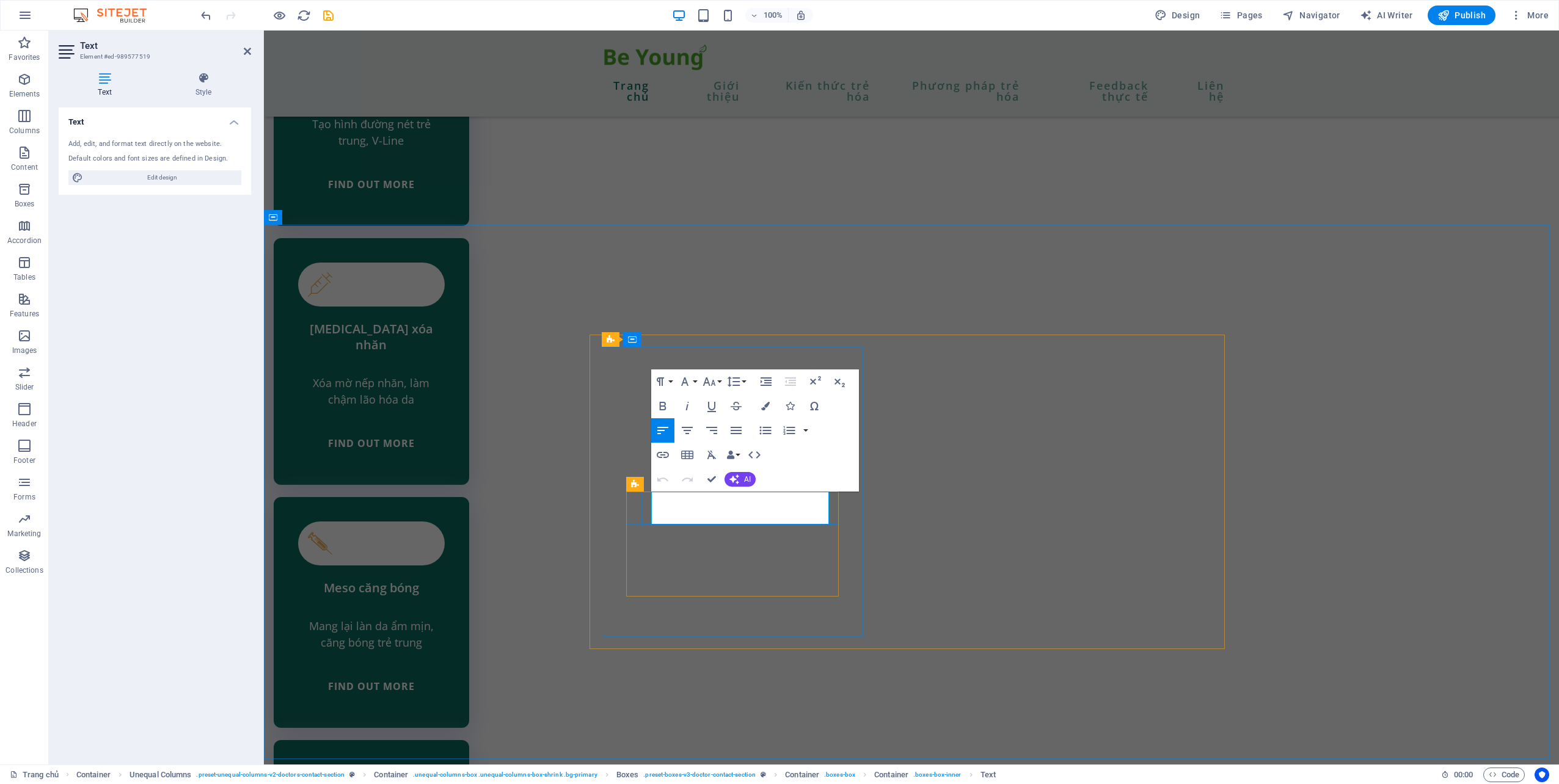
drag, startPoint x: 749, startPoint y: 510, endPoint x: 659, endPoint y: 499, distance: 90.7
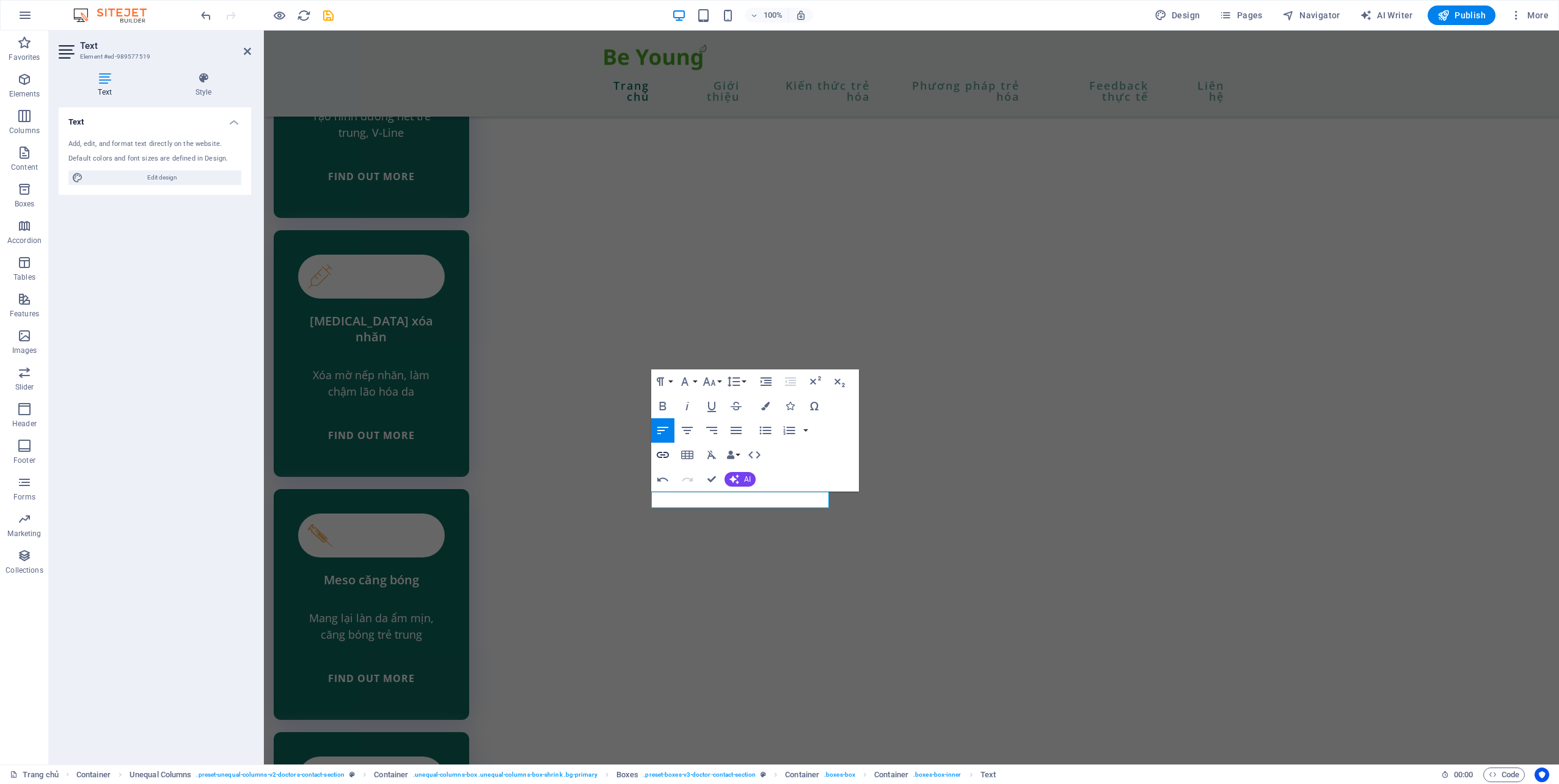
click at [659, 458] on icon "button" at bounding box center [663, 455] width 12 height 6
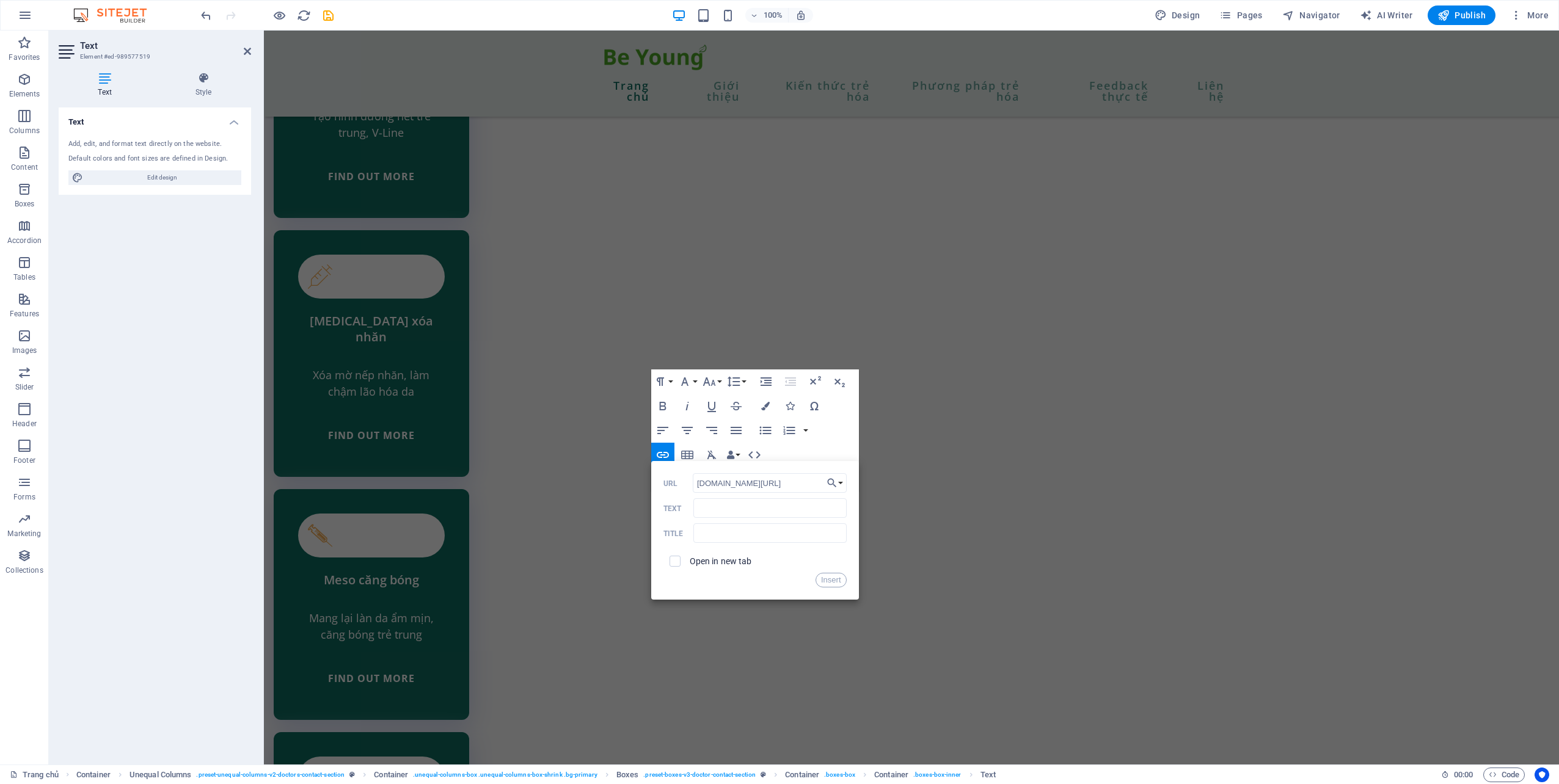
type input "[DOMAIN_NAME][URL]"
click at [725, 512] on input "Text" at bounding box center [770, 508] width 153 height 20
paste input "BS Khánh Bùi - Trẻ hóa bền vững"
type input "BS Khánh Bùi - Trẻ hóa bền vững"
click at [834, 580] on button "Insert" at bounding box center [831, 580] width 31 height 15
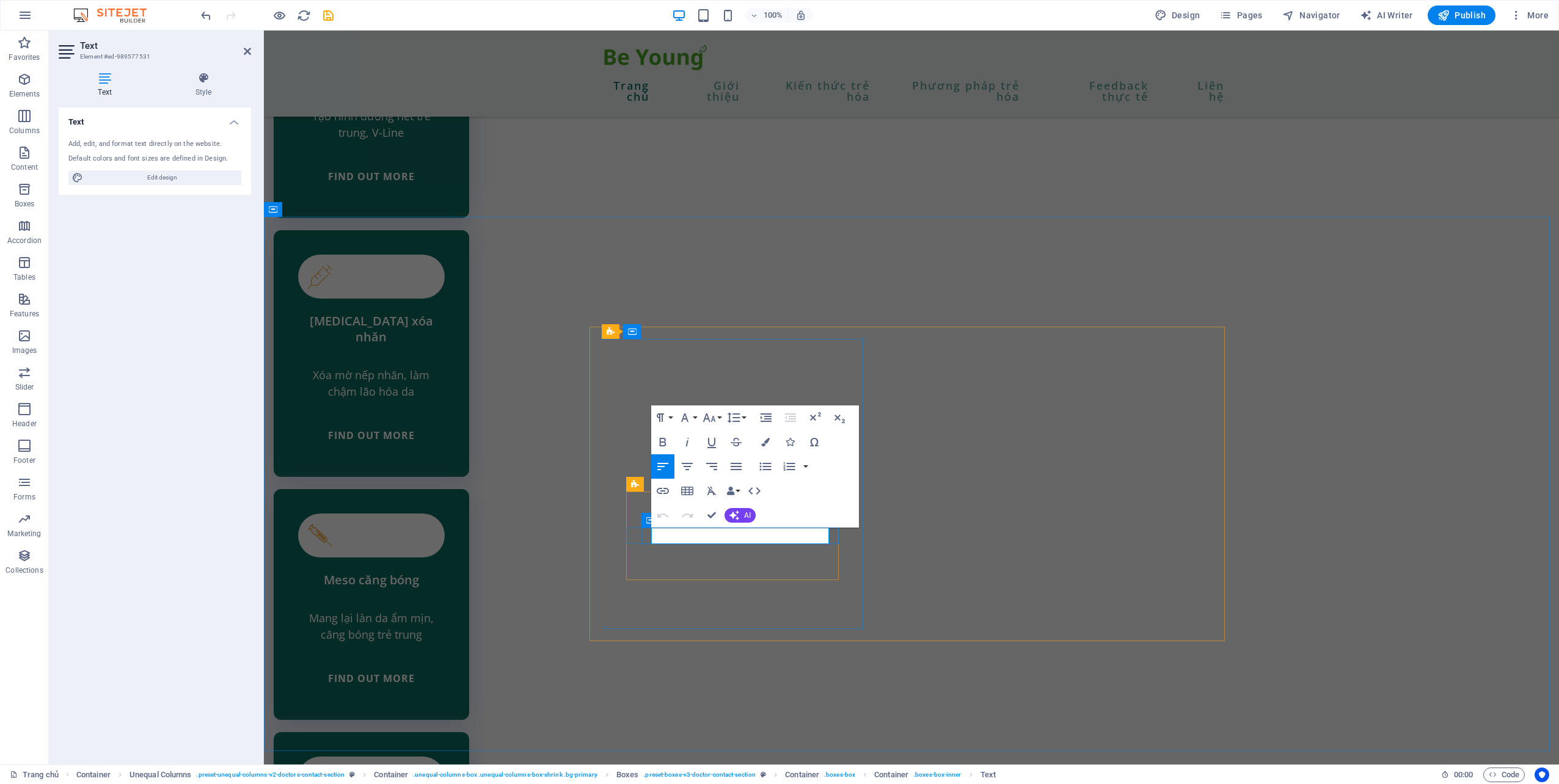
drag, startPoint x: 743, startPoint y: 535, endPoint x: 646, endPoint y: 537, distance: 97.0
drag, startPoint x: 708, startPoint y: 716, endPoint x: 924, endPoint y: 715, distance: 216.0
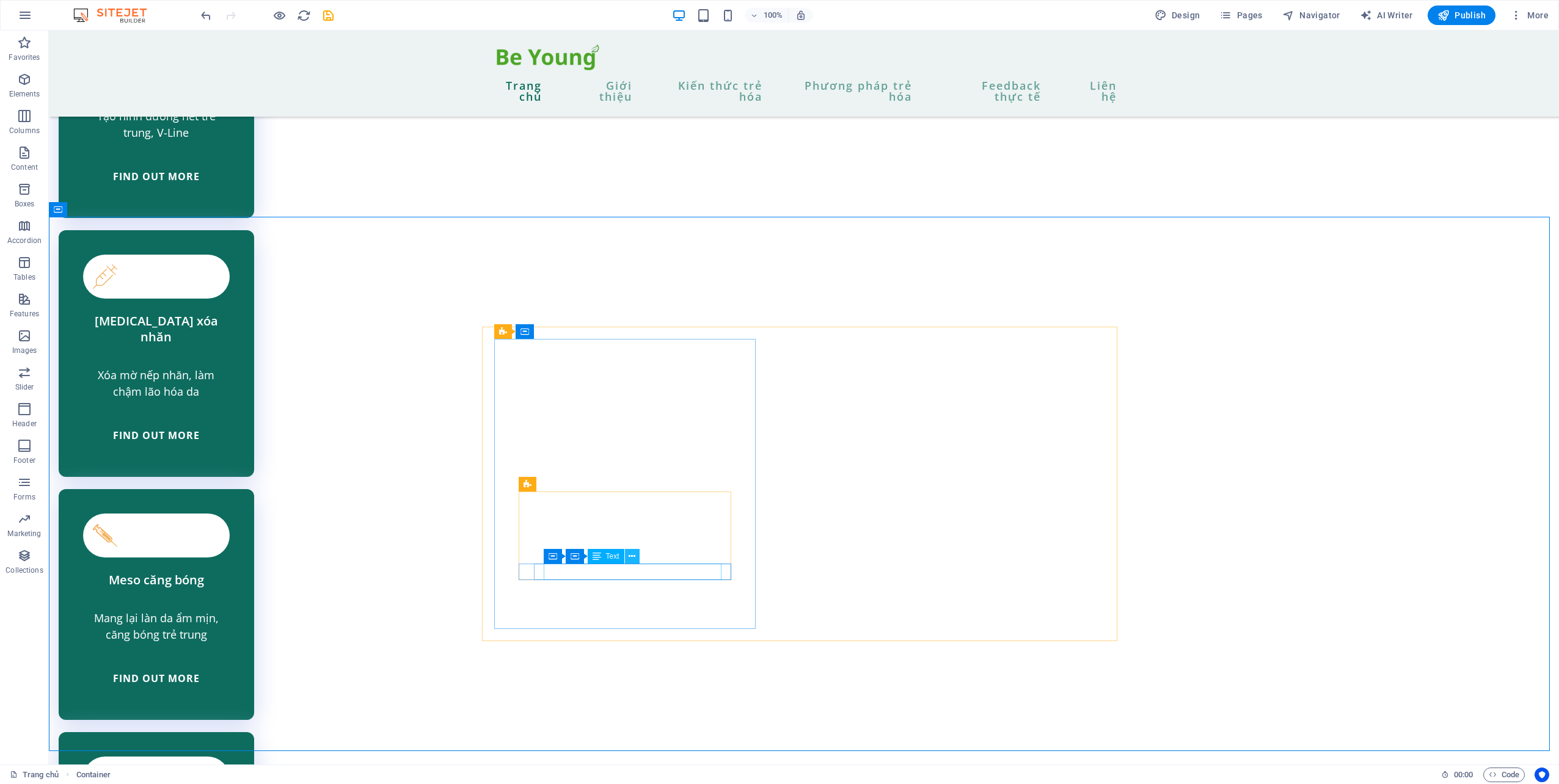
click at [633, 554] on icon at bounding box center [632, 556] width 7 height 13
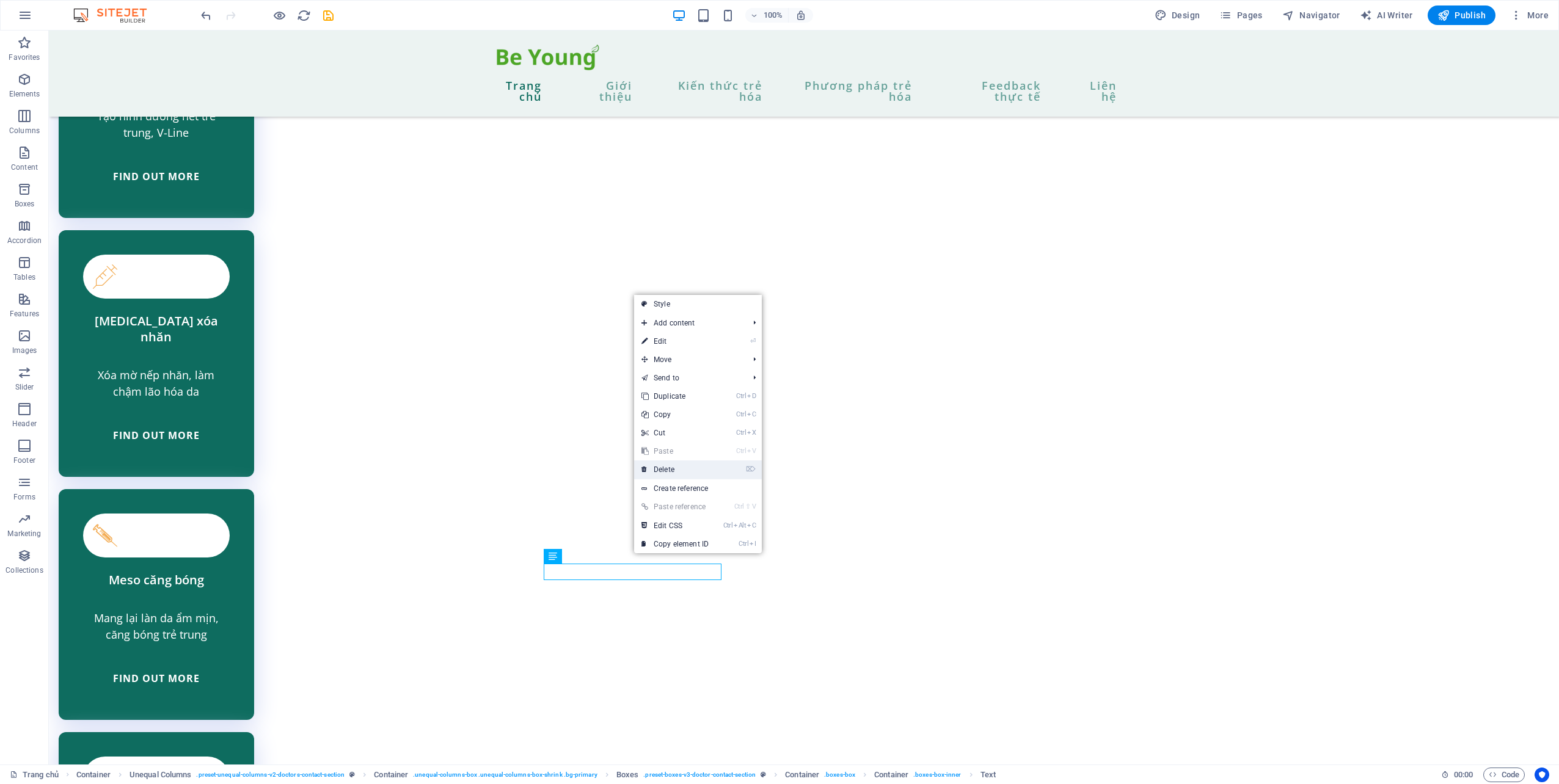
click at [715, 461] on link "⌦ Delete" at bounding box center [675, 469] width 81 height 18
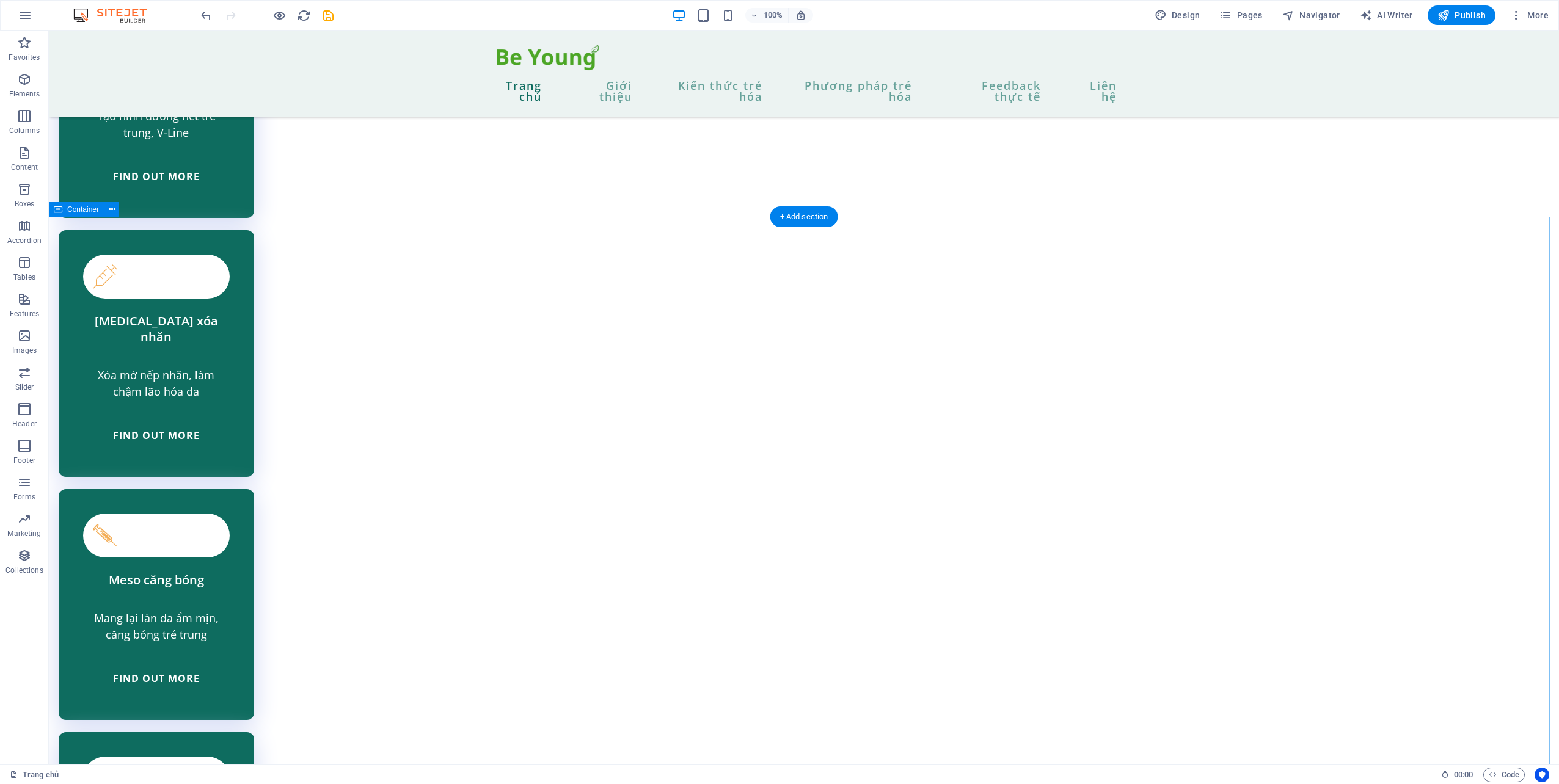
click at [621, 530] on icon at bounding box center [619, 532] width 7 height 13
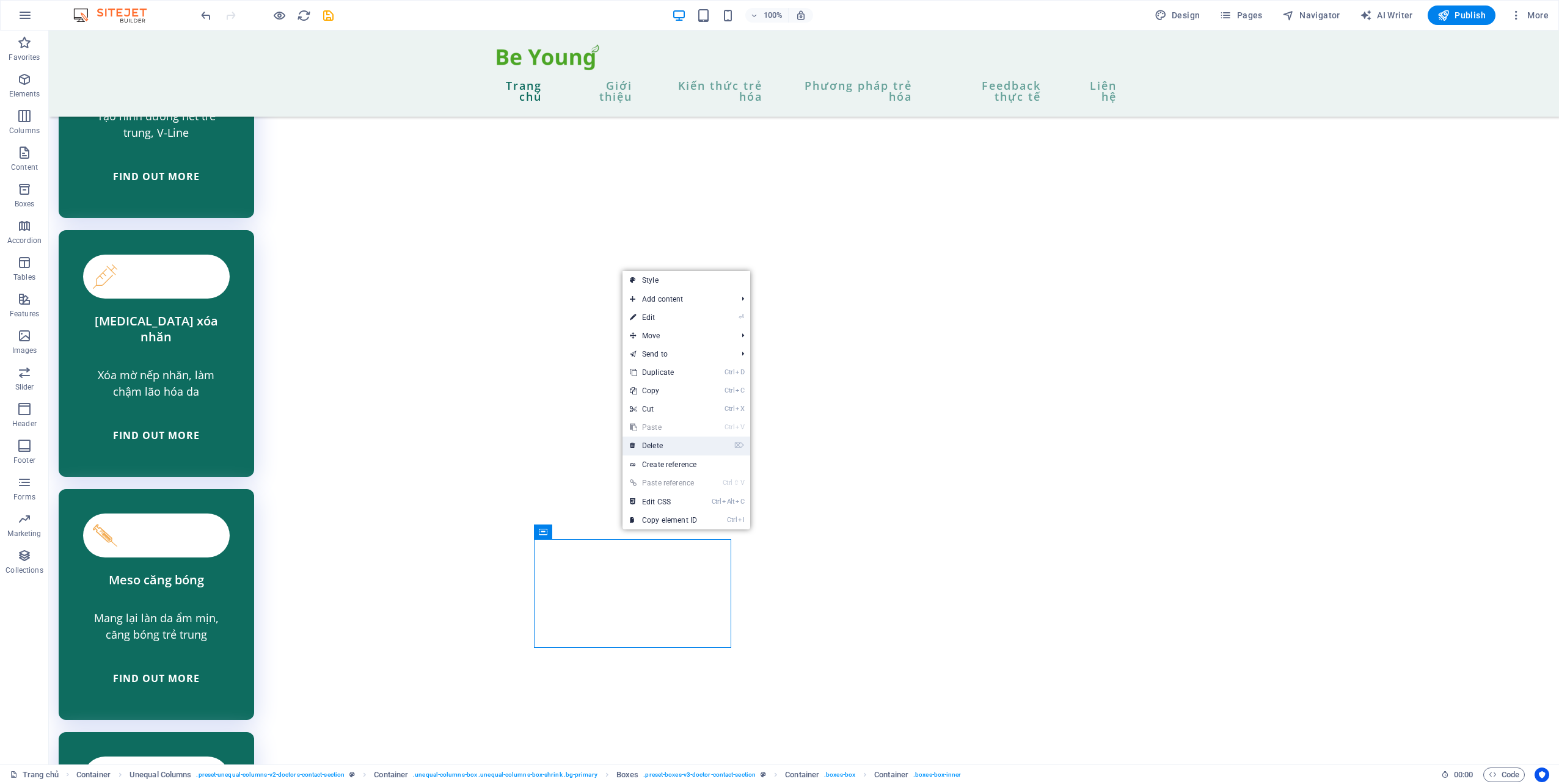
click at [692, 453] on link "⌦ Delete" at bounding box center [663, 445] width 81 height 18
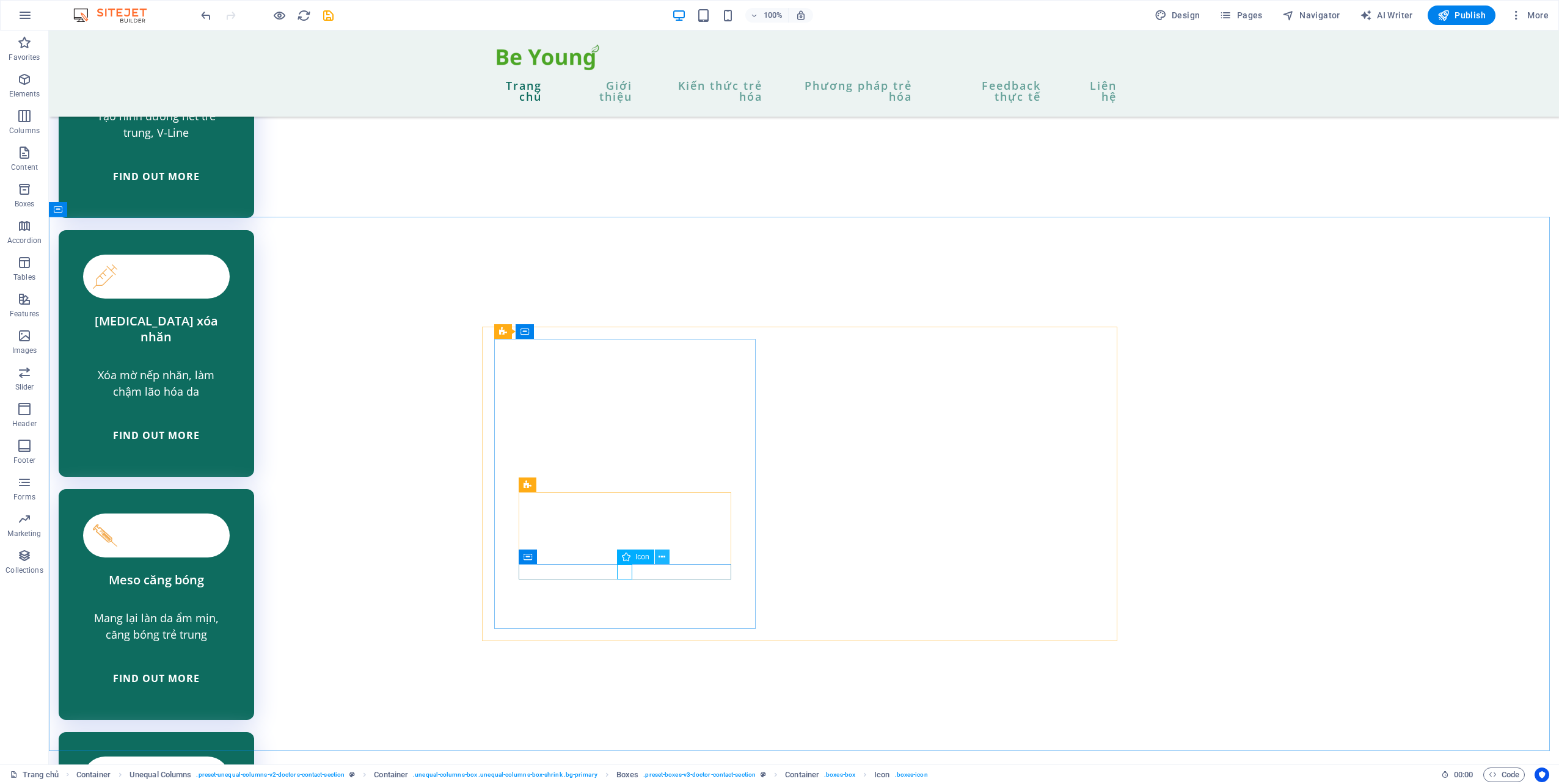
click at [658, 556] on button at bounding box center [662, 556] width 15 height 15
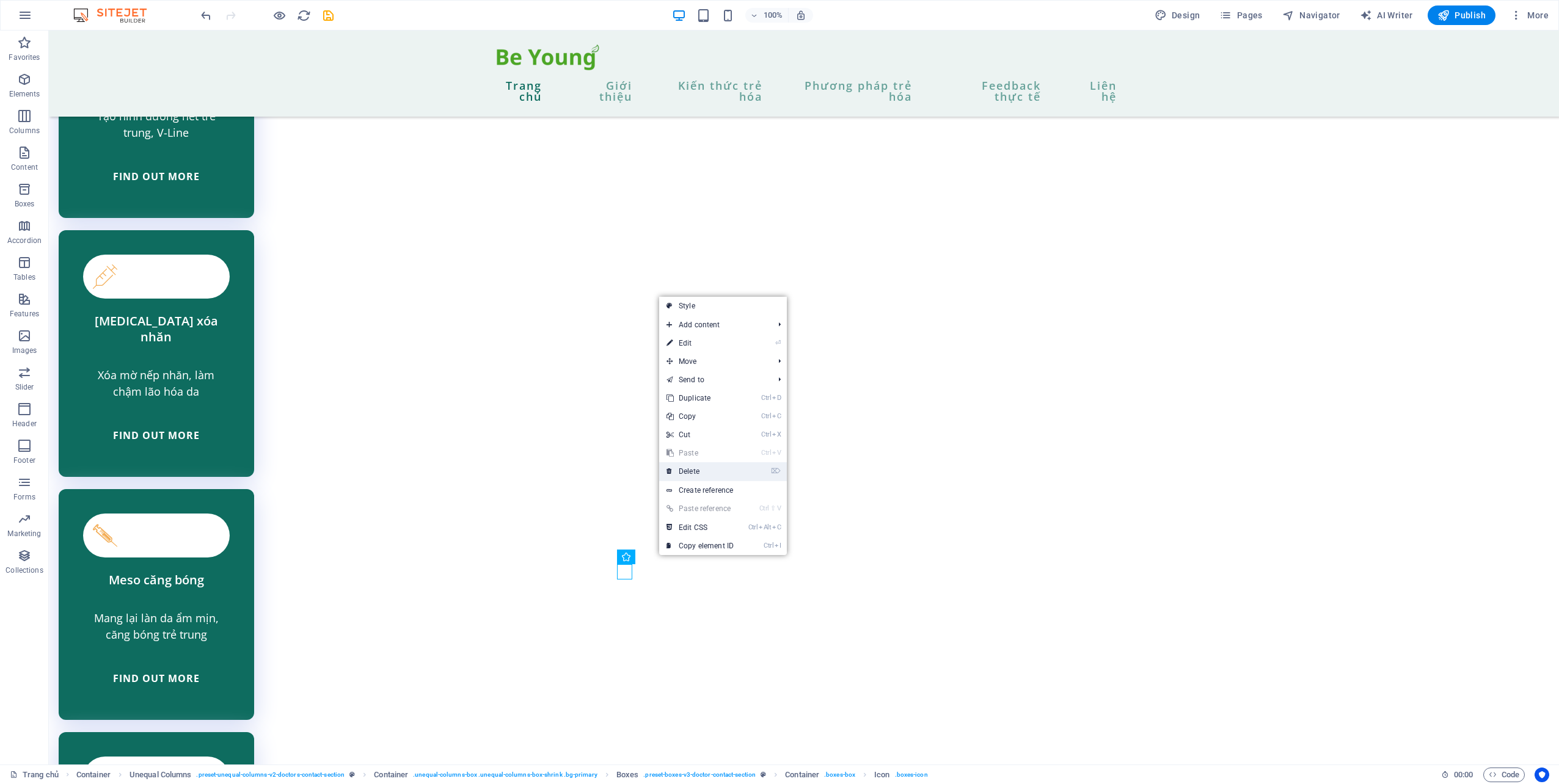
click at [722, 471] on link "⌦ Delete" at bounding box center [700, 471] width 81 height 18
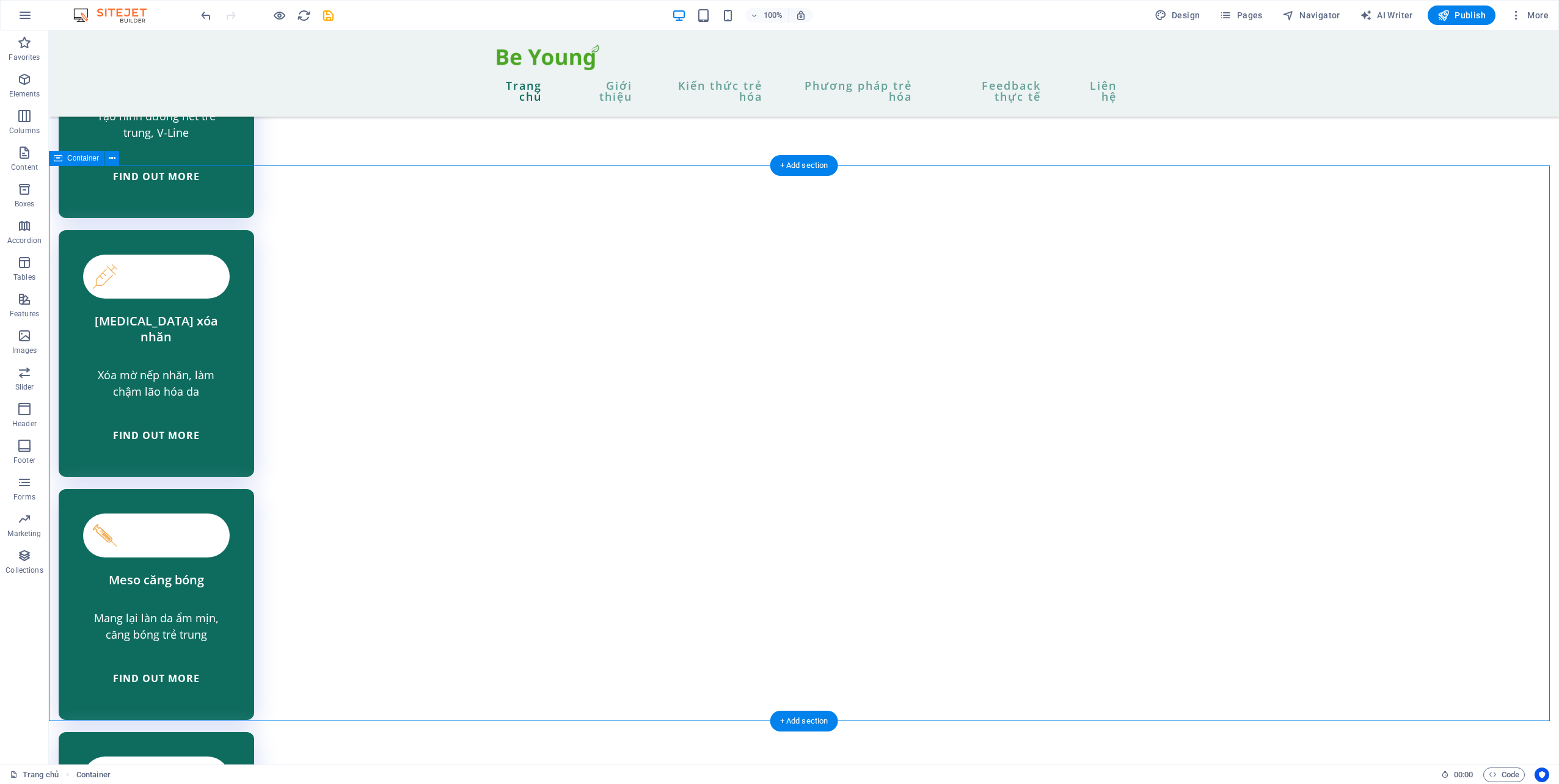
scroll to position [3257, 0]
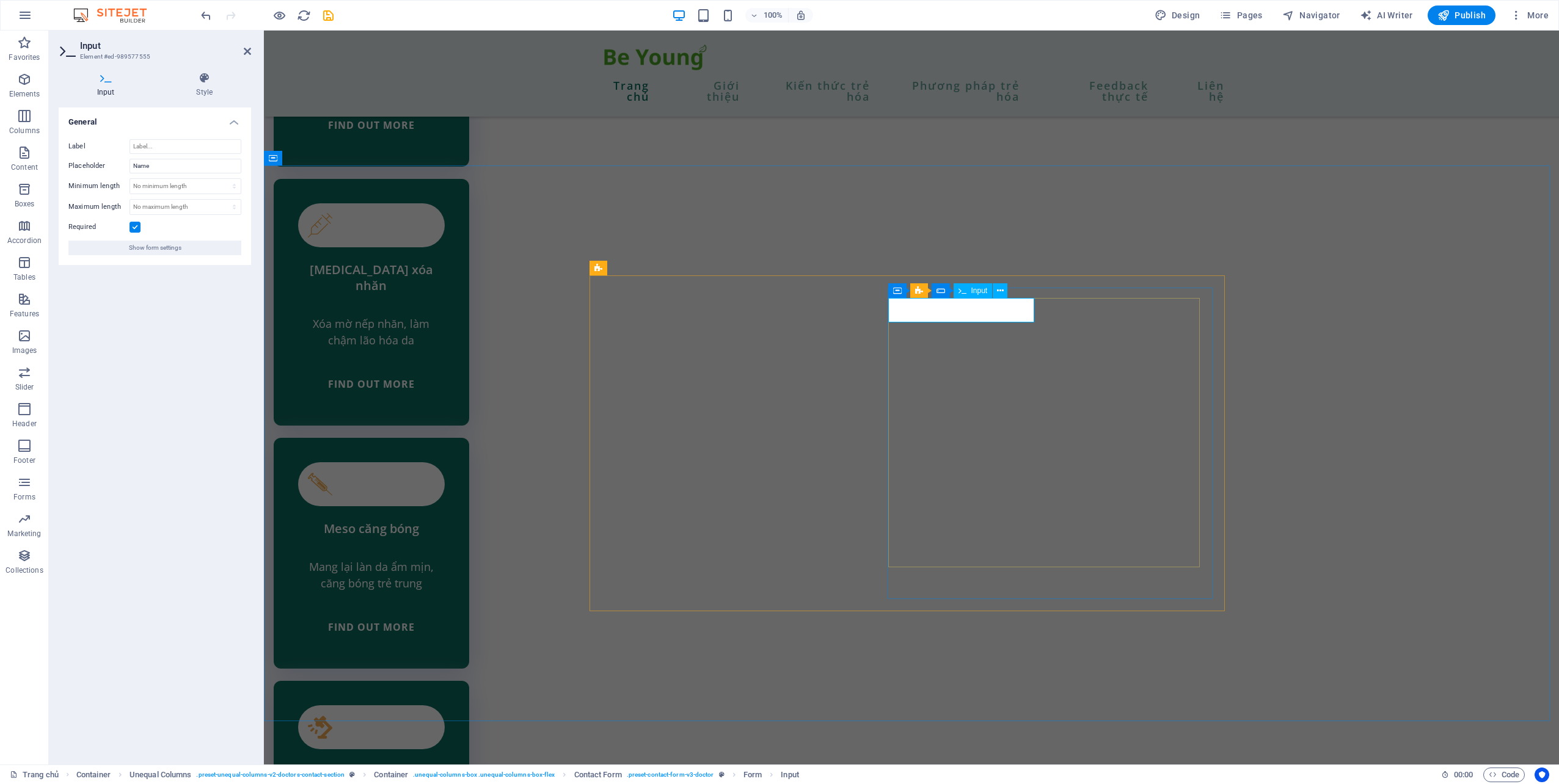
drag, startPoint x: 926, startPoint y: 312, endPoint x: 907, endPoint y: 312, distance: 19.0
click at [1000, 290] on icon at bounding box center [1000, 290] width 7 height 13
click at [997, 293] on icon at bounding box center [1000, 290] width 7 height 13
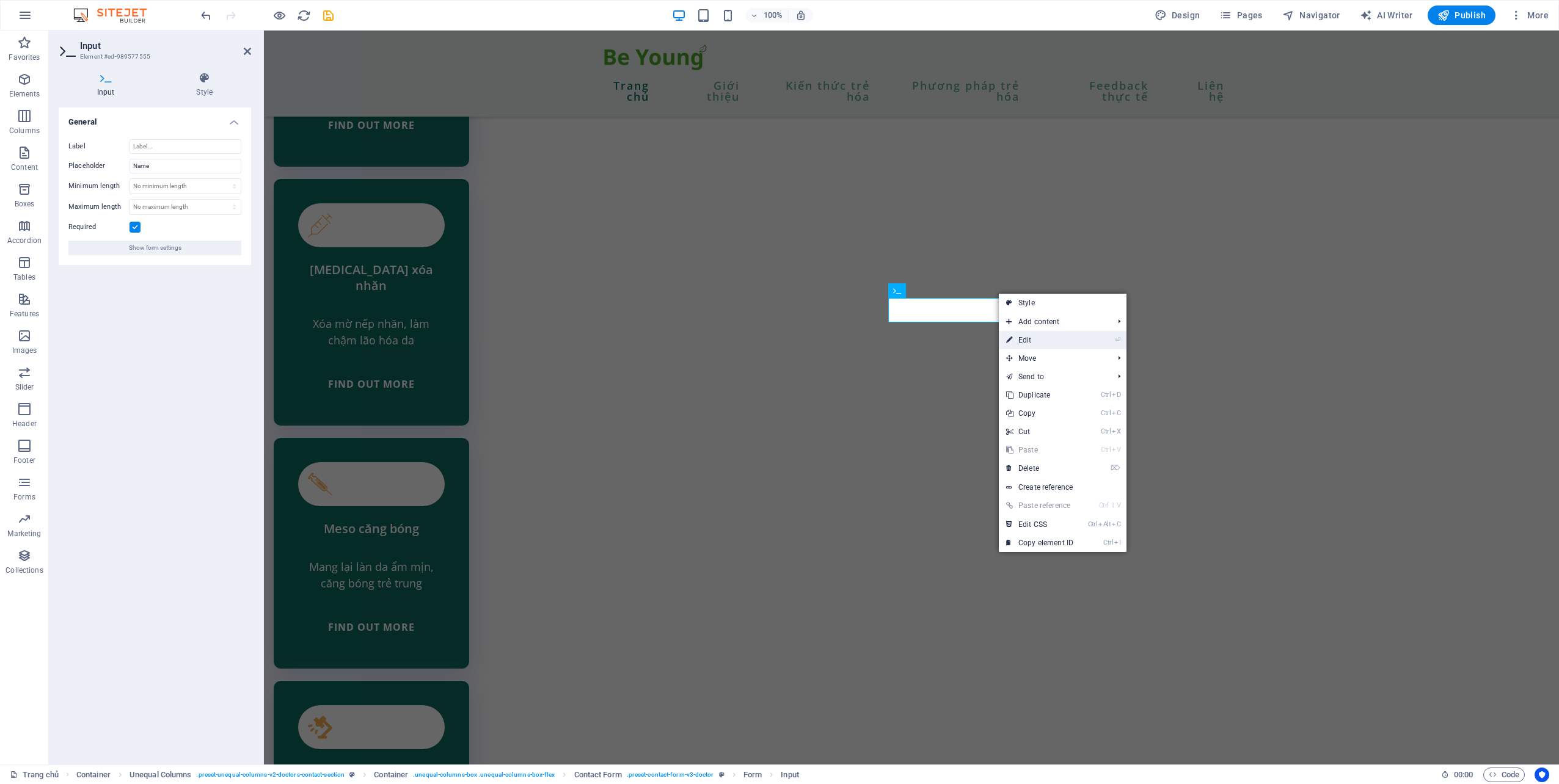
click at [1044, 338] on link "⏎ Edit" at bounding box center [1039, 340] width 81 height 18
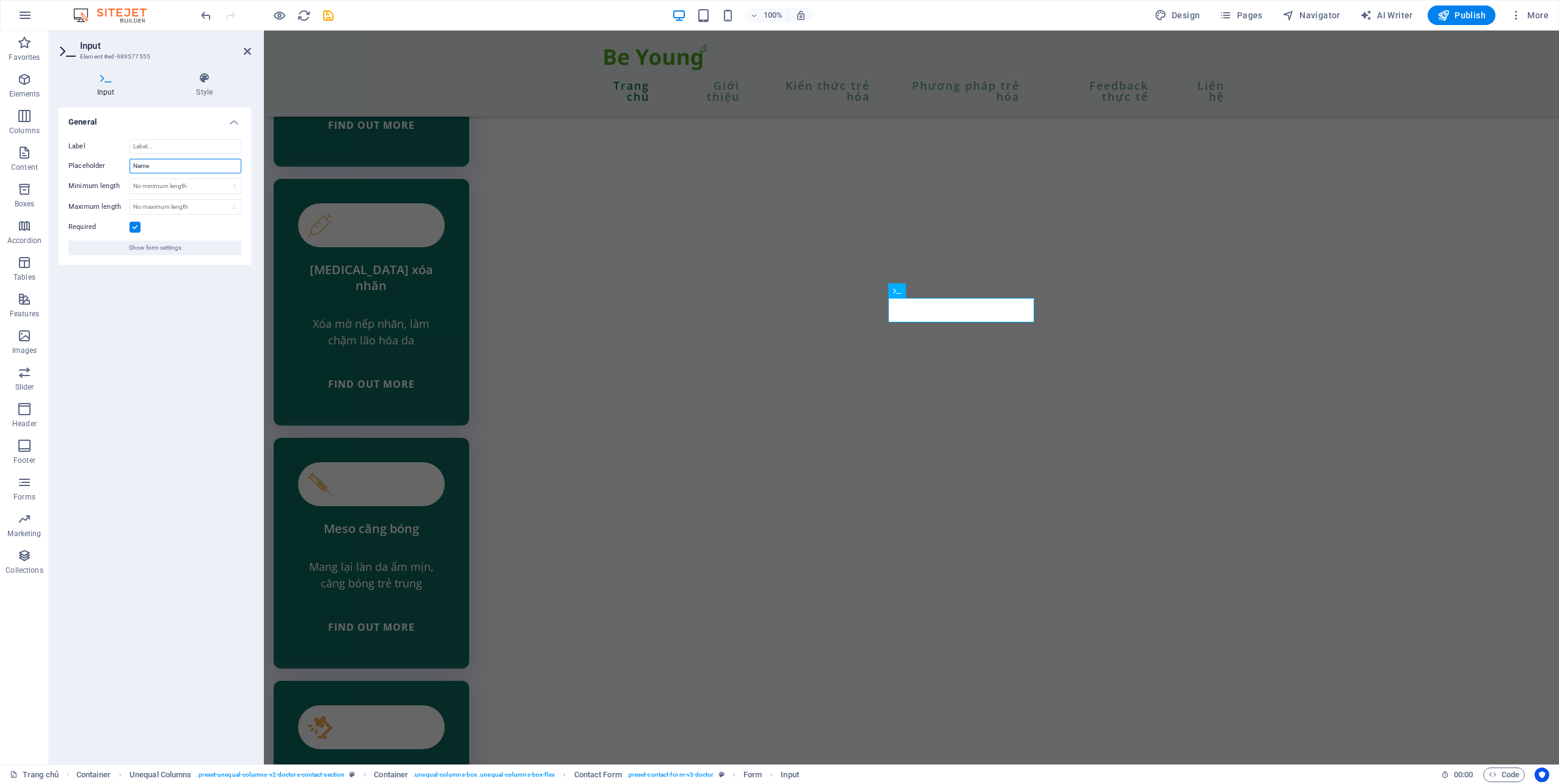
drag, startPoint x: 148, startPoint y: 166, endPoint x: 126, endPoint y: 165, distance: 22.0
click at [126, 165] on div "Placeholder Name" at bounding box center [154, 165] width 172 height 15
type input "Họ tên của bạn"
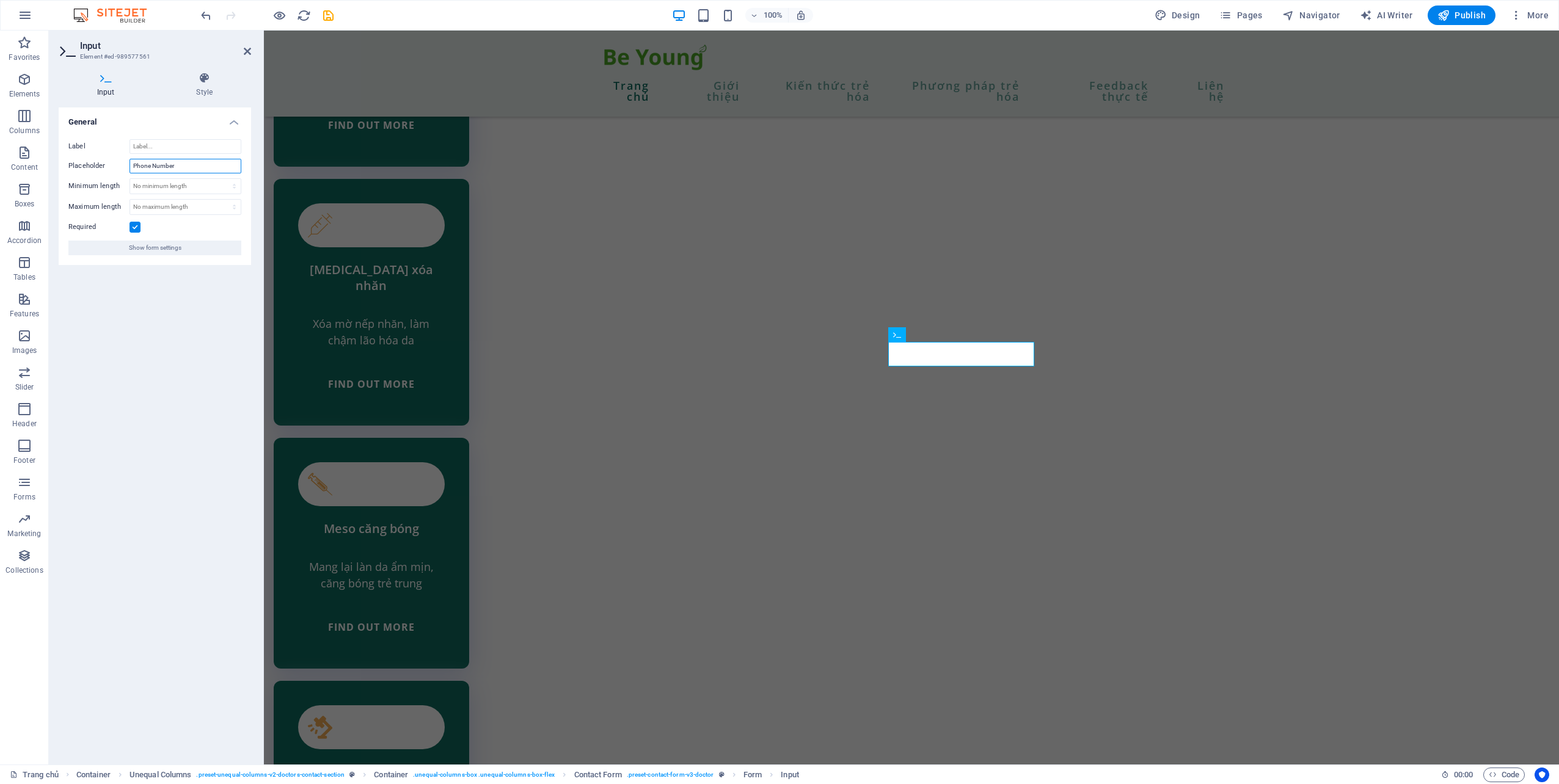
drag, startPoint x: 154, startPoint y: 172, endPoint x: 127, endPoint y: 171, distance: 27.0
click at [127, 171] on div "Placeholder Phone Number" at bounding box center [154, 165] width 172 height 15
type input "Số điện thoại liên hệ"
drag, startPoint x: 372, startPoint y: 350, endPoint x: 455, endPoint y: 406, distance: 100.1
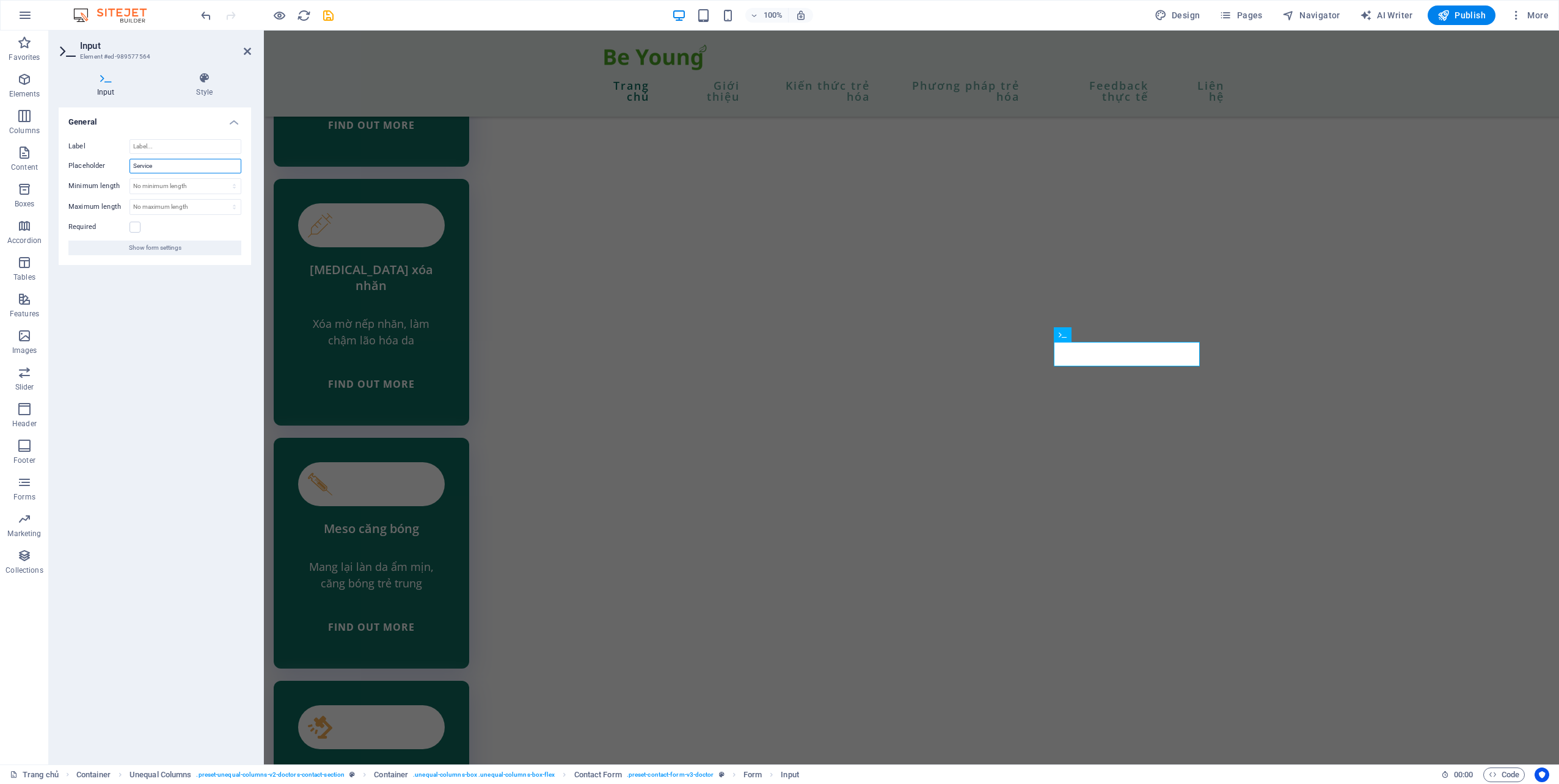
drag, startPoint x: 155, startPoint y: 164, endPoint x: 131, endPoint y: 164, distance: 24.0
click at [131, 164] on input "Service" at bounding box center [185, 165] width 112 height 15
type input "Dịch vụ bạn quan tâm"
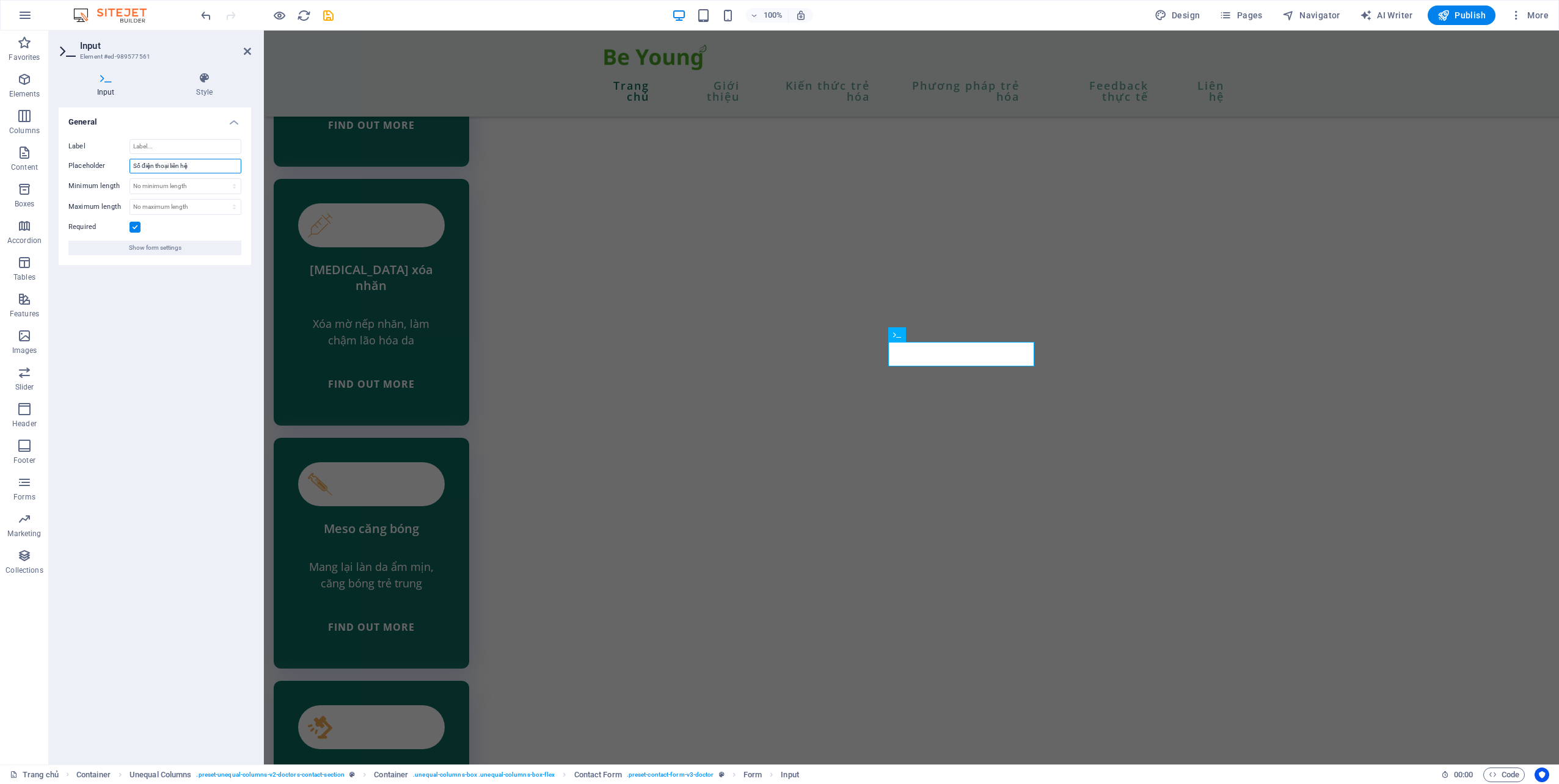
drag, startPoint x: 196, startPoint y: 169, endPoint x: 170, endPoint y: 165, distance: 26.3
click at [170, 165] on input "Số điện thoại liên hệ" at bounding box center [185, 165] width 112 height 15
type input "Số điện thoại của bạn"
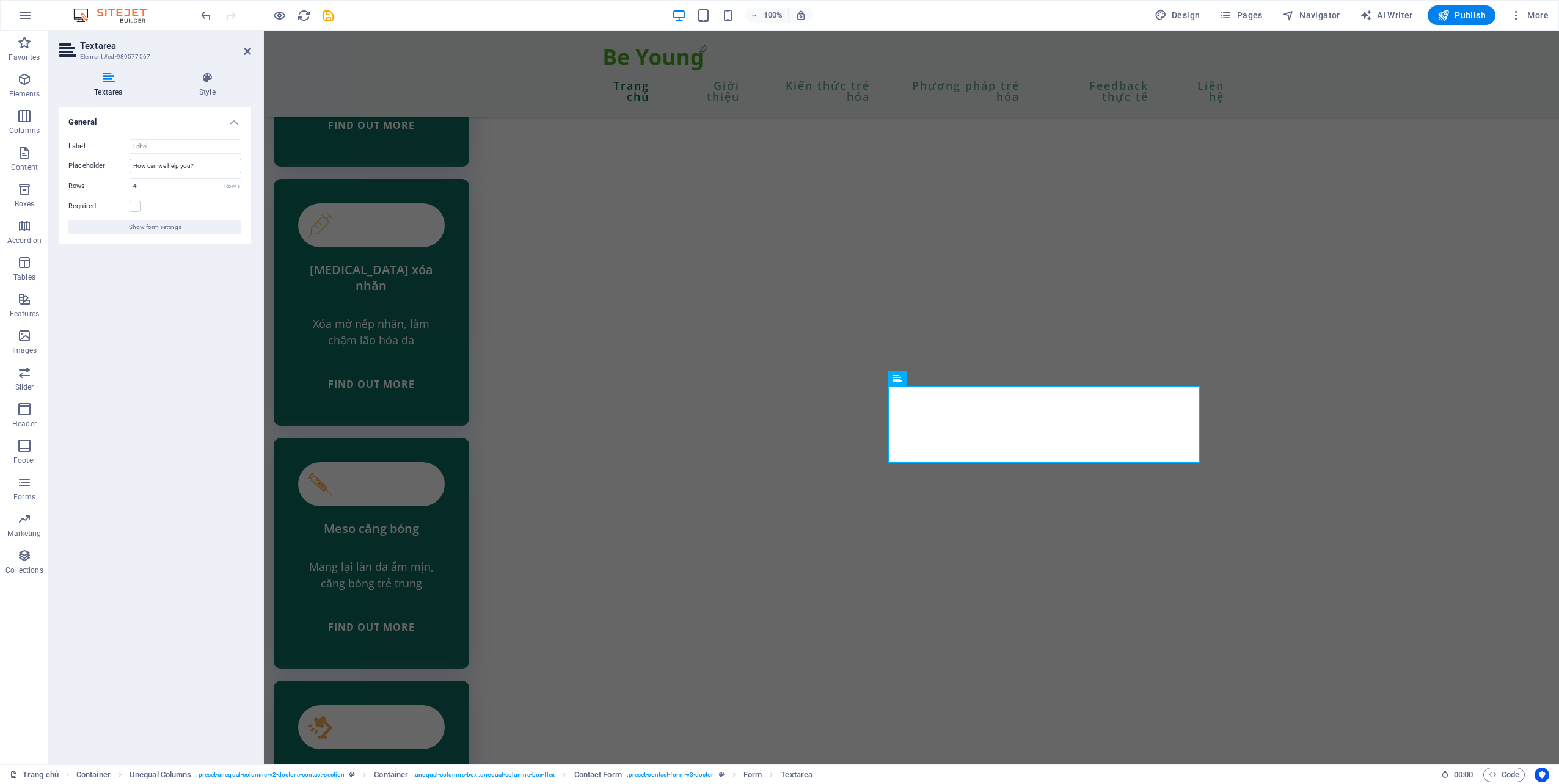
drag, startPoint x: 198, startPoint y: 169, endPoint x: 132, endPoint y: 172, distance: 66.1
click at [132, 172] on input "How can we help you?" at bounding box center [185, 165] width 112 height 15
drag, startPoint x: 170, startPoint y: 166, endPoint x: 208, endPoint y: 166, distance: 38.0
click at [171, 166] on input "Bạn cần tư vẫn, hỗ trợ về vấn đề gì ?" at bounding box center [185, 165] width 112 height 15
type input "Bạn cần tư vấn, hỗ trợ về vấn đề gì ?"
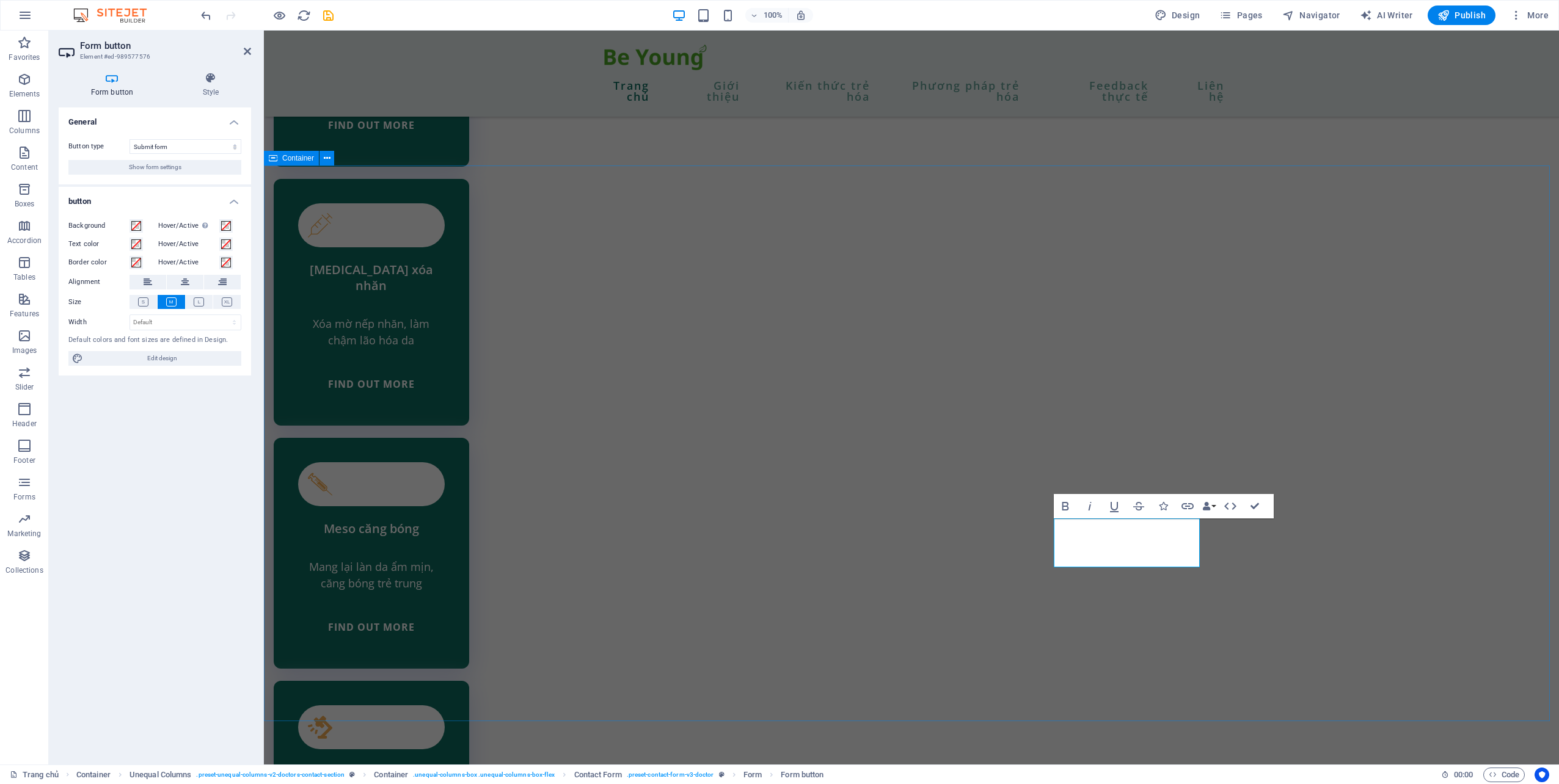
type button "Submit"
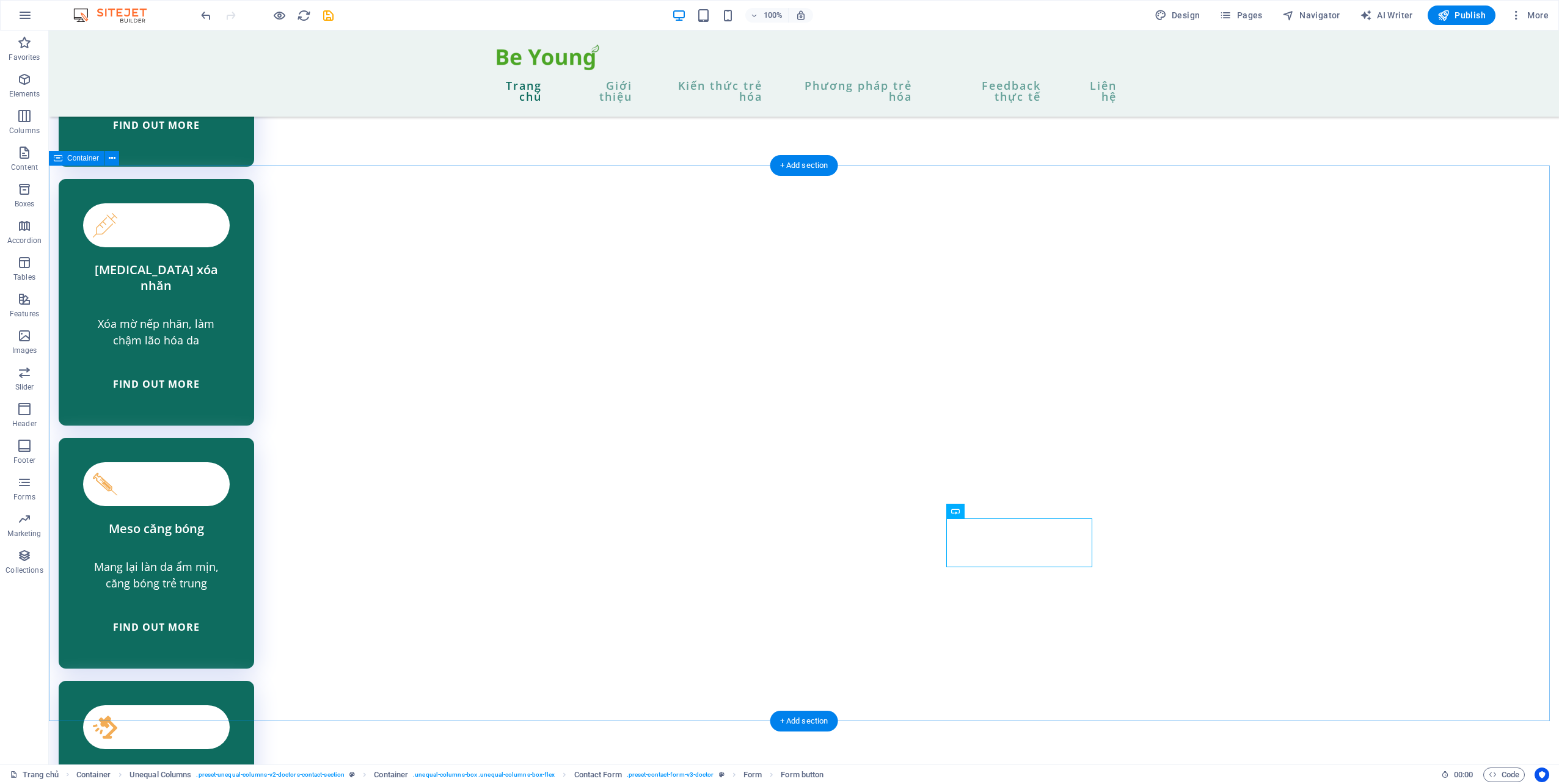
drag, startPoint x: 1309, startPoint y: 479, endPoint x: 1307, endPoint y: 474, distance: 5.4
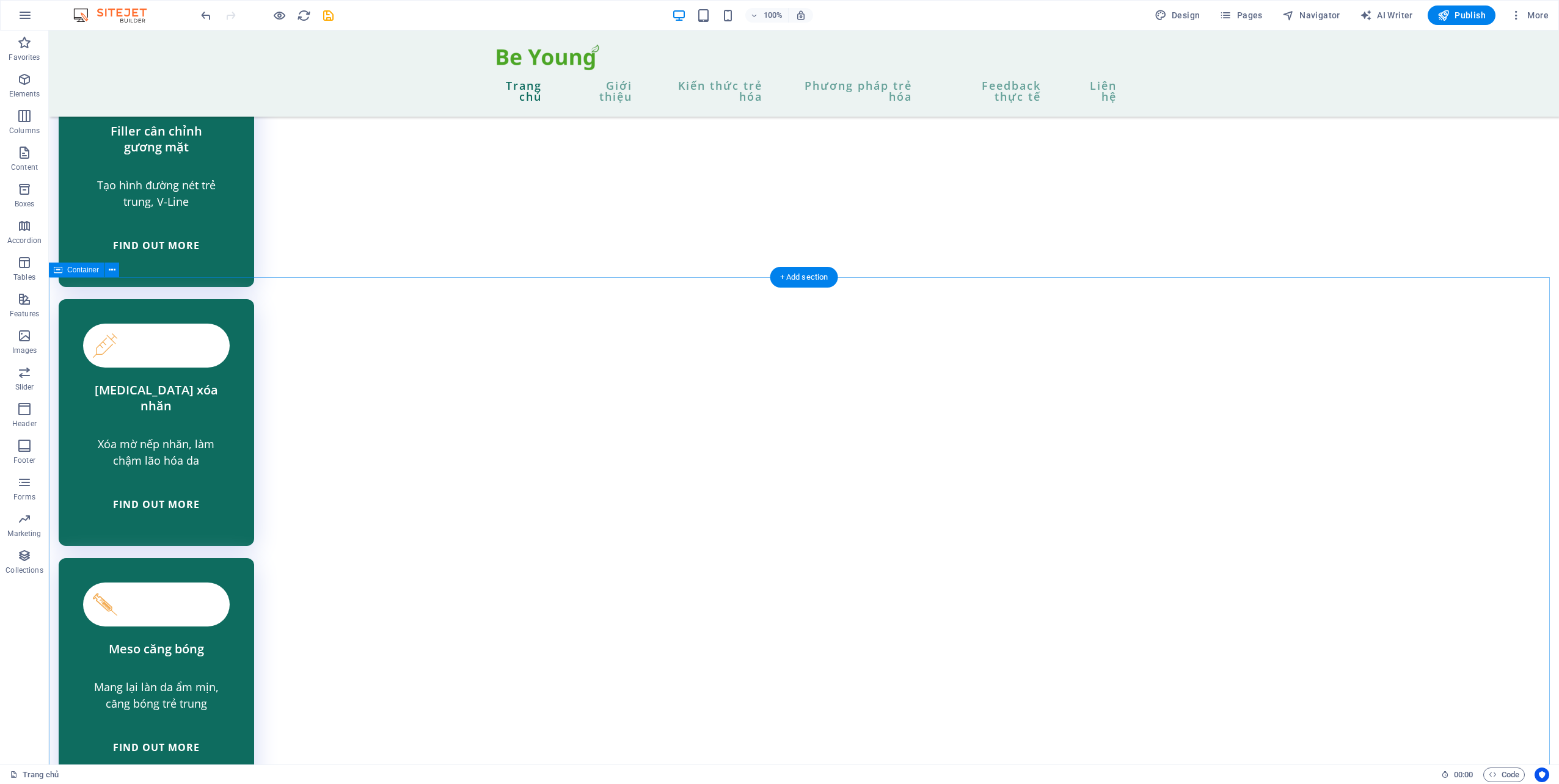
scroll to position [3198, 0]
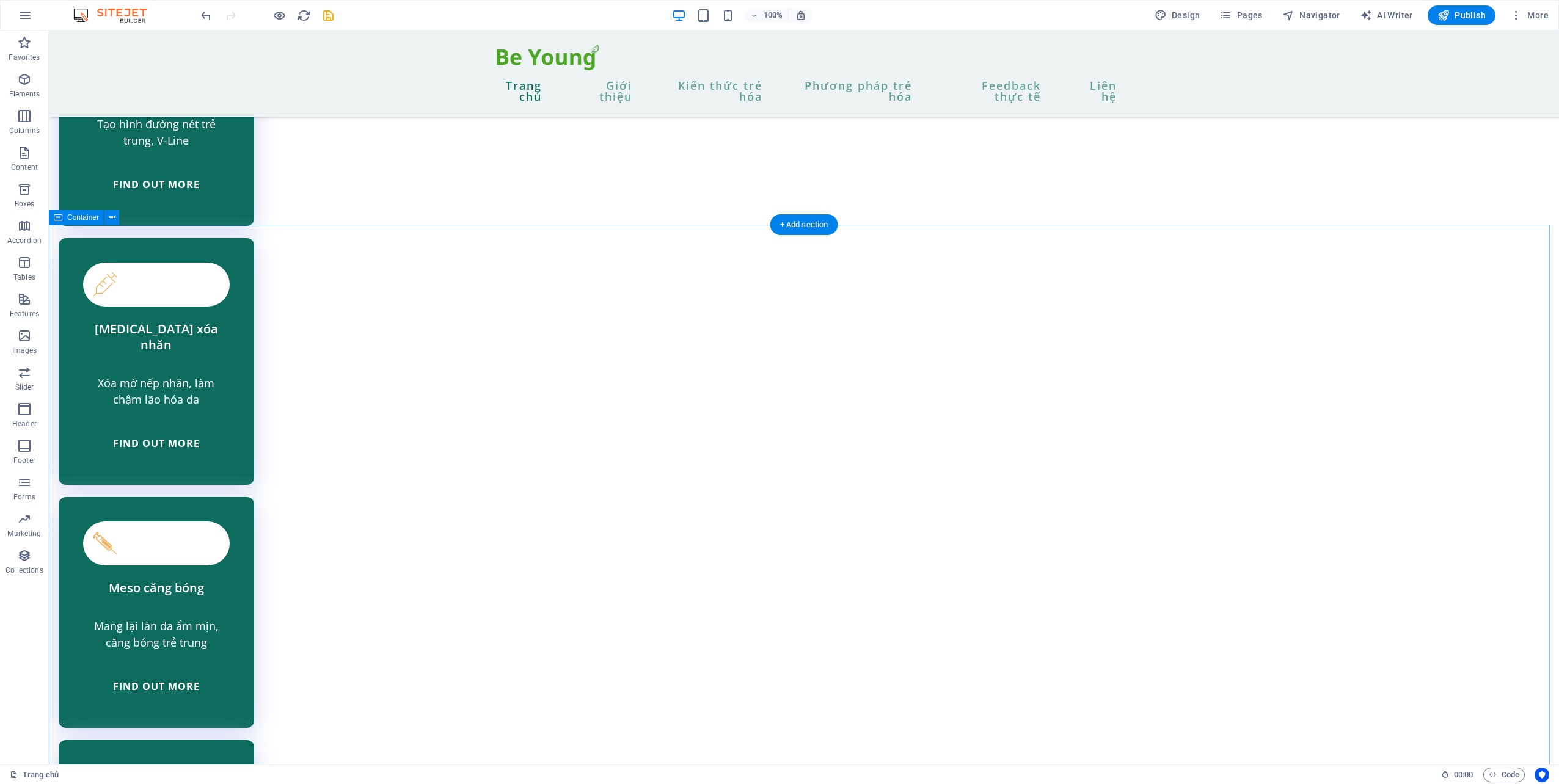
click at [1469, 21] on span "Publish" at bounding box center [1461, 16] width 49 height 12
checkbox input "false"
click at [1471, 16] on span "Publish" at bounding box center [1461, 16] width 49 height 12
